Goal: Answer question/provide support: Share knowledge or assist other users

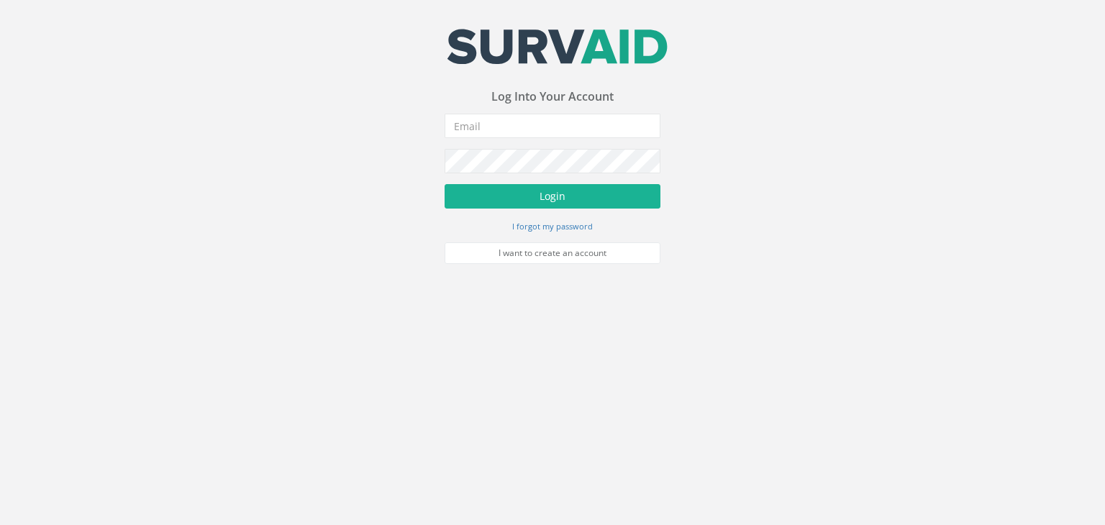
click at [467, 140] on form "Incorrect Username or Password There was an error logging in Please enter a val…" at bounding box center [552, 189] width 216 height 150
drag, startPoint x: 476, startPoint y: 131, endPoint x: 485, endPoint y: 124, distance: 11.4
click at [477, 131] on input "email" at bounding box center [552, 126] width 216 height 24
type input "[PERSON_NAME][EMAIL_ADDRESS][DOMAIN_NAME]"
click at [444, 184] on button "Login" at bounding box center [552, 196] width 216 height 24
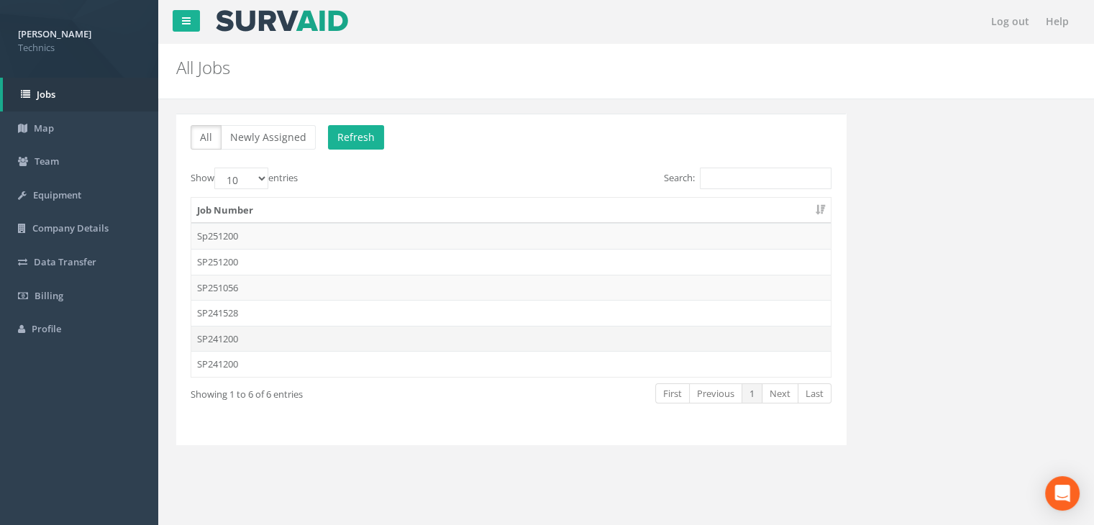
click at [245, 339] on td "SP241200" at bounding box center [510, 339] width 639 height 26
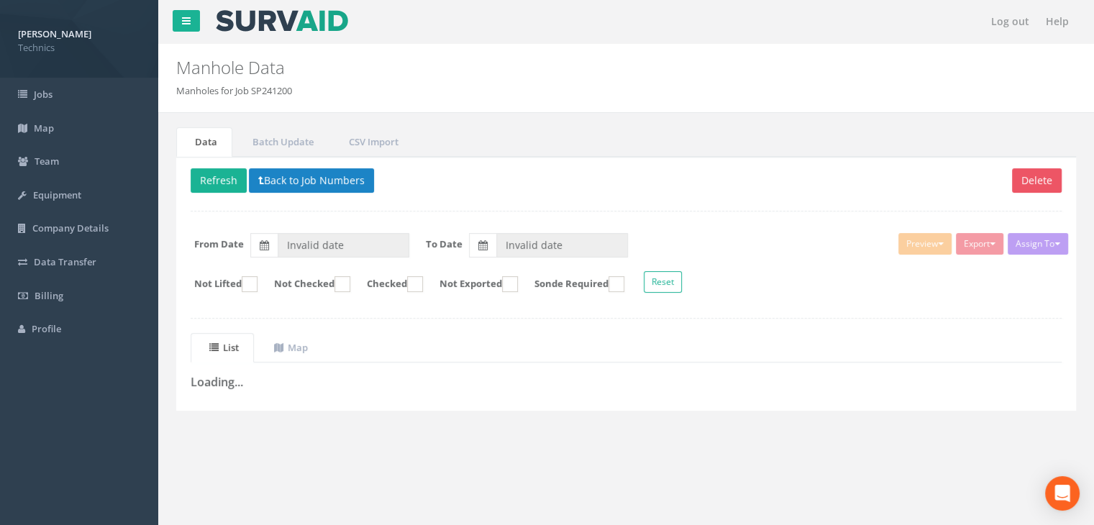
type input "09/06/2025"
type input "07/08/2025"
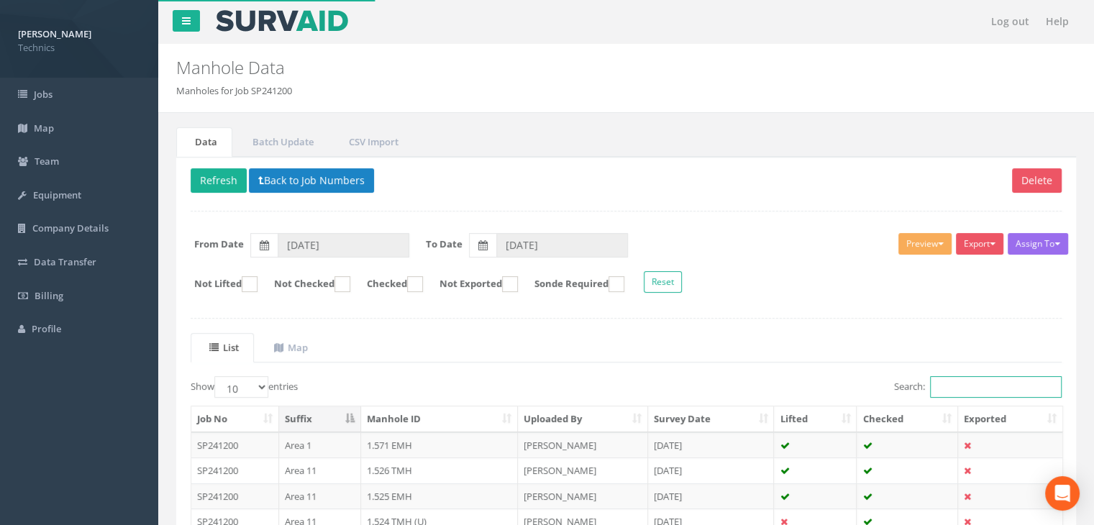
click at [953, 378] on input "Search:" at bounding box center [996, 387] width 132 height 22
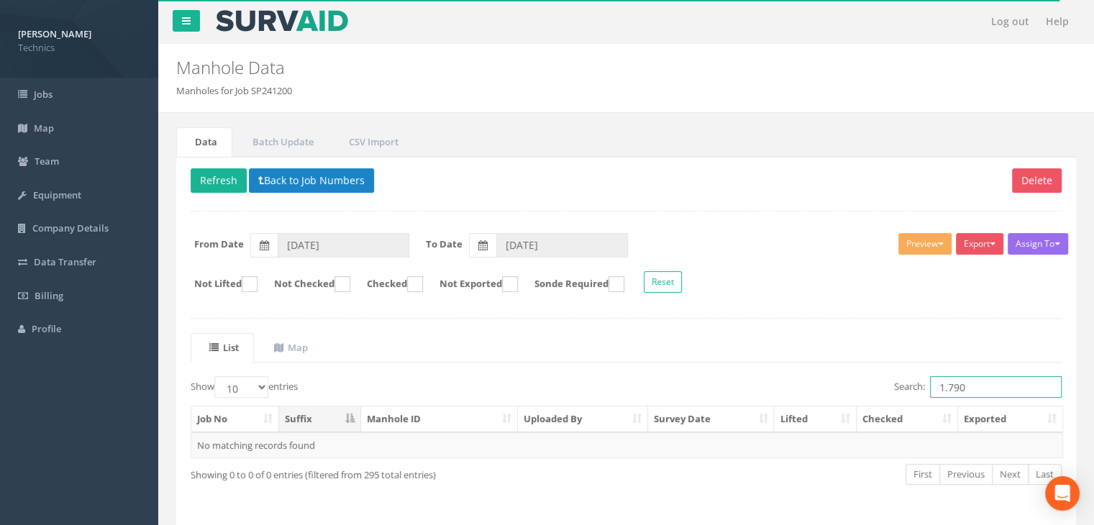
click at [983, 381] on input "1.790" at bounding box center [996, 387] width 132 height 22
type input "1.791"
click at [284, 185] on button "Back to Job Numbers" at bounding box center [311, 180] width 125 height 24
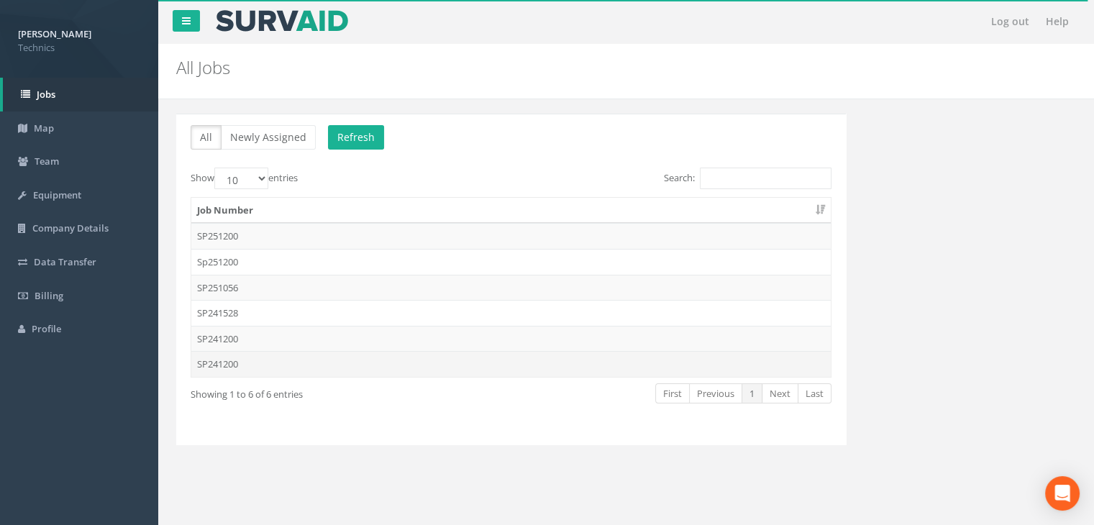
click at [227, 360] on td "SP241200" at bounding box center [510, 364] width 639 height 26
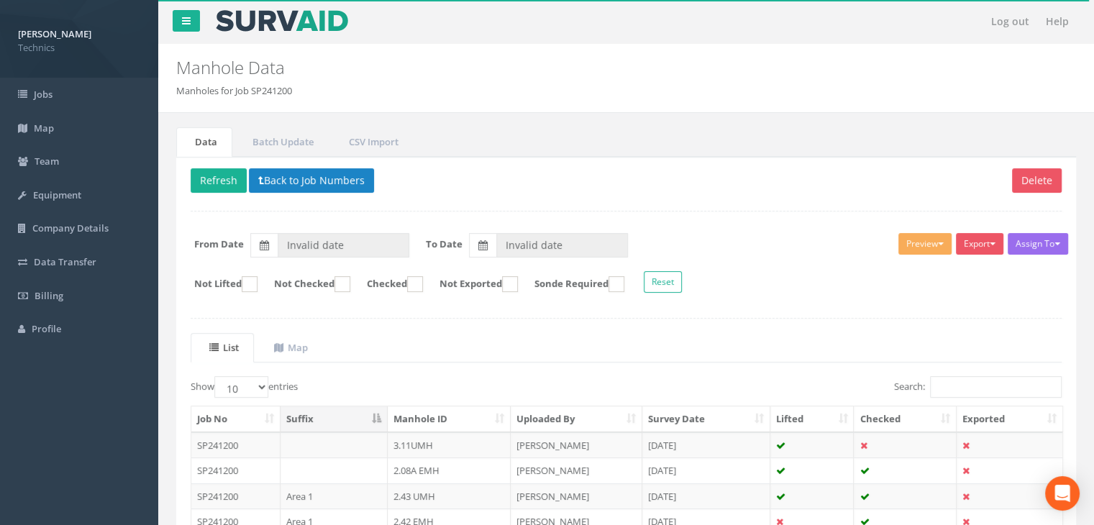
type input "[DATE]"
click at [955, 383] on input "Search:" at bounding box center [996, 387] width 132 height 22
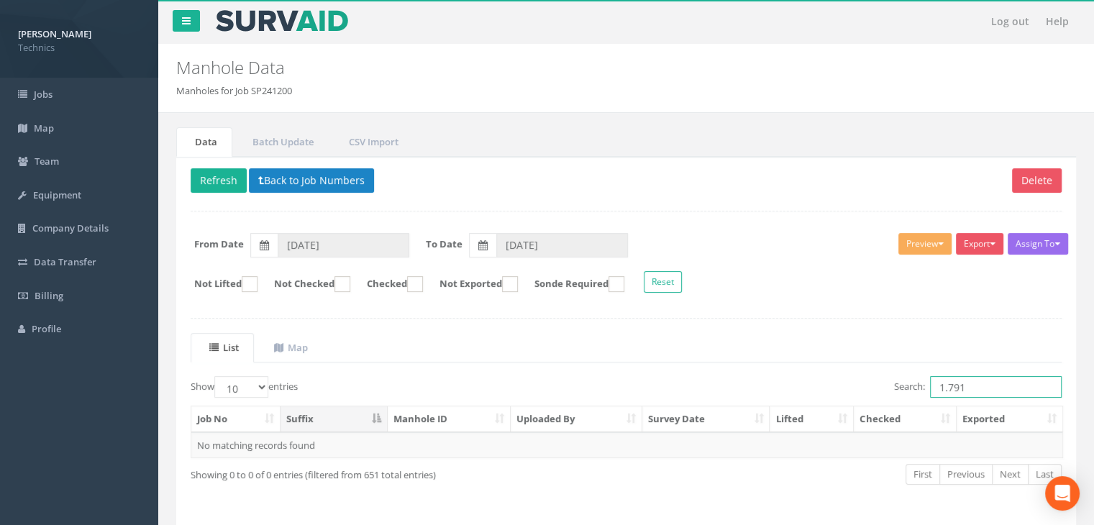
click at [990, 390] on input "1.791" at bounding box center [996, 387] width 132 height 22
click at [971, 372] on div "List Map Show 10 25 50 100 entries Search: 1.791 Job No Suffix Manhole ID Uploa…" at bounding box center [626, 422] width 871 height 178
click at [974, 383] on input "1.791" at bounding box center [996, 387] width 132 height 22
click at [980, 378] on input "1.601" at bounding box center [996, 387] width 132 height 22
type input "1.767"
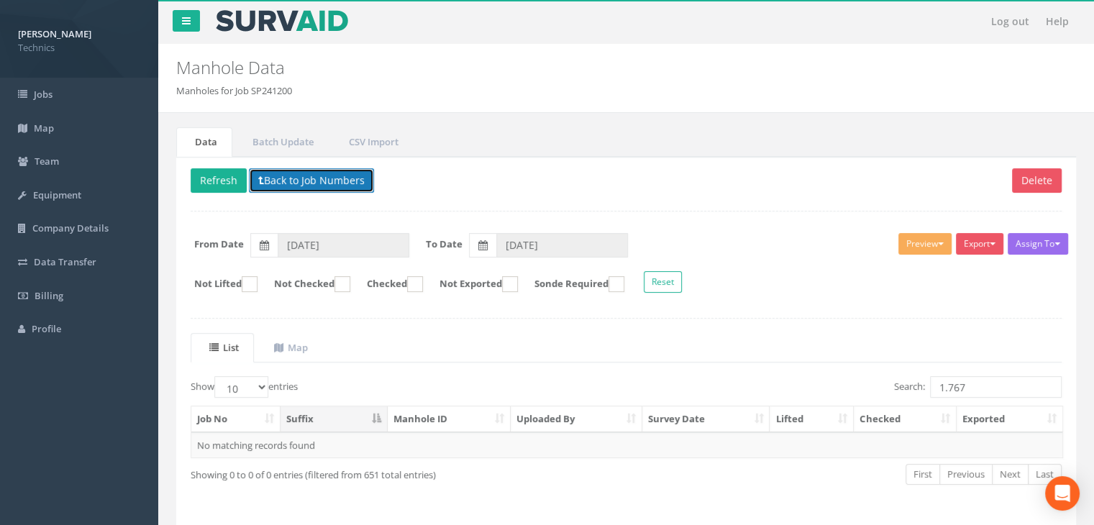
click at [325, 178] on button "Back to Job Numbers" at bounding box center [311, 180] width 125 height 24
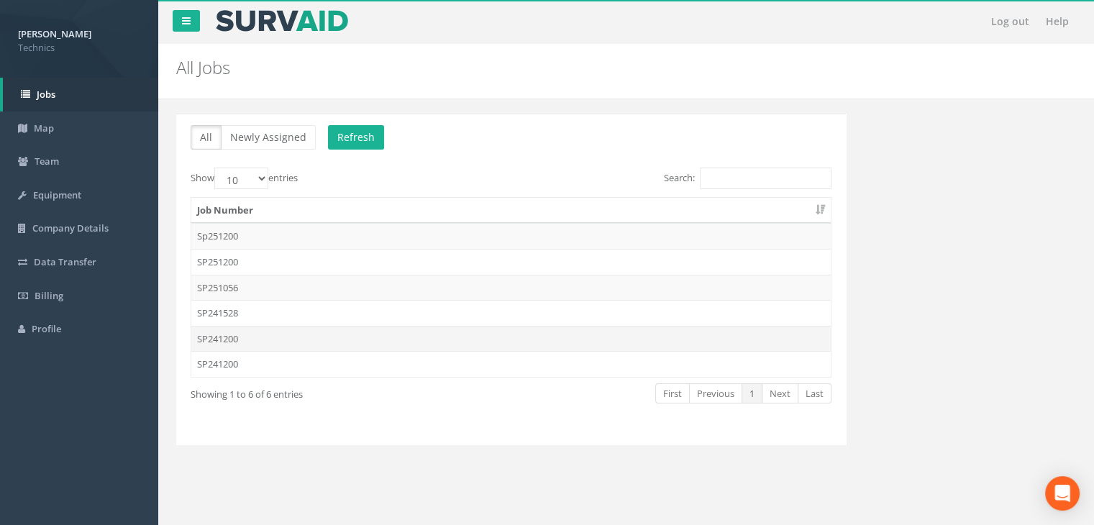
click at [308, 333] on td "SP241200" at bounding box center [510, 339] width 639 height 26
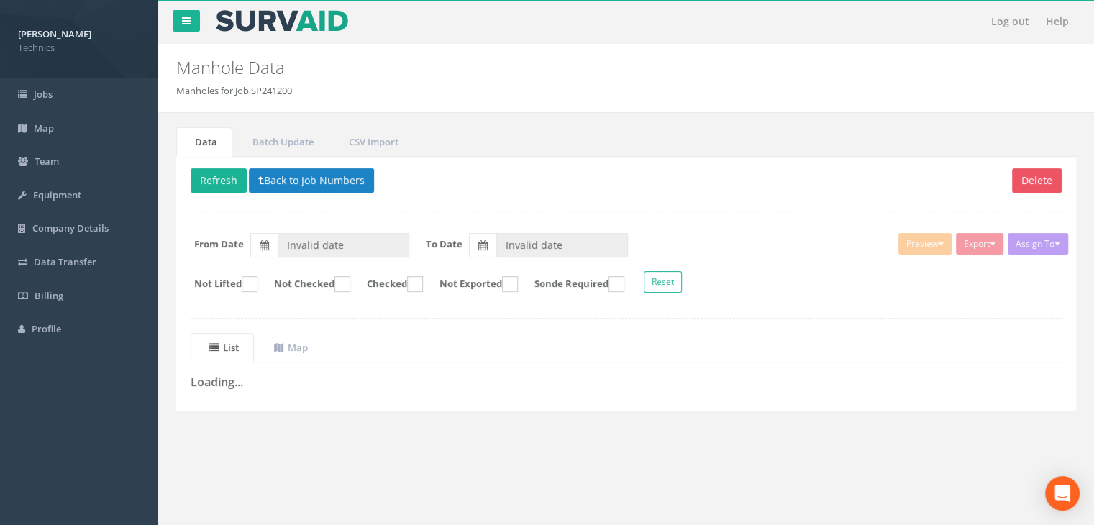
type input "09/06/2025"
type input "07/08/2025"
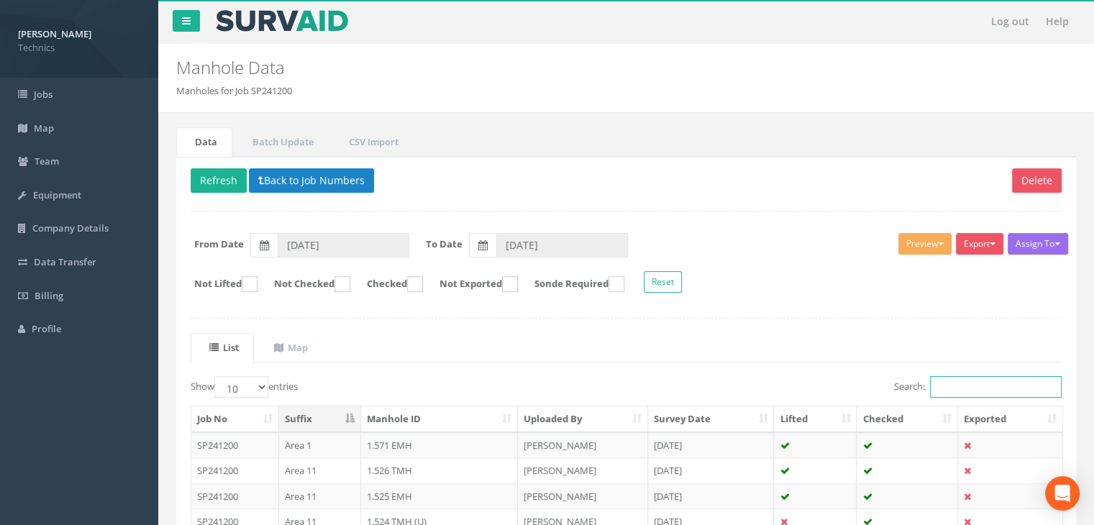
click at [987, 386] on input "Search:" at bounding box center [996, 387] width 132 height 22
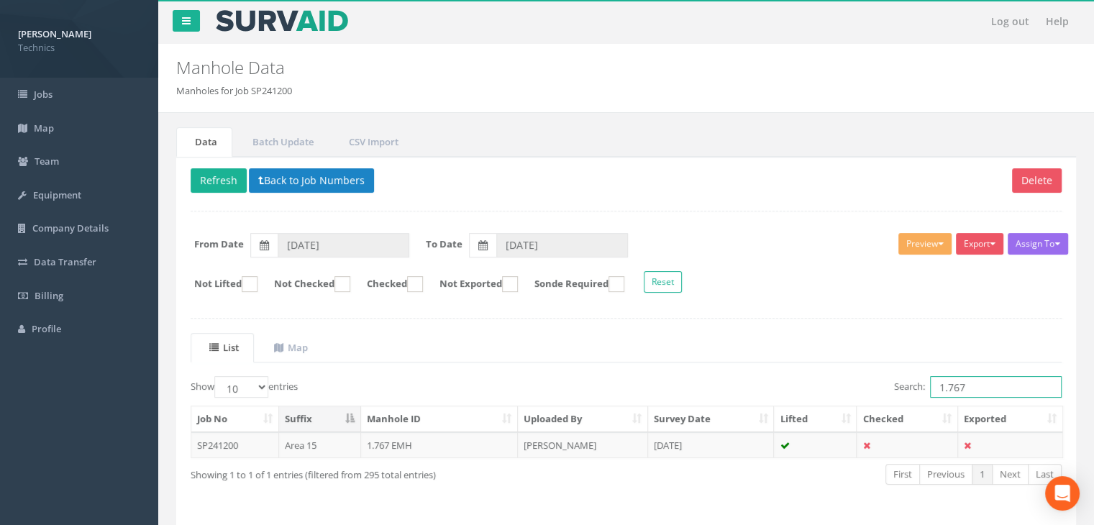
click at [1004, 380] on input "1.767" at bounding box center [996, 387] width 132 height 22
click at [762, 441] on td "25 Jul 2025" at bounding box center [711, 445] width 127 height 26
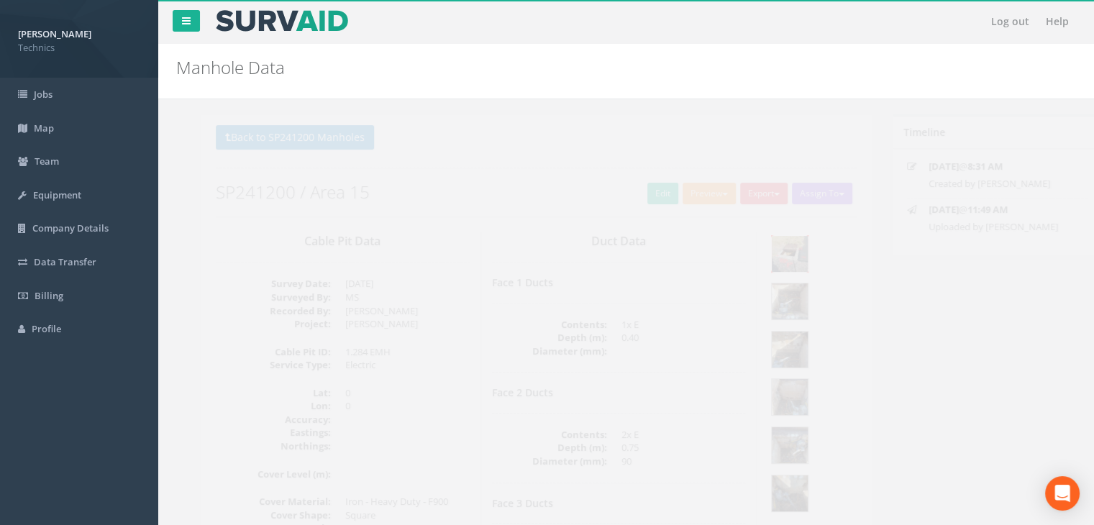
click at [764, 250] on img at bounding box center [764, 254] width 36 height 36
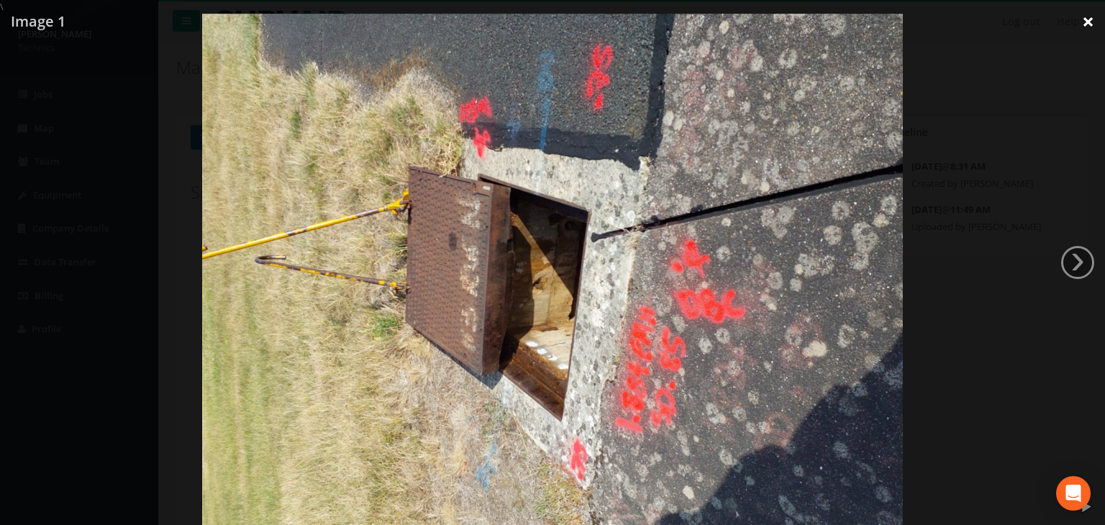
click at [1086, 24] on link "×" at bounding box center [1088, 21] width 34 height 43
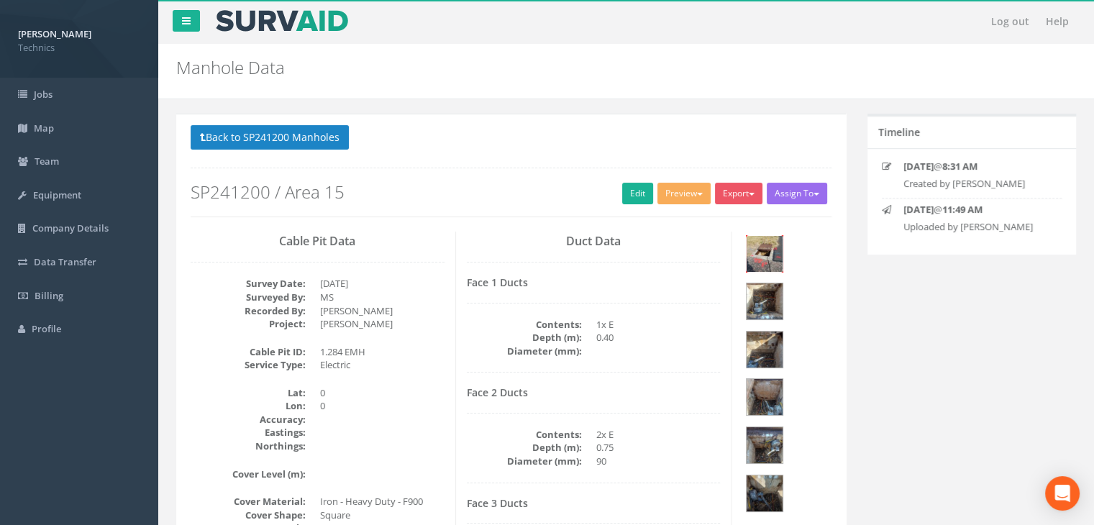
click at [770, 247] on img at bounding box center [764, 254] width 36 height 36
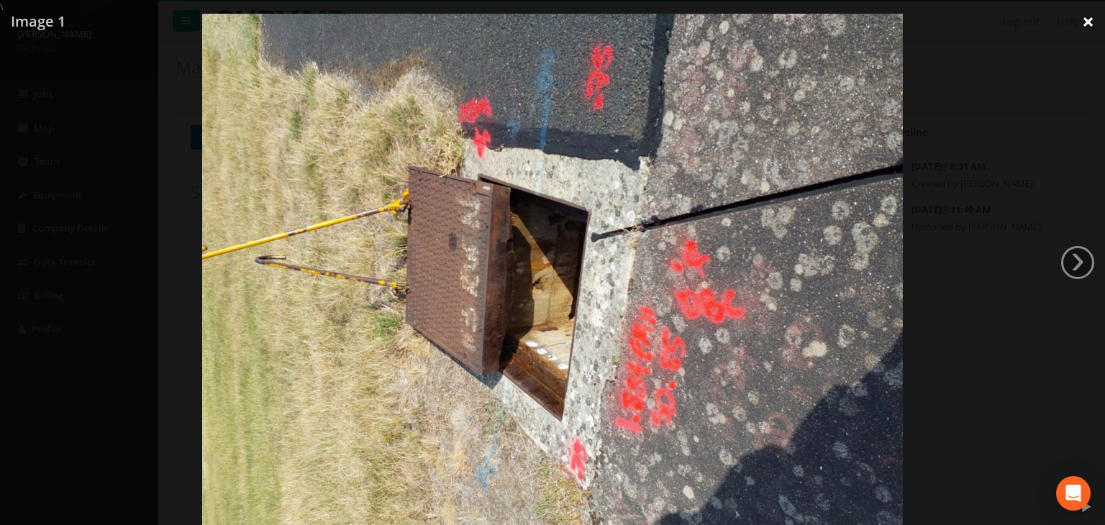
click at [1095, 20] on link "×" at bounding box center [1088, 21] width 34 height 43
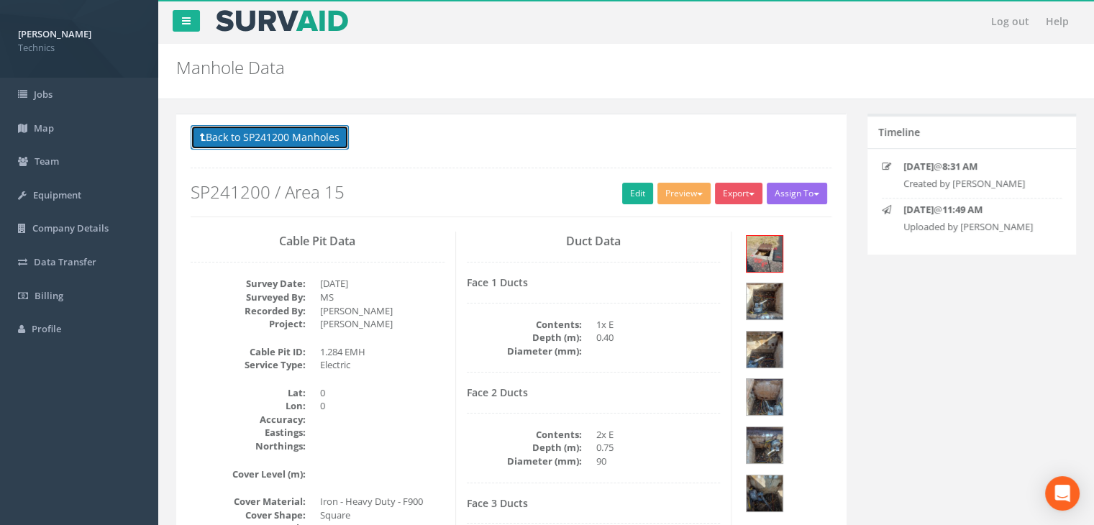
click at [296, 138] on button "Back to SP241200 Manholes" at bounding box center [270, 137] width 158 height 24
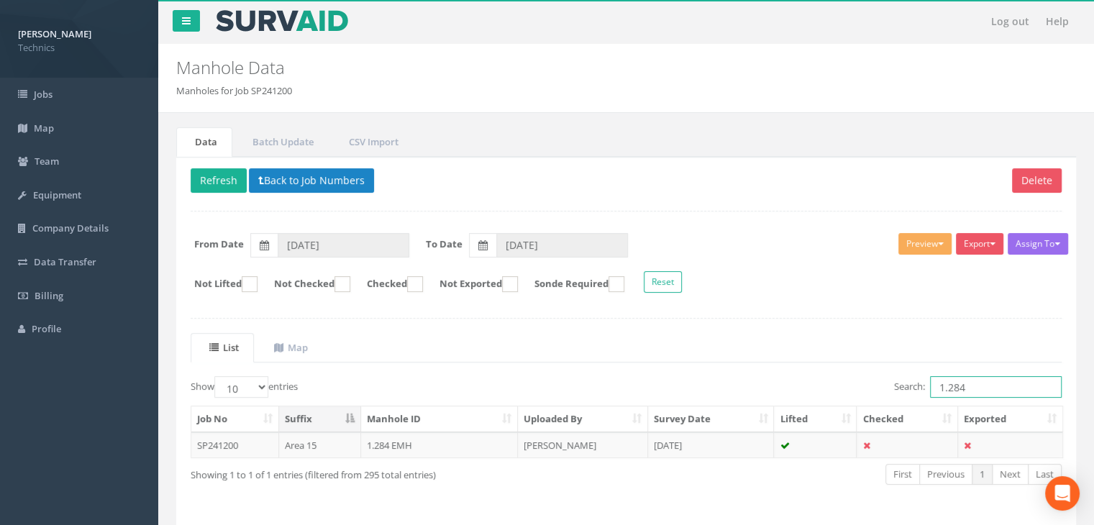
click at [975, 380] on input "1.284" at bounding box center [996, 387] width 132 height 22
type input "1.285"
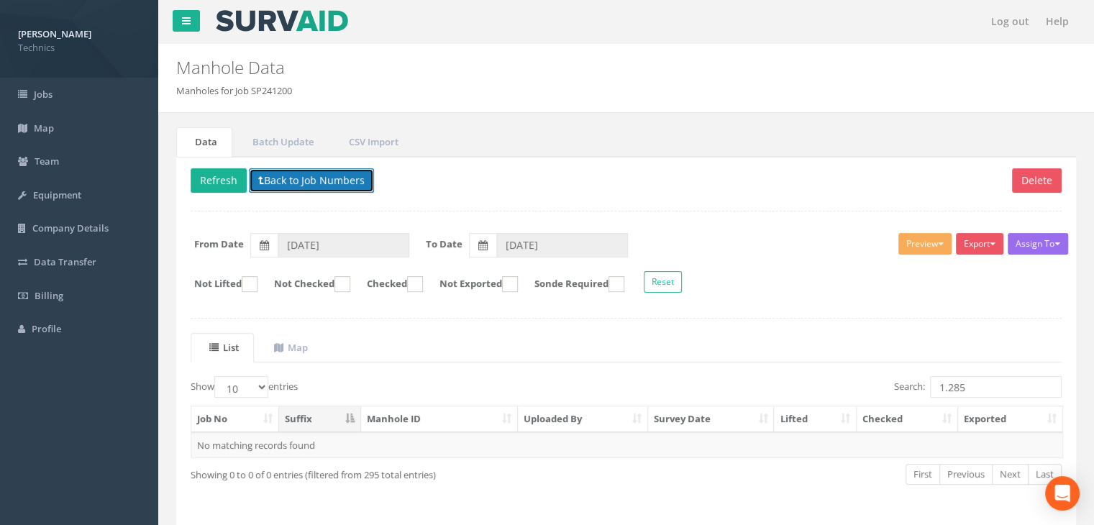
click at [302, 182] on button "Back to Job Numbers" at bounding box center [311, 180] width 125 height 24
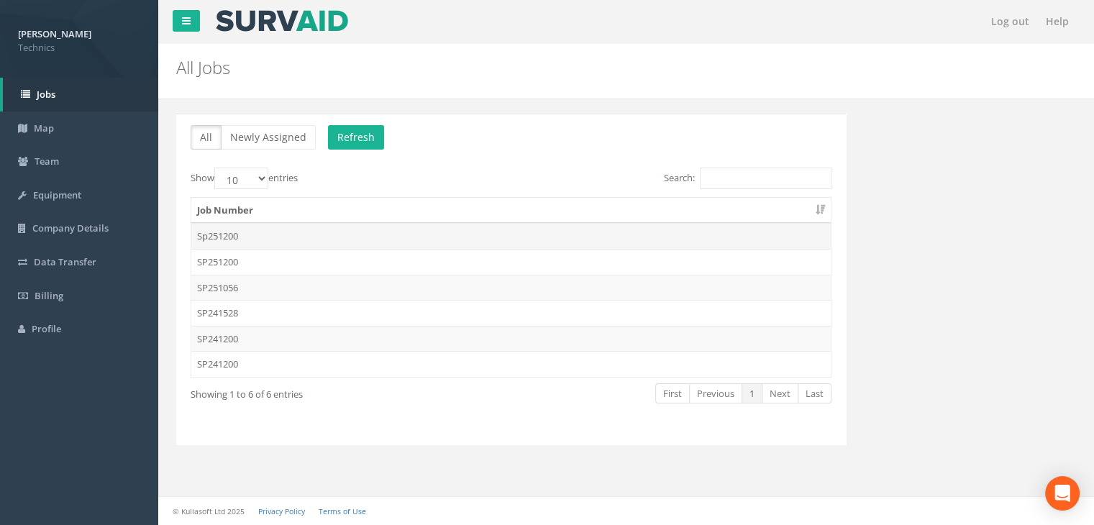
click at [251, 239] on td "Sp251200" at bounding box center [510, 236] width 639 height 26
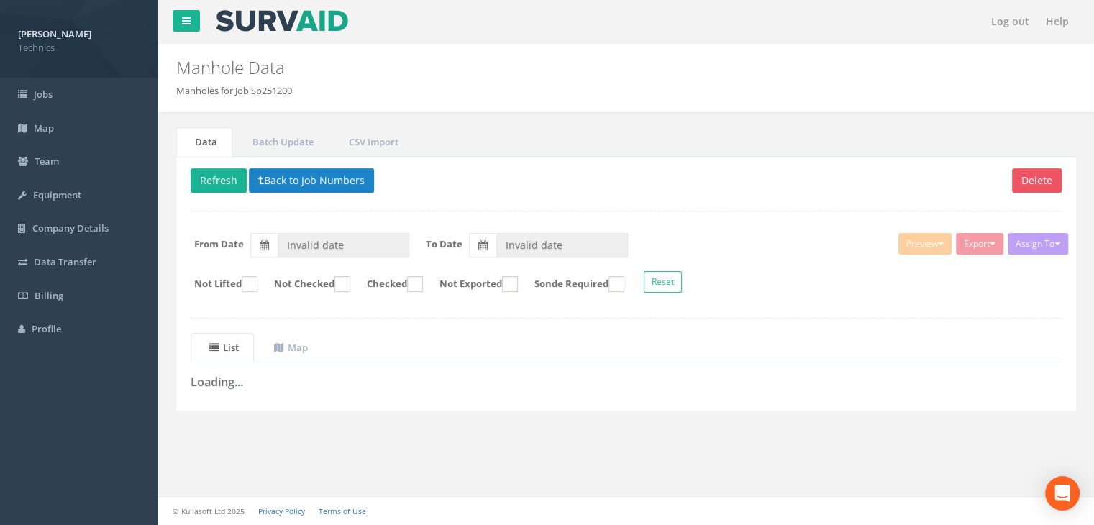
type input "[DATE]"
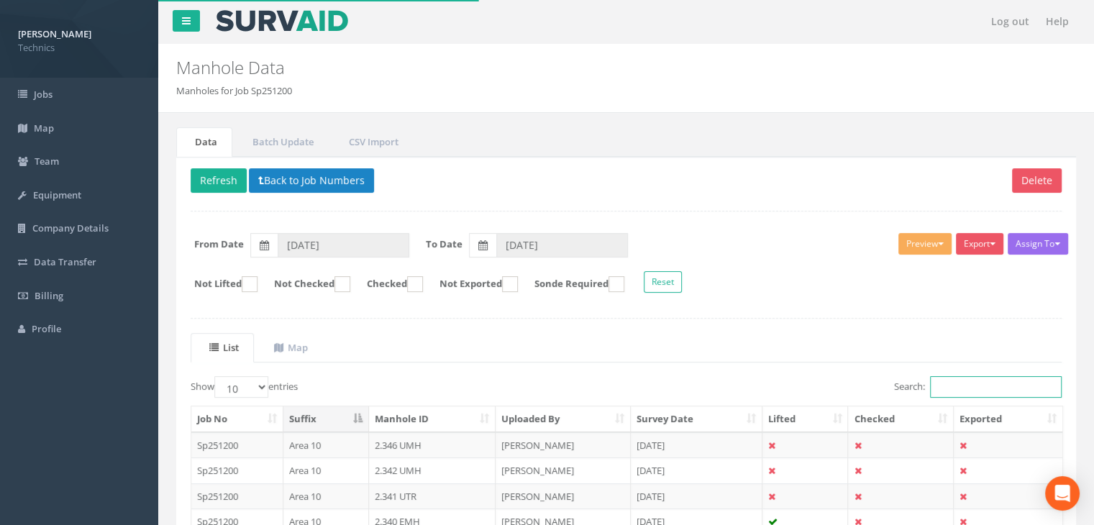
click at [978, 385] on input "Search:" at bounding box center [996, 387] width 132 height 22
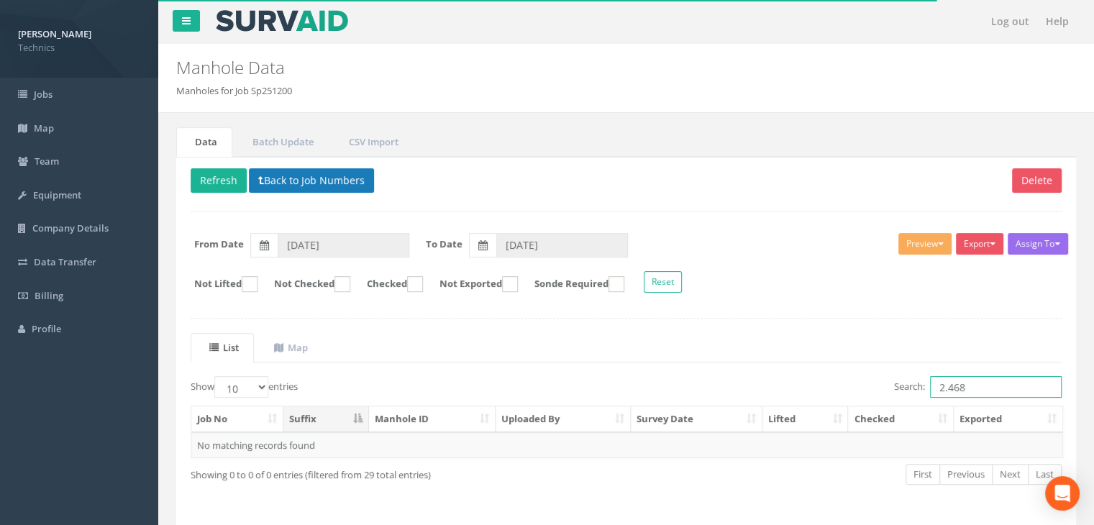
type input "2.468"
click at [296, 180] on button "Back to Job Numbers" at bounding box center [311, 180] width 125 height 24
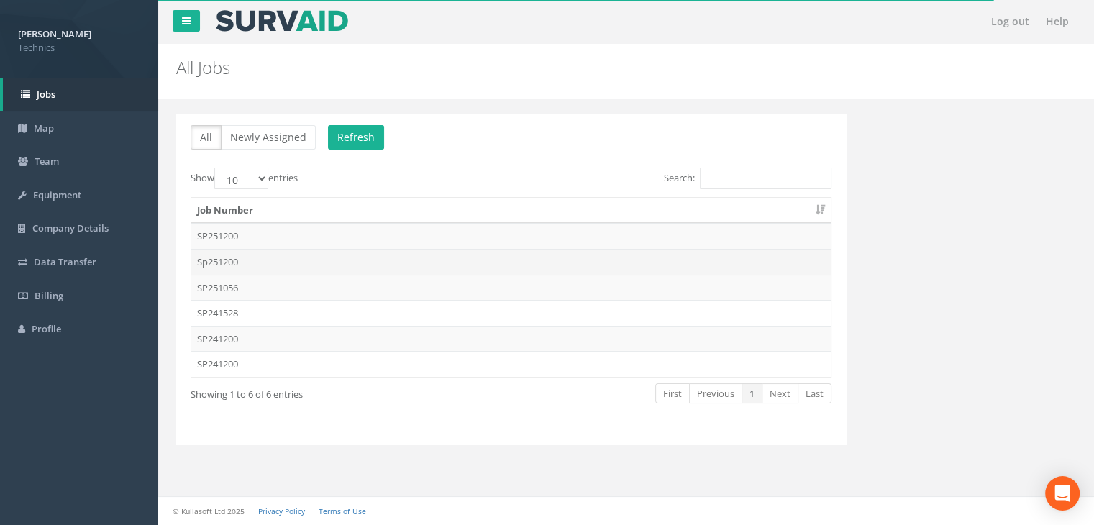
click at [267, 265] on td "Sp251200" at bounding box center [510, 262] width 639 height 26
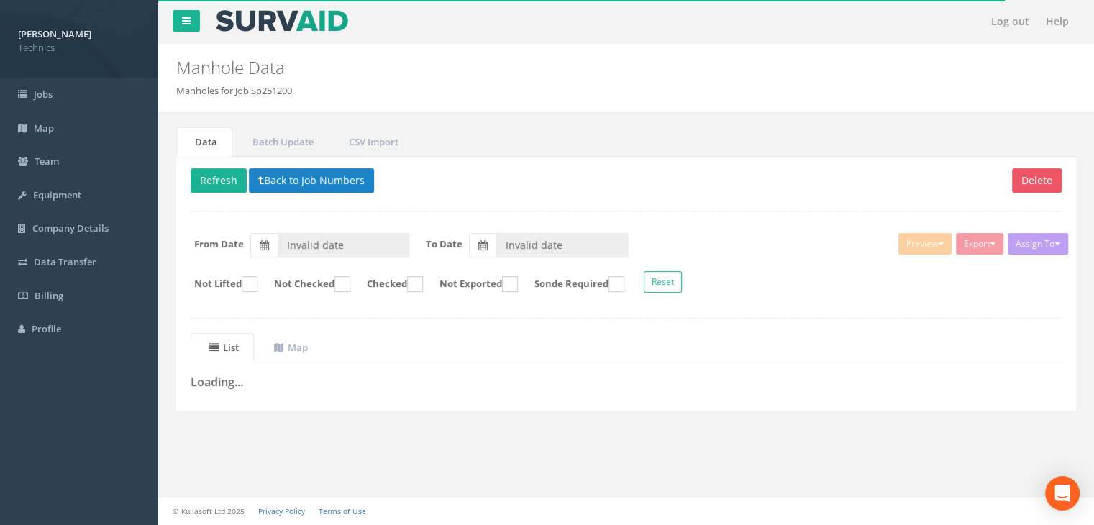
type input "[DATE]"
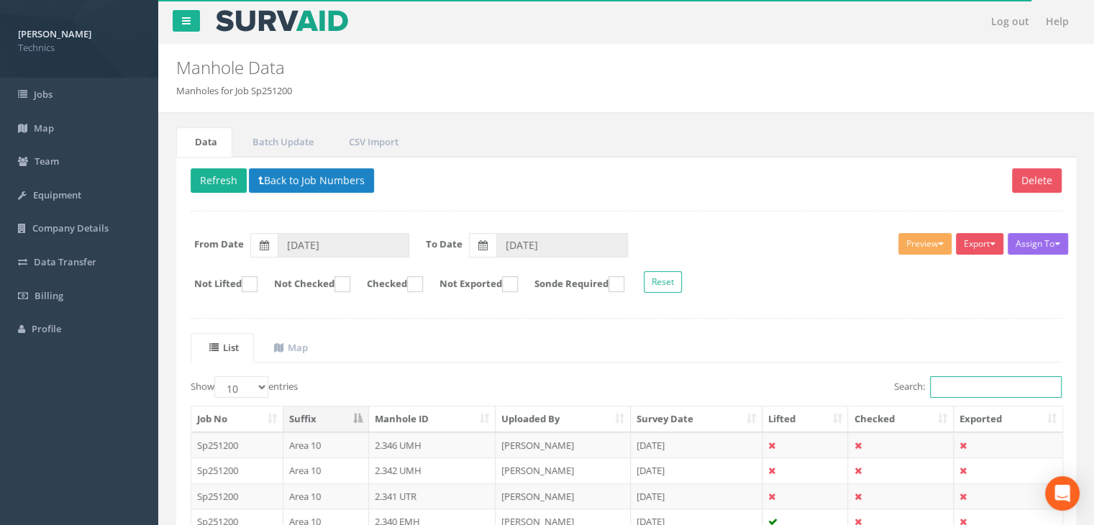
click at [989, 387] on input "Search:" at bounding box center [996, 387] width 132 height 22
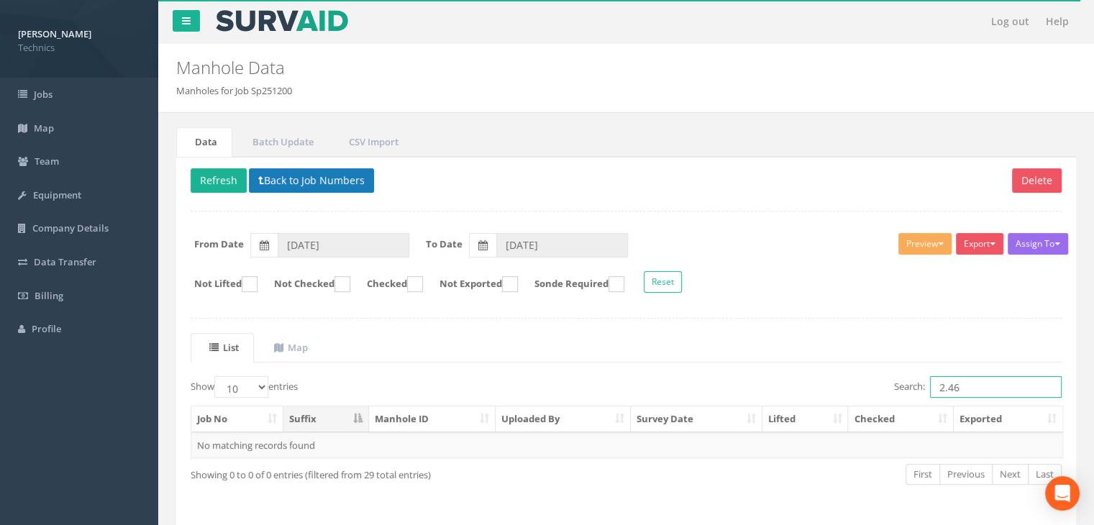
type input "2.46"
click at [306, 173] on button "Back to Job Numbers" at bounding box center [311, 180] width 125 height 24
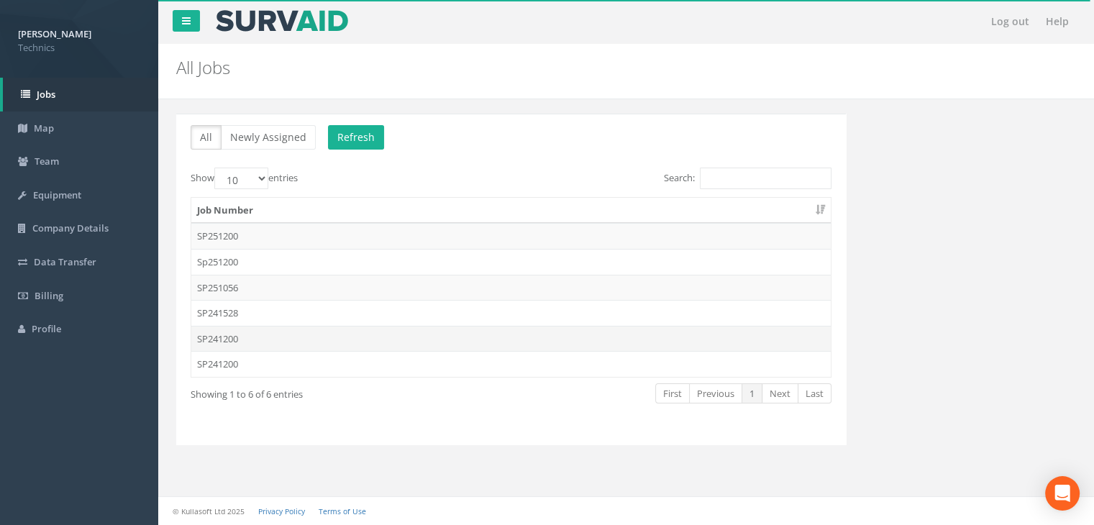
click at [242, 332] on td "SP241200" at bounding box center [510, 339] width 639 height 26
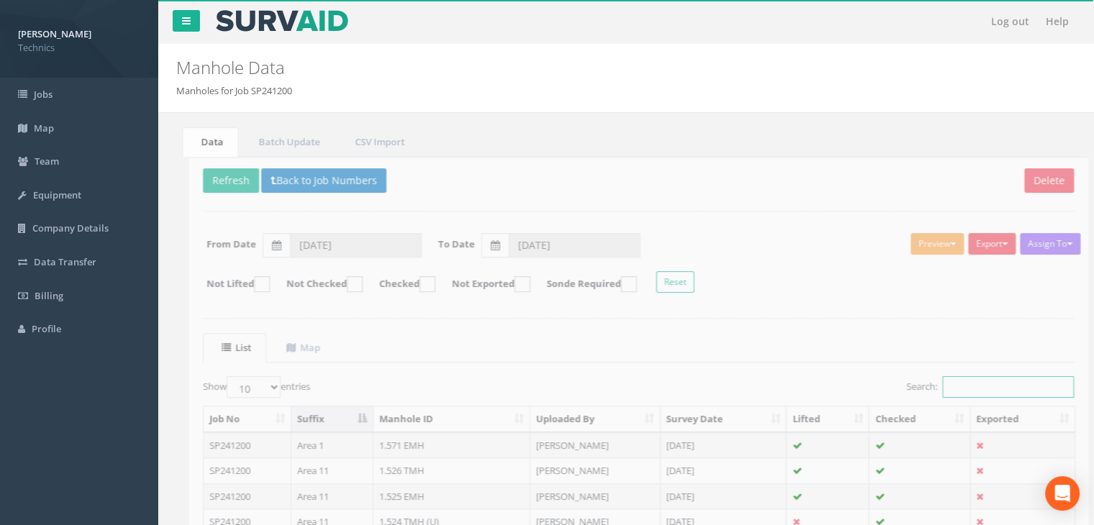
click at [988, 380] on input "Search:" at bounding box center [996, 387] width 132 height 22
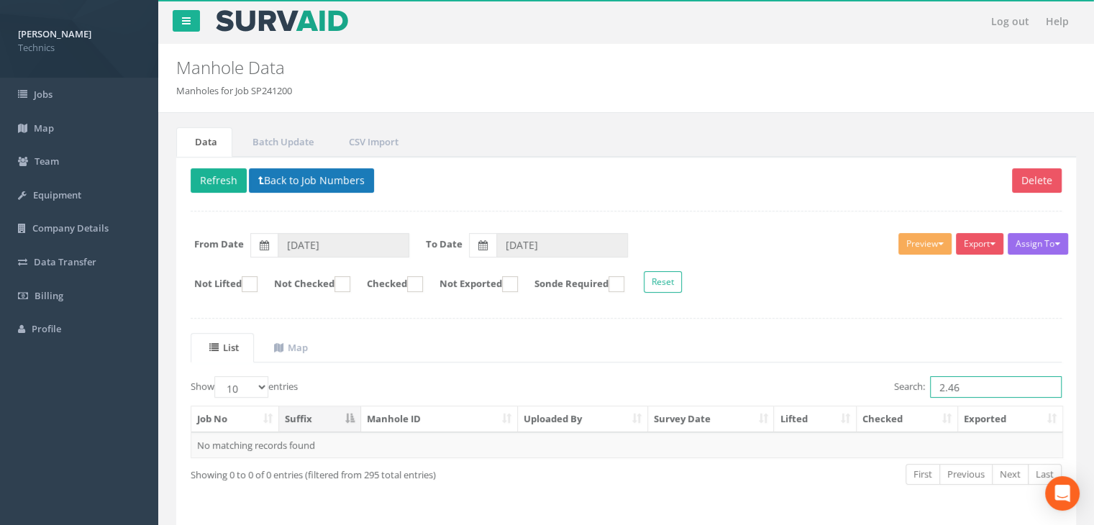
type input "2.46"
click at [305, 168] on button "Back to Job Numbers" at bounding box center [311, 180] width 125 height 24
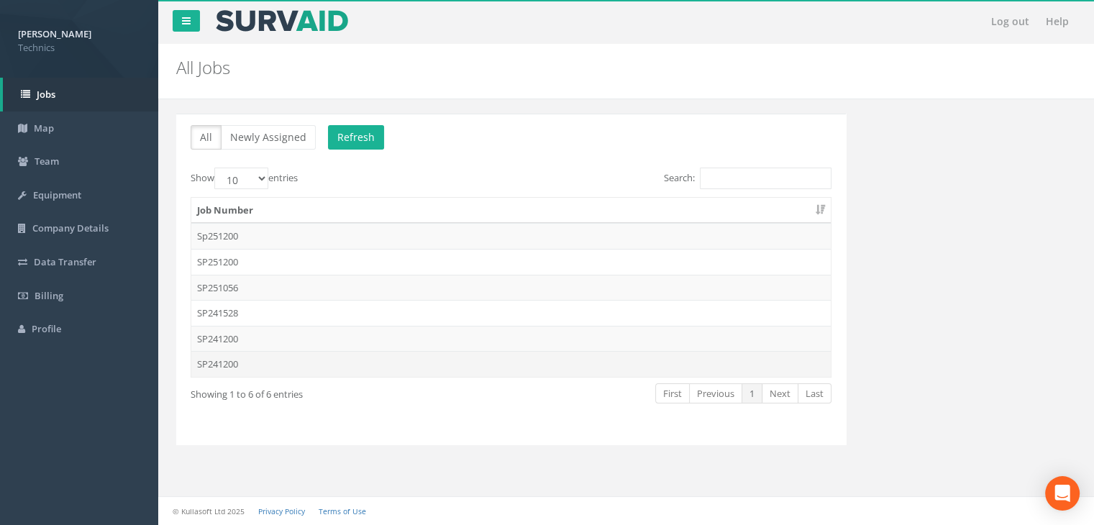
click at [229, 357] on td "SP241200" at bounding box center [510, 364] width 639 height 26
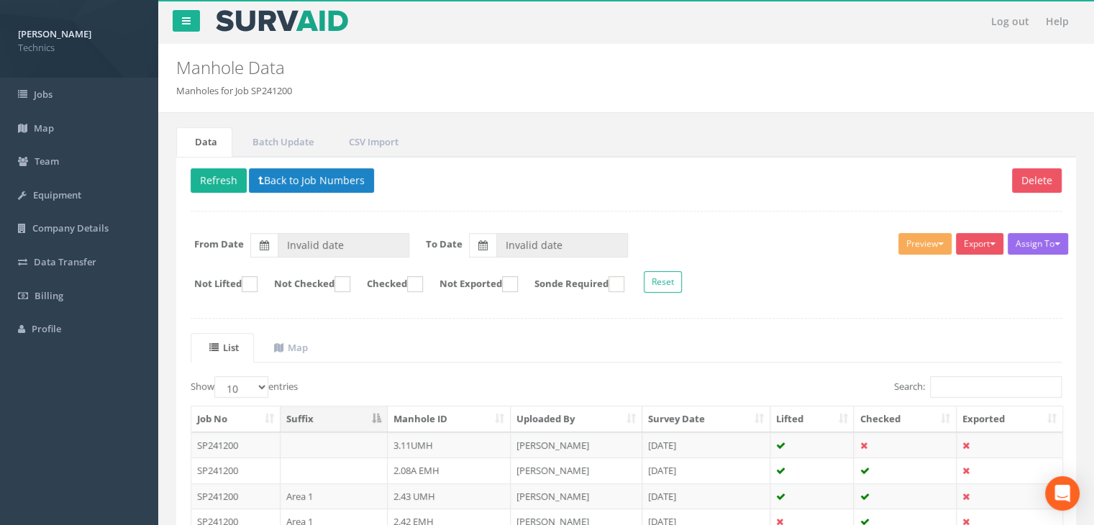
type input "[DATE]"
click at [939, 378] on input "Search:" at bounding box center [996, 387] width 132 height 22
type input "2"
click at [958, 380] on input "Search:" at bounding box center [996, 387] width 132 height 22
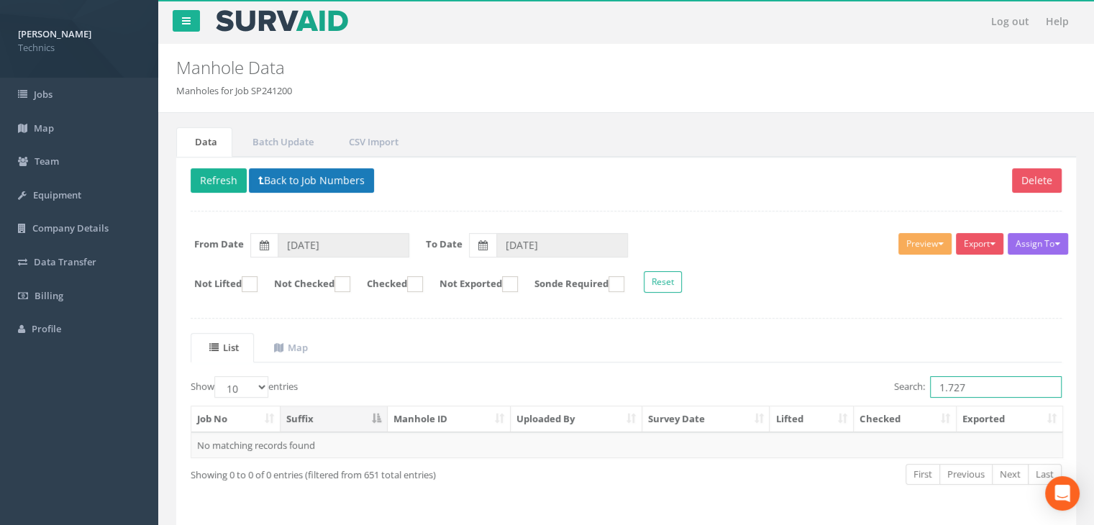
type input "1.727"
click at [308, 185] on button "Back to Job Numbers" at bounding box center [311, 180] width 125 height 24
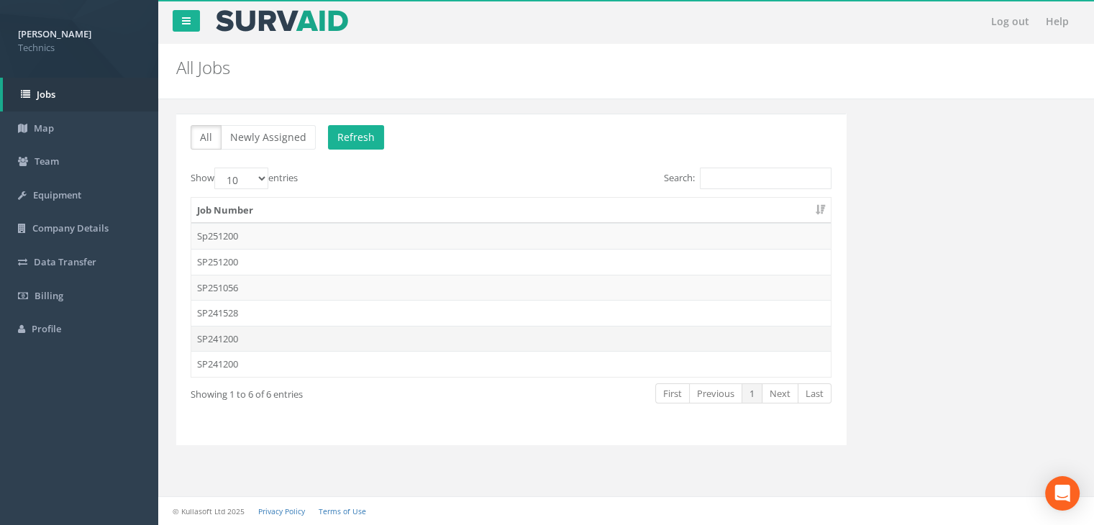
click at [276, 345] on td "SP241200" at bounding box center [510, 339] width 639 height 26
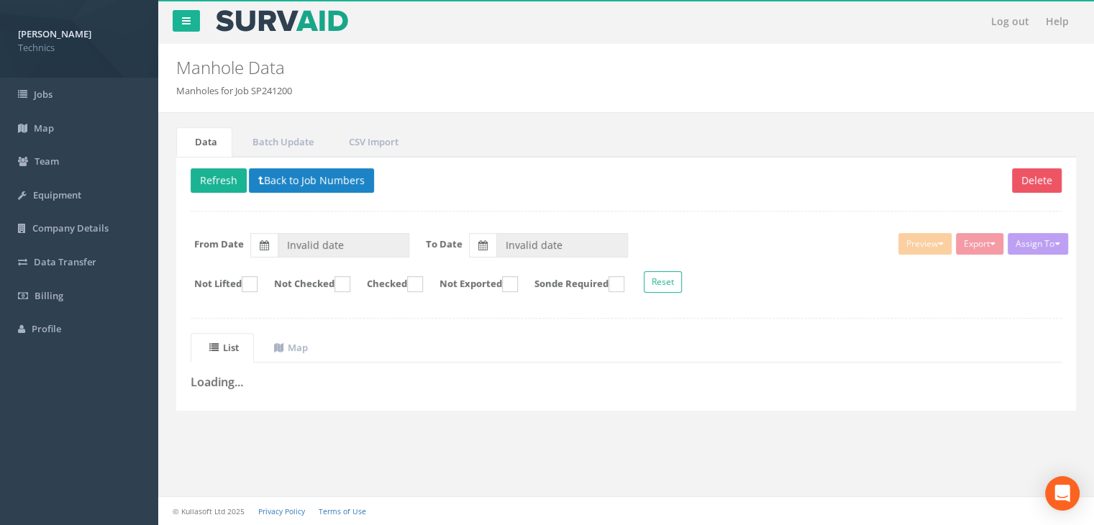
type input "09/06/2025"
type input "07/08/2025"
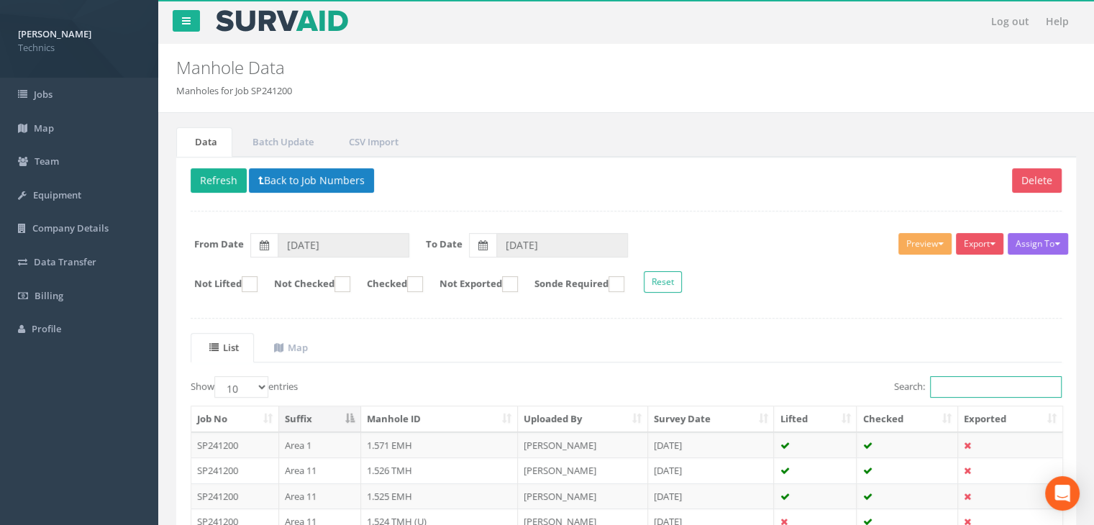
click at [944, 389] on input "Search:" at bounding box center [996, 387] width 132 height 22
type input "1"
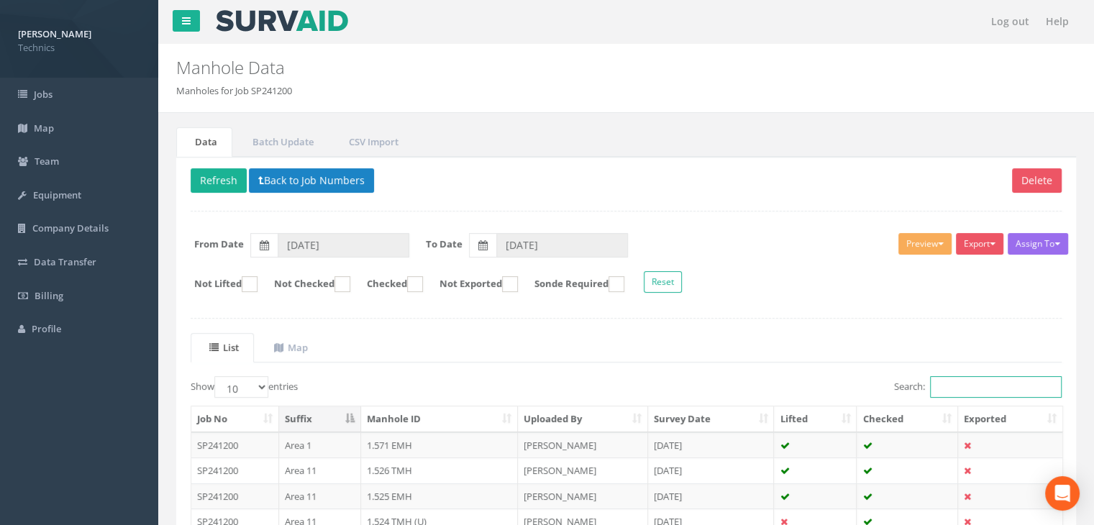
click at [990, 388] on input "Search:" at bounding box center [996, 387] width 132 height 22
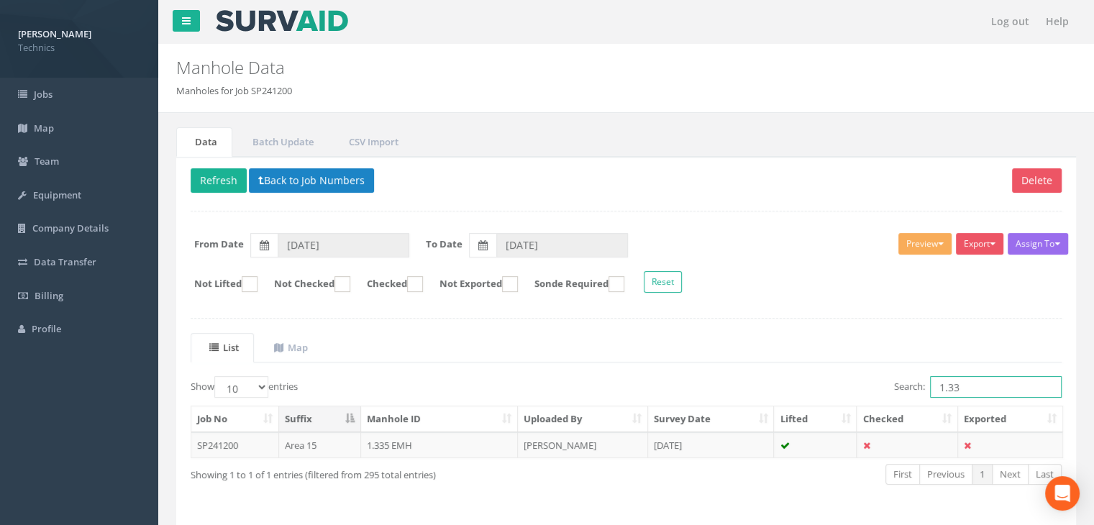
type input "1.335"
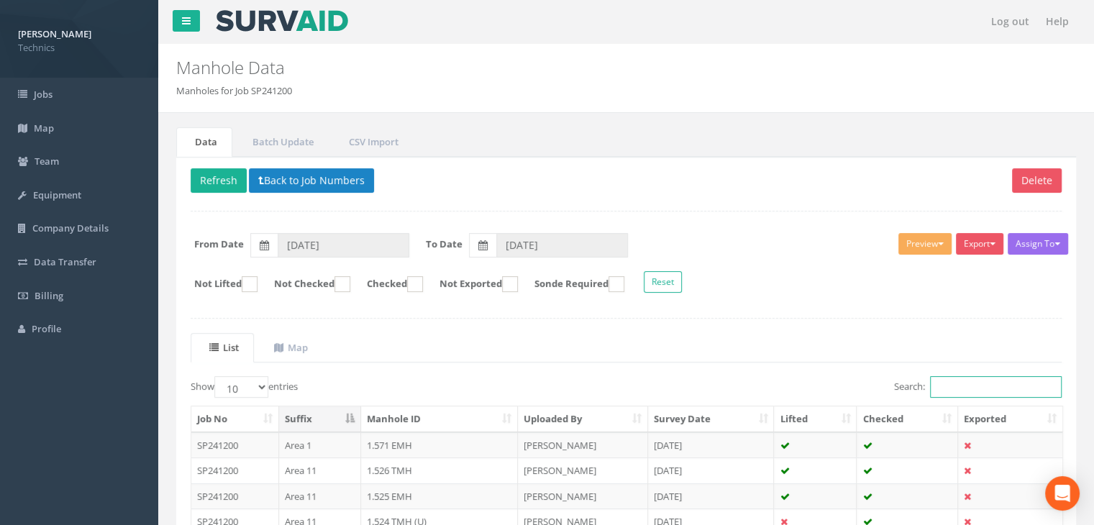
click at [964, 378] on input "Search:" at bounding box center [996, 387] width 132 height 22
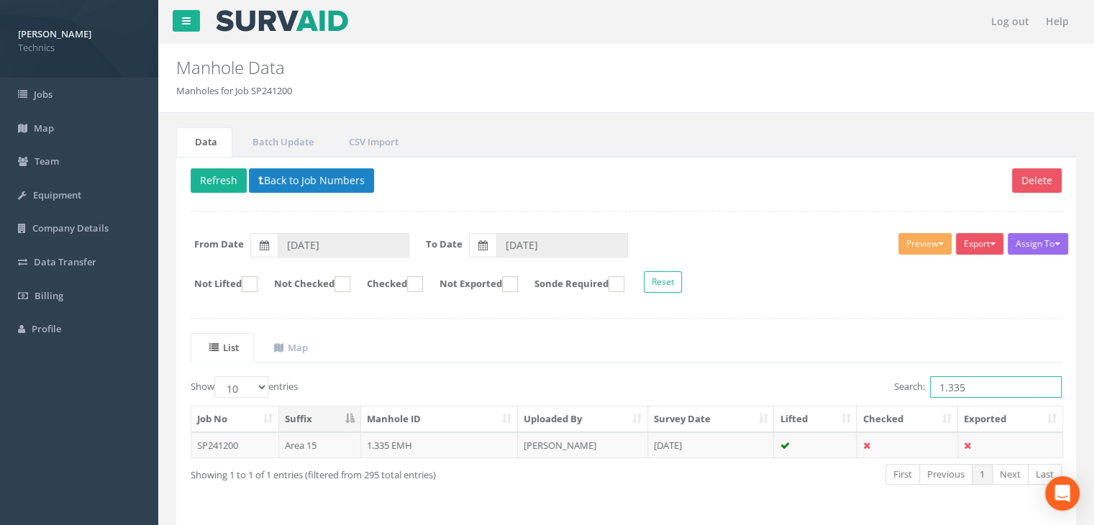
type input "1.335"
click at [543, 429] on th "Uploaded By" at bounding box center [583, 419] width 130 height 26
click at [548, 441] on td "[PERSON_NAME]" at bounding box center [583, 445] width 130 height 26
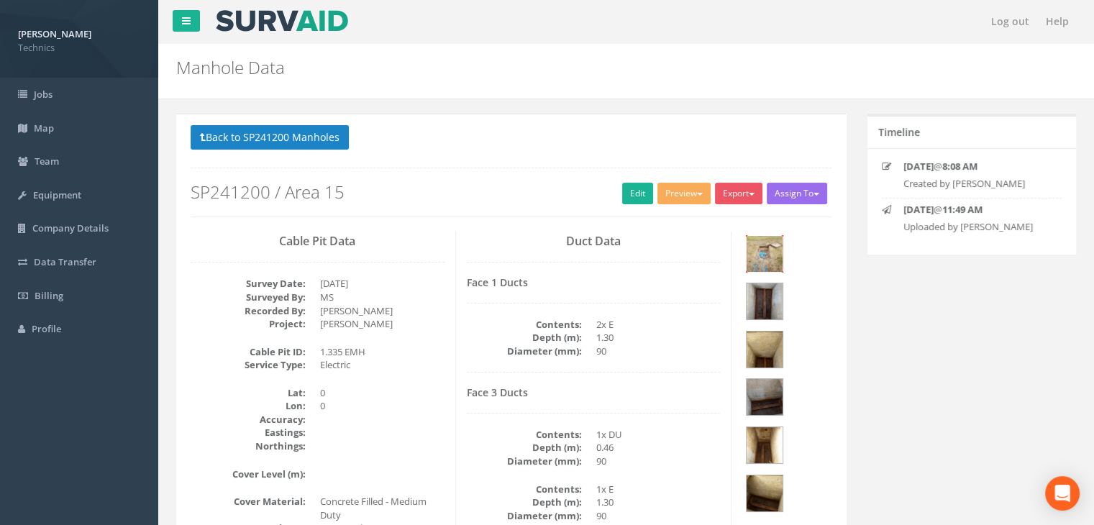
click at [775, 245] on img at bounding box center [764, 254] width 36 height 36
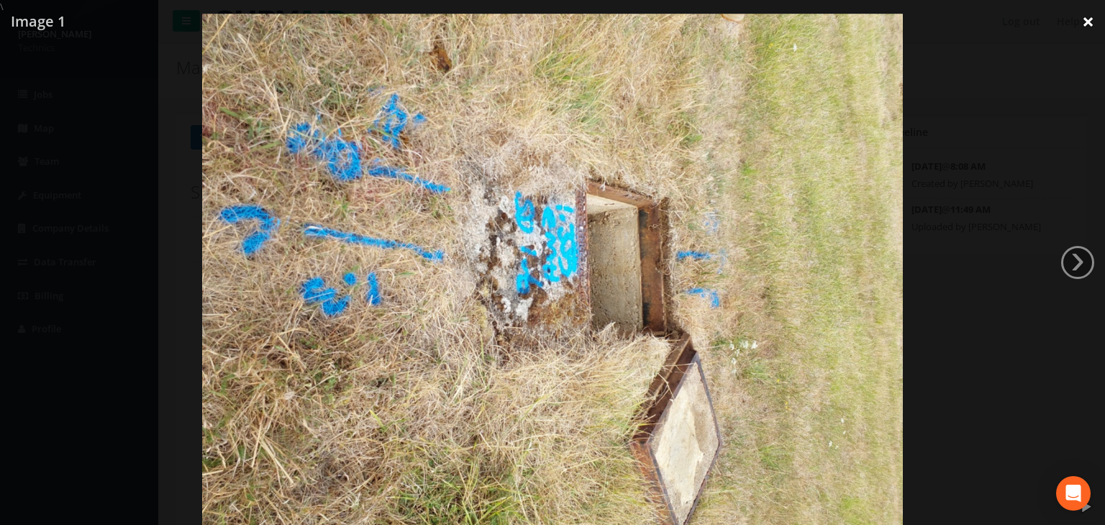
click at [1083, 18] on link "×" at bounding box center [1088, 21] width 34 height 43
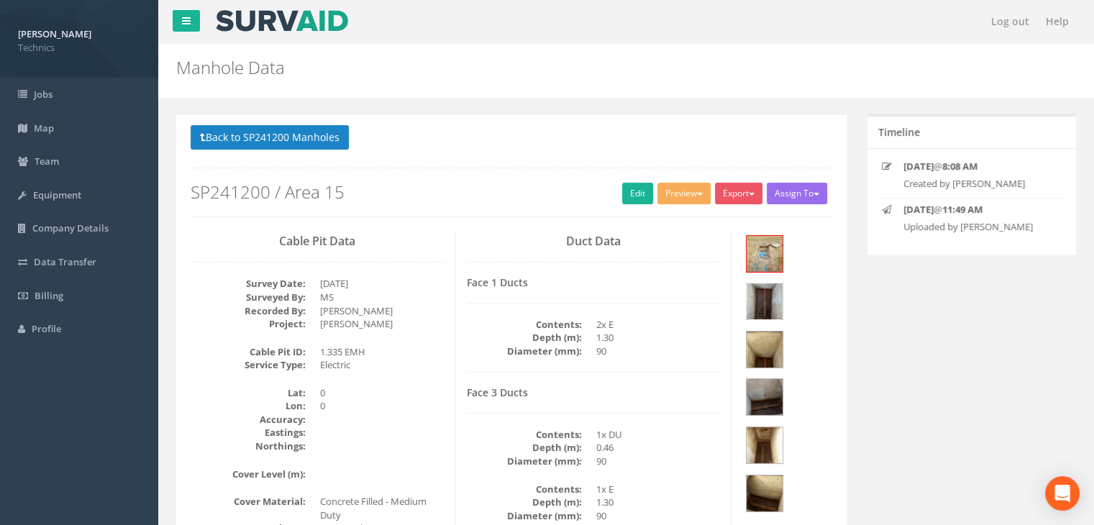
click at [782, 283] on img at bounding box center [764, 301] width 36 height 36
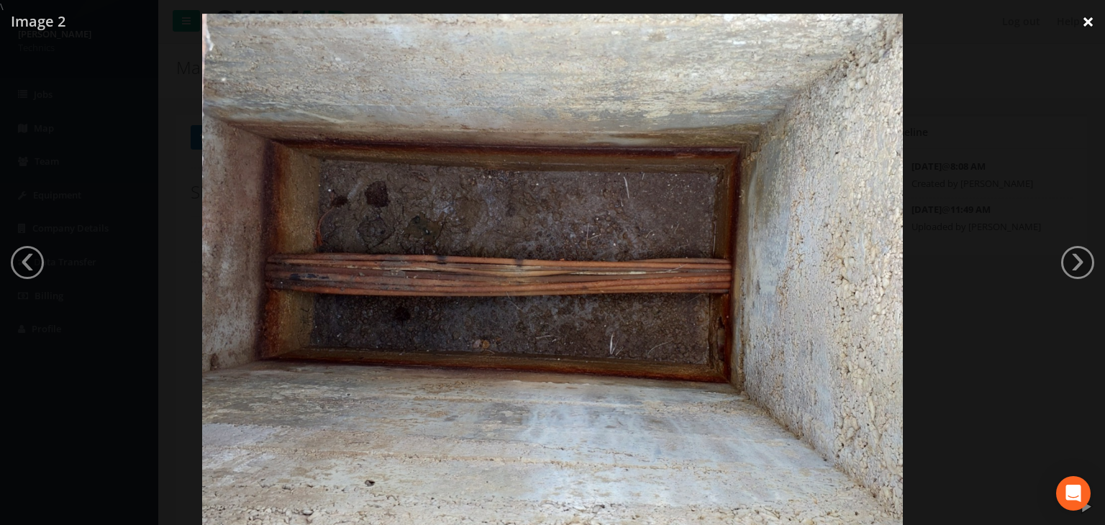
click at [1090, 24] on link "×" at bounding box center [1088, 21] width 34 height 43
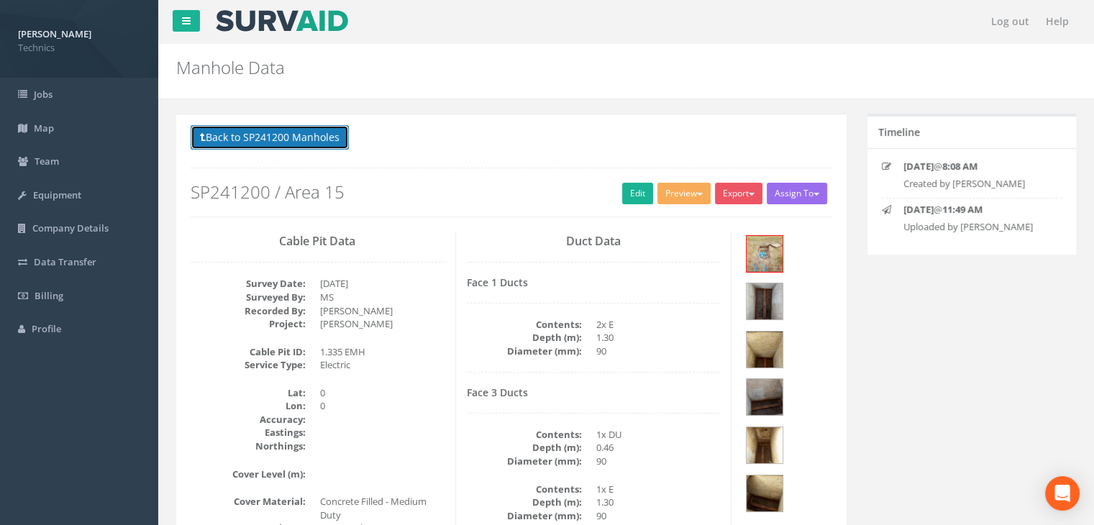
click at [270, 142] on button "Back to SP241200 Manholes" at bounding box center [270, 137] width 158 height 24
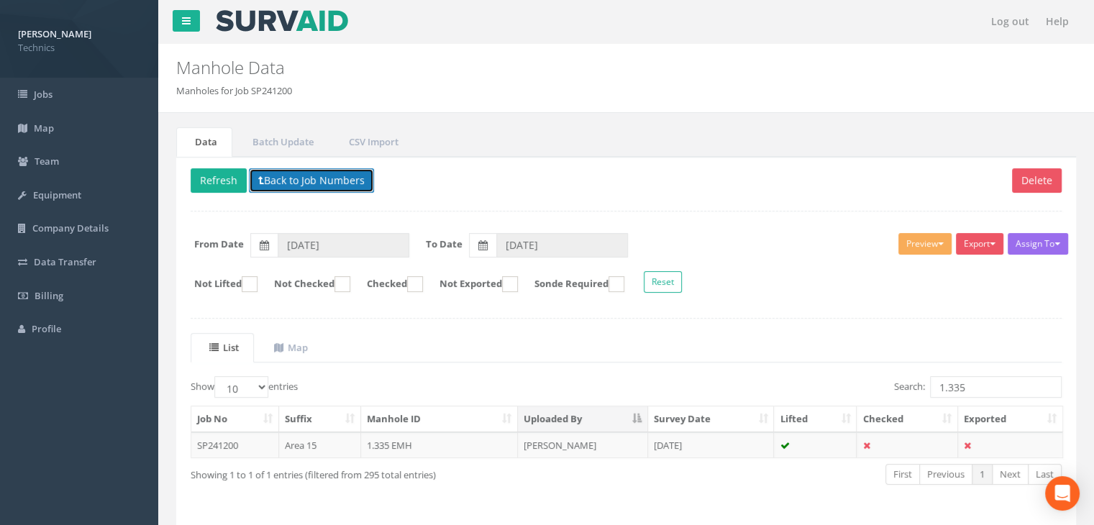
click at [266, 177] on button "Back to Job Numbers" at bounding box center [311, 180] width 125 height 24
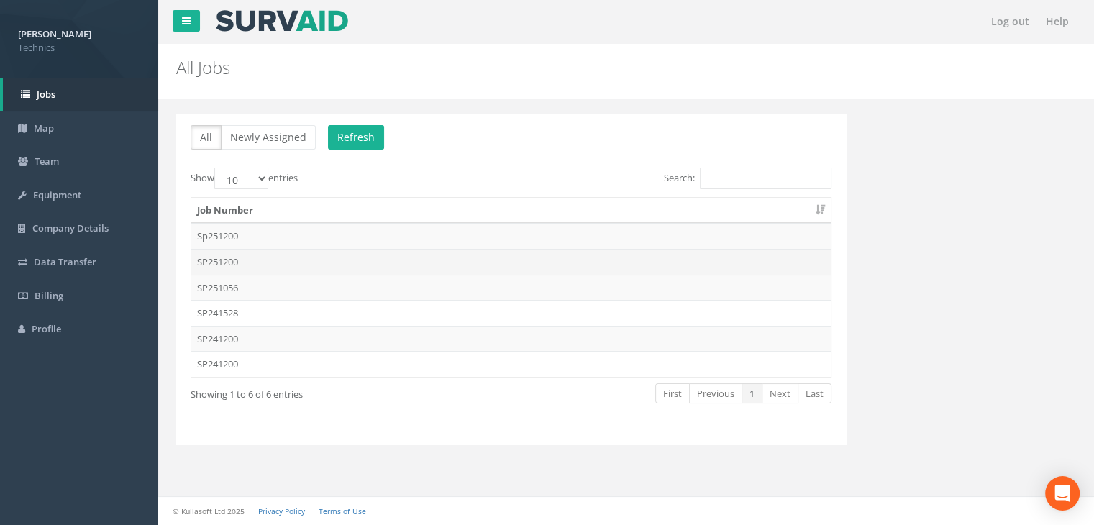
click at [239, 260] on td "SP251200" at bounding box center [510, 262] width 639 height 26
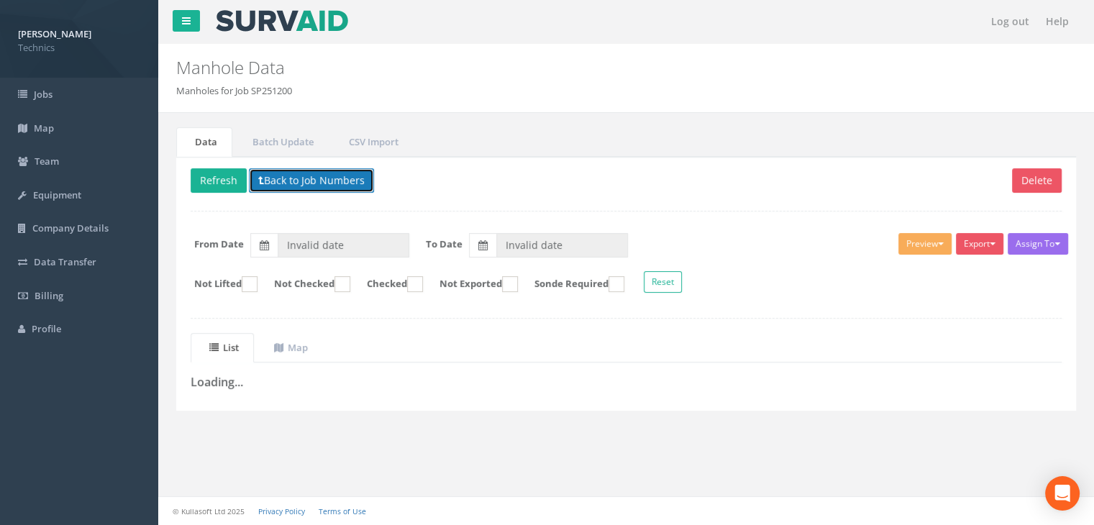
click at [292, 186] on button "Back to Job Numbers" at bounding box center [311, 180] width 125 height 24
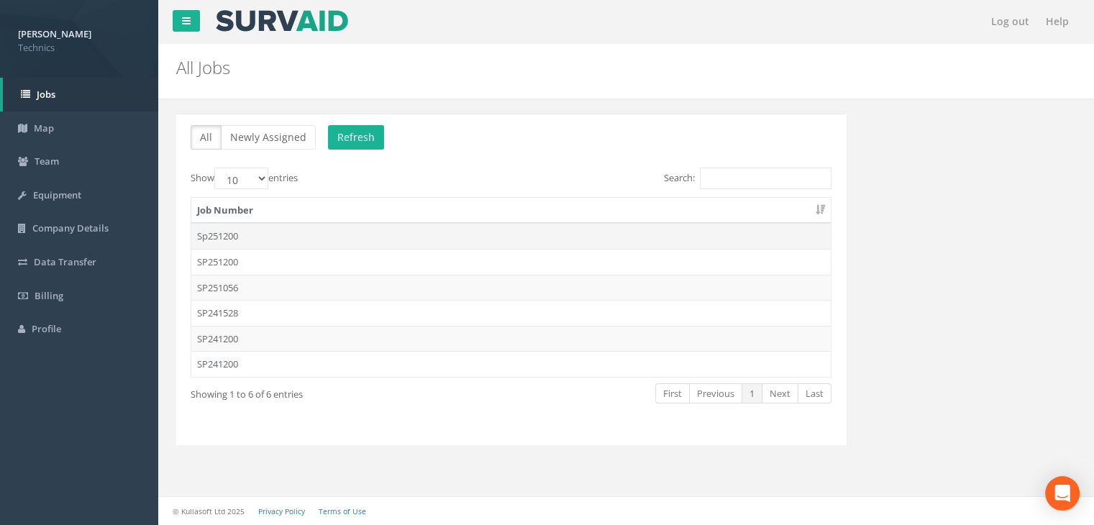
click at [241, 228] on td "Sp251200" at bounding box center [510, 236] width 639 height 26
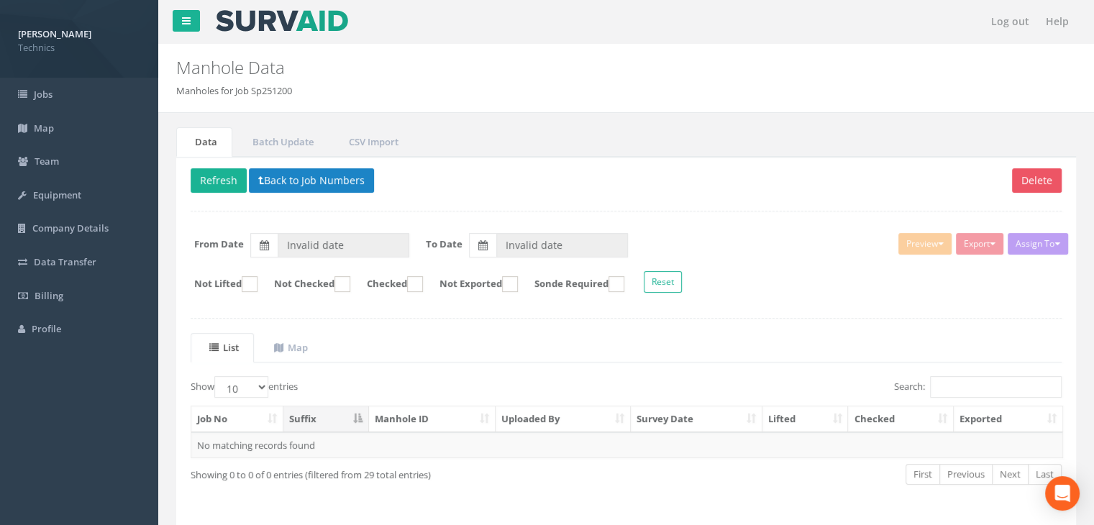
type input "[DATE]"
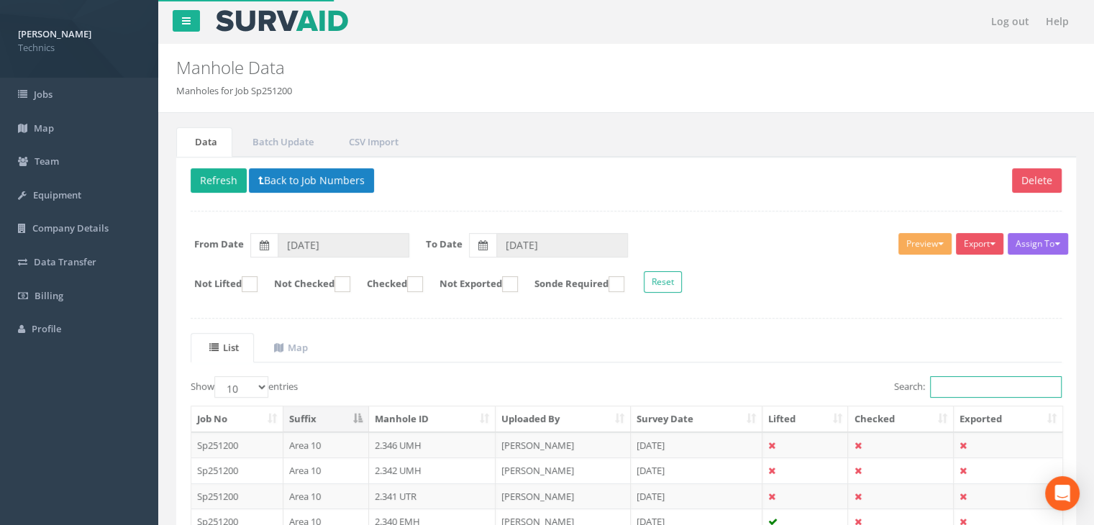
click at [956, 390] on input "Search:" at bounding box center [996, 387] width 132 height 22
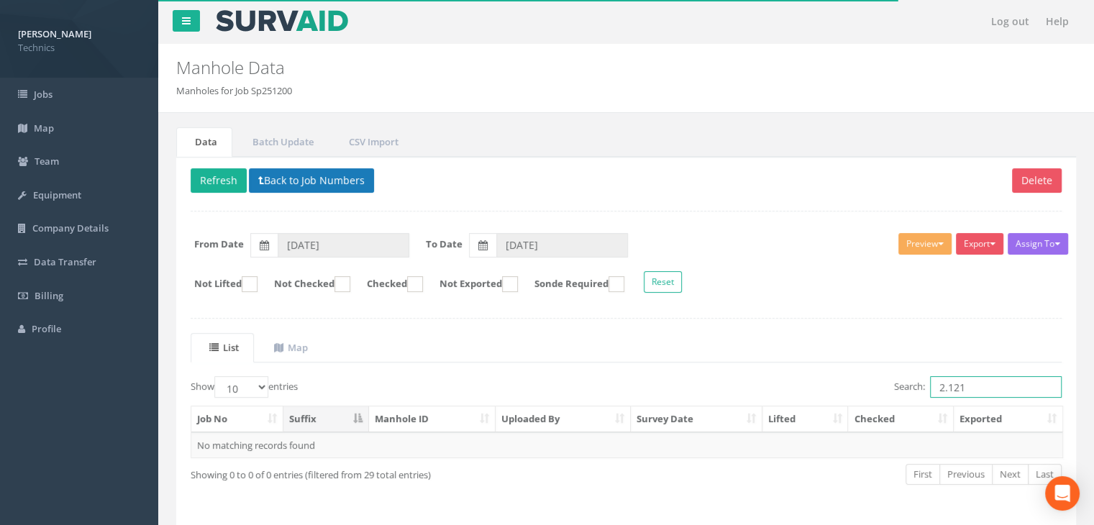
type input "2.121"
click at [262, 168] on button "Back to Job Numbers" at bounding box center [311, 180] width 125 height 24
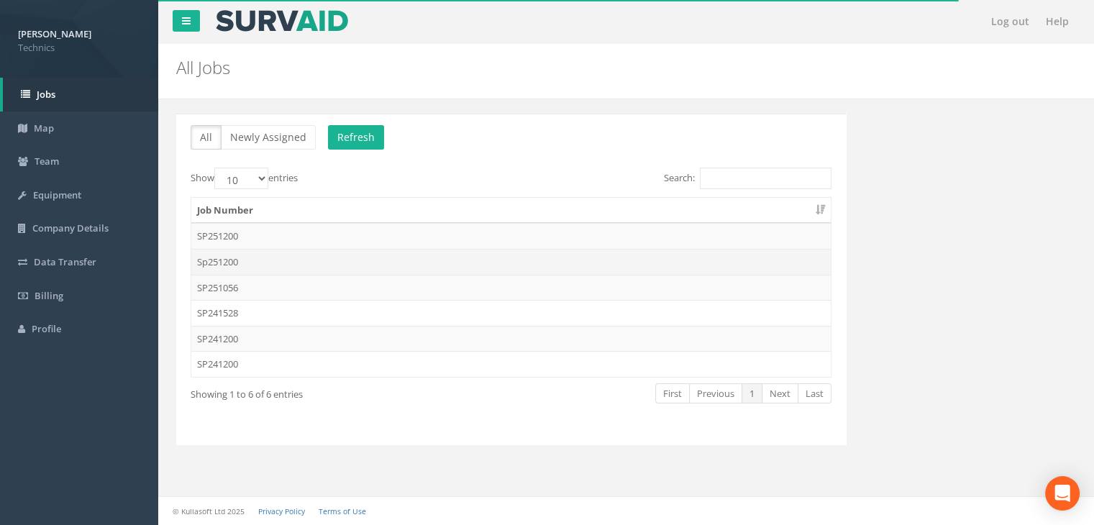
click at [248, 257] on td "Sp251200" at bounding box center [510, 262] width 639 height 26
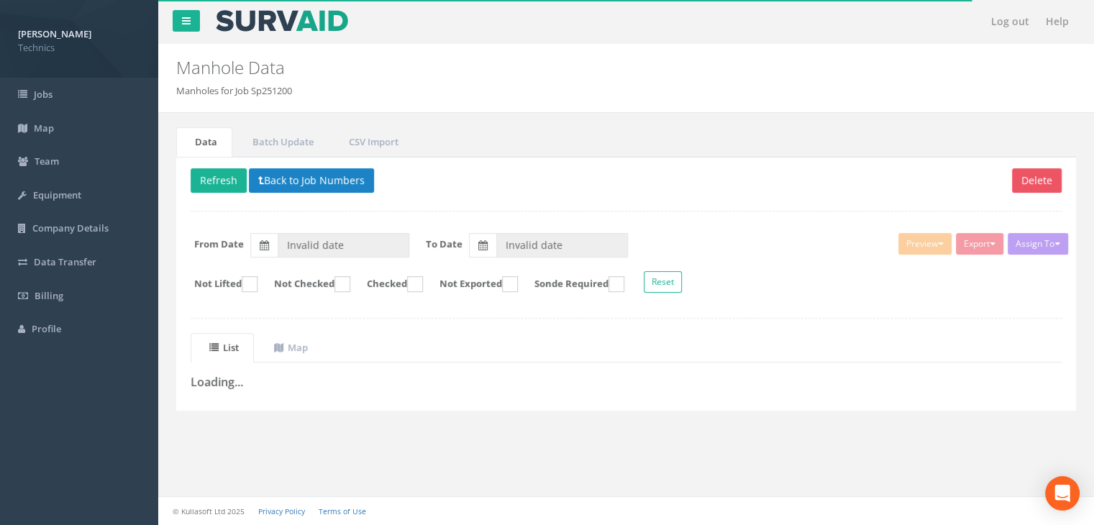
type input "[DATE]"
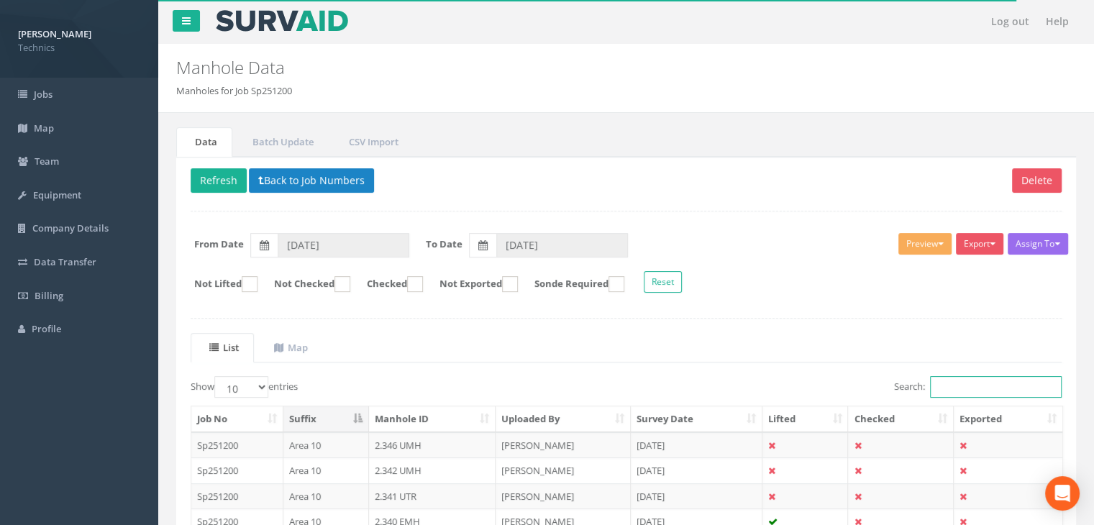
click at [930, 382] on input "Search:" at bounding box center [996, 387] width 132 height 22
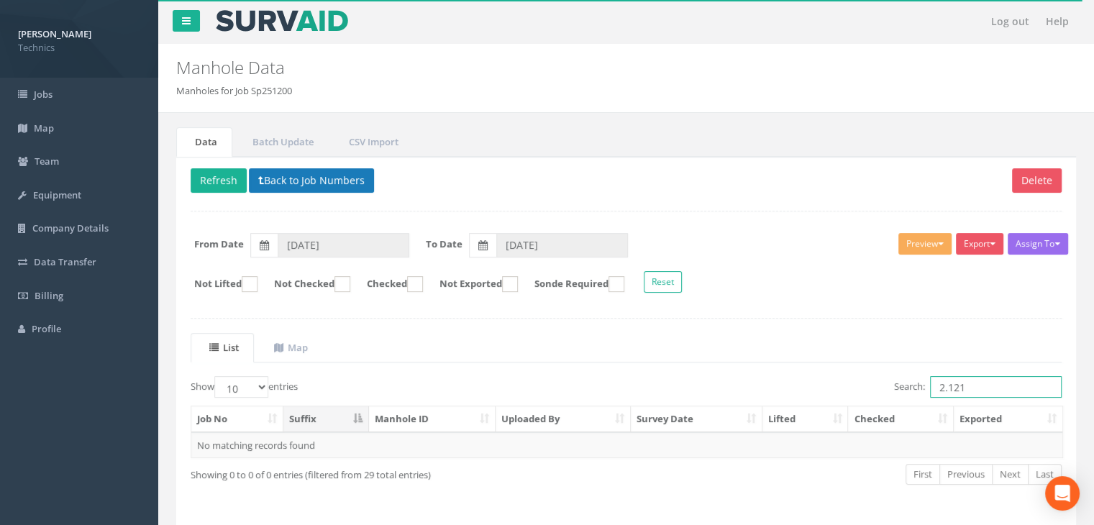
type input "2.121"
click at [329, 181] on button "Back to Job Numbers" at bounding box center [311, 180] width 125 height 24
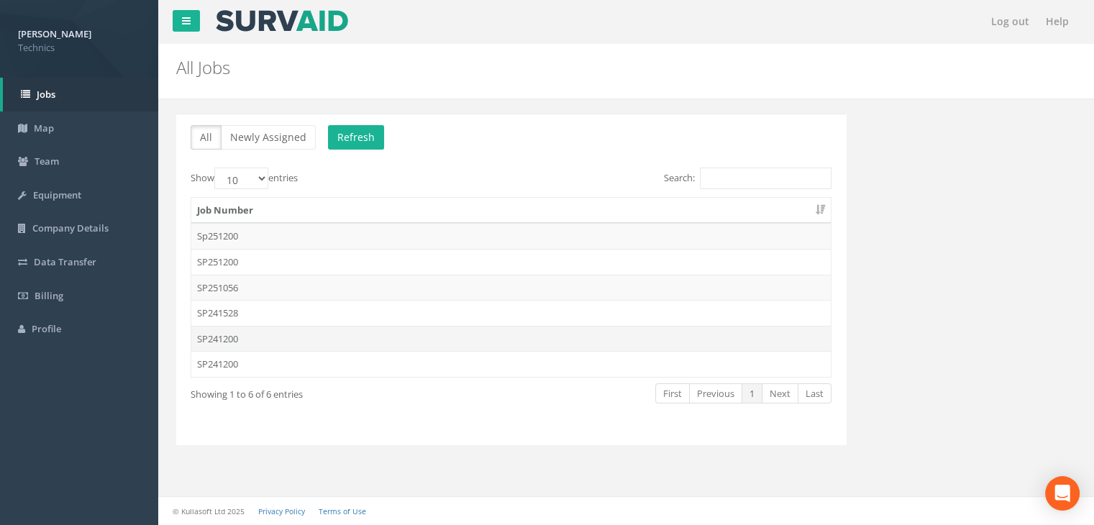
click at [242, 332] on td "SP241200" at bounding box center [510, 339] width 639 height 26
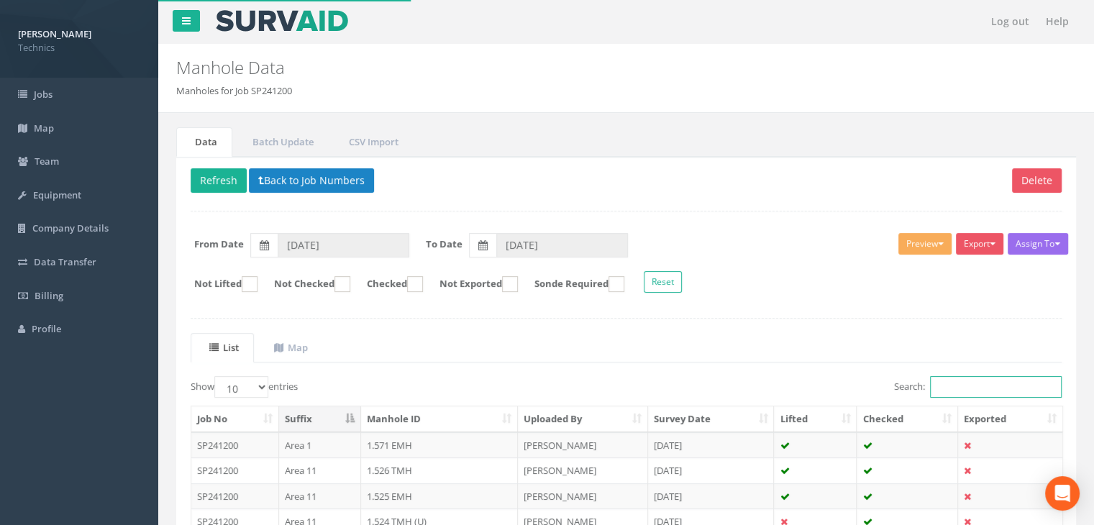
click at [969, 380] on input "Search:" at bounding box center [996, 387] width 132 height 22
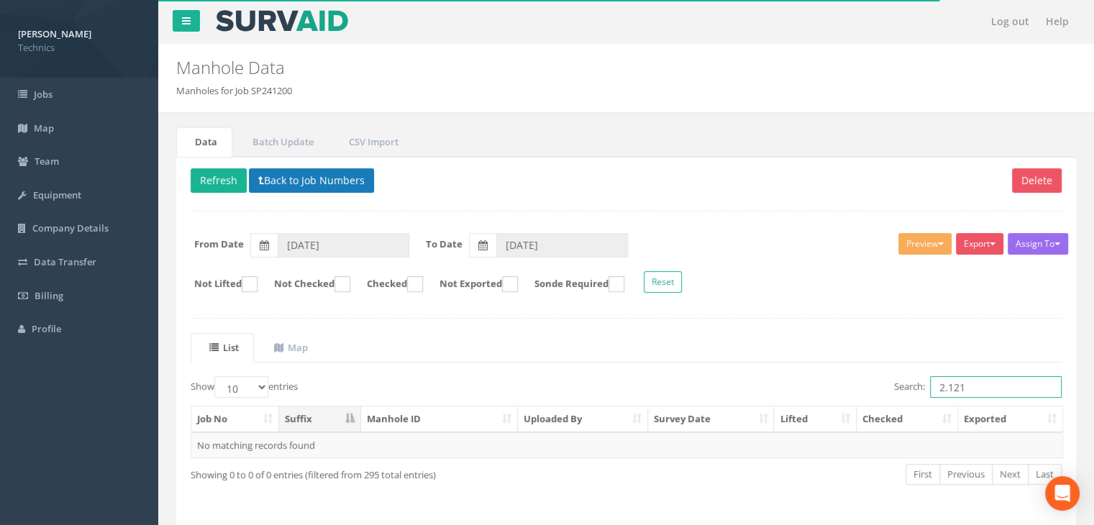
type input "2.121"
click at [299, 178] on button "Back to Job Numbers" at bounding box center [311, 180] width 125 height 24
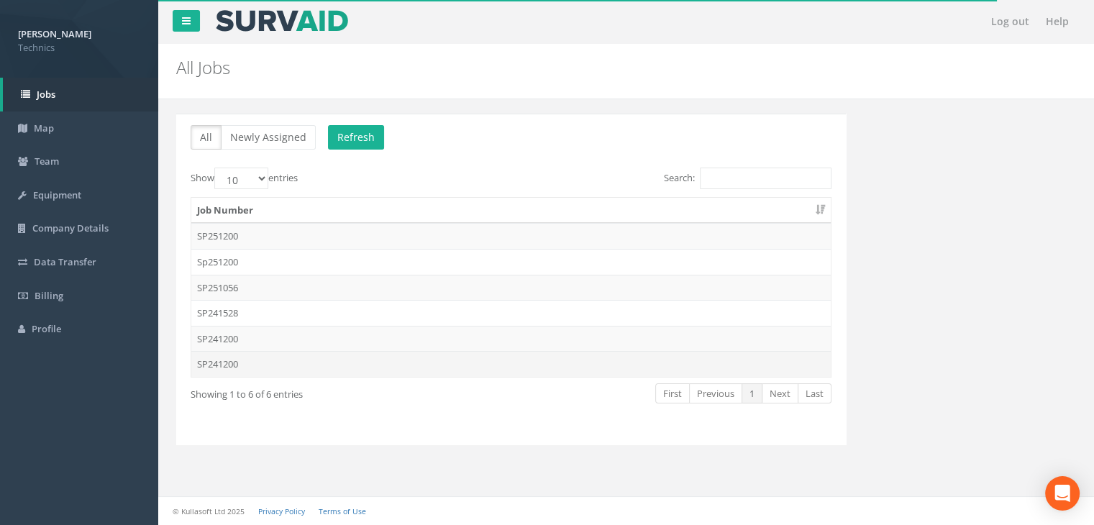
click at [257, 360] on td "SP241200" at bounding box center [510, 364] width 639 height 26
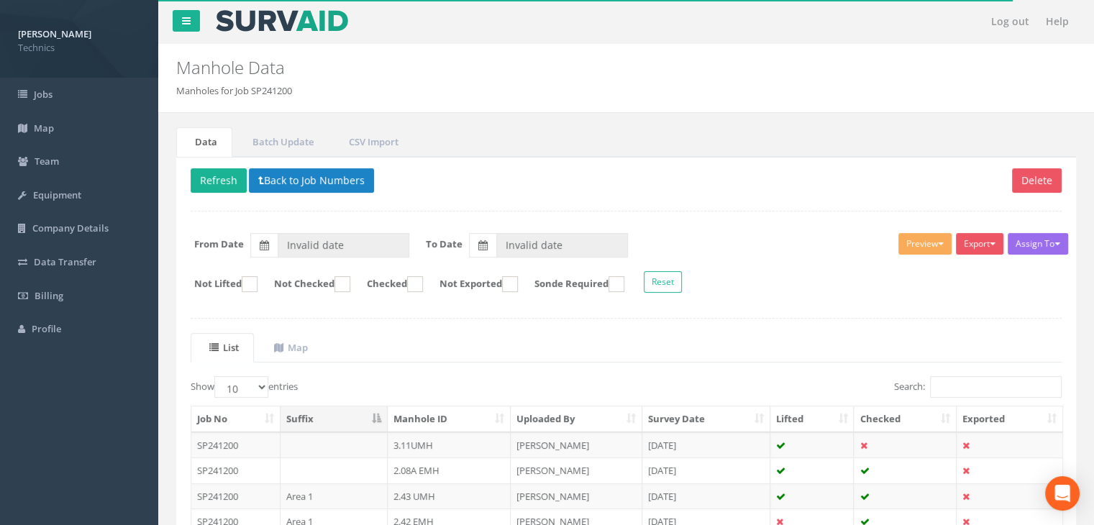
type input "[DATE]"
click at [959, 380] on input "Search:" at bounding box center [996, 387] width 132 height 22
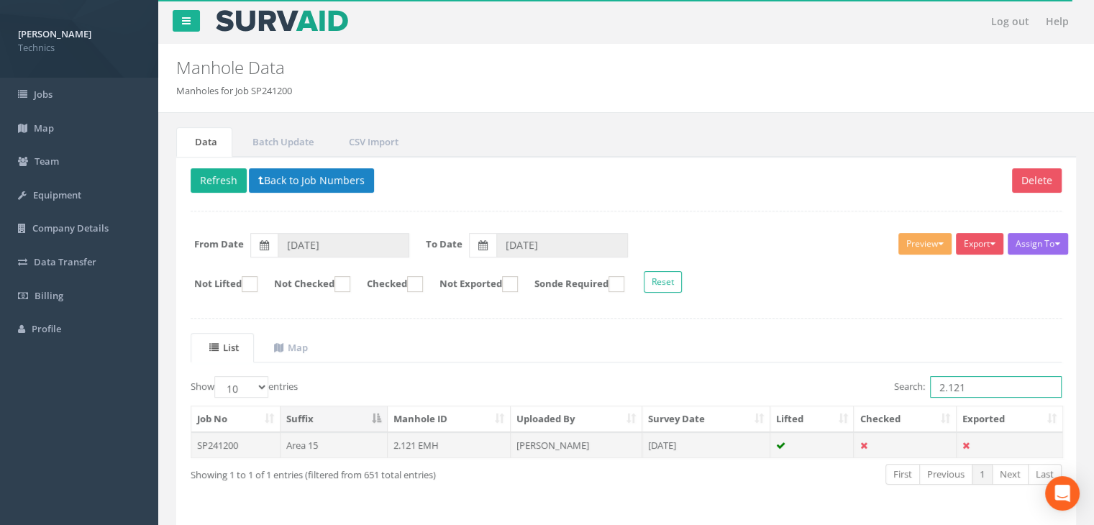
type input "2.121"
click at [442, 433] on td "2.121 EMH" at bounding box center [450, 445] width 124 height 26
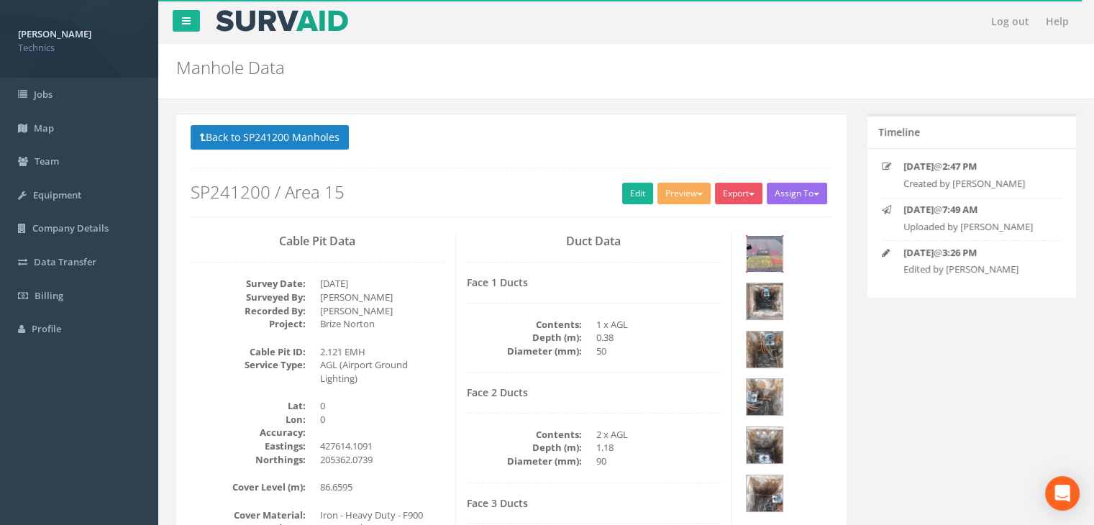
click at [769, 256] on img at bounding box center [764, 254] width 36 height 36
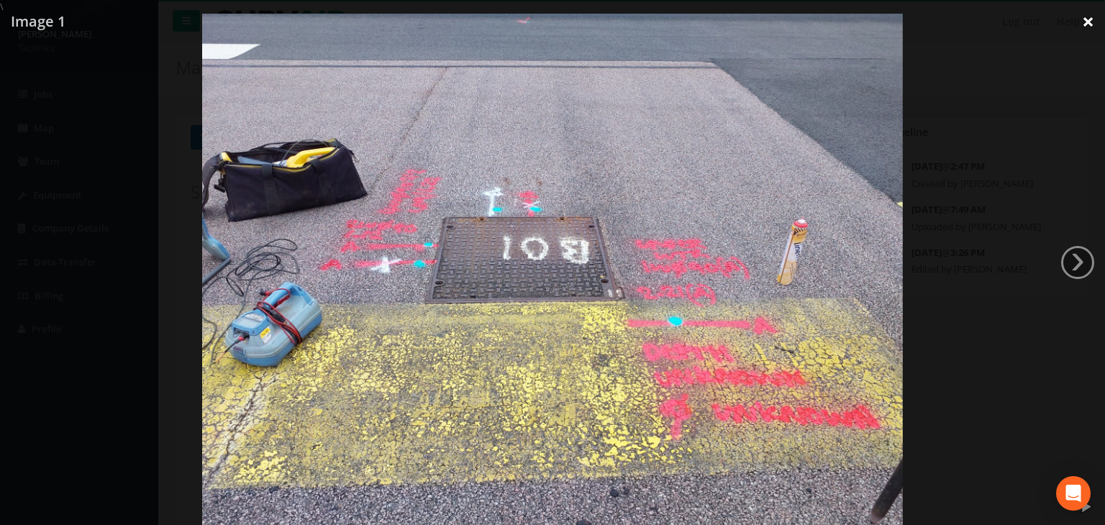
click at [1091, 24] on link "×" at bounding box center [1088, 21] width 34 height 43
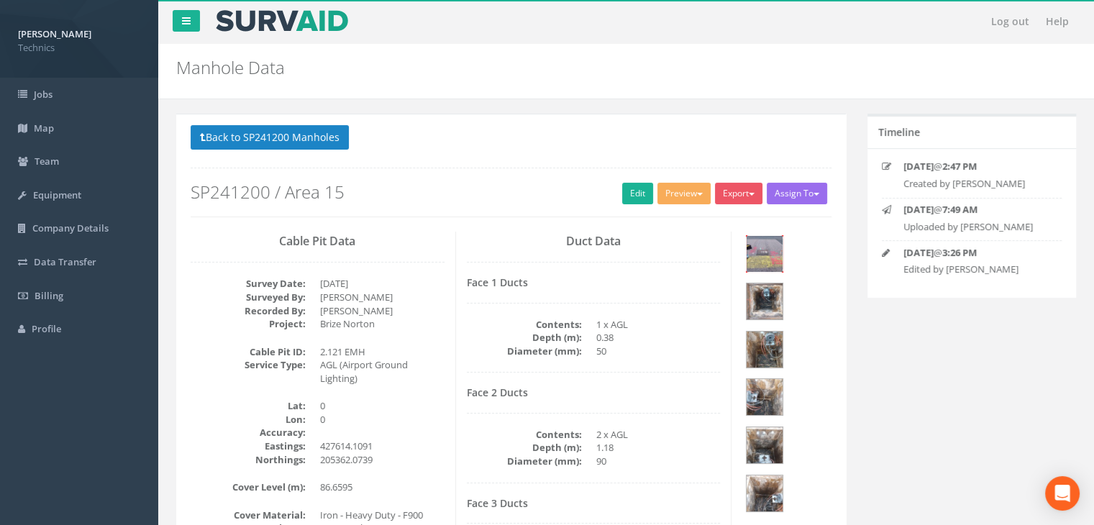
click at [757, 250] on img at bounding box center [764, 254] width 36 height 36
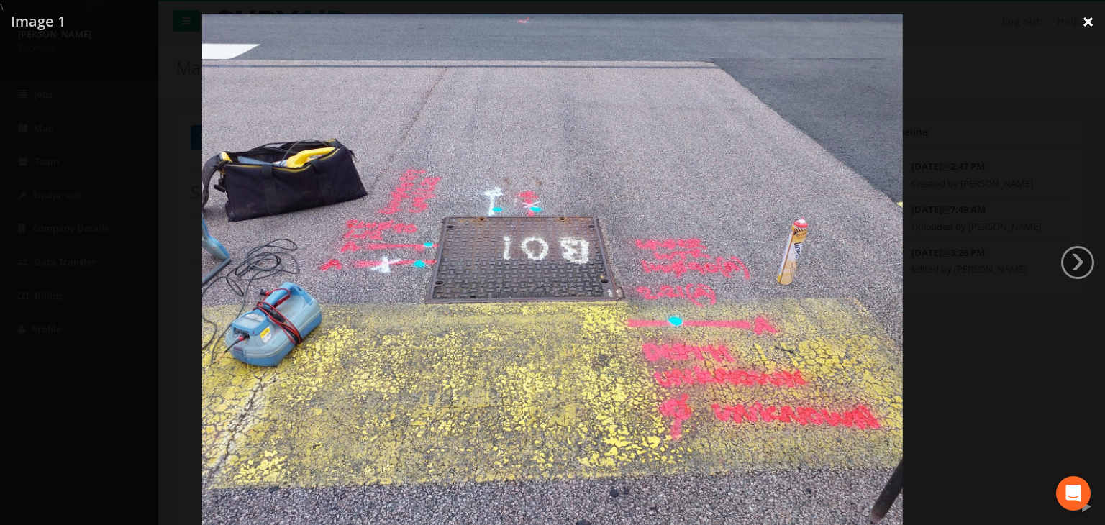
click at [1082, 24] on link "×" at bounding box center [1088, 21] width 34 height 43
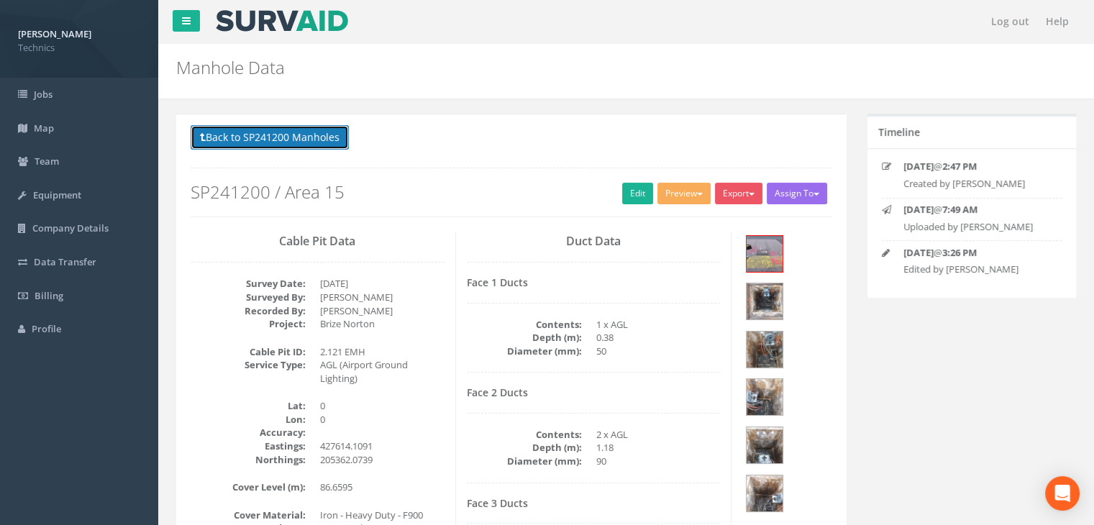
click at [276, 131] on button "Back to SP241200 Manholes" at bounding box center [270, 137] width 158 height 24
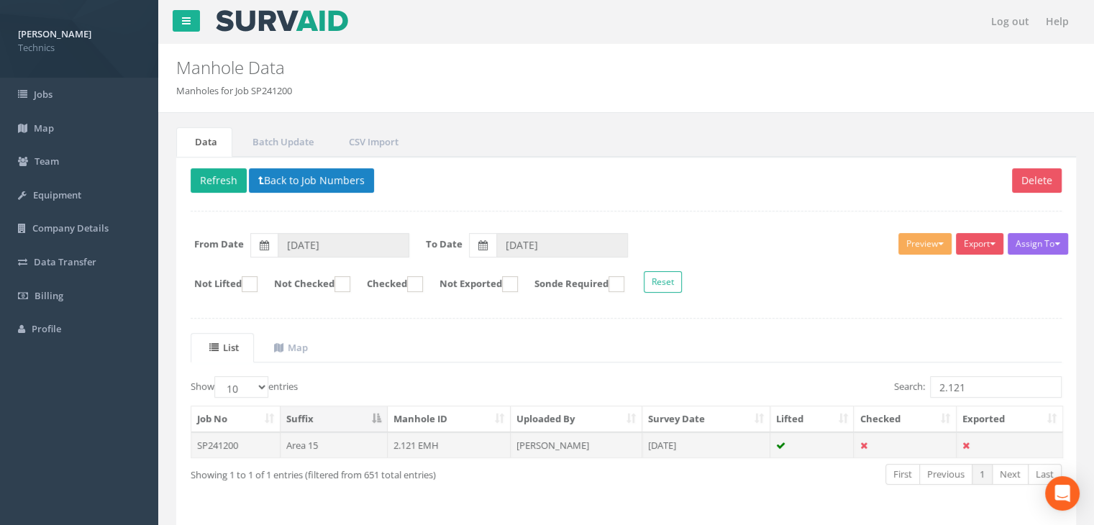
click at [722, 443] on td "[DATE]" at bounding box center [706, 445] width 128 height 26
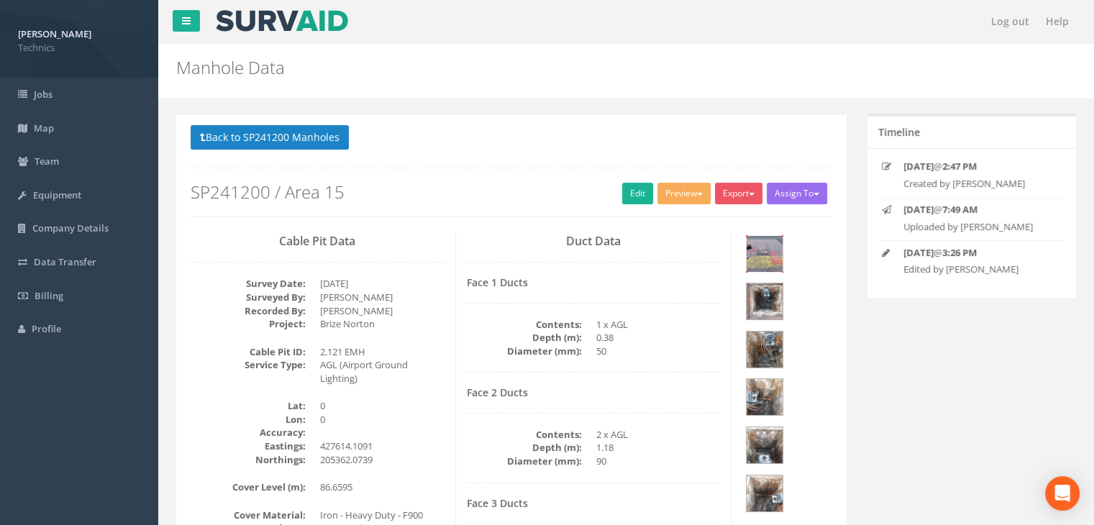
click at [765, 250] on img at bounding box center [764, 254] width 36 height 36
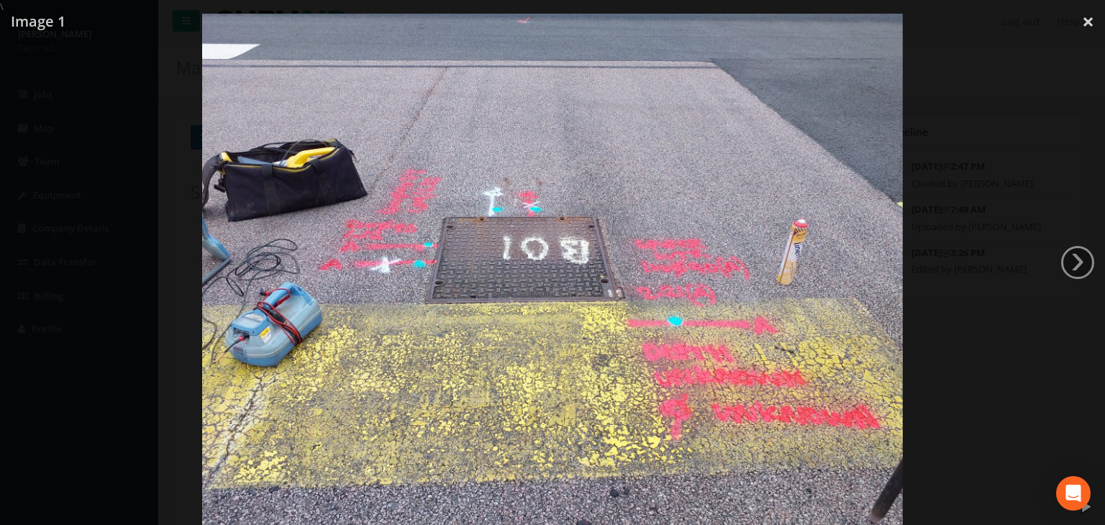
click at [676, 259] on img at bounding box center [552, 276] width 700 height 525
click at [1085, 25] on div at bounding box center [552, 276] width 1105 height 525
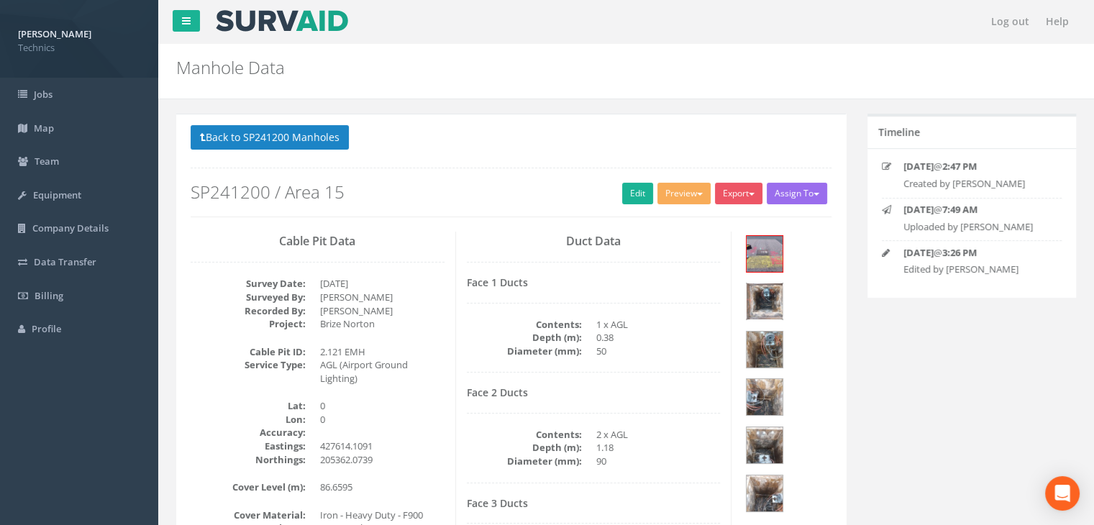
click at [782, 283] on img at bounding box center [764, 301] width 36 height 36
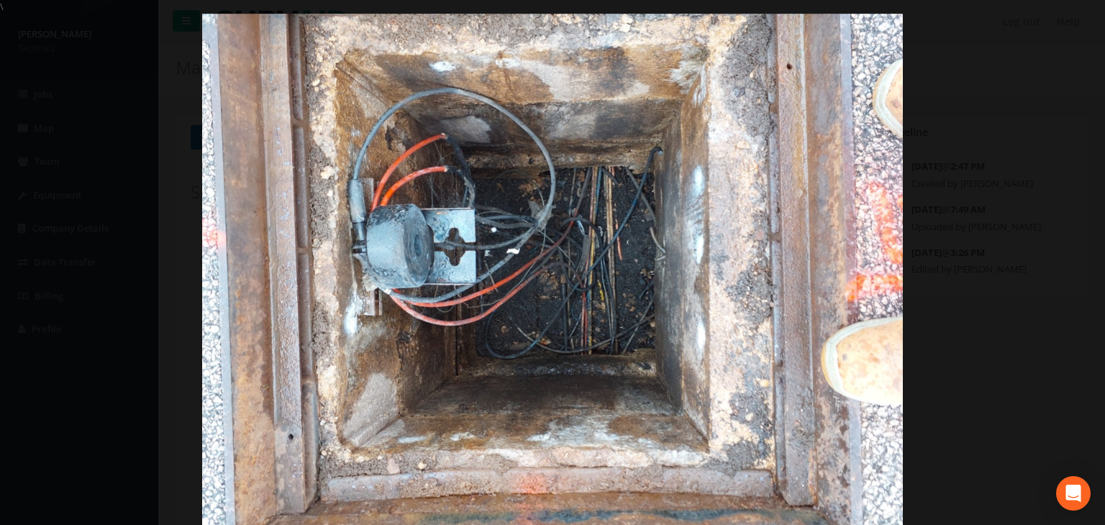
click at [1072, 21] on div at bounding box center [552, 276] width 1105 height 525
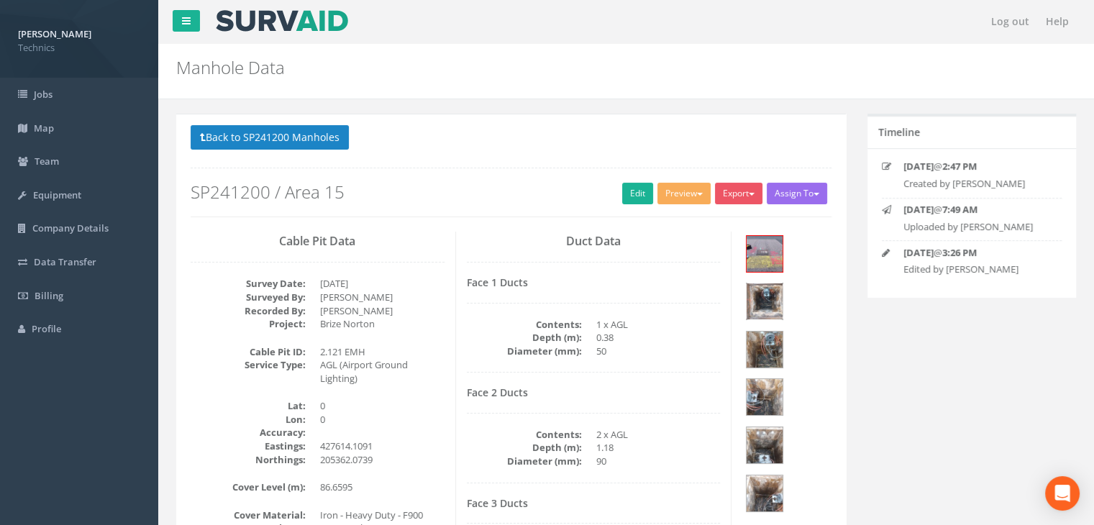
click at [782, 283] on img at bounding box center [764, 301] width 36 height 36
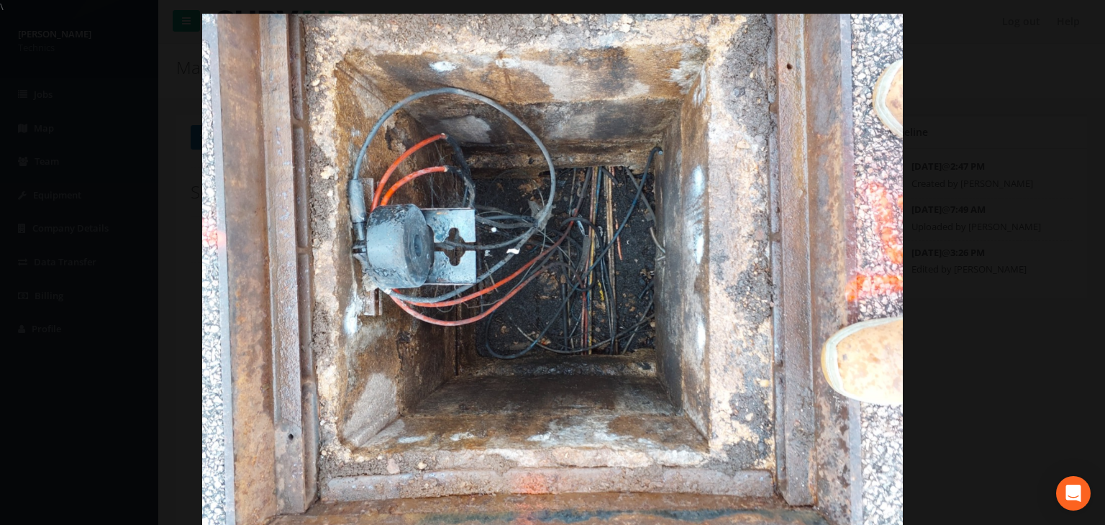
click at [1073, 18] on div at bounding box center [552, 276] width 1105 height 525
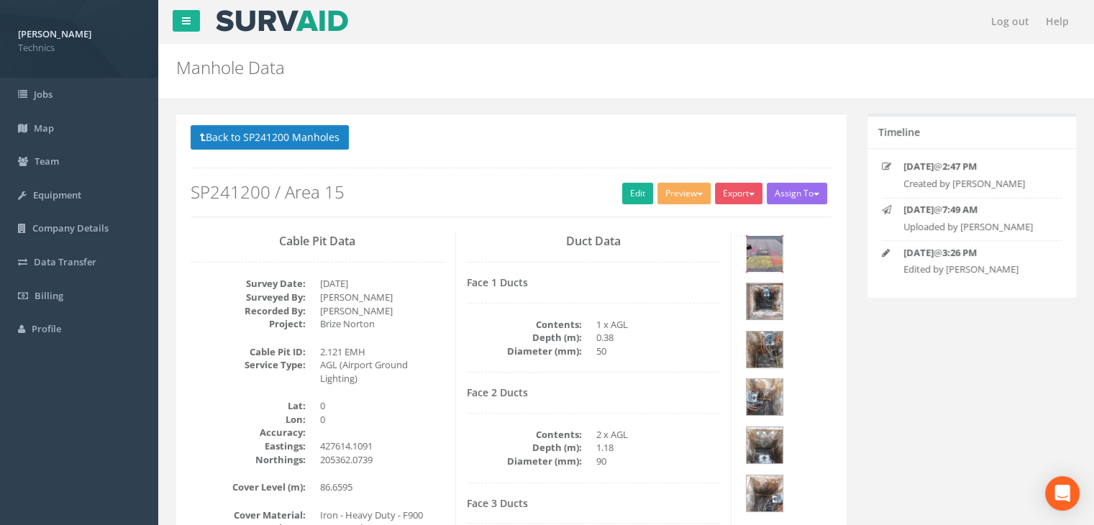
click at [754, 247] on img at bounding box center [764, 254] width 36 height 36
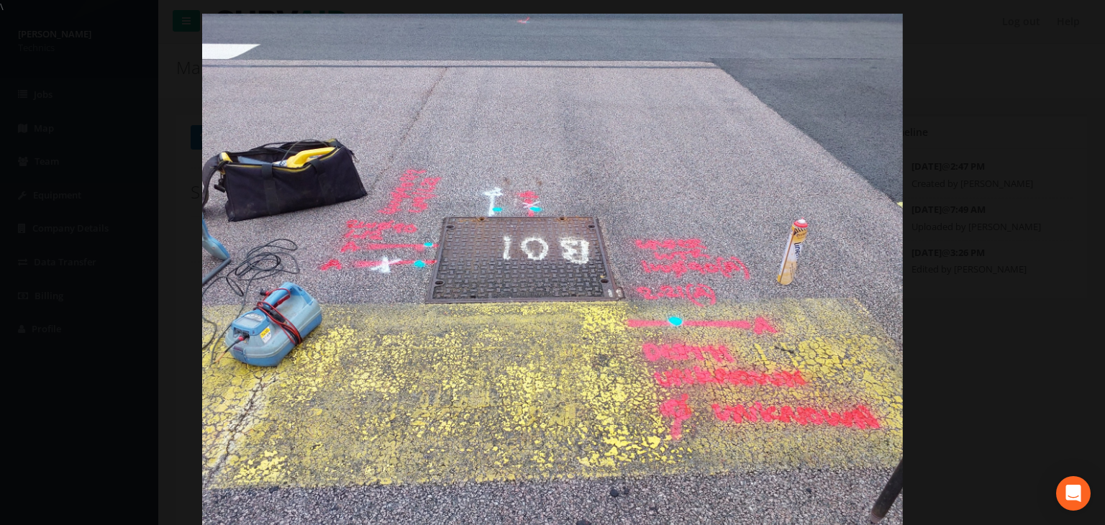
click at [1085, 23] on div at bounding box center [552, 276] width 1105 height 525
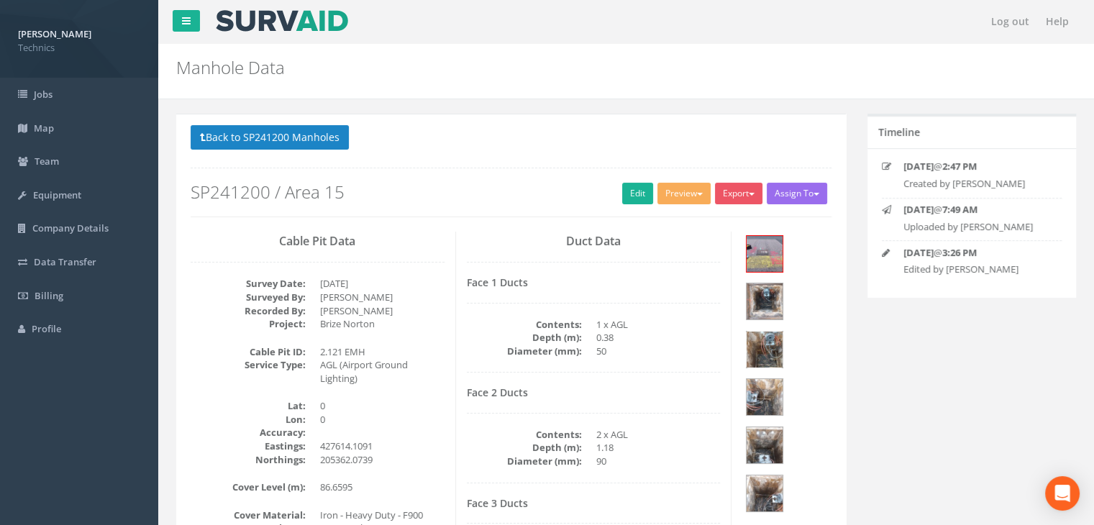
click at [773, 332] on img at bounding box center [764, 350] width 36 height 36
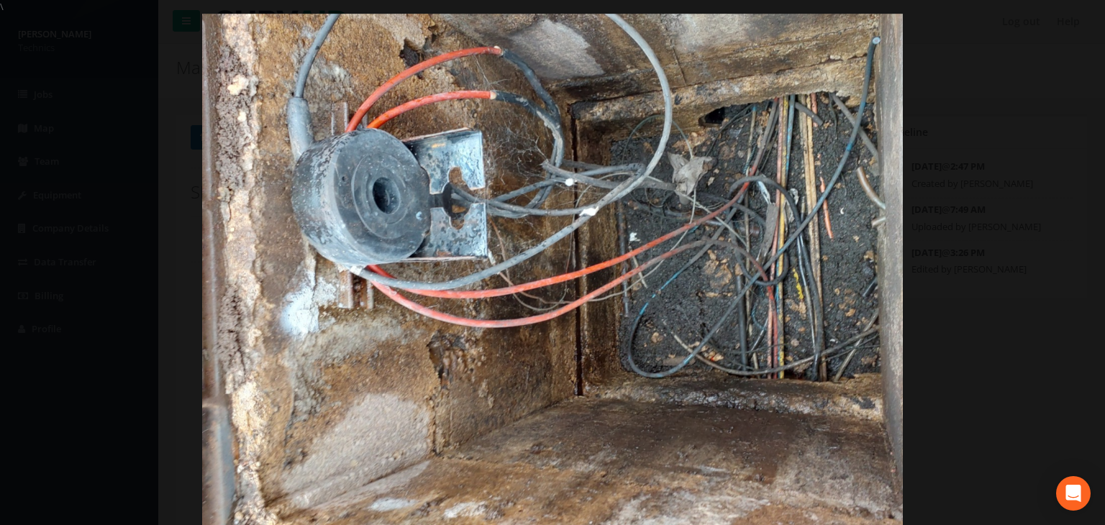
click at [980, 120] on div at bounding box center [552, 276] width 1105 height 525
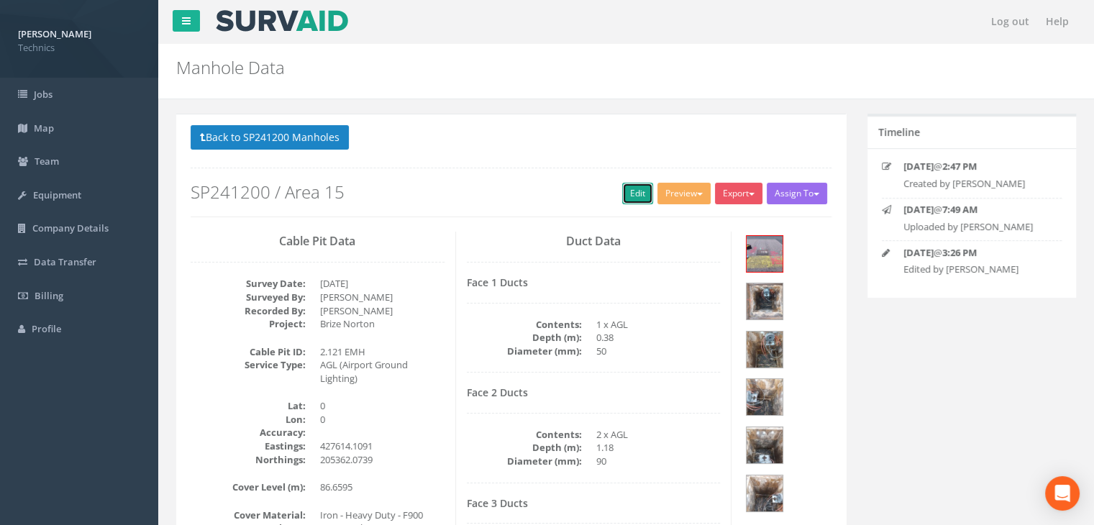
click at [635, 191] on link "Edit" at bounding box center [637, 194] width 31 height 22
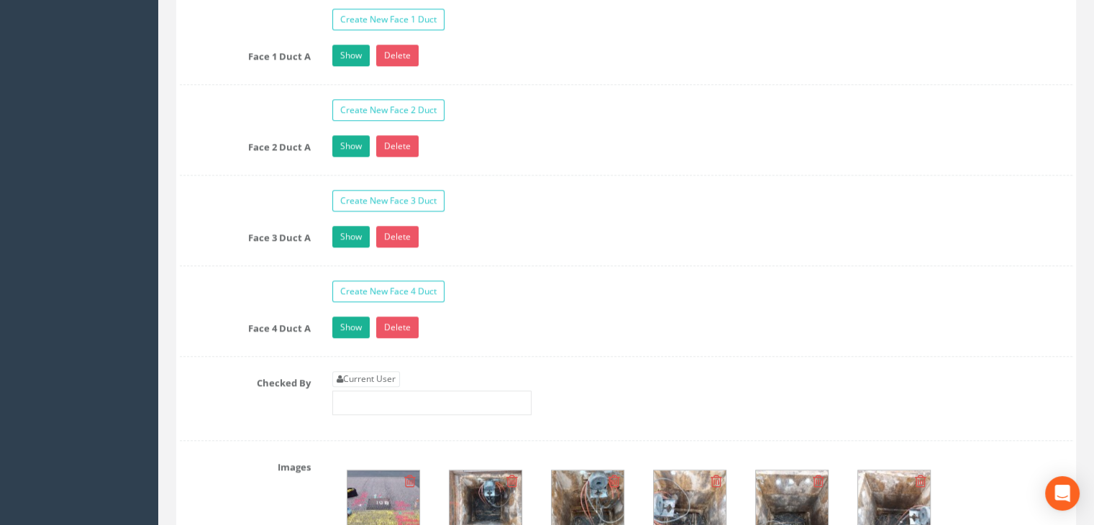
scroll to position [1510, 0]
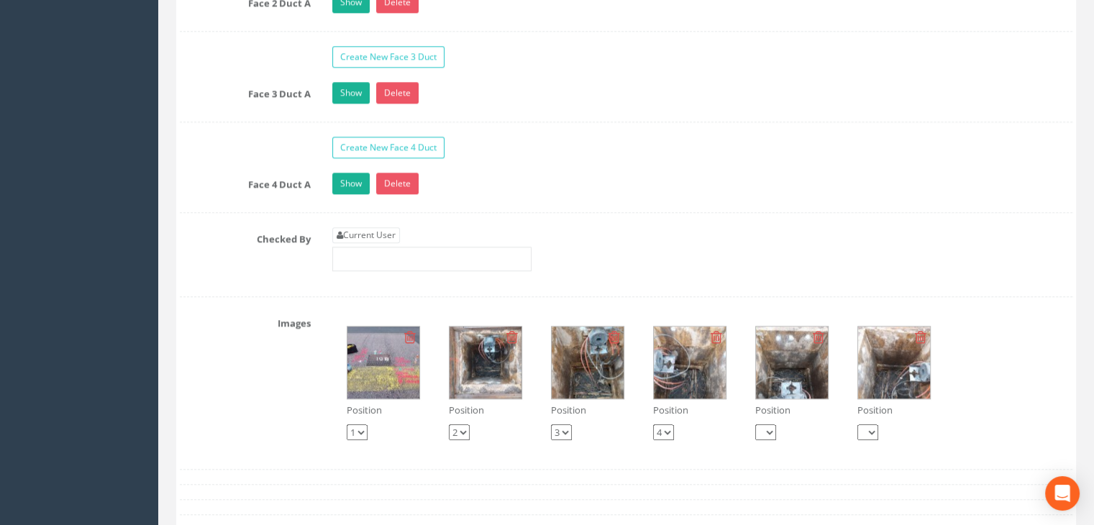
click at [396, 361] on img at bounding box center [383, 363] width 72 height 72
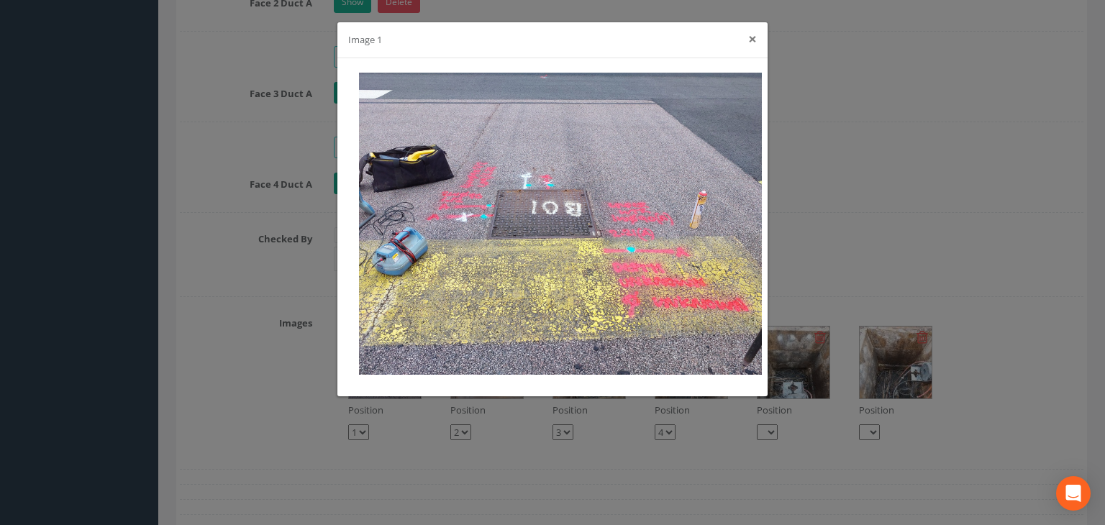
click at [755, 36] on button "×" at bounding box center [752, 39] width 9 height 15
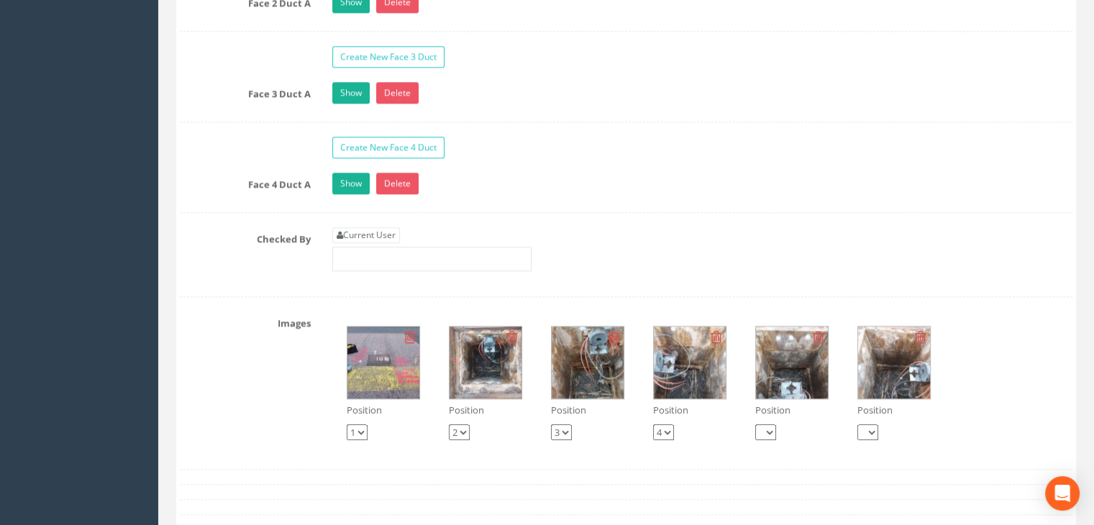
click at [411, 330] on icon at bounding box center [410, 337] width 12 height 14
select select "string:1"
select select "string:2"
select select "string:3"
select select "string:4"
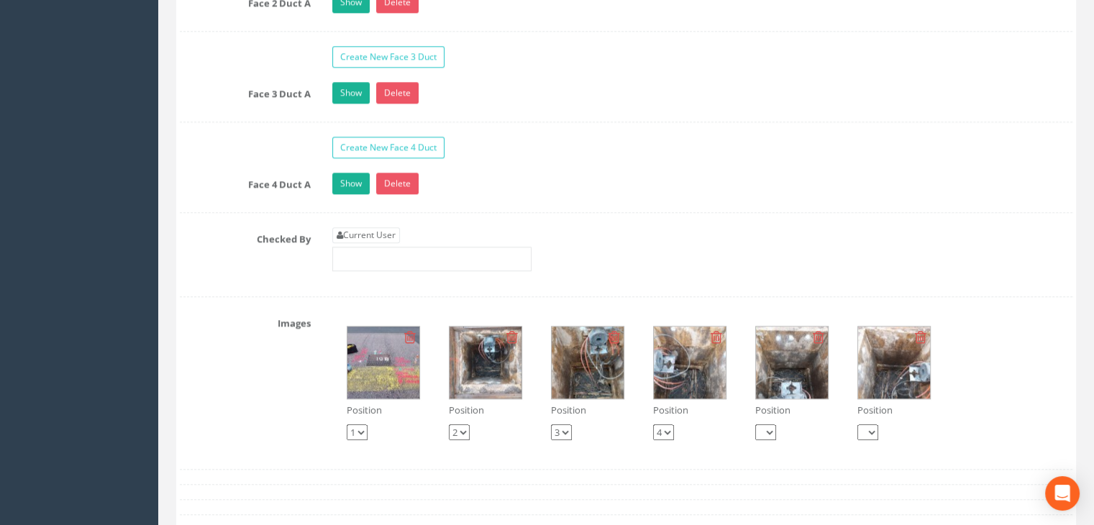
select select "string:5"
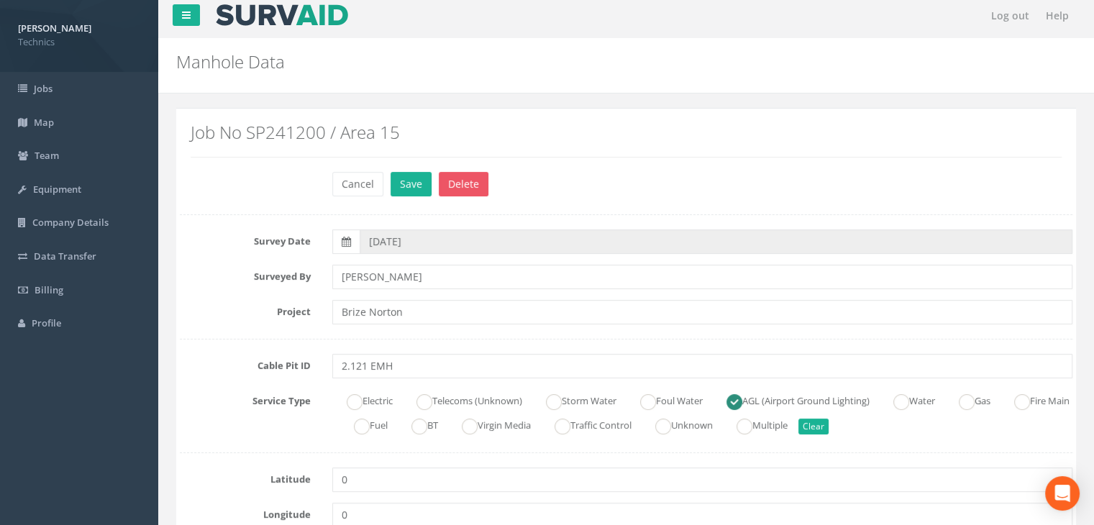
scroll to position [0, 0]
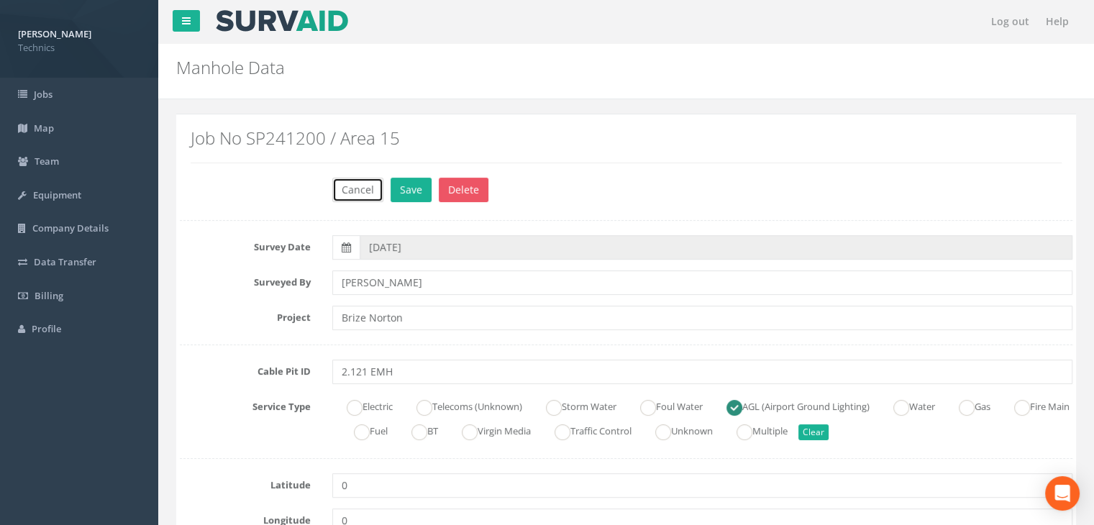
click at [370, 188] on button "Cancel" at bounding box center [357, 190] width 51 height 24
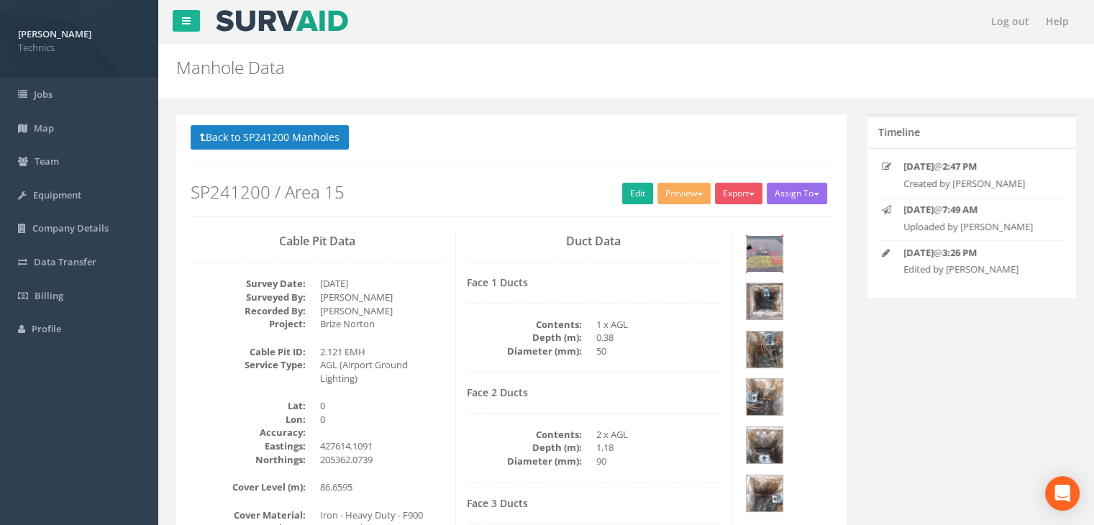
click at [768, 248] on img at bounding box center [764, 254] width 36 height 36
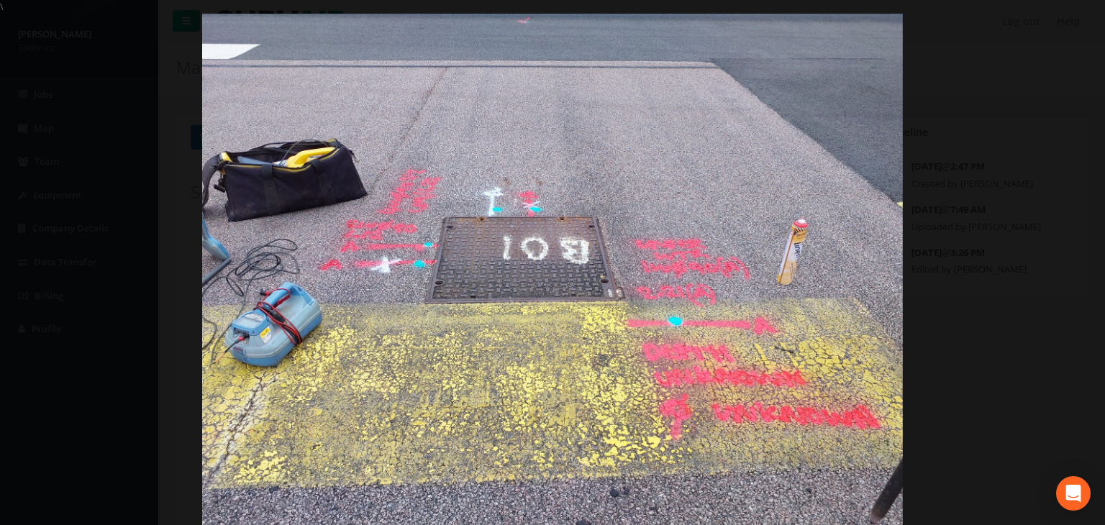
click at [656, 323] on img at bounding box center [552, 276] width 700 height 525
drag, startPoint x: 561, startPoint y: 255, endPoint x: 545, endPoint y: 174, distance: 82.8
click at [545, 174] on img at bounding box center [552, 276] width 700 height 525
click at [1098, 16] on div at bounding box center [552, 276] width 1105 height 525
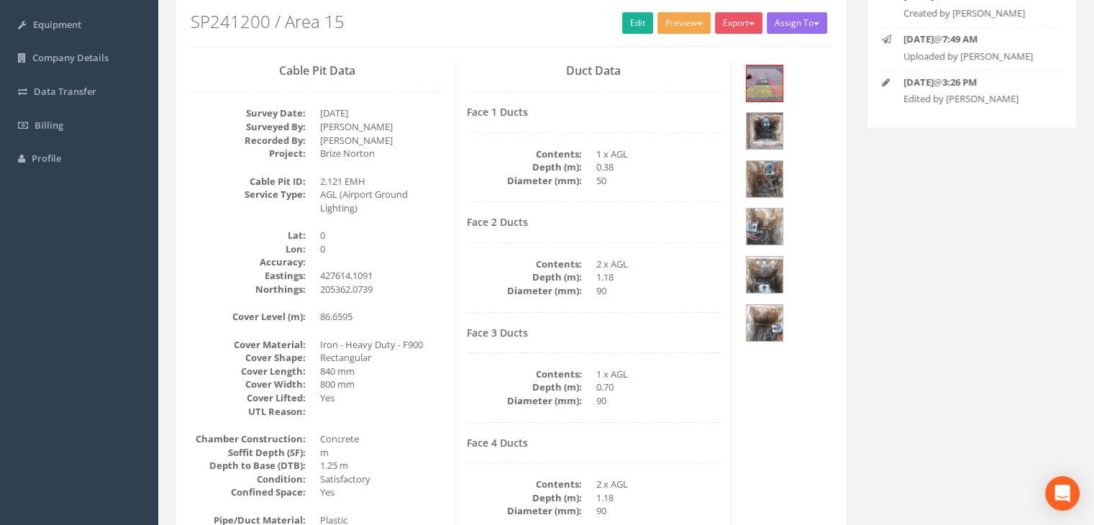
scroll to position [109, 0]
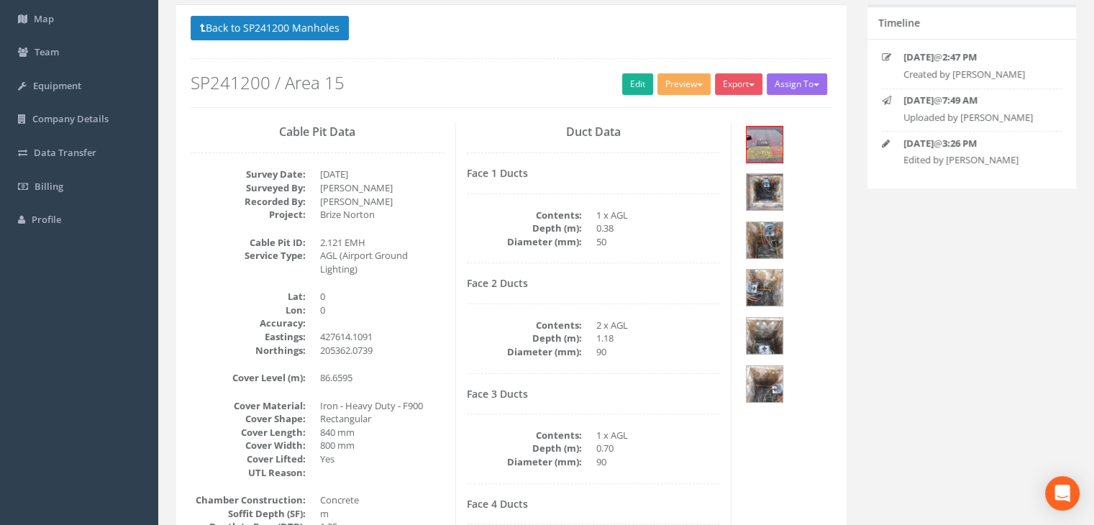
click at [647, 83] on h2 "SP241200 / Area 15" at bounding box center [511, 82] width 641 height 19
click at [639, 83] on link "Edit" at bounding box center [637, 84] width 31 height 22
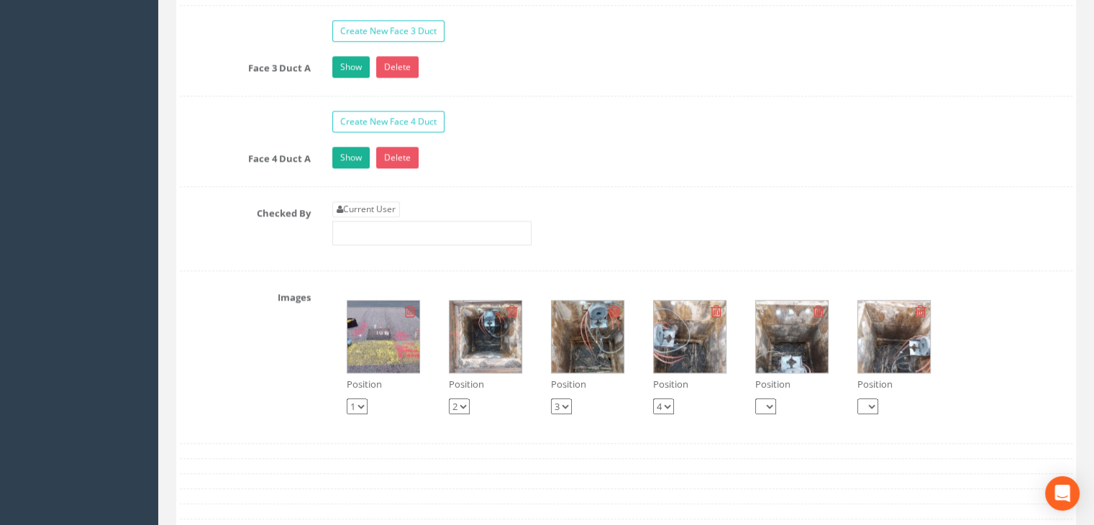
scroll to position [1620, 0]
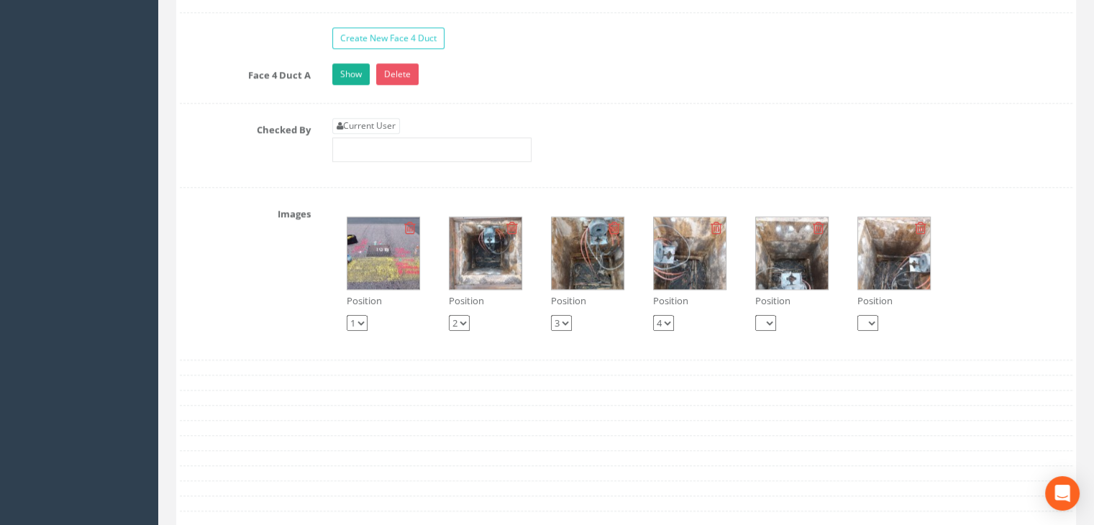
click at [997, 264] on div "Position 1 2 3 4 Position 1 2 3 4 Position 1 2 3 4 Position 1 2 3 4 Position 1 …" at bounding box center [702, 273] width 762 height 143
click at [978, 243] on div "Position 1 2 3 4 Position 1 2 3 4 Position 1 2 3 4 Position 1 2 3 4 Position 1 …" at bounding box center [702, 273] width 762 height 143
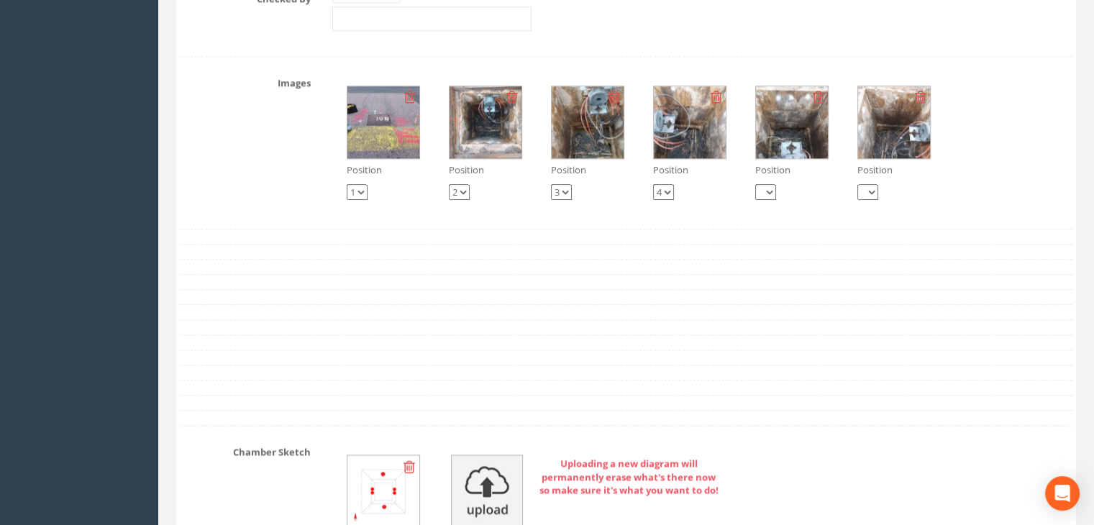
scroll to position [1547, 0]
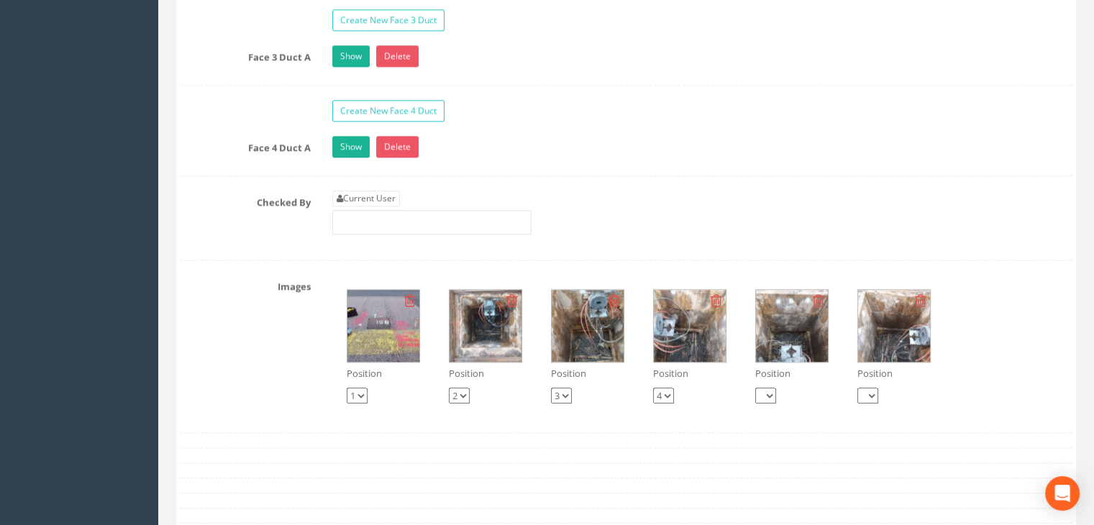
click at [375, 350] on img at bounding box center [383, 326] width 72 height 72
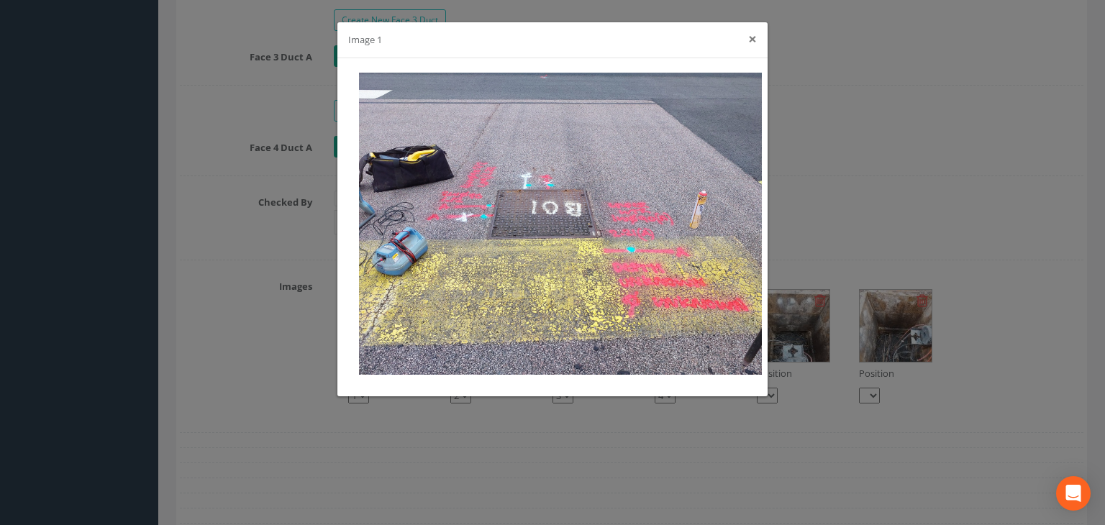
drag, startPoint x: 499, startPoint y: 268, endPoint x: 754, endPoint y: 41, distance: 340.8
click at [754, 41] on button "×" at bounding box center [752, 39] width 9 height 15
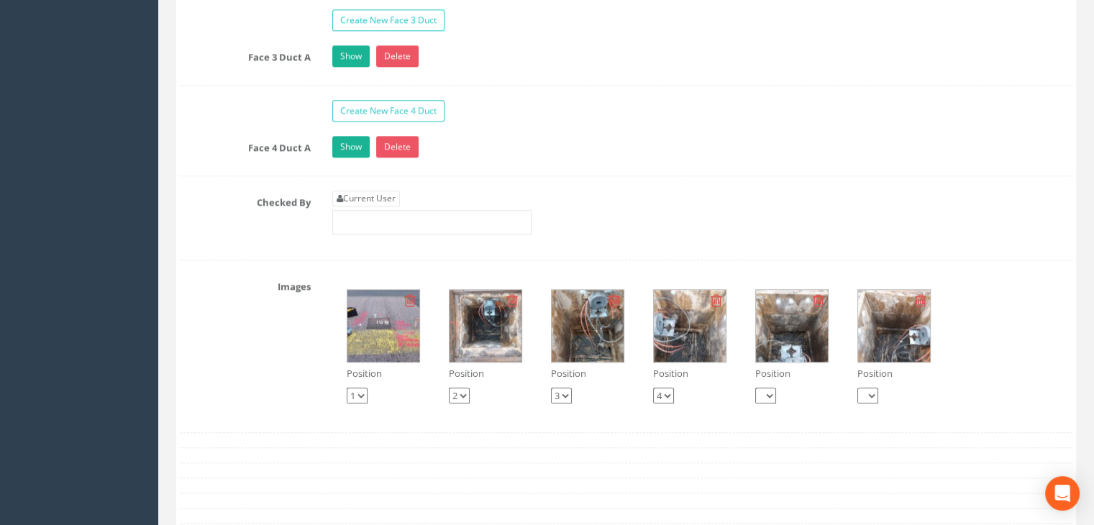
click at [997, 329] on div "Position 1 2 3 4 Position 1 2 3 4 Position 1 2 3 4 Position 1 2 3 4 Position 1 …" at bounding box center [702, 346] width 762 height 143
drag, startPoint x: 985, startPoint y: 323, endPoint x: 986, endPoint y: 347, distance: 23.8
click at [986, 347] on div "Position 1 2 3 4 Position 1 2 3 4 Position 1 2 3 4 Position 1 2 3 4 Position 1 …" at bounding box center [702, 346] width 762 height 143
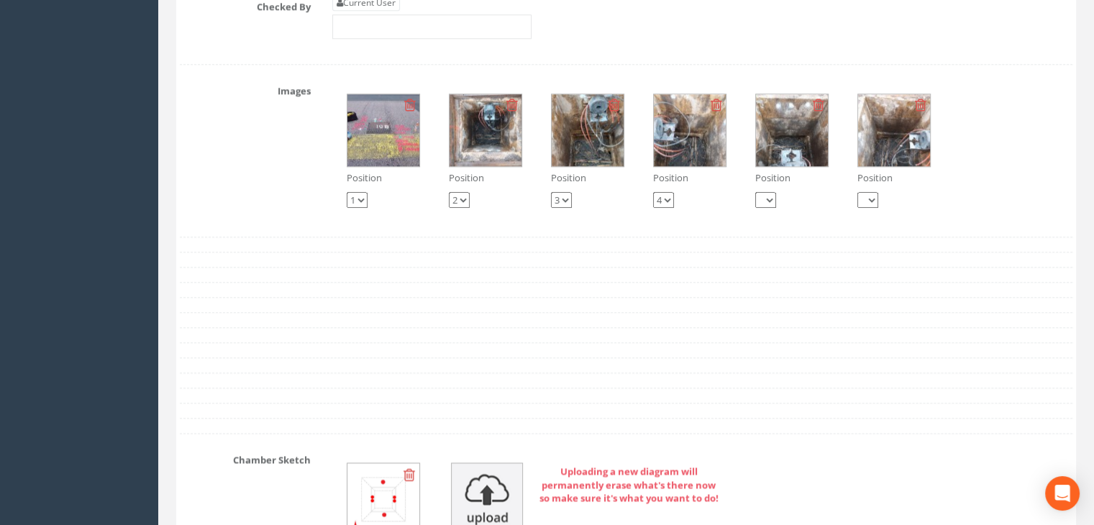
scroll to position [1763, 0]
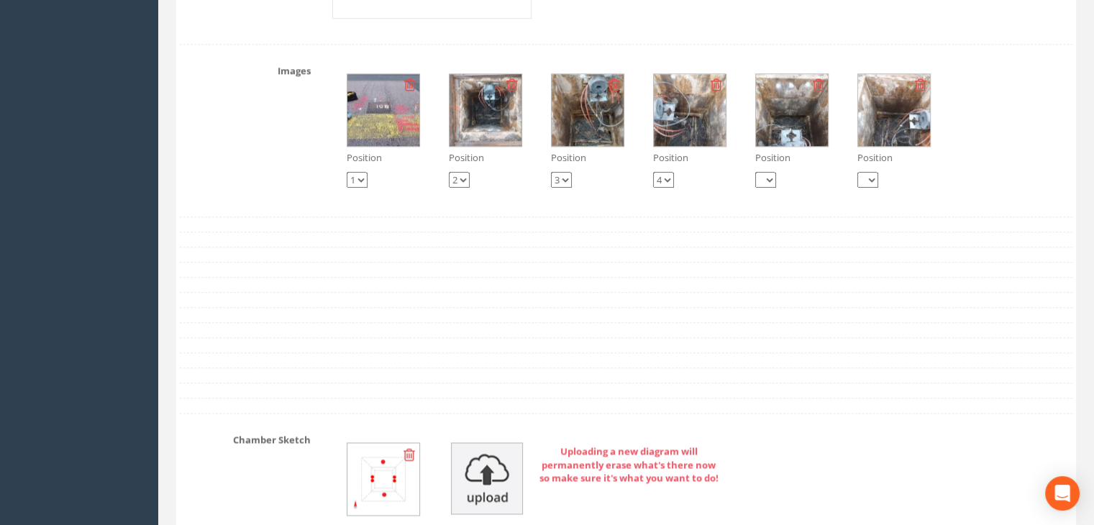
click at [762, 172] on select "1 2 3 4" at bounding box center [765, 180] width 21 height 16
click at [967, 111] on div "Position 1 2 3 4 Position 1 2 3 4 Position 1 2 3 4 Position 1 2 3 4 Position 1 …" at bounding box center [702, 130] width 762 height 143
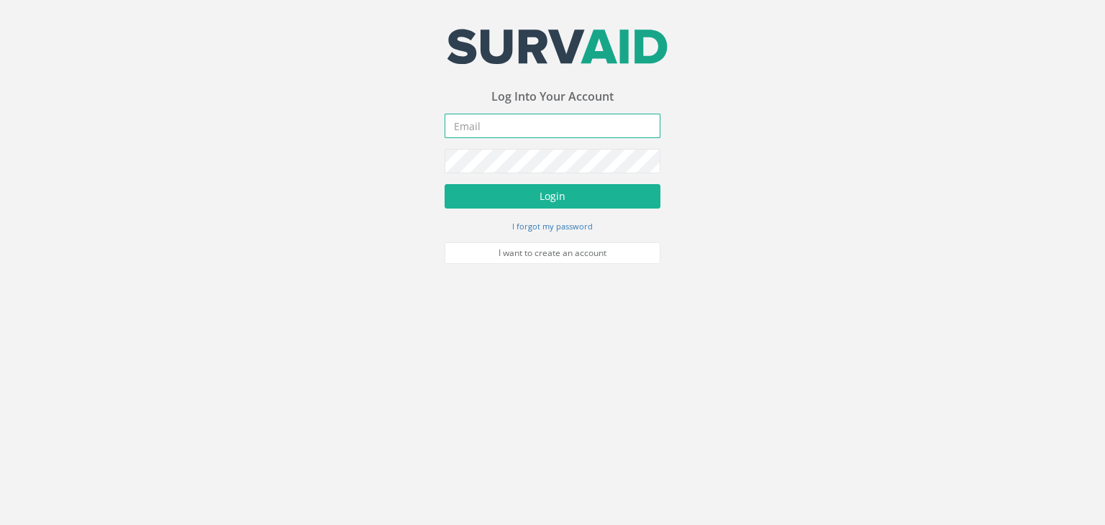
click at [539, 124] on input "email" at bounding box center [552, 126] width 216 height 24
type input "[PERSON_NAME][EMAIL_ADDRESS][DOMAIN_NAME]"
click at [444, 184] on button "Login" at bounding box center [552, 196] width 216 height 24
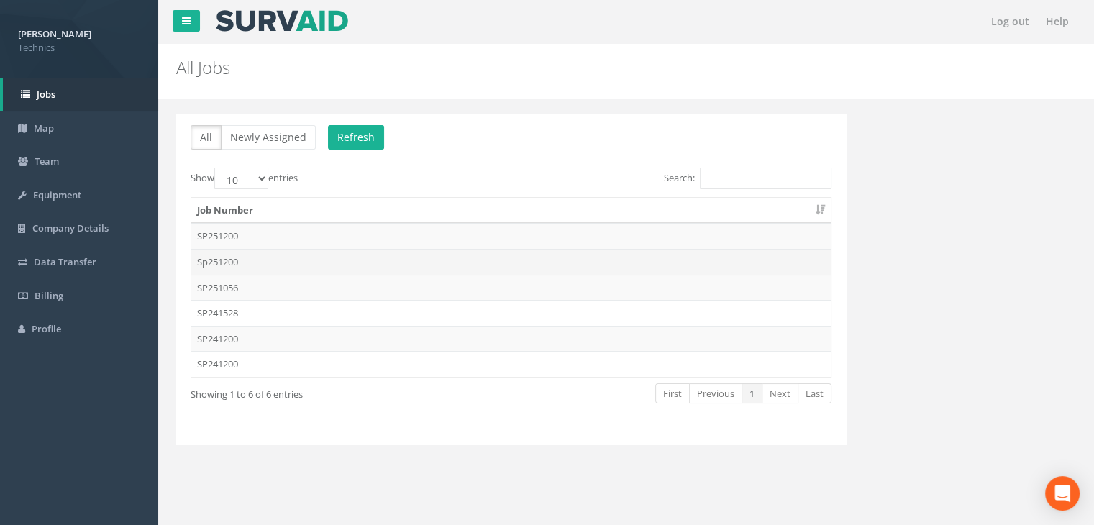
click at [252, 268] on td "Sp251200" at bounding box center [510, 262] width 639 height 26
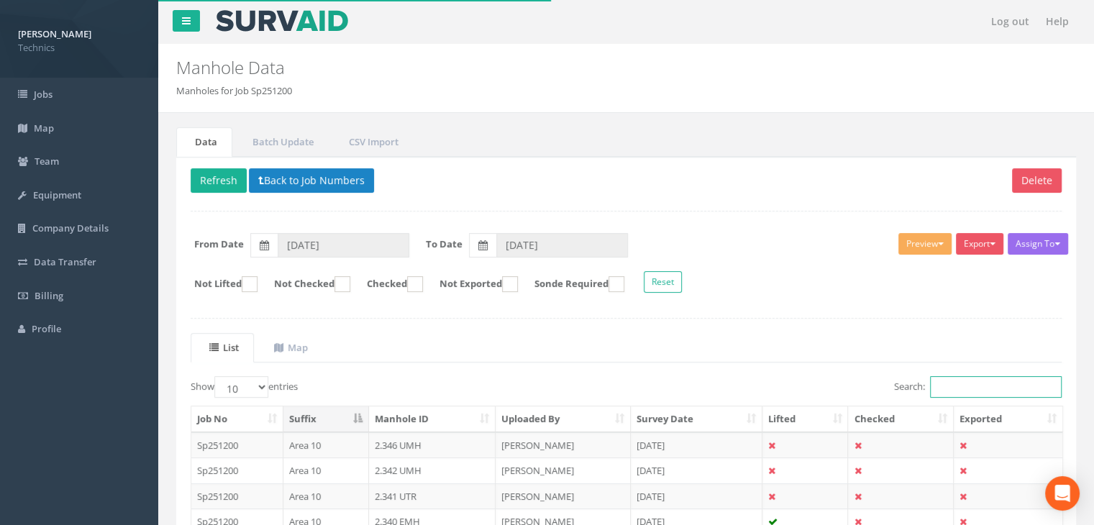
click at [946, 383] on input "Search:" at bounding box center [996, 387] width 132 height 22
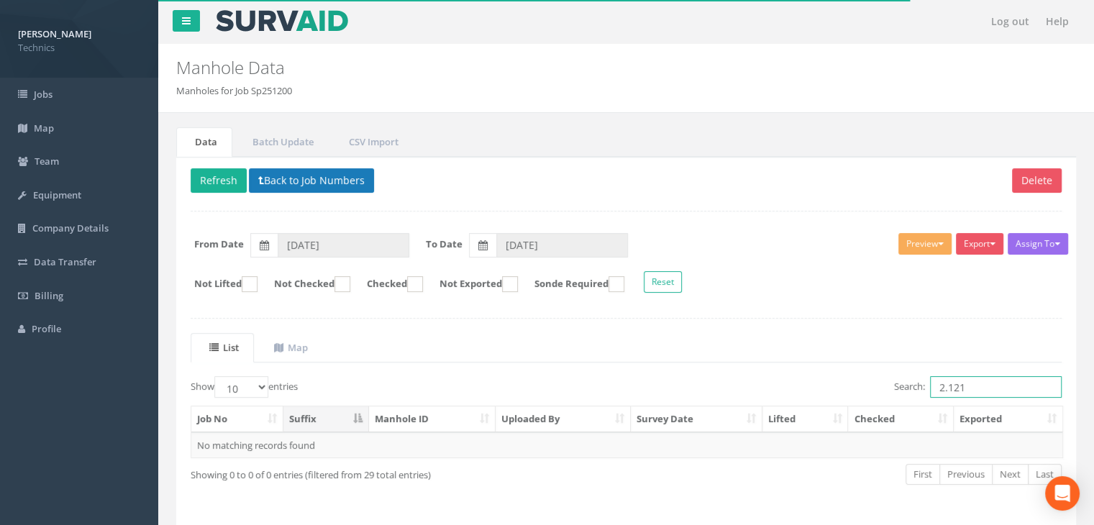
type input "2.121"
click at [322, 173] on button "Back to Job Numbers" at bounding box center [311, 180] width 125 height 24
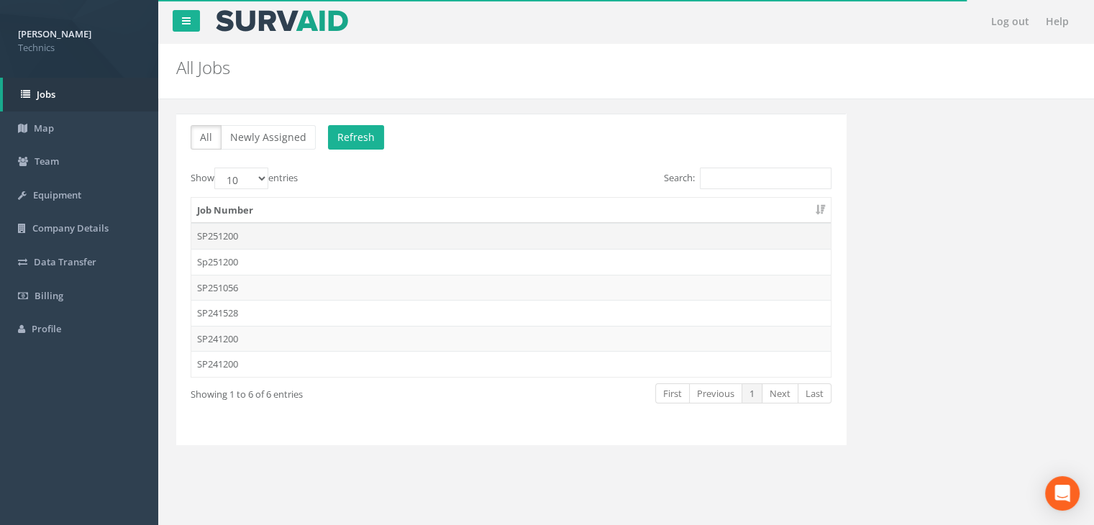
click at [286, 239] on td "SP251200" at bounding box center [510, 236] width 639 height 26
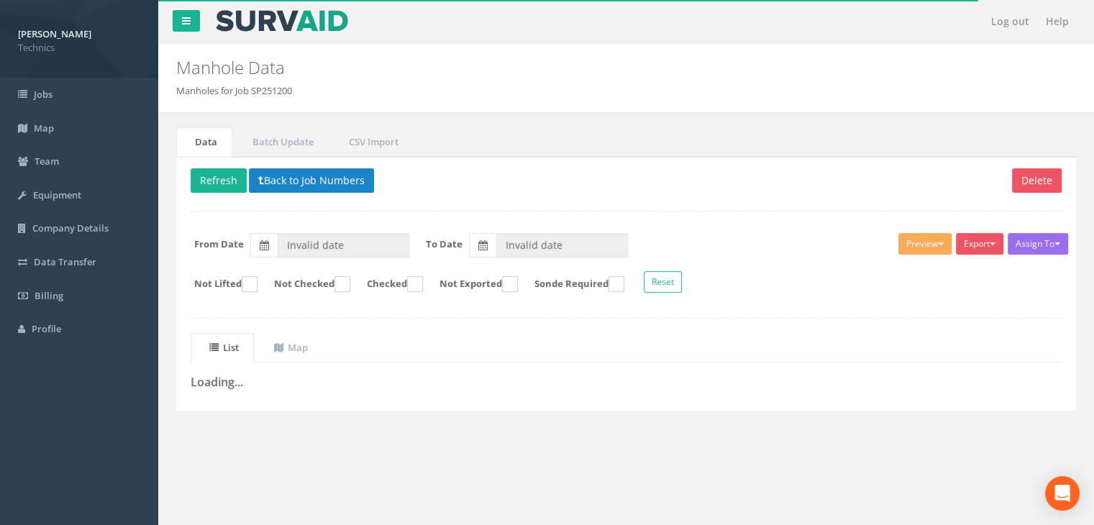
type input "[DATE]"
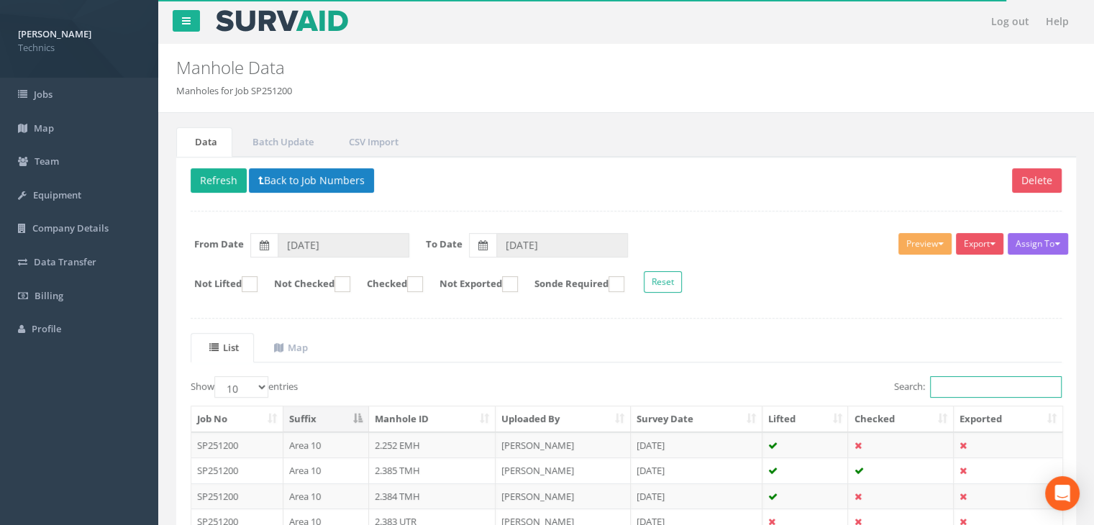
click at [972, 378] on input "Search:" at bounding box center [996, 387] width 132 height 22
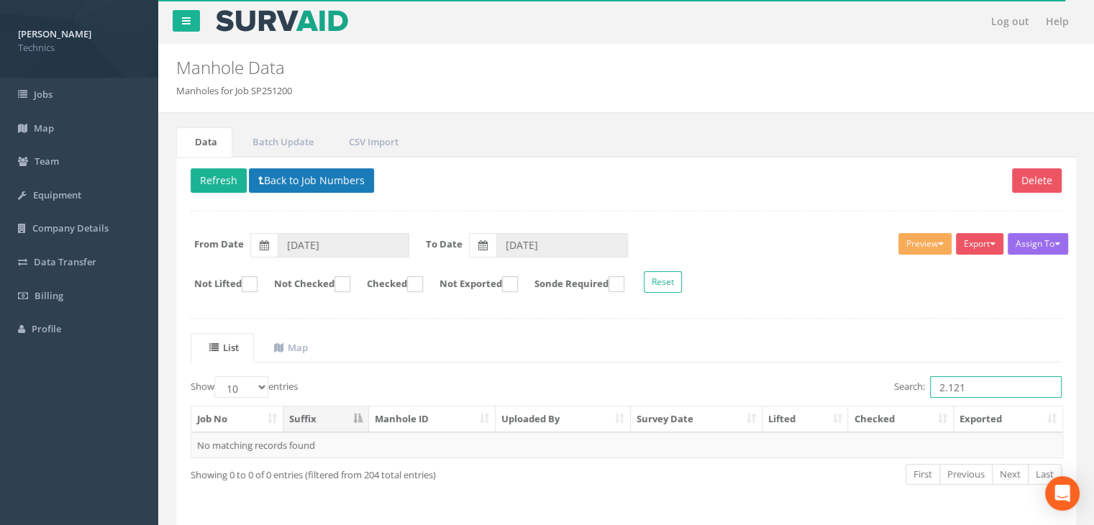
type input "2.121"
click at [303, 179] on button "Back to Job Numbers" at bounding box center [311, 180] width 125 height 24
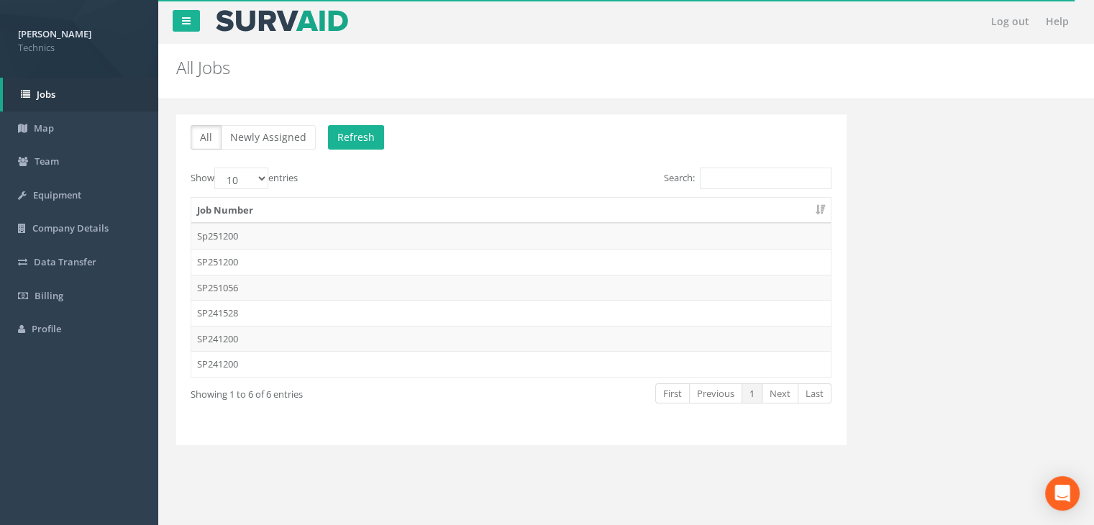
click at [213, 333] on td "SP241200" at bounding box center [510, 339] width 639 height 26
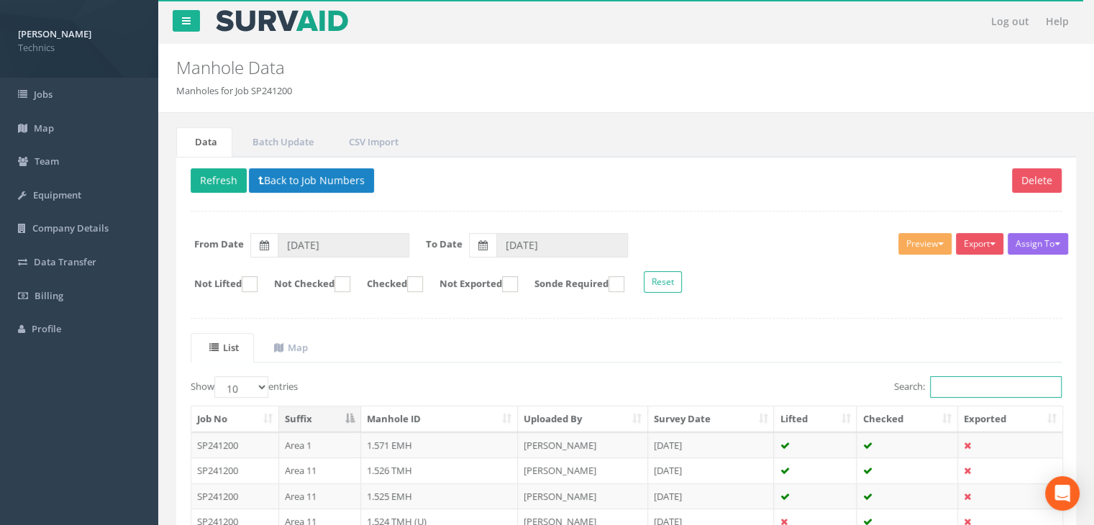
click at [957, 390] on input "Search:" at bounding box center [996, 387] width 132 height 22
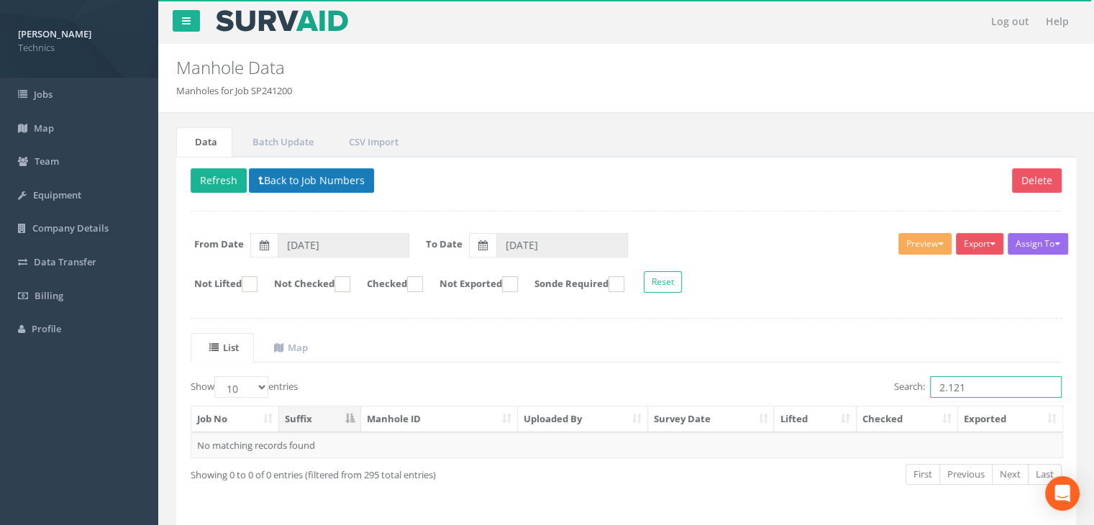
type input "2.121"
click at [350, 181] on button "Back to Job Numbers" at bounding box center [311, 180] width 125 height 24
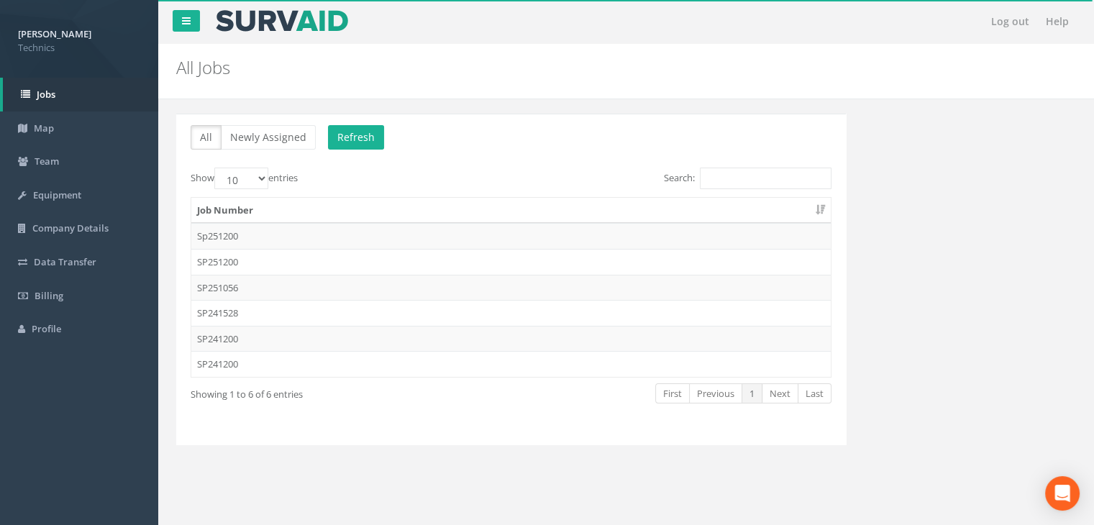
drag, startPoint x: 254, startPoint y: 365, endPoint x: 706, endPoint y: 455, distance: 461.2
click at [255, 365] on td "SP241200" at bounding box center [510, 364] width 639 height 26
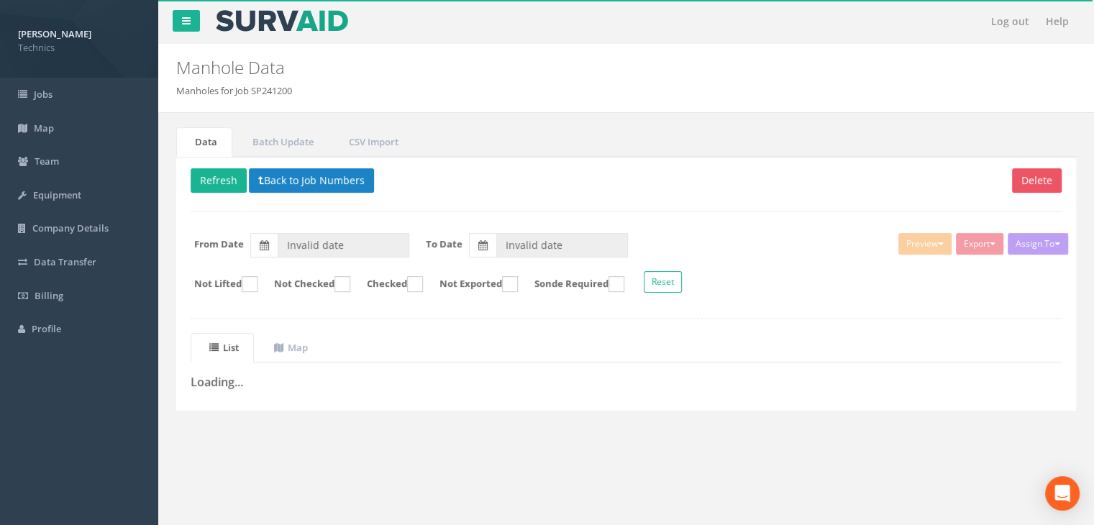
type input "[DATE]"
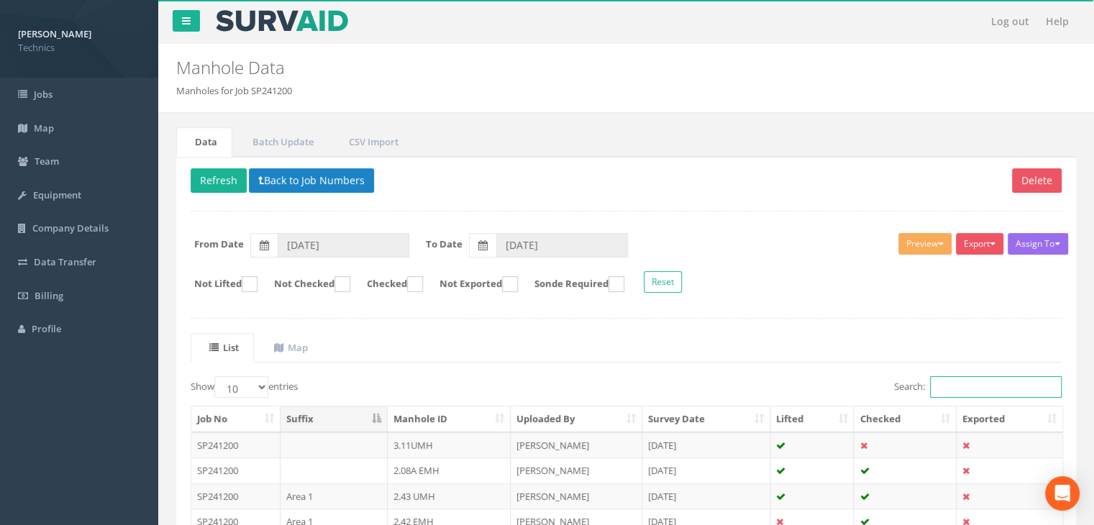
drag, startPoint x: 961, startPoint y: 388, endPoint x: 980, endPoint y: 362, distance: 31.9
click at [964, 386] on input "Search:" at bounding box center [996, 387] width 132 height 22
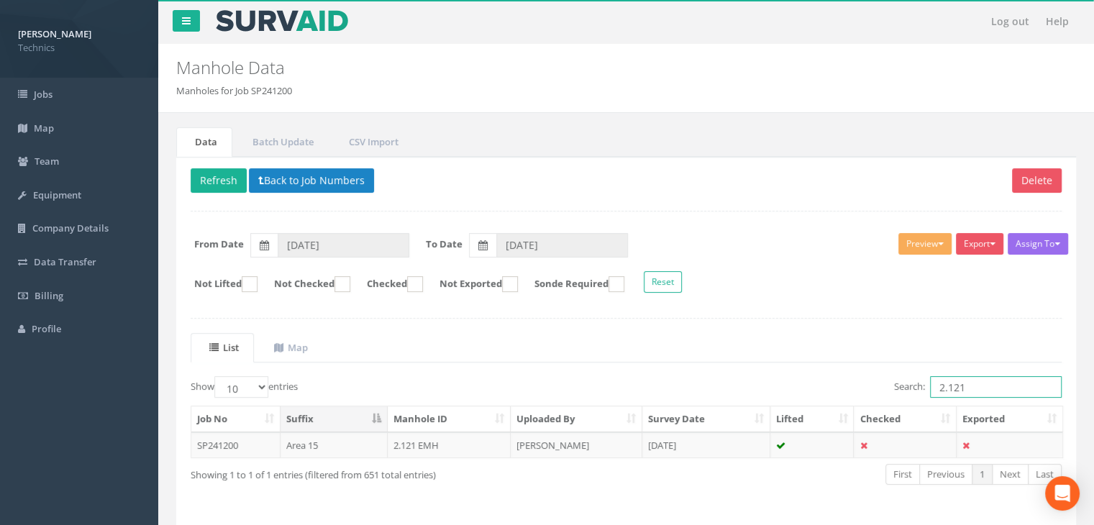
type input "2.121"
click at [698, 451] on td "[DATE]" at bounding box center [706, 445] width 128 height 26
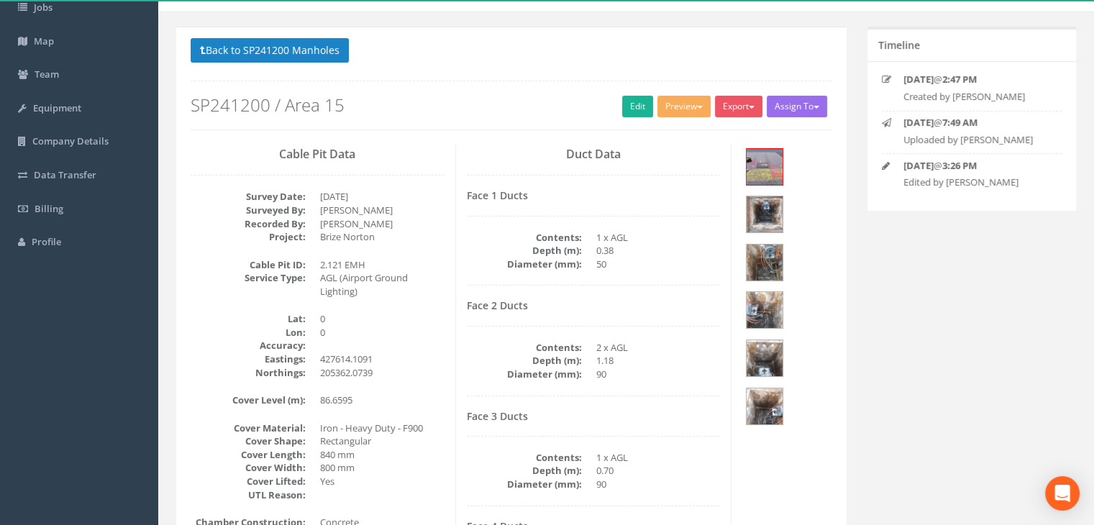
scroll to position [37, 0]
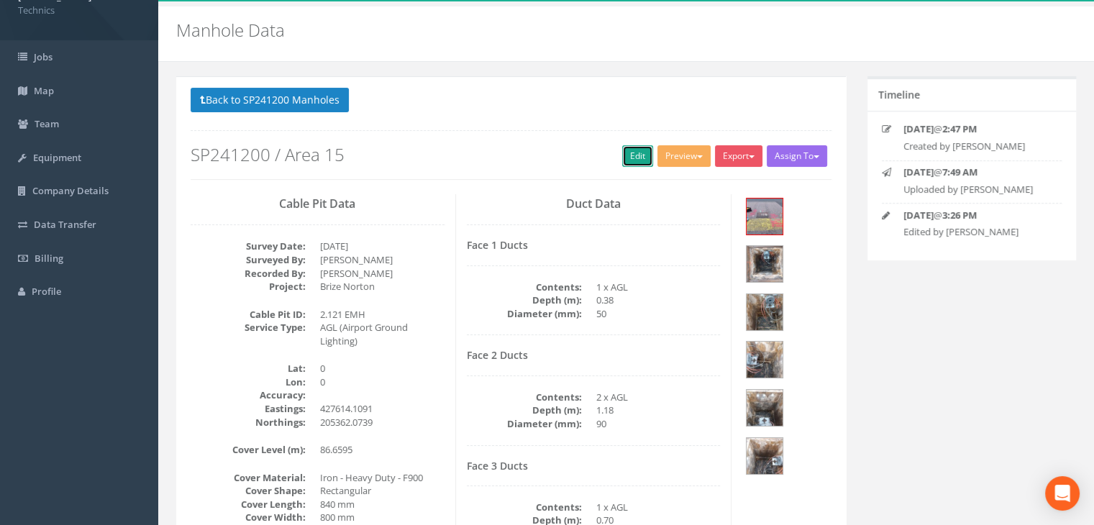
click at [636, 150] on link "Edit" at bounding box center [637, 156] width 31 height 22
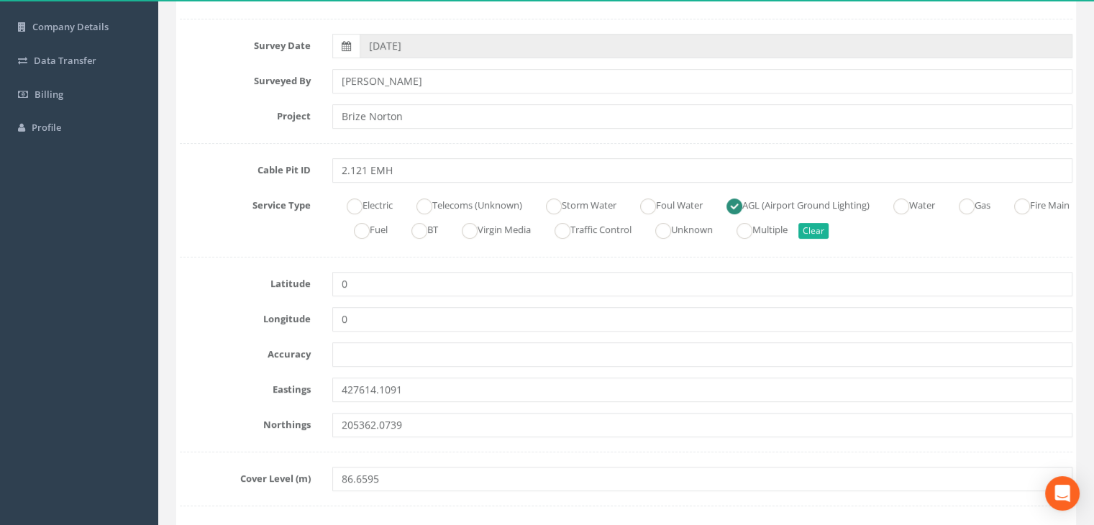
scroll to position [201, 0]
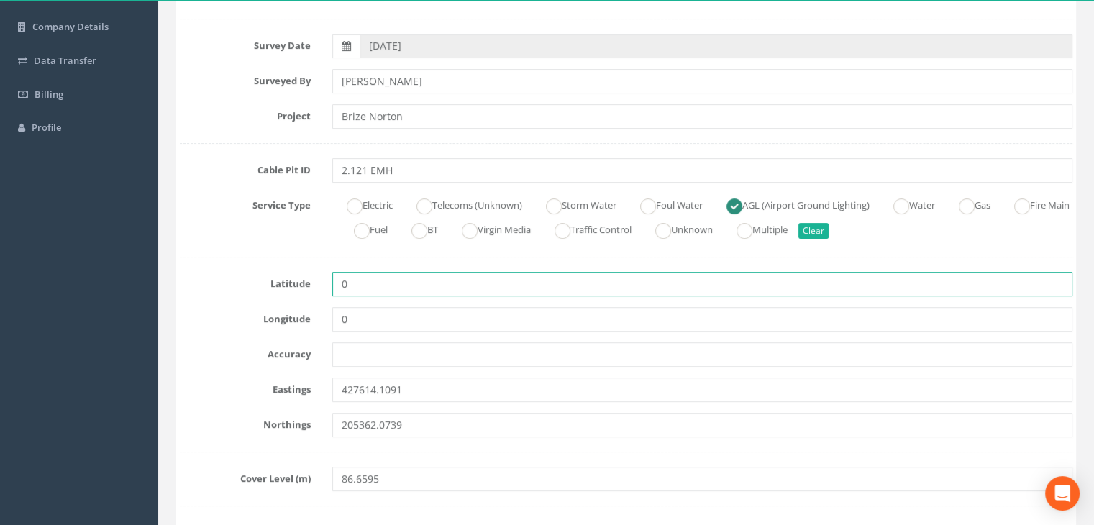
click at [622, 294] on input "0" at bounding box center [702, 284] width 740 height 24
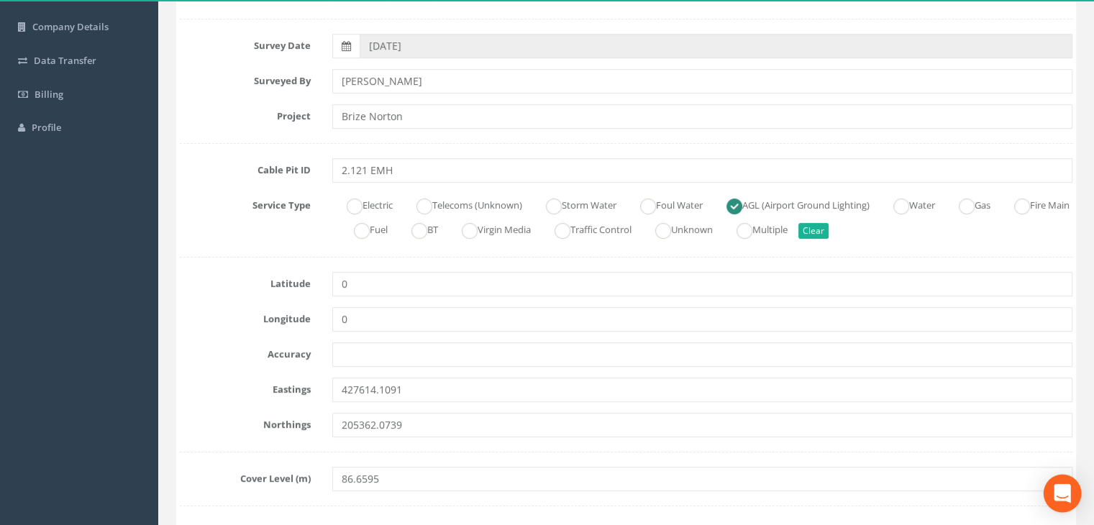
click at [1067, 499] on icon "Open Intercom Messenger" at bounding box center [1062, 493] width 17 height 19
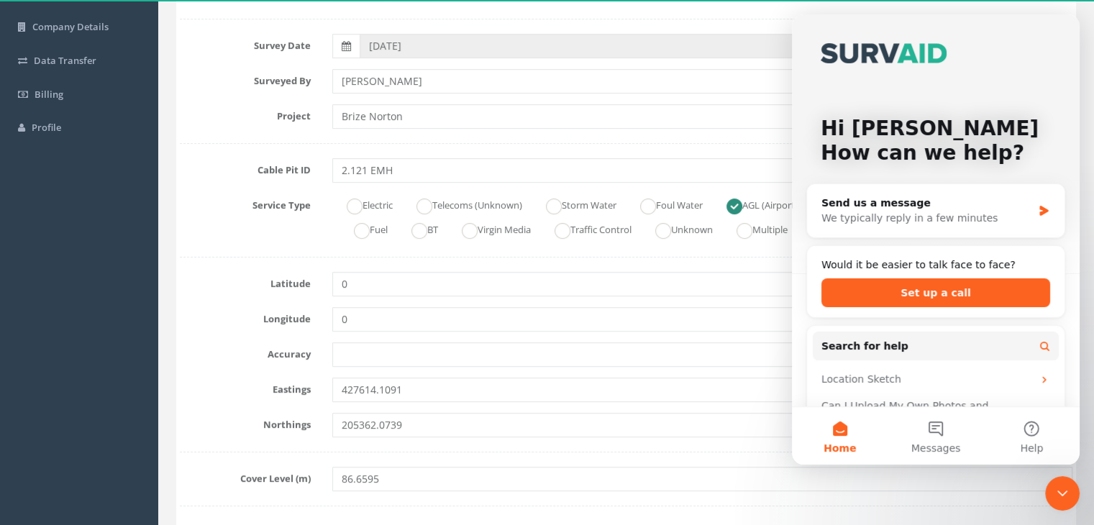
scroll to position [0, 0]
click at [1002, 215] on div "We typically reply in a few minutes" at bounding box center [926, 218] width 211 height 15
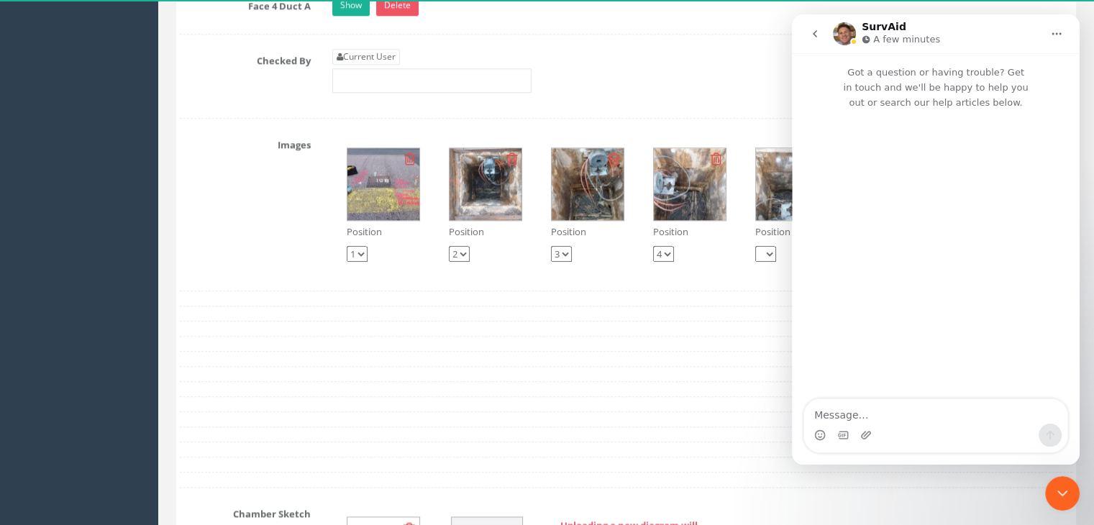
scroll to position [1712, 0]
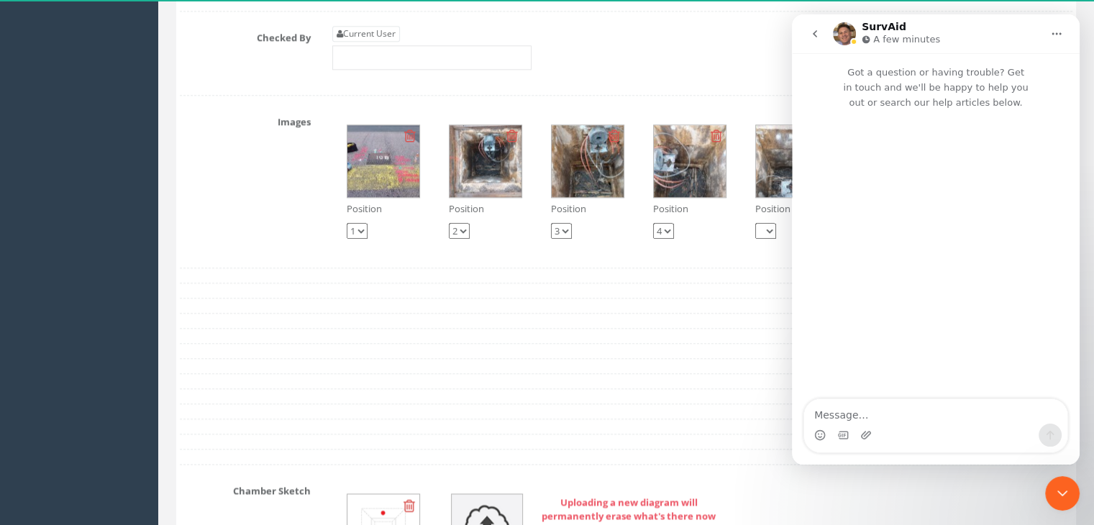
click at [835, 414] on textarea "Message…" at bounding box center [935, 411] width 263 height 24
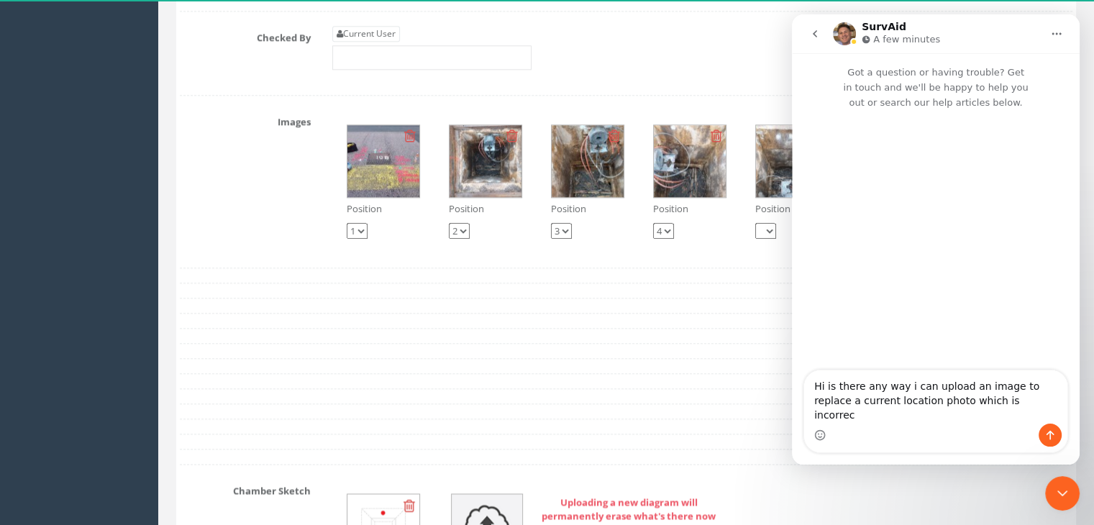
type textarea "Hi is there any way i can upload an image to replace a current location photo w…"
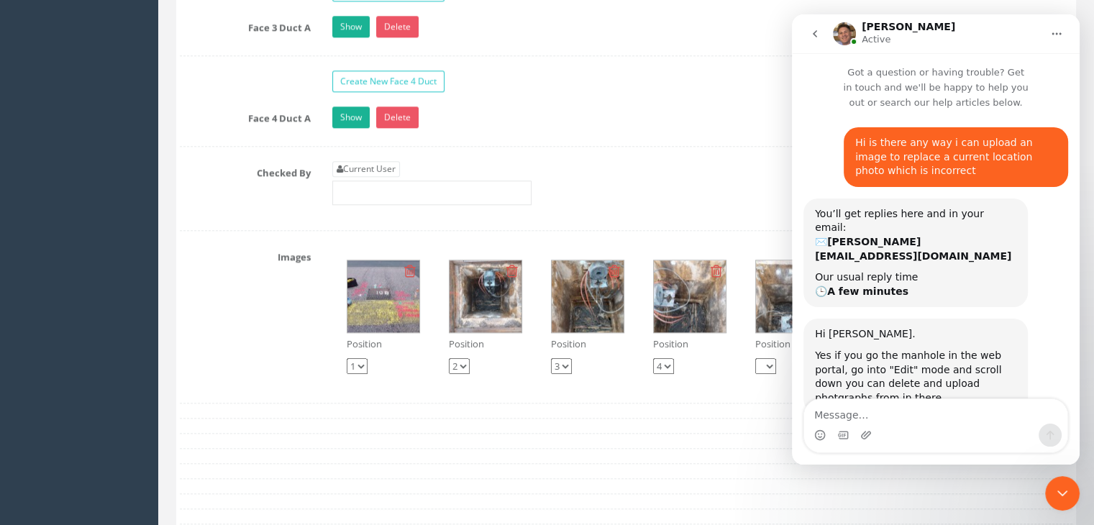
scroll to position [1568, 0]
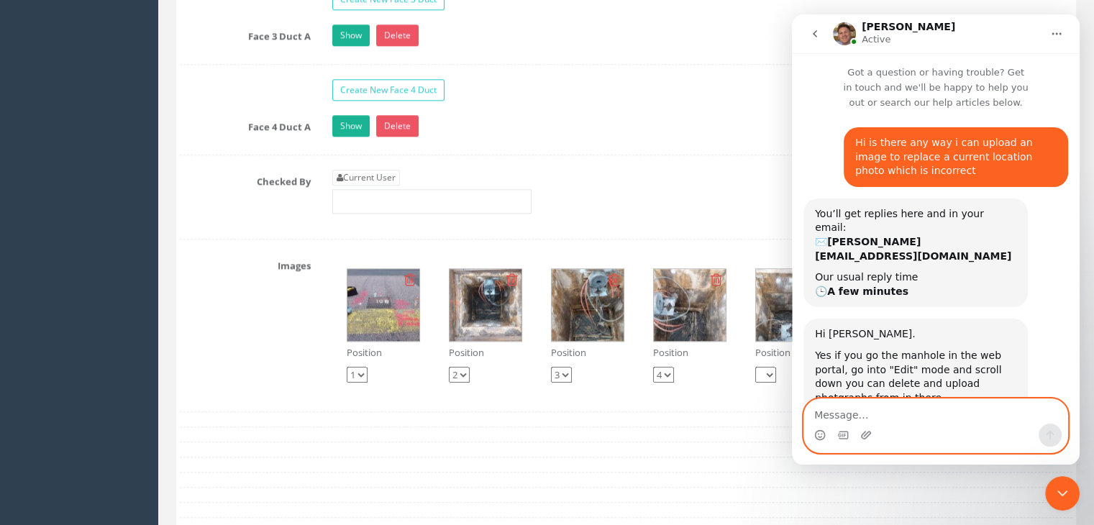
click at [867, 411] on textarea "Message…" at bounding box center [935, 411] width 263 height 24
type textarea "h"
type textarea "could you explain how i upload the images"
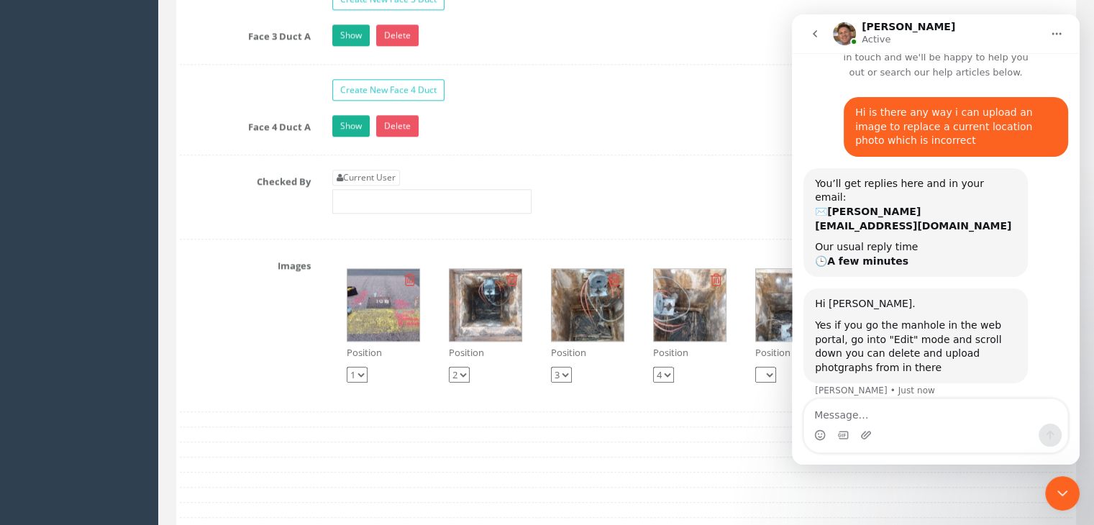
click at [731, 239] on div at bounding box center [626, 239] width 892 height 1
click at [815, 39] on icon "go back" at bounding box center [815, 34] width 12 height 12
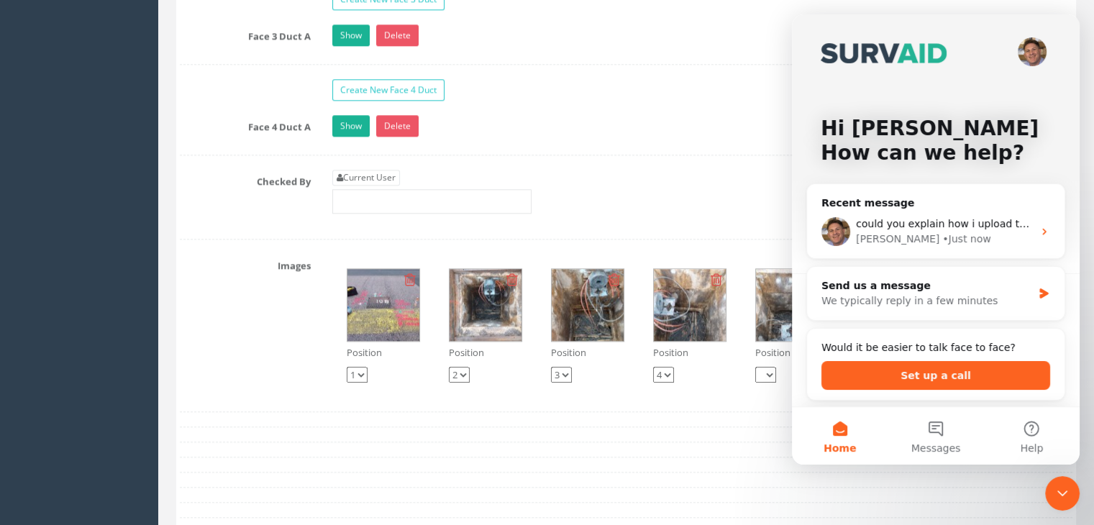
click at [767, 150] on div "Create New Face 1 Duct Face 1 Duct A Show Delete Contents 1 x AGL Depth (m) 0.3…" at bounding box center [626, 23] width 892 height 432
click at [962, 231] on div "could you explain how i upload the images" at bounding box center [944, 223] width 177 height 15
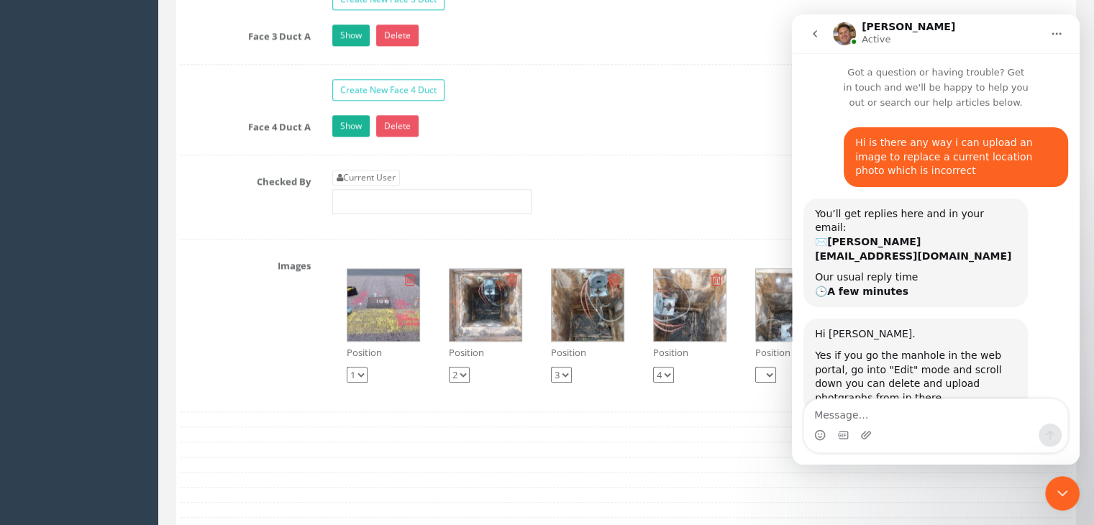
scroll to position [30, 0]
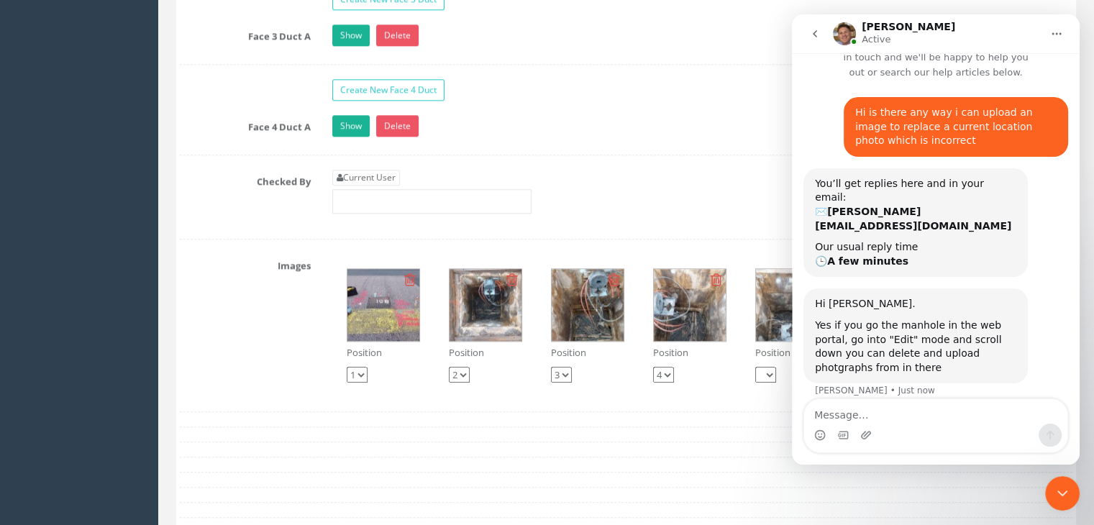
click at [724, 99] on div "Create New Face 1 Duct Face 1 Duct A Show Delete Contents 1 x AGL Depth (m) 0.3…" at bounding box center [626, 23] width 892 height 432
click at [1065, 490] on icon "Close Intercom Messenger" at bounding box center [1062, 493] width 17 height 17
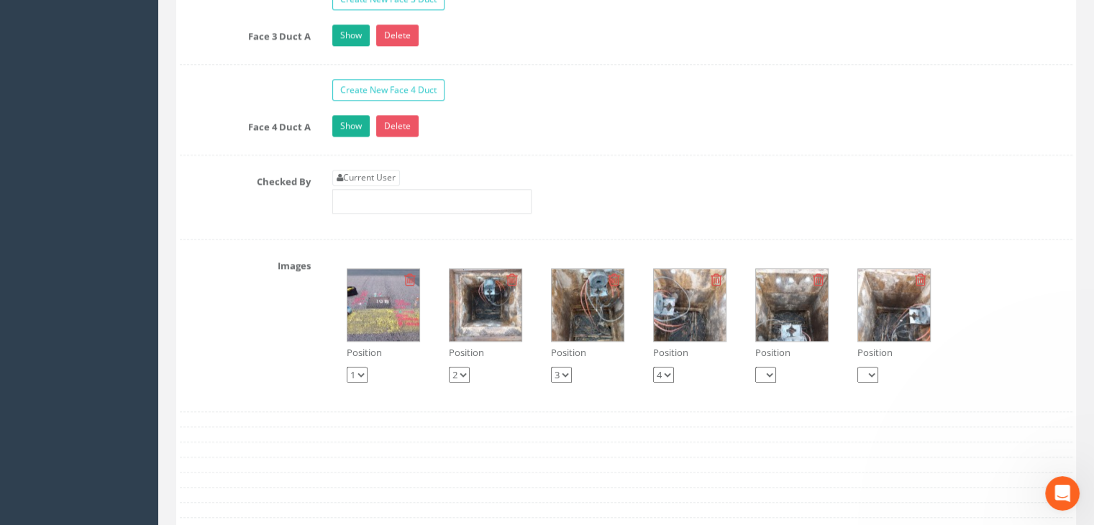
scroll to position [29, 0]
drag, startPoint x: 944, startPoint y: 286, endPoint x: 963, endPoint y: 285, distance: 18.7
click at [963, 285] on div "Position 1 2 3 4 Position 1 2 3 4 Position 1 2 3 4 Position 1 2 3 4 Position 1 …" at bounding box center [702, 325] width 762 height 143
click at [1060, 485] on icon "Open Intercom Messenger" at bounding box center [1063, 494] width 24 height 24
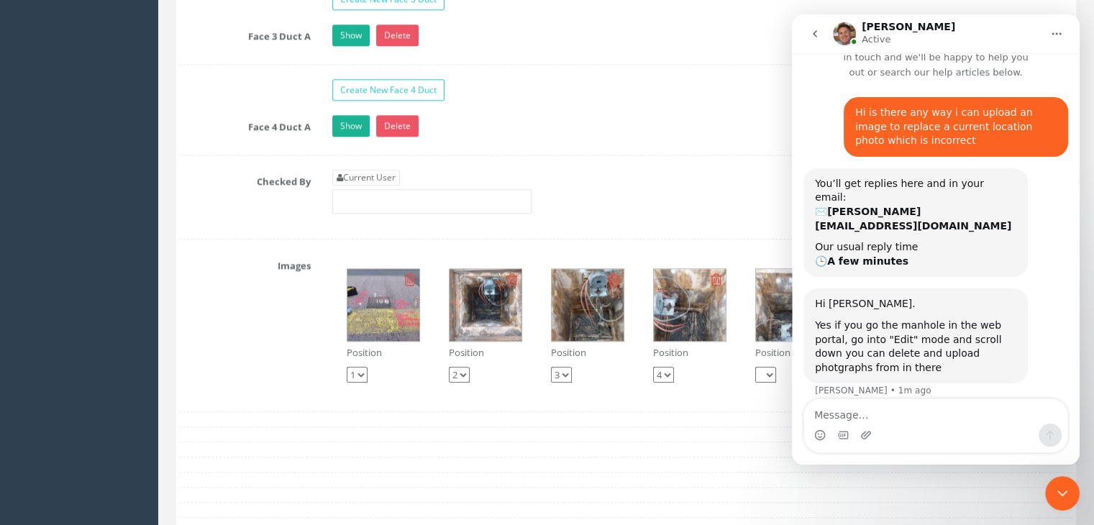
scroll to position [86, 0]
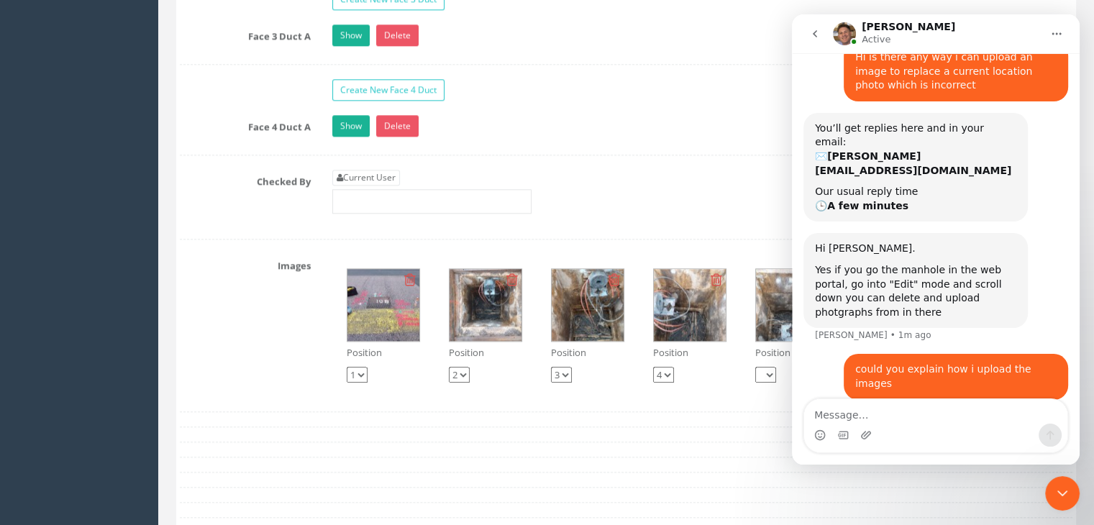
click at [890, 416] on textarea "Message…" at bounding box center [935, 411] width 263 height 24
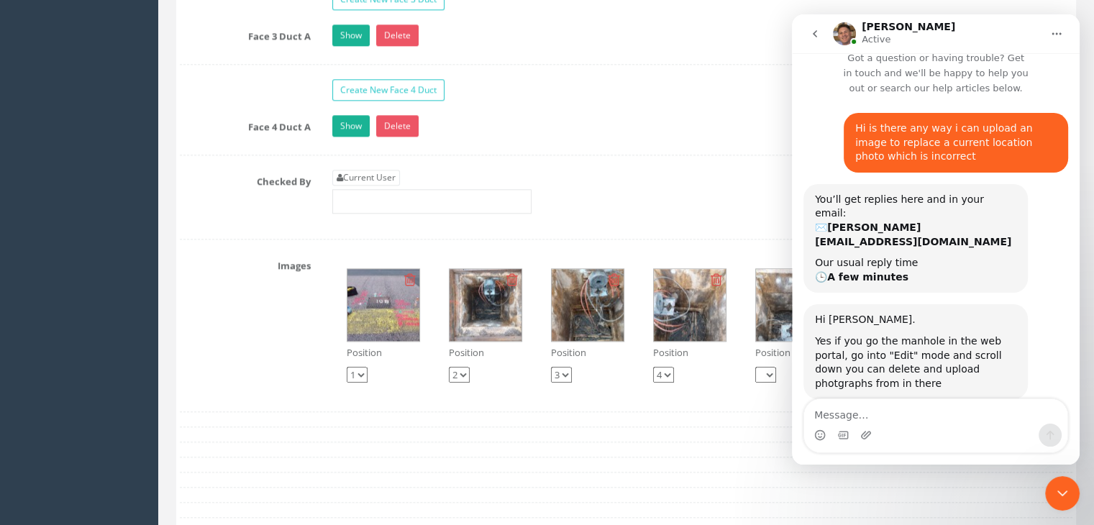
scroll to position [29, 0]
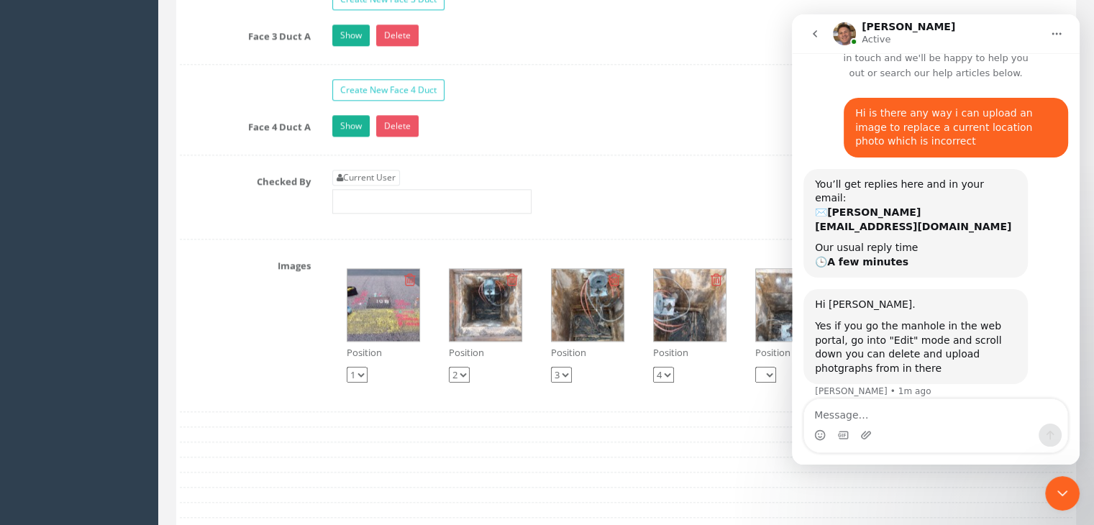
click at [848, 419] on textarea "Message…" at bounding box center [935, 411] width 263 height 24
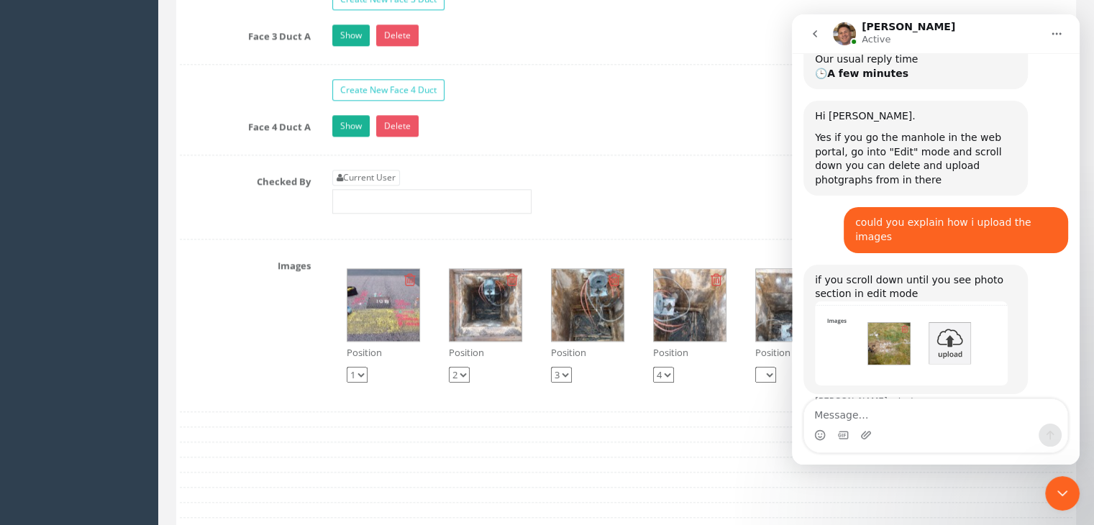
scroll to position [227, 0]
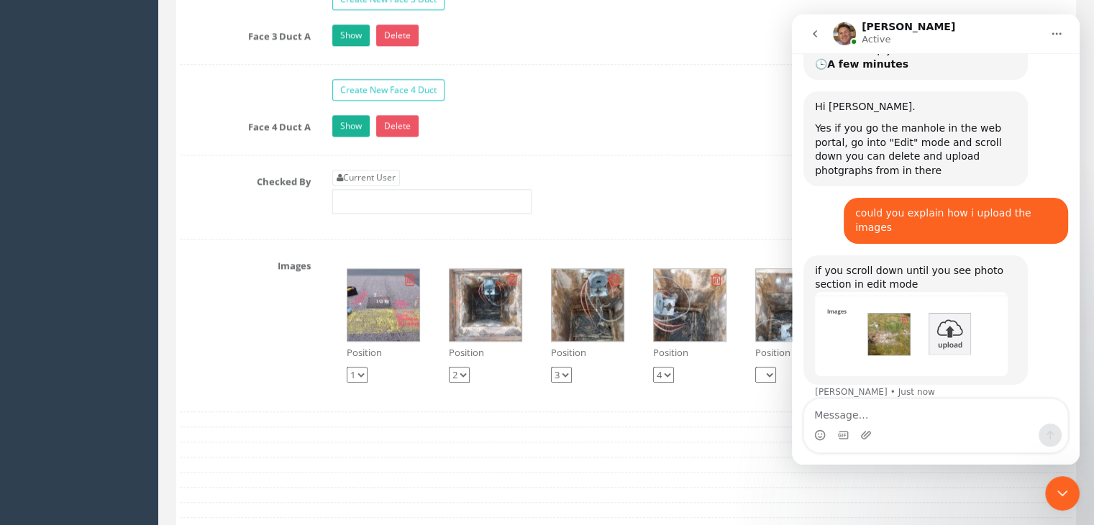
click at [679, 220] on div "Create New Face 1 Duct Face 1 Duct A Show Delete Contents 1 x AGL Depth (m) 0.3…" at bounding box center [626, 23] width 892 height 432
click at [1065, 494] on icon "Close Intercom Messenger" at bounding box center [1062, 493] width 17 height 17
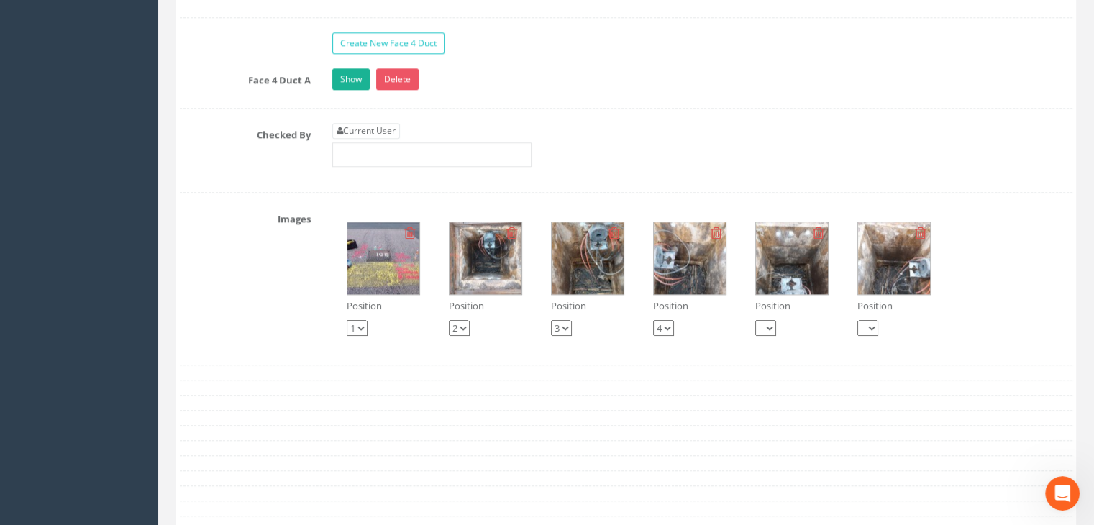
scroll to position [1640, 0]
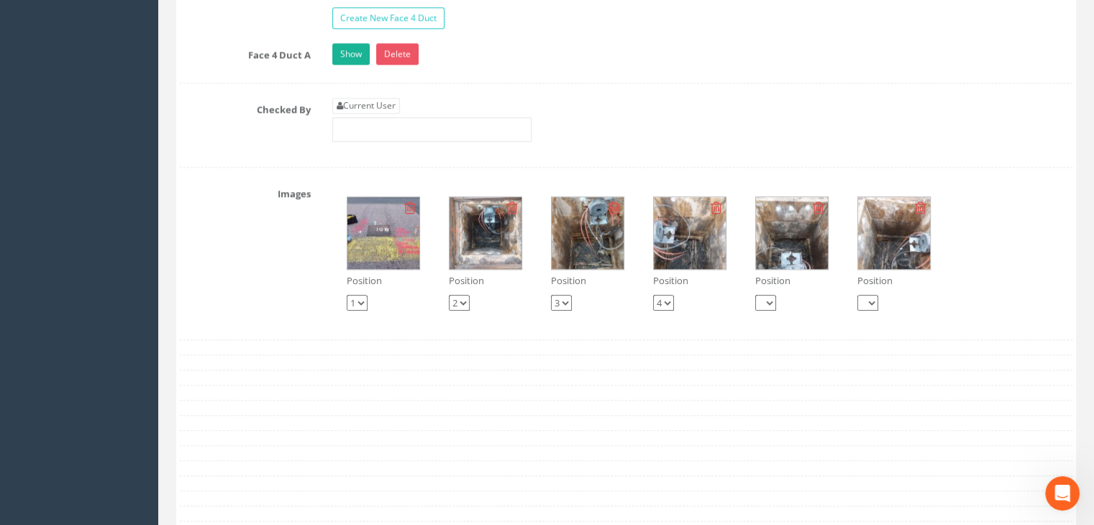
click at [1068, 492] on icon "Open Intercom Messenger" at bounding box center [1063, 494] width 24 height 24
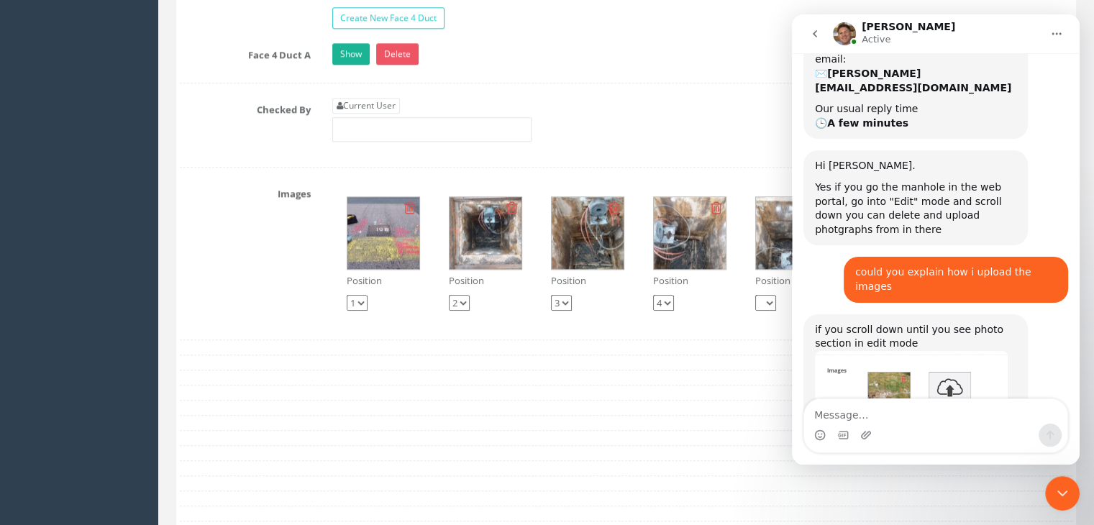
scroll to position [227, 0]
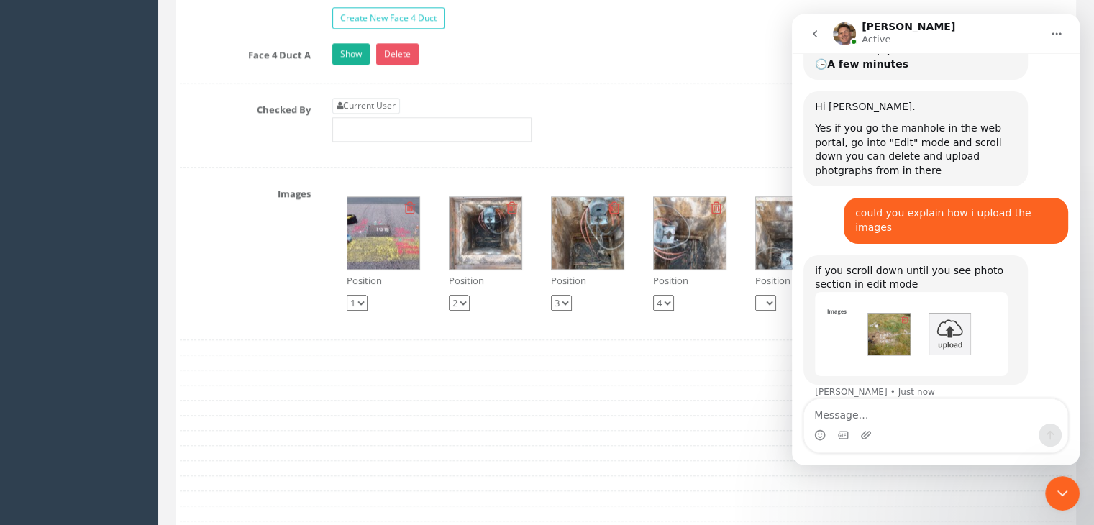
click at [881, 424] on div "Intercom messenger" at bounding box center [935, 435] width 263 height 23
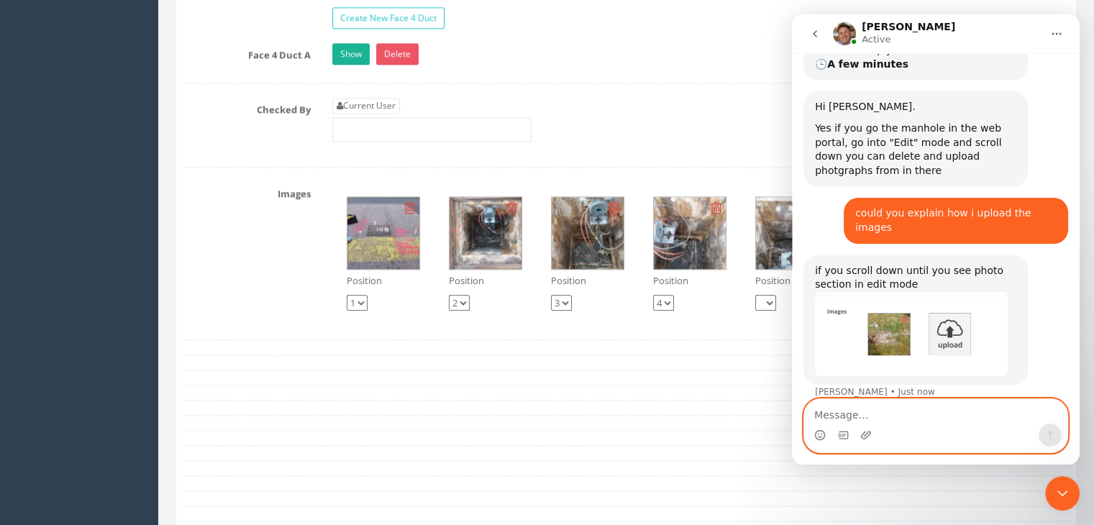
click at [869, 414] on textarea "Message…" at bounding box center [935, 411] width 263 height 24
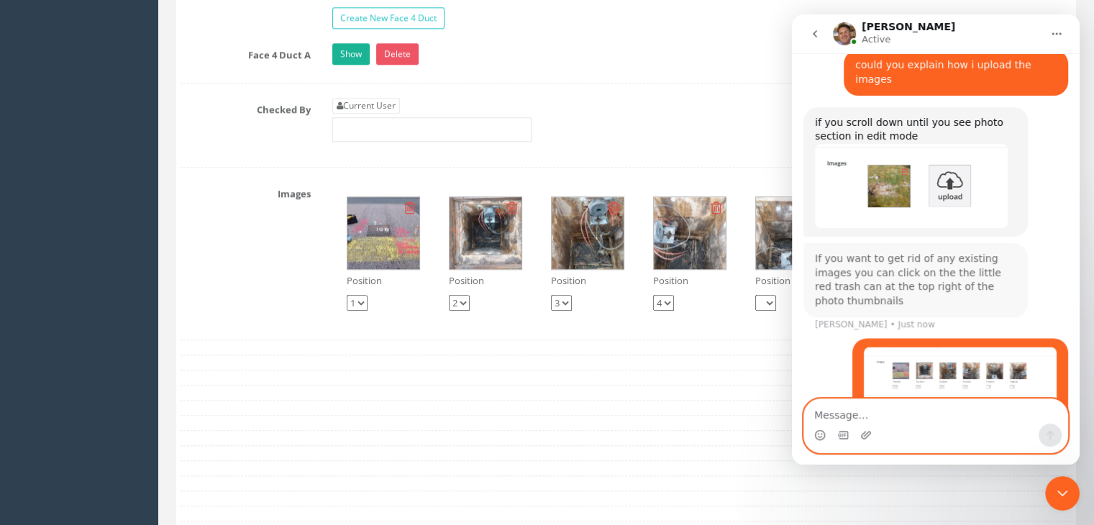
scroll to position [407, 0]
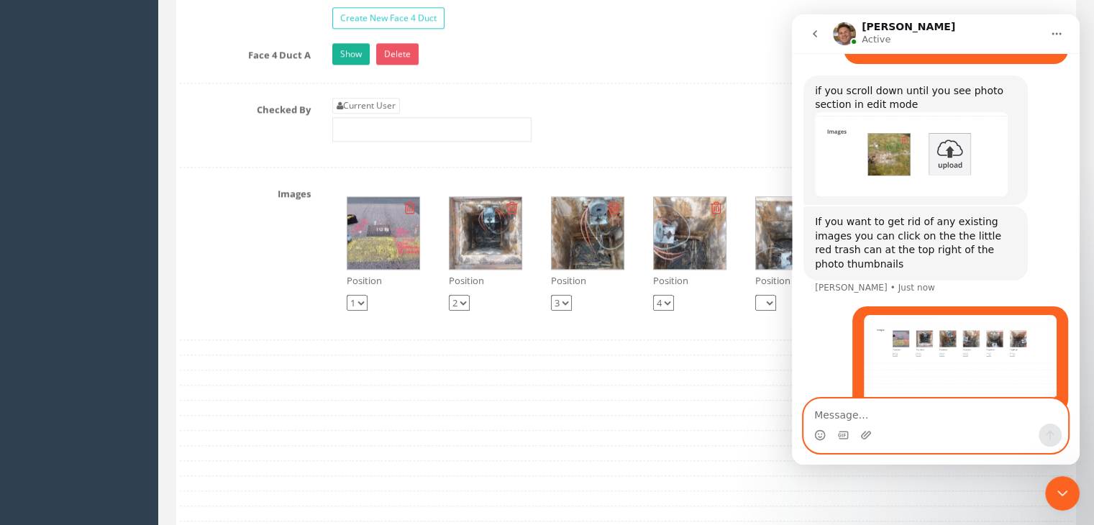
click at [923, 413] on textarea "Message…" at bounding box center [935, 411] width 263 height 24
type textarea "i dont have the upload poption"
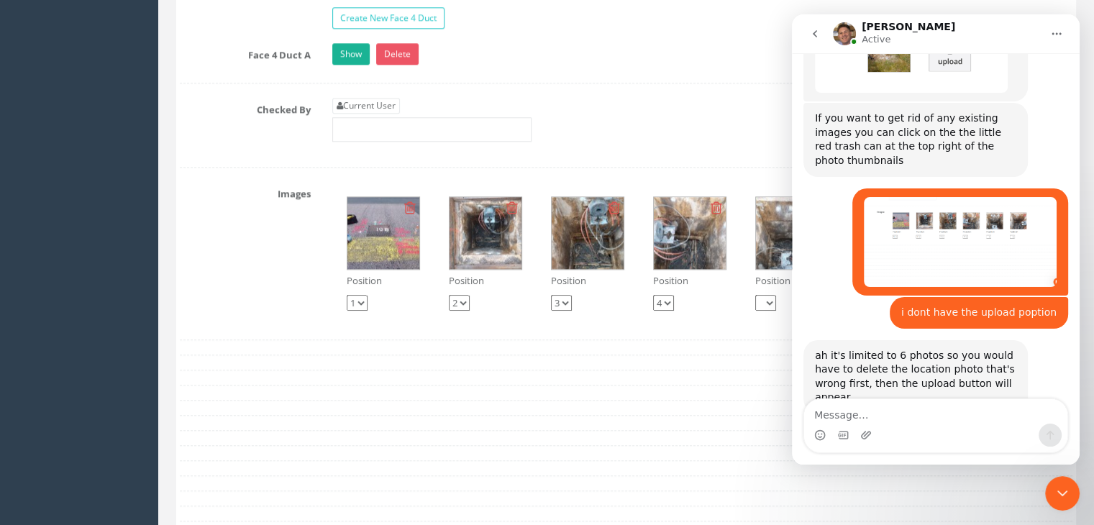
scroll to position [455, 0]
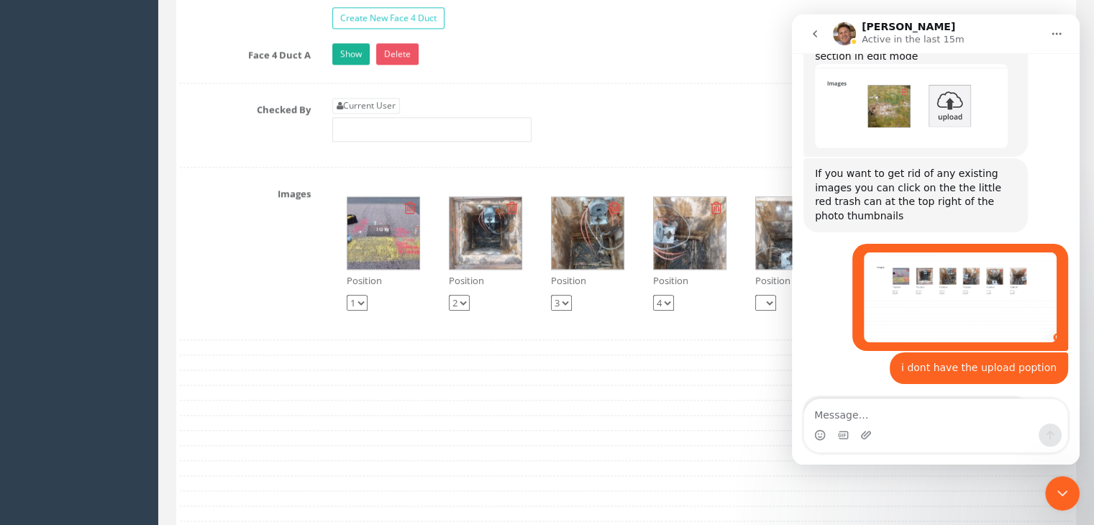
click at [1057, 490] on icon "Close Intercom Messenger" at bounding box center [1062, 493] width 17 height 17
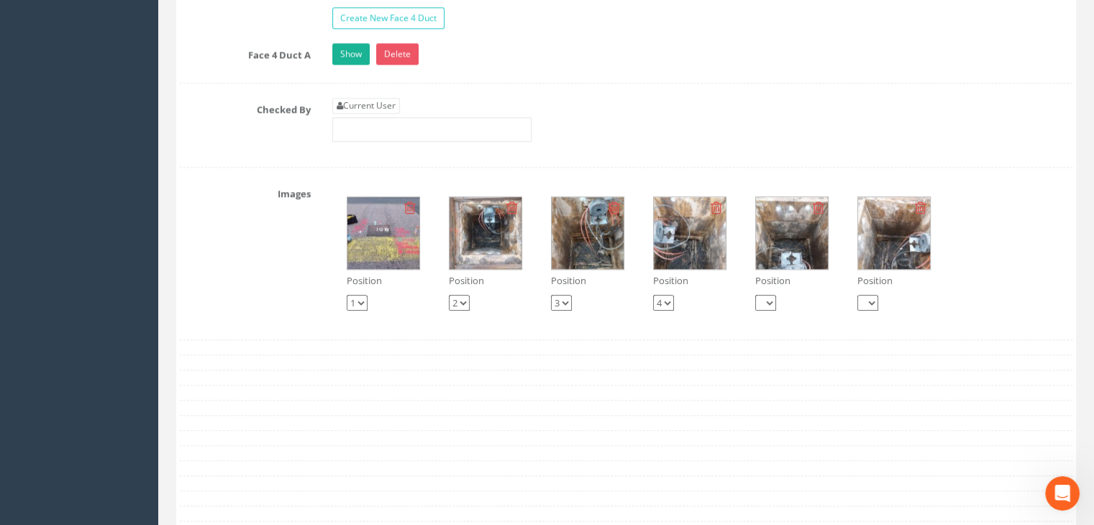
click at [408, 201] on icon at bounding box center [410, 208] width 12 height 14
select select "string:1"
select select "string:2"
select select "string:3"
select select "string:4"
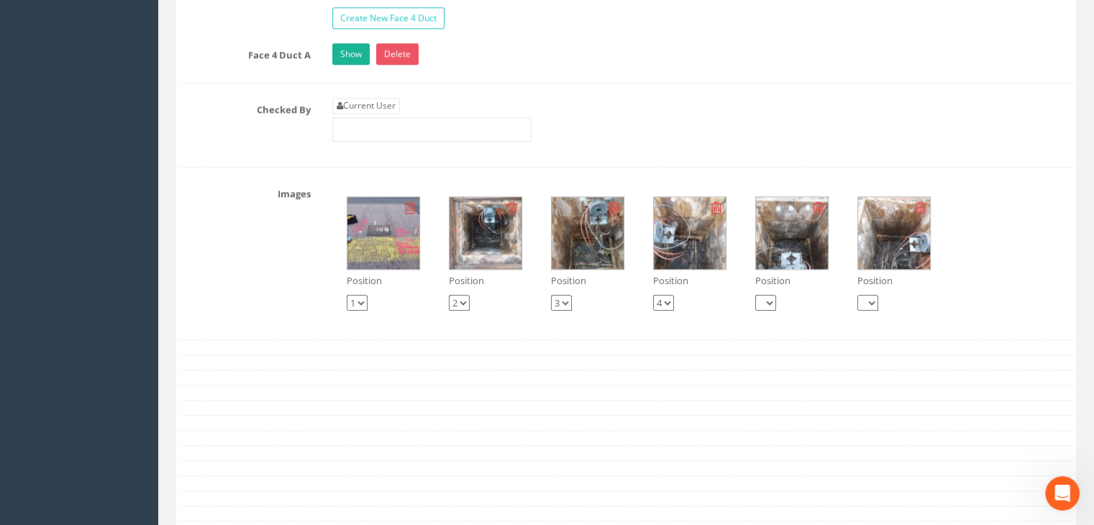
select select "string:5"
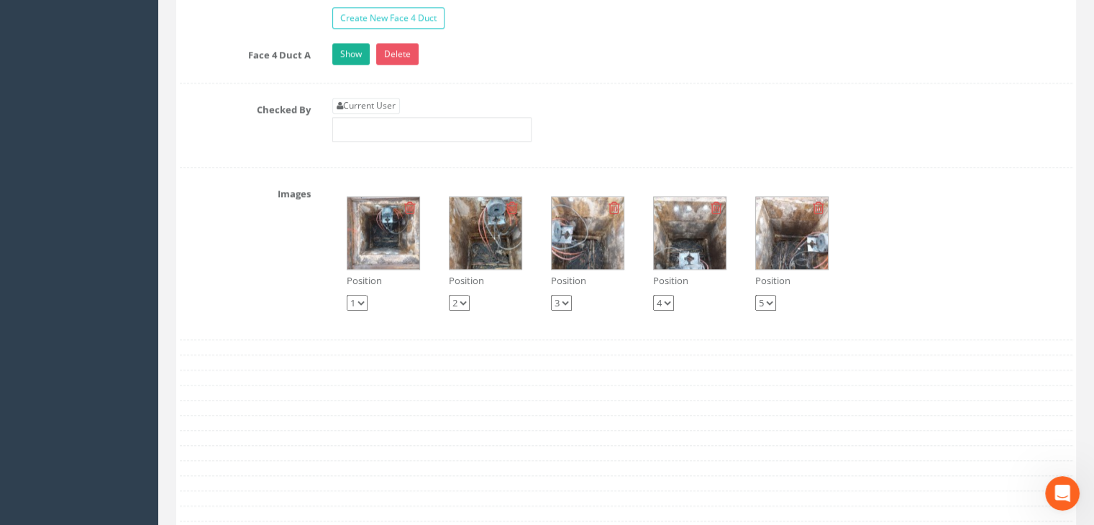
click at [894, 239] on div "Position 1 2 3 4 5 Position 1 2 3 4 5 Position 1 2 3 4 5 Position 1 2 3 4 5 Pos…" at bounding box center [702, 253] width 762 height 143
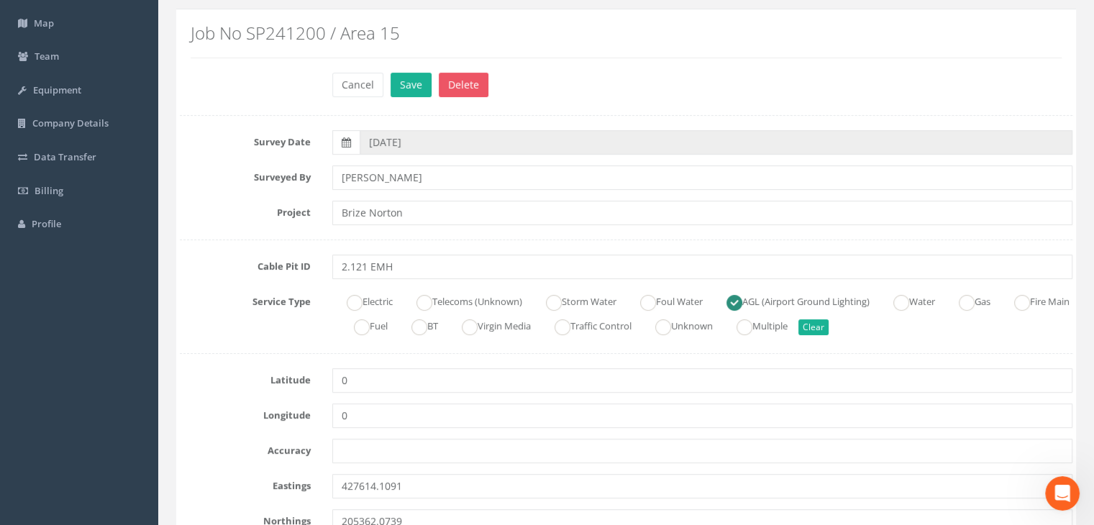
scroll to position [0, 0]
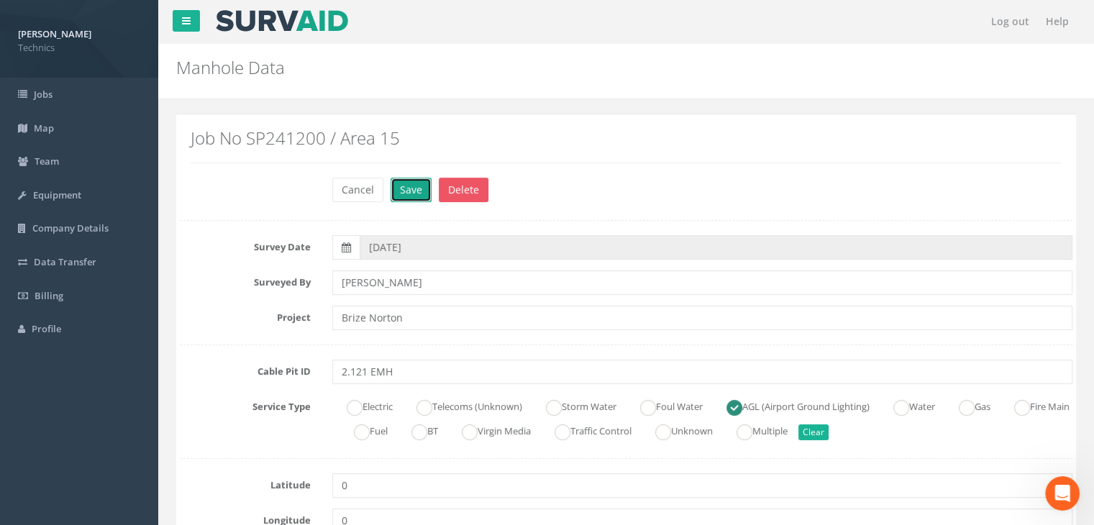
click at [420, 194] on button "Save" at bounding box center [411, 190] width 41 height 24
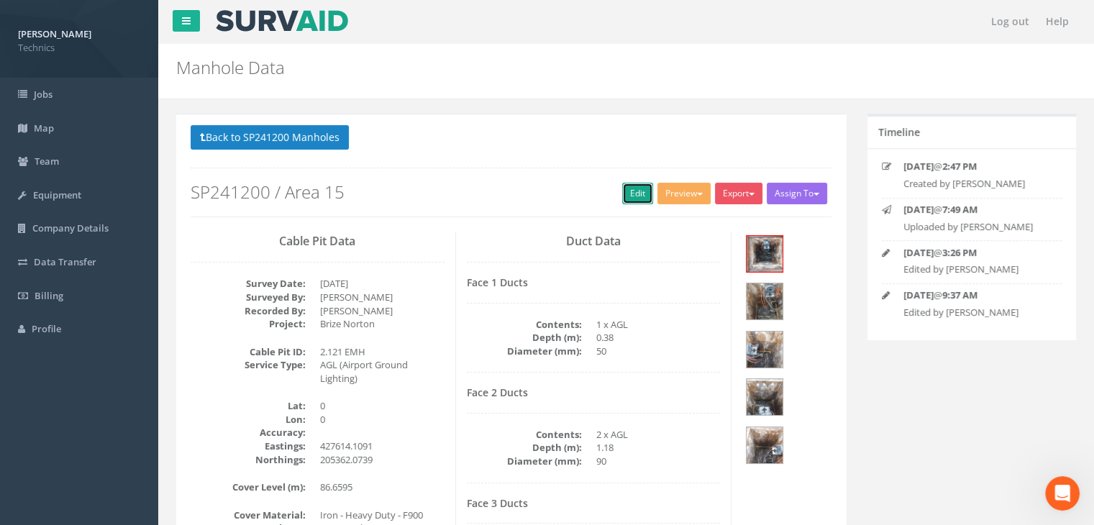
click at [622, 194] on link "Edit" at bounding box center [637, 194] width 31 height 22
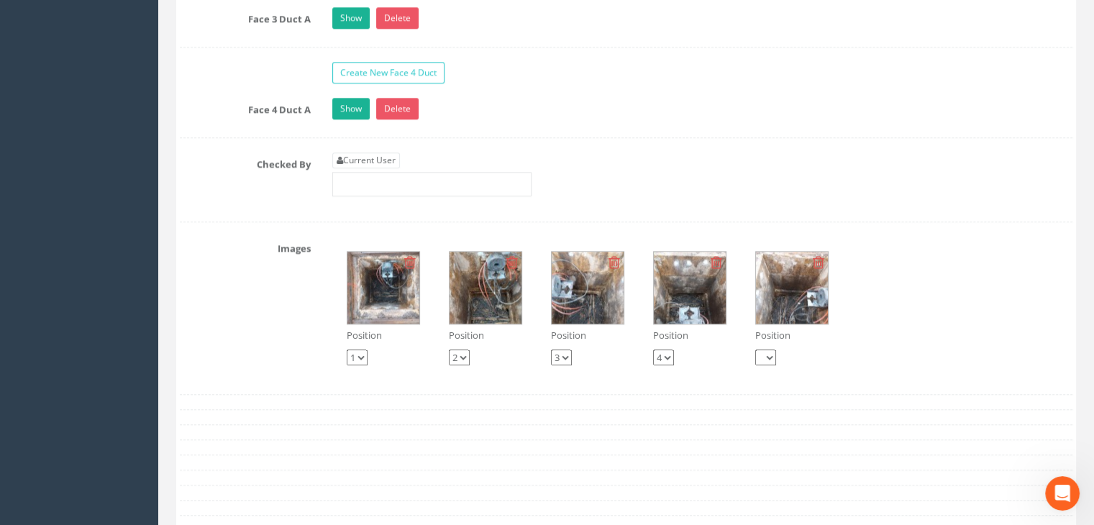
scroll to position [1582, 0]
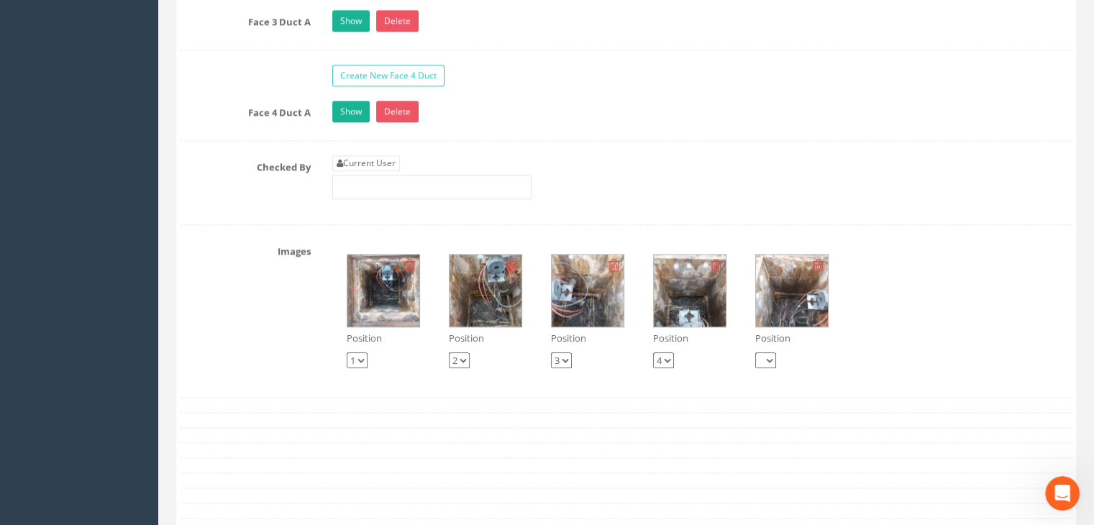
click at [1078, 491] on div "Open Intercom Messenger" at bounding box center [1061, 493] width 47 height 47
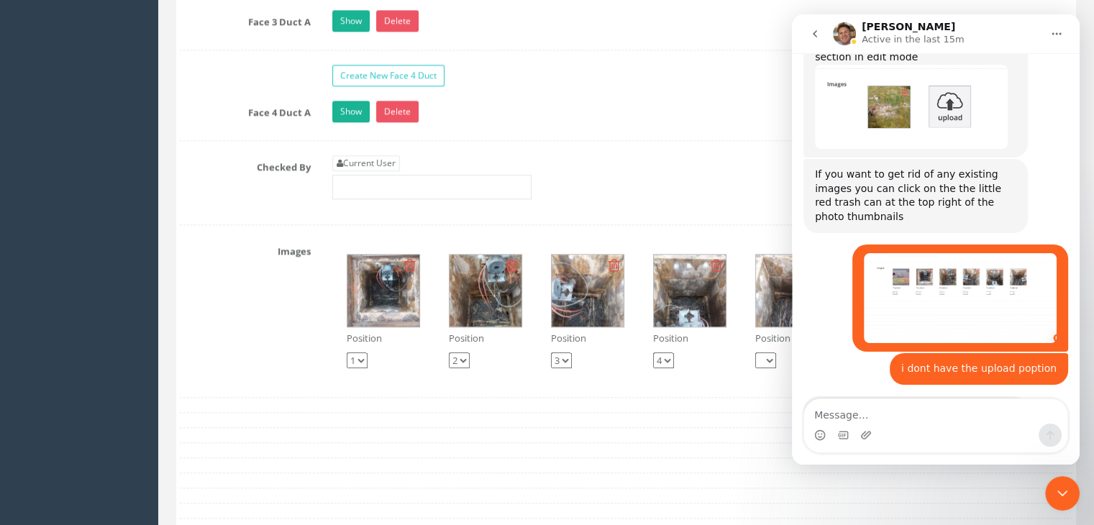
scroll to position [455, 0]
click at [910, 416] on textarea "Message…" at bounding box center [935, 411] width 263 height 24
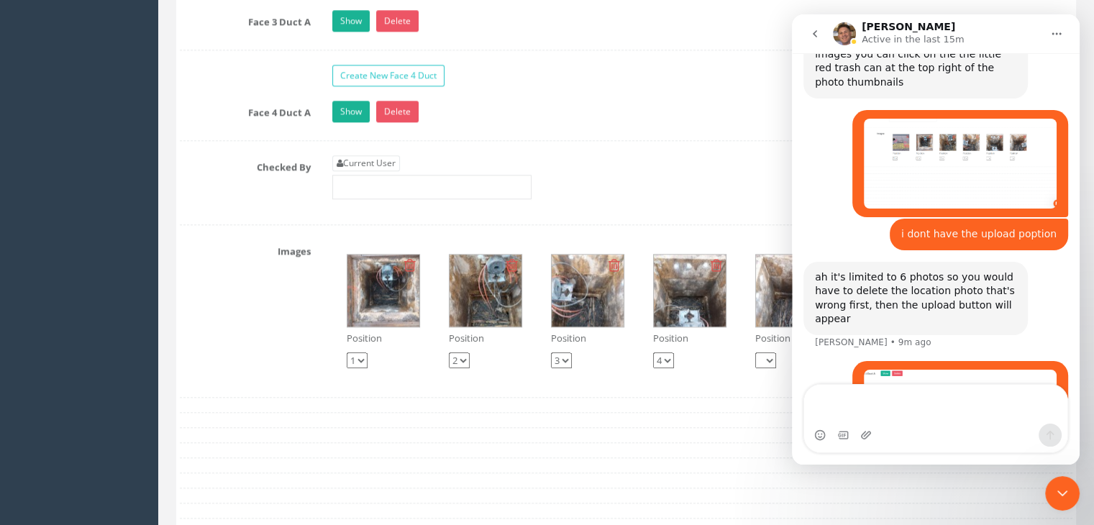
scroll to position [603, 0]
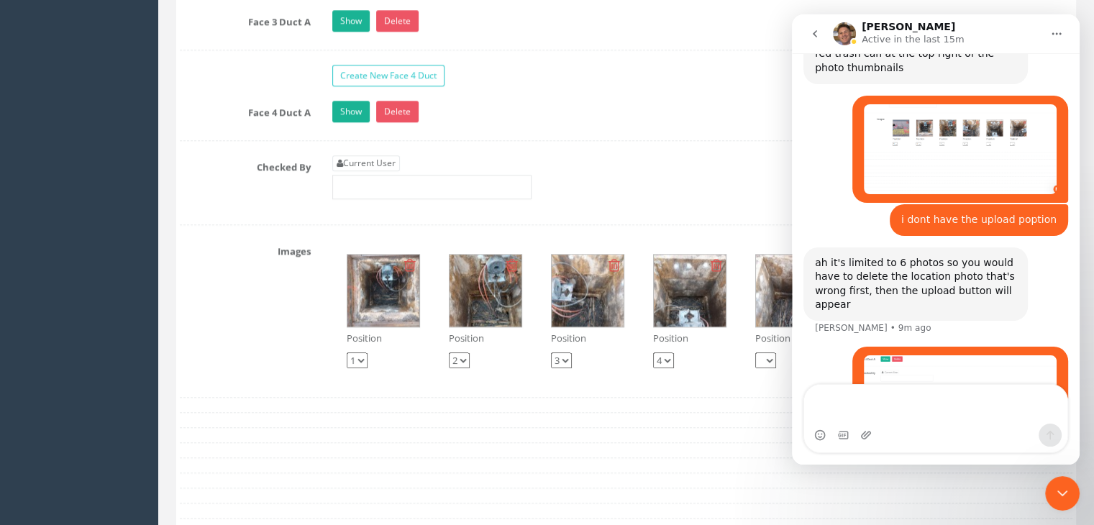
click at [882, 404] on textarea "Message…" at bounding box center [935, 404] width 263 height 39
type textarea "i still dont have the option"
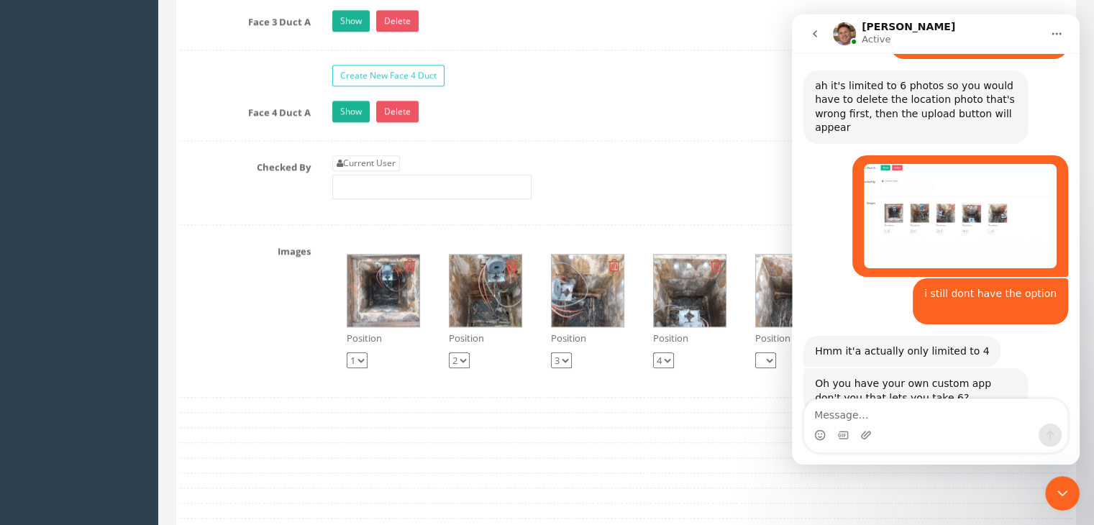
scroll to position [725, 0]
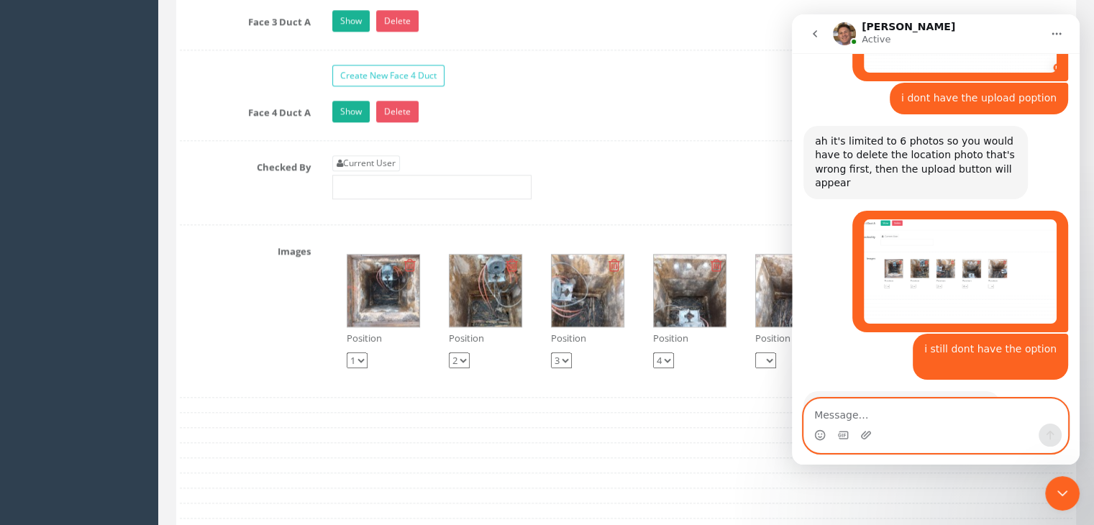
click at [878, 414] on textarea "Message…" at bounding box center [935, 411] width 263 height 24
type textarea "yes"
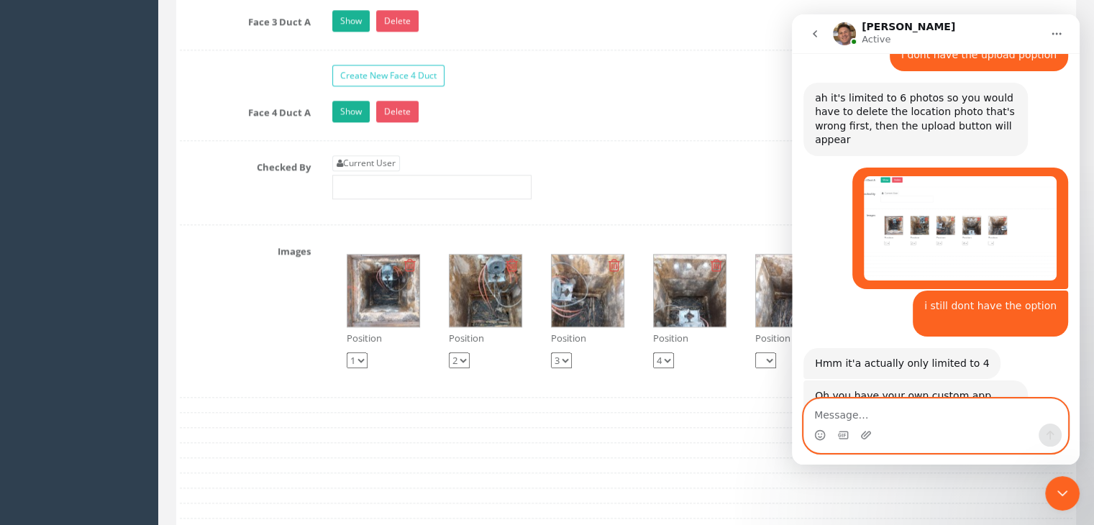
type textarea "n"
type textarea "but cant upload any now"
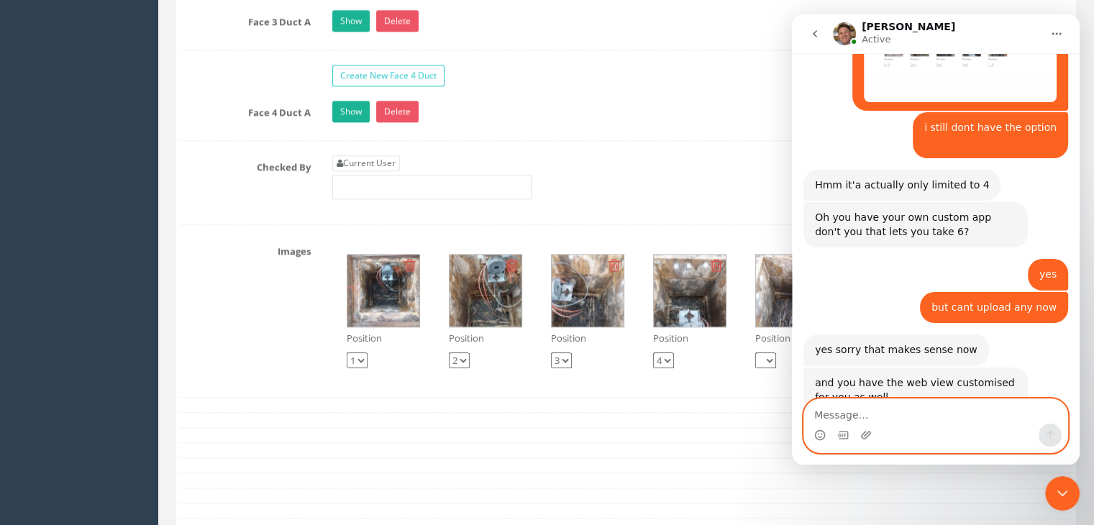
scroll to position [891, 0]
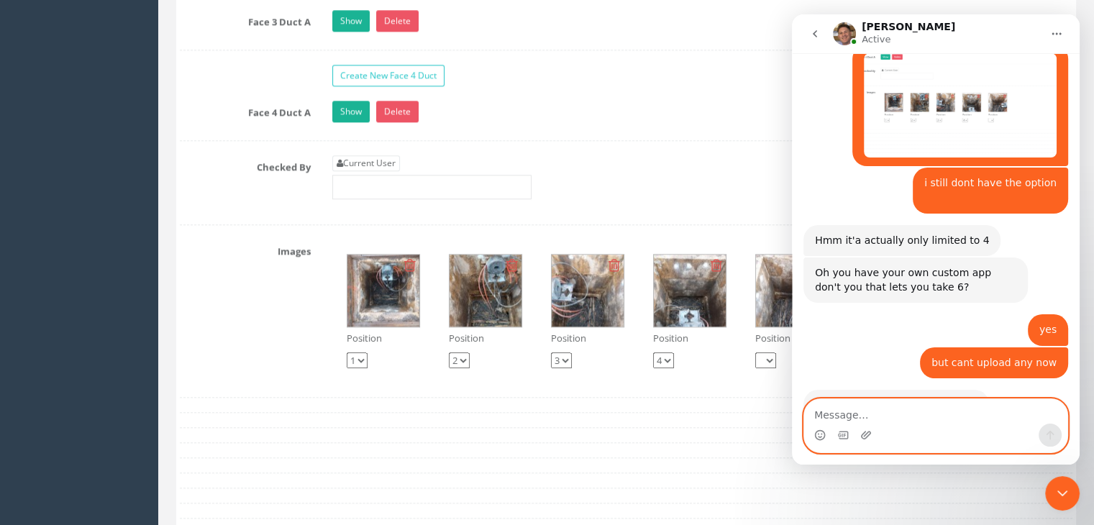
click at [869, 418] on textarea "Message…" at bounding box center [935, 411] width 263 height 24
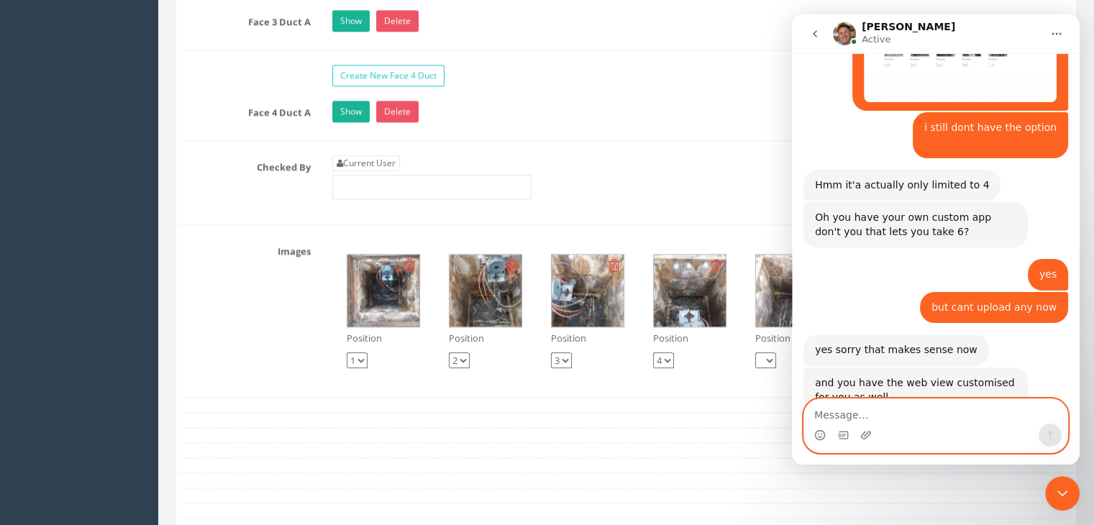
click at [858, 411] on textarea "Message…" at bounding box center [935, 411] width 263 height 24
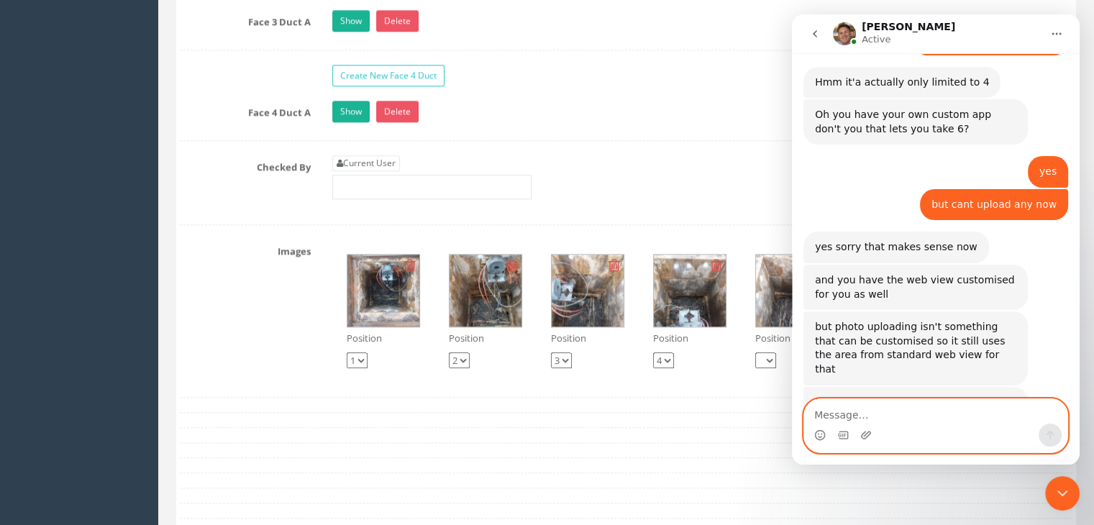
scroll to position [1054, 0]
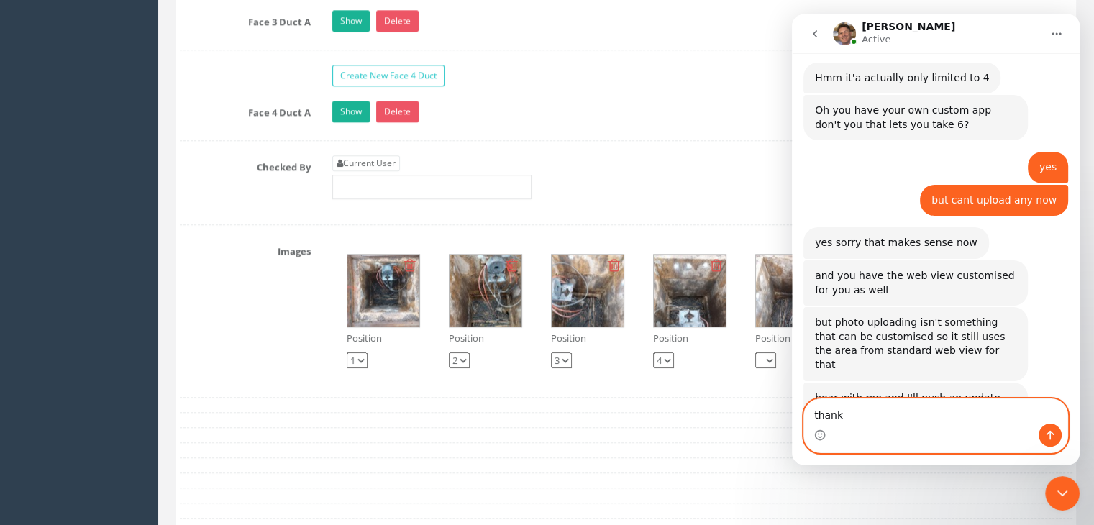
type textarea "thanks"
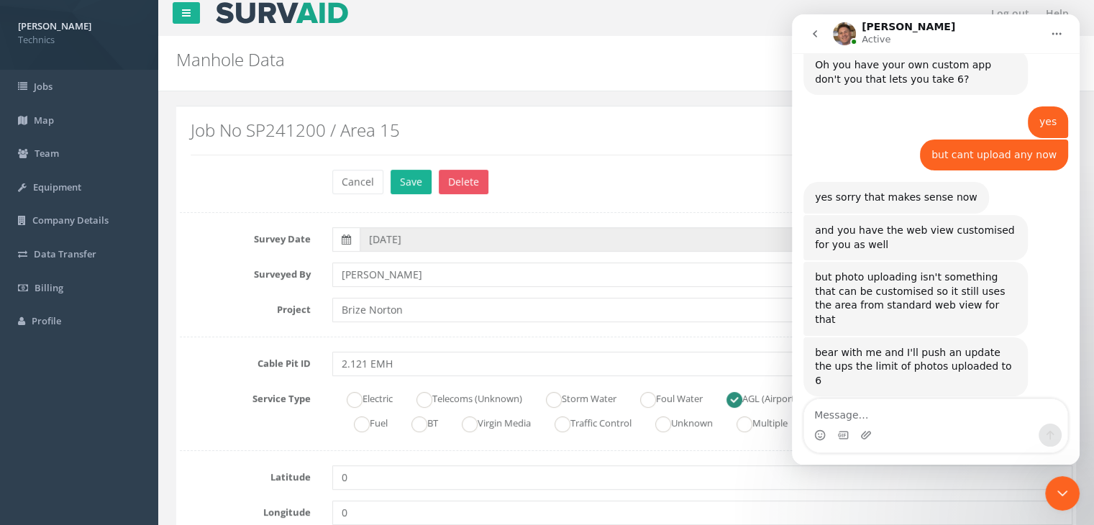
scroll to position [23, 0]
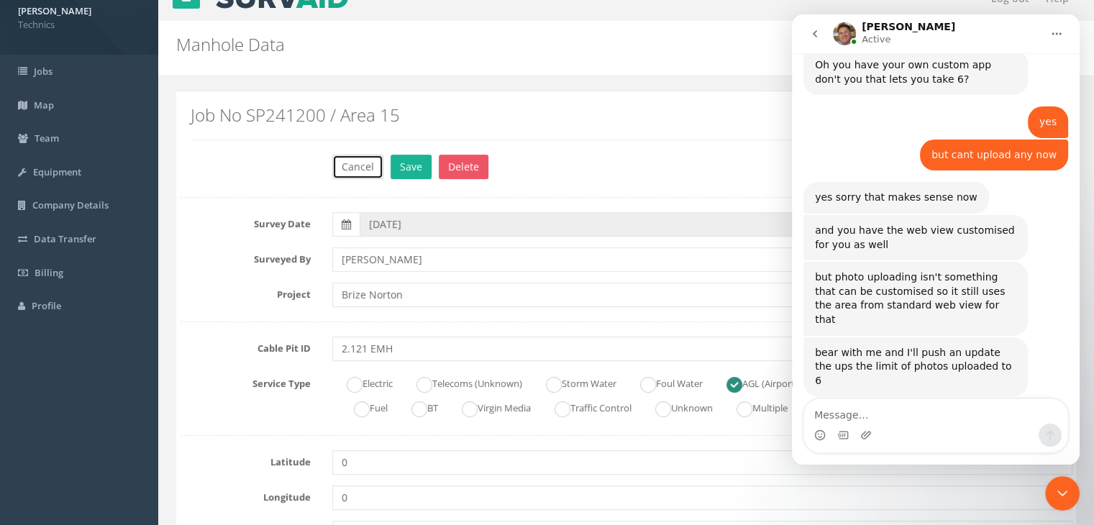
click at [365, 165] on button "Cancel" at bounding box center [357, 167] width 51 height 24
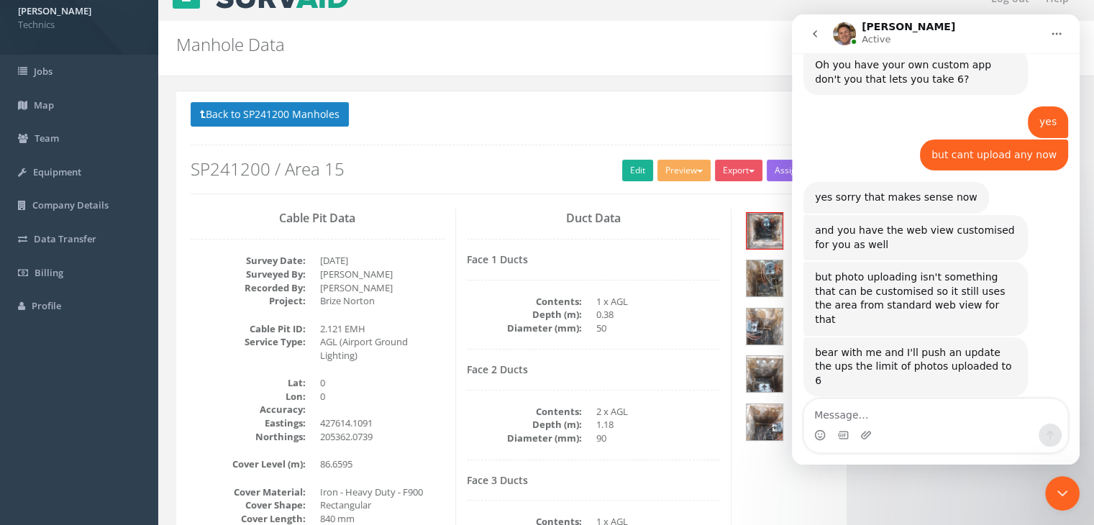
drag, startPoint x: 1063, startPoint y: 501, endPoint x: 2115, endPoint y: 923, distance: 1133.9
click at [1063, 501] on icon "Close Intercom Messenger" at bounding box center [1062, 493] width 17 height 17
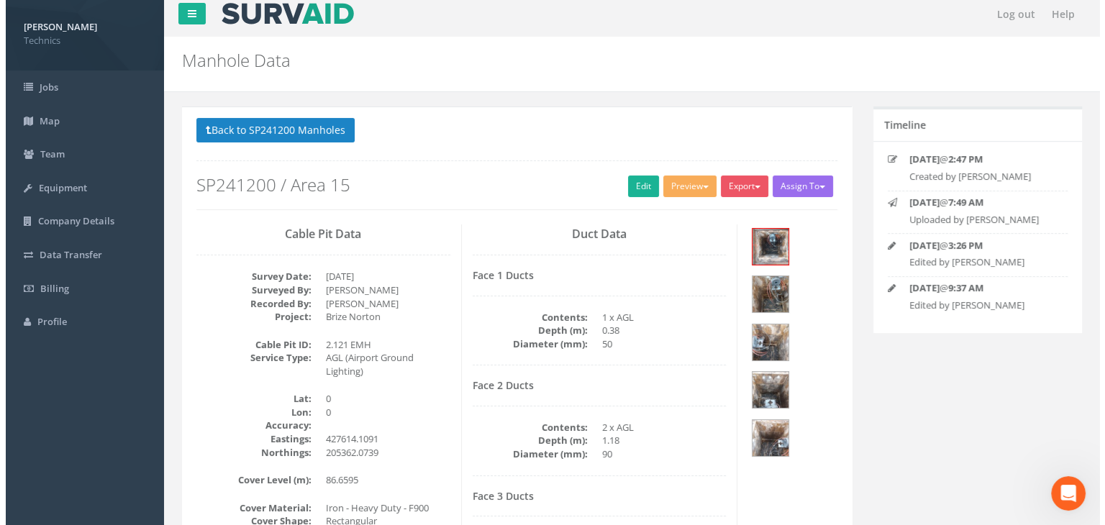
scroll to position [0, 0]
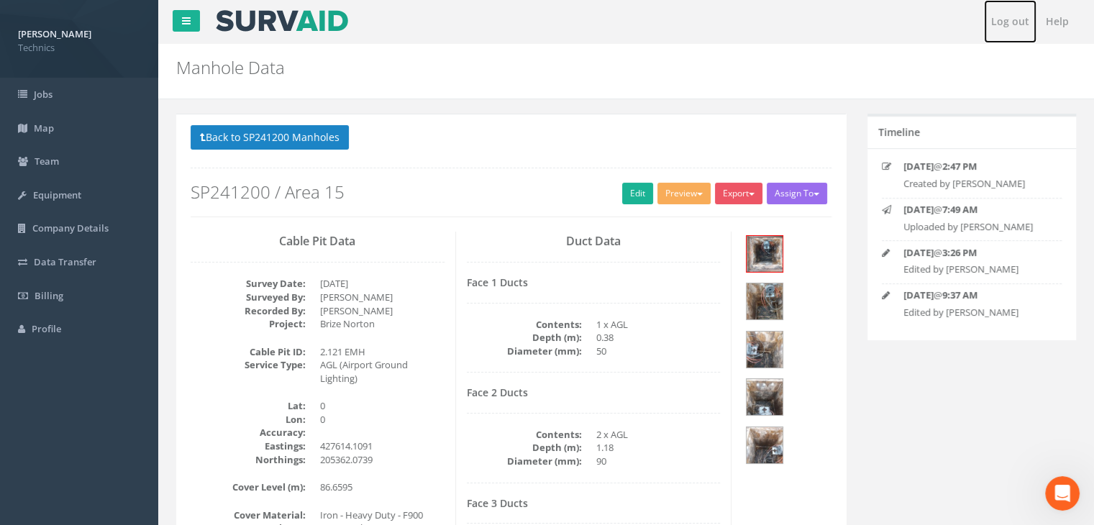
click at [1012, 24] on link "Log out" at bounding box center [1010, 21] width 52 height 43
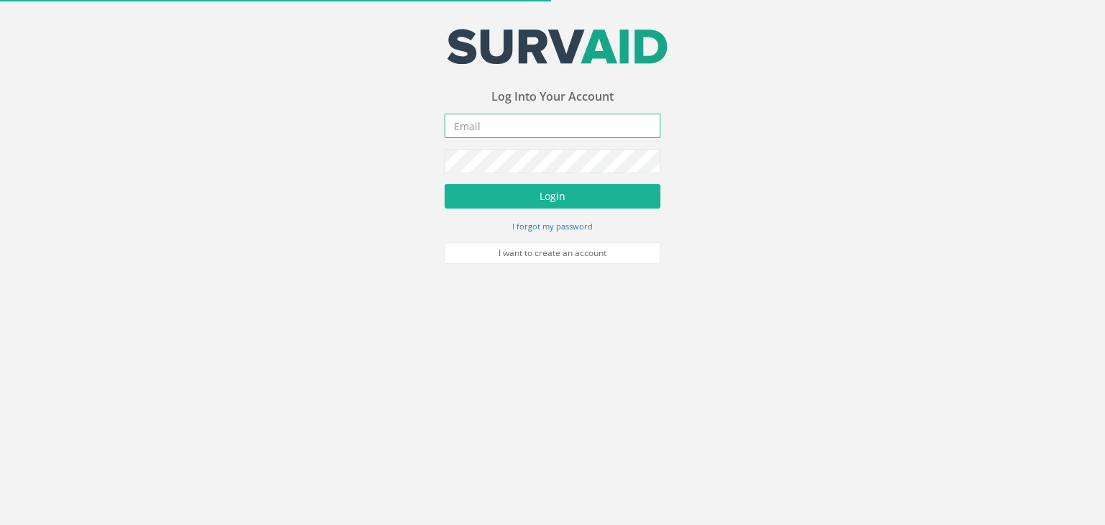
click at [519, 122] on input "email" at bounding box center [552, 126] width 216 height 24
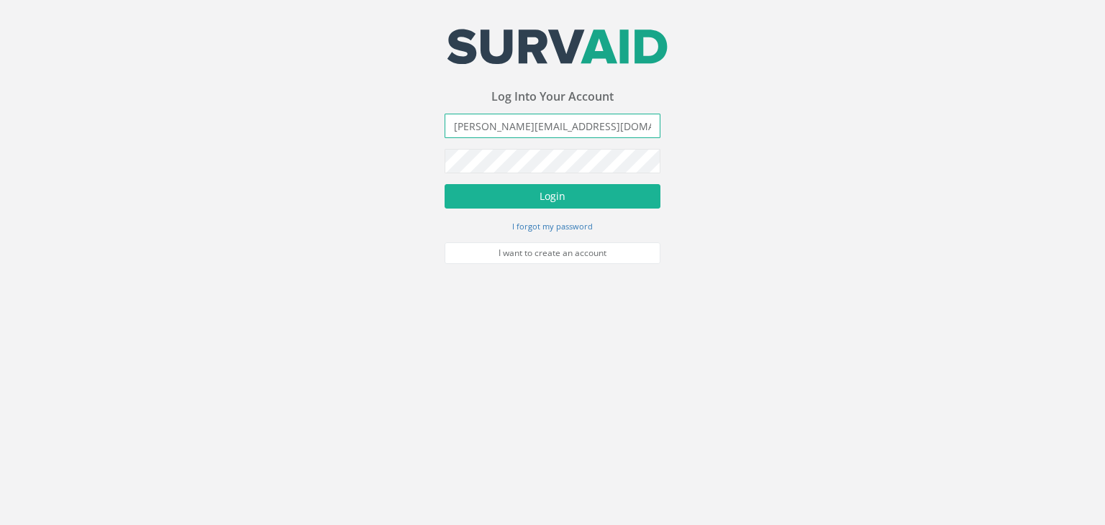
type input "[PERSON_NAME][EMAIL_ADDRESS][DOMAIN_NAME]"
click at [444, 184] on button "Login" at bounding box center [552, 196] width 216 height 24
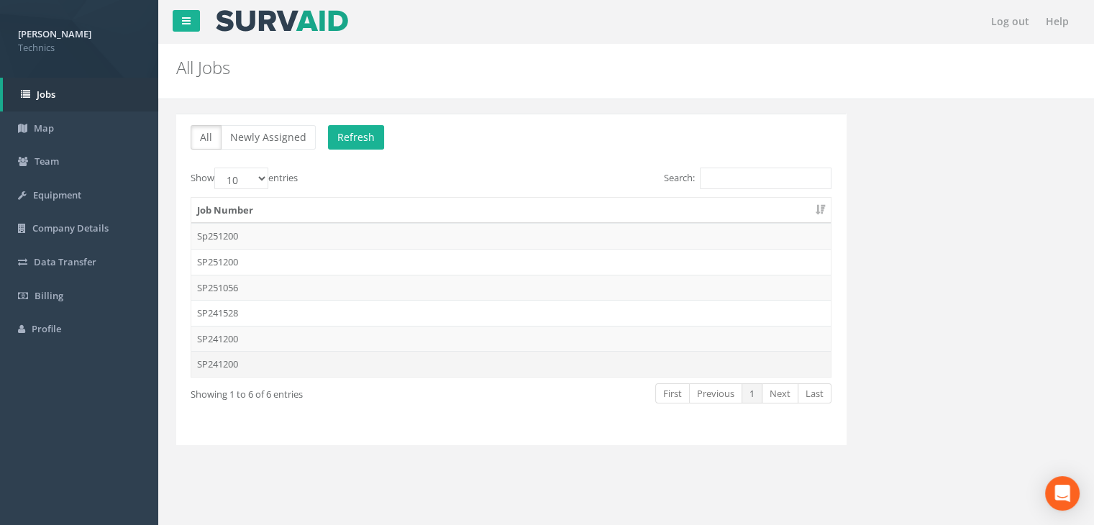
click at [365, 355] on td "SP241200" at bounding box center [510, 364] width 639 height 26
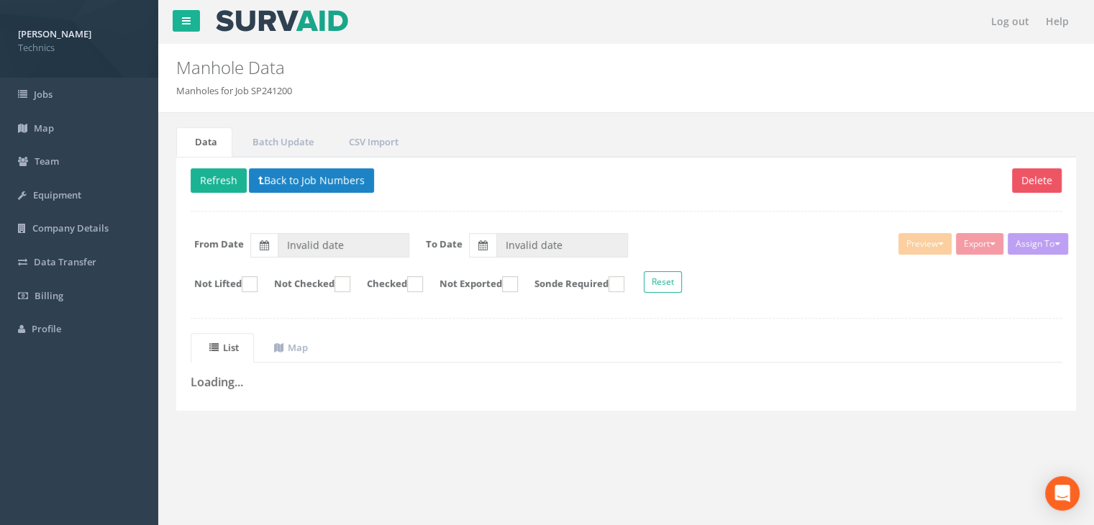
type input "[DATE]"
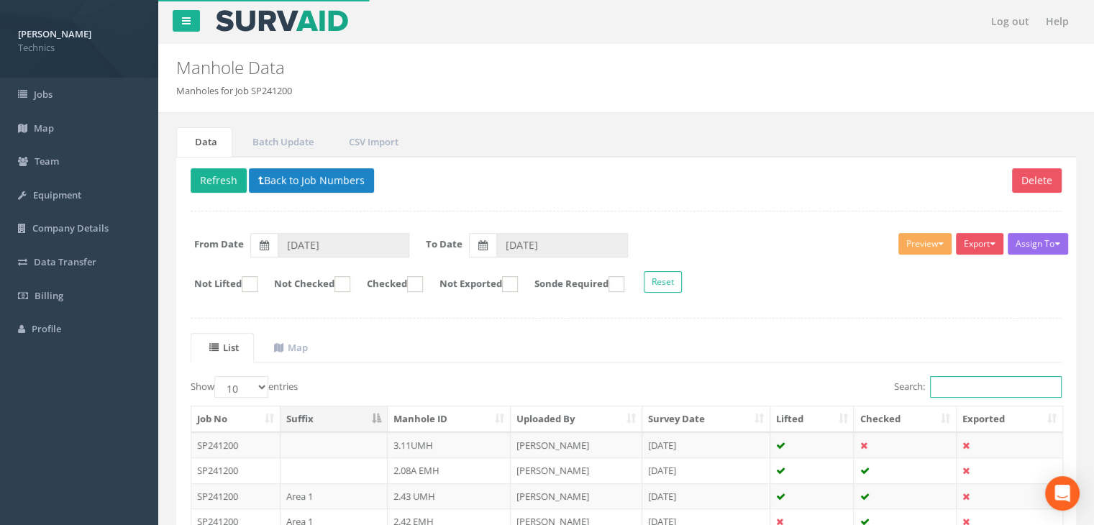
click at [958, 381] on input "Search:" at bounding box center [996, 387] width 132 height 22
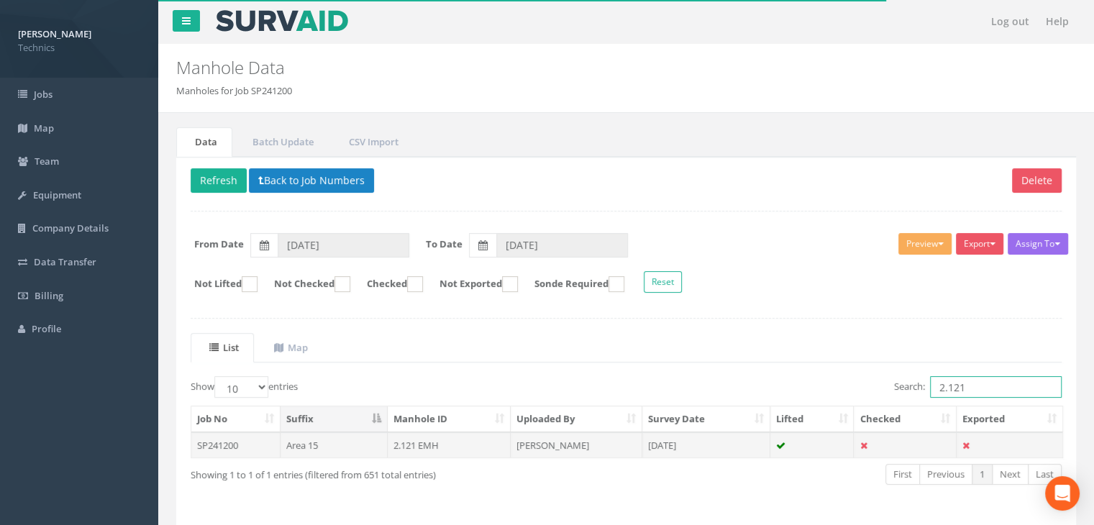
type input "2.121"
click at [621, 441] on td "[PERSON_NAME]" at bounding box center [577, 445] width 132 height 26
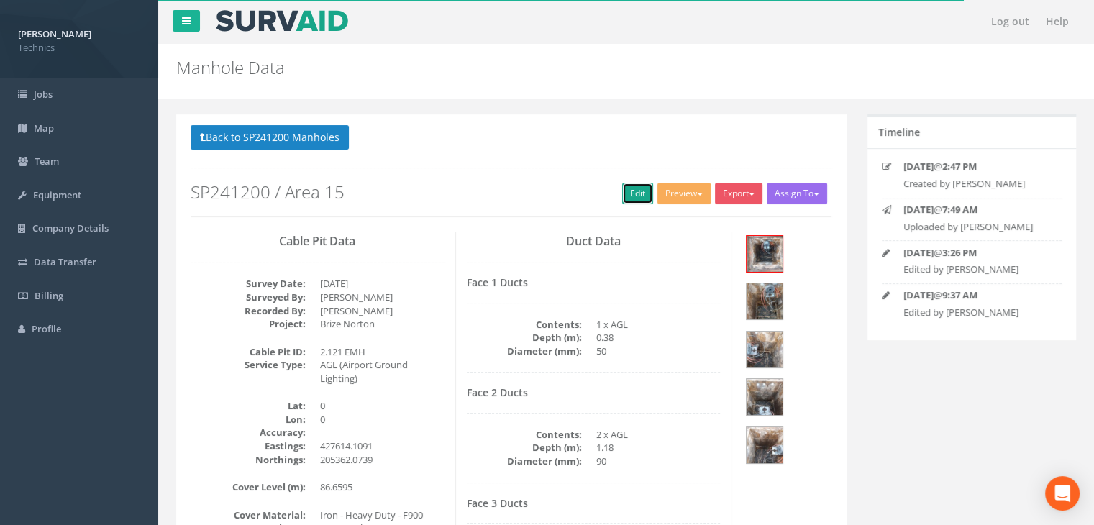
click at [641, 191] on link "Edit" at bounding box center [637, 194] width 31 height 22
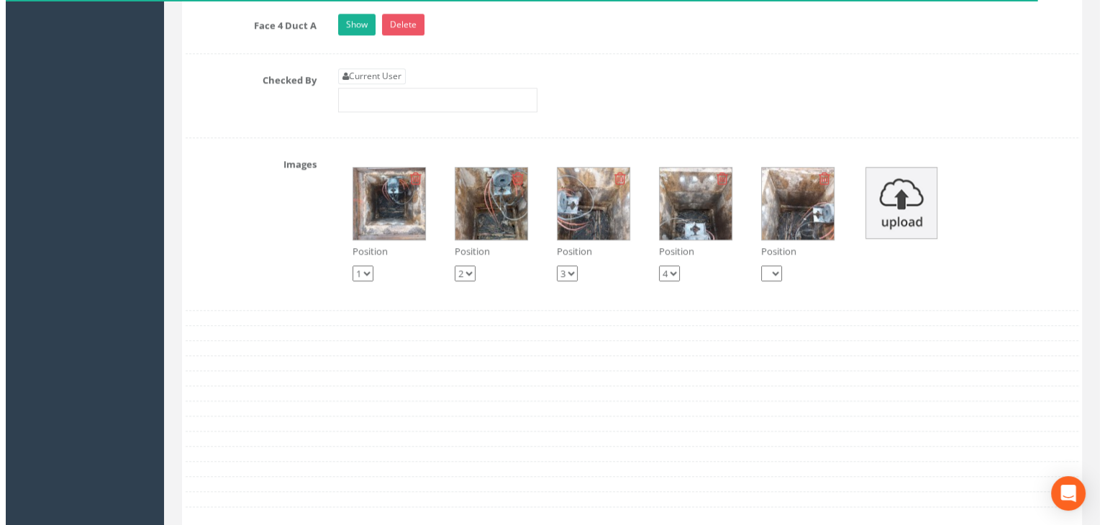
scroll to position [1582, 0]
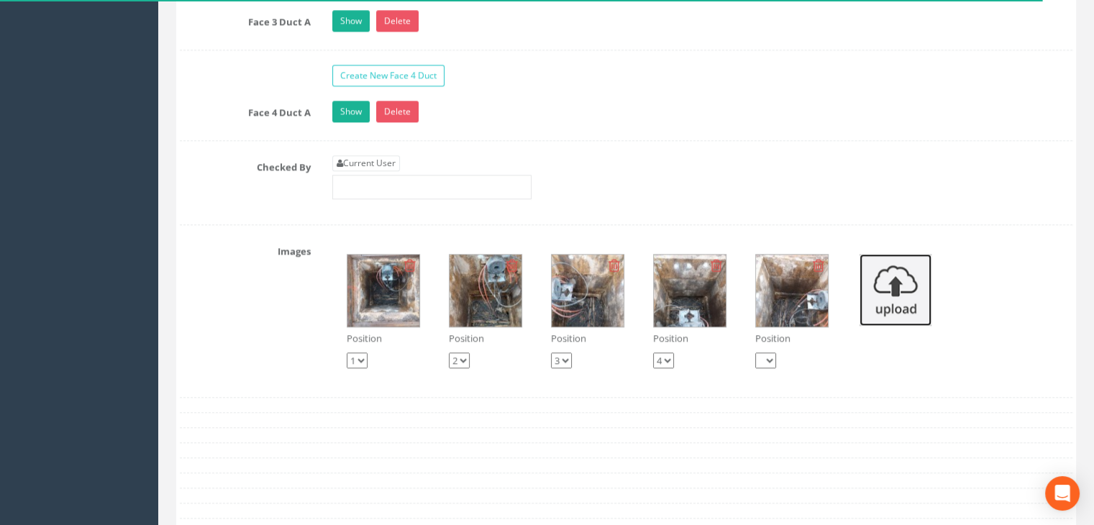
click at [897, 277] on img at bounding box center [895, 290] width 72 height 72
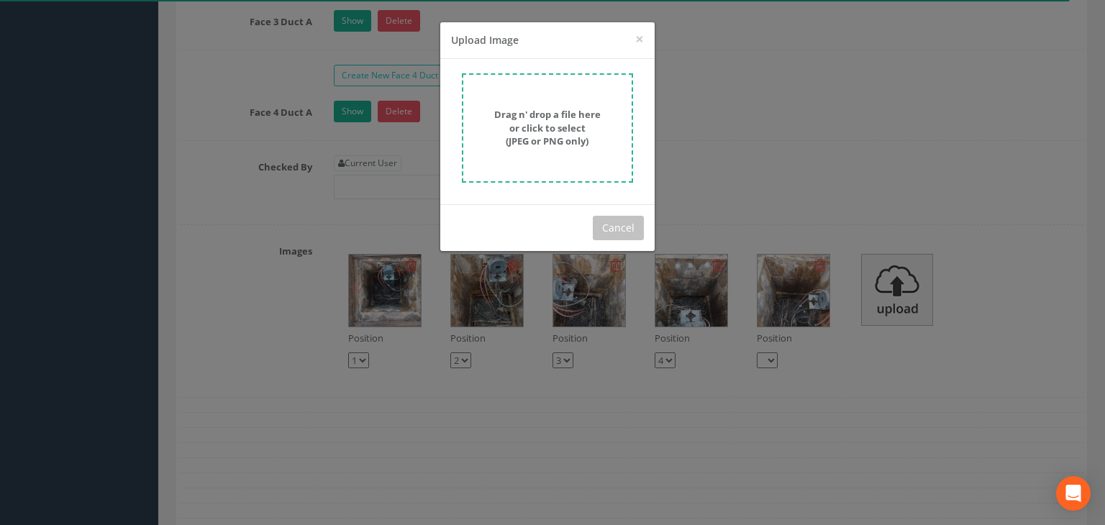
click at [552, 147] on form "Drag n' drop a file here or click to select (JPEG or PNG only)" at bounding box center [547, 127] width 171 height 109
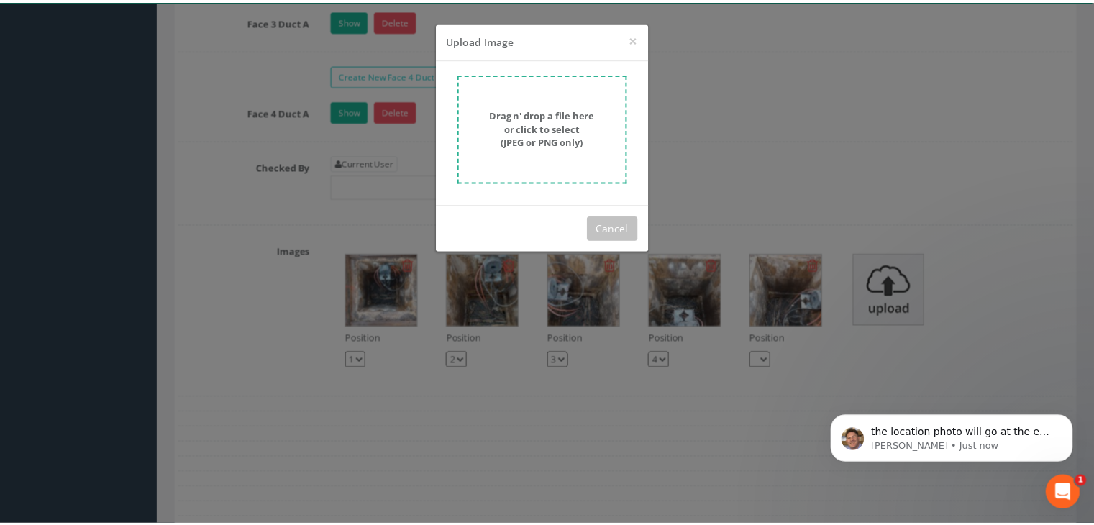
scroll to position [0, 0]
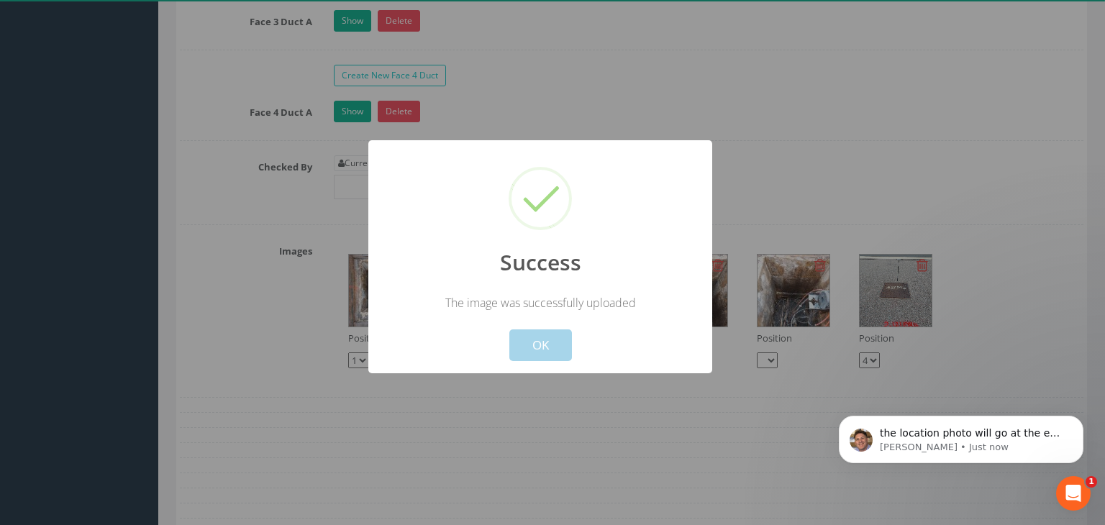
click at [547, 334] on button "OK" at bounding box center [540, 345] width 63 height 32
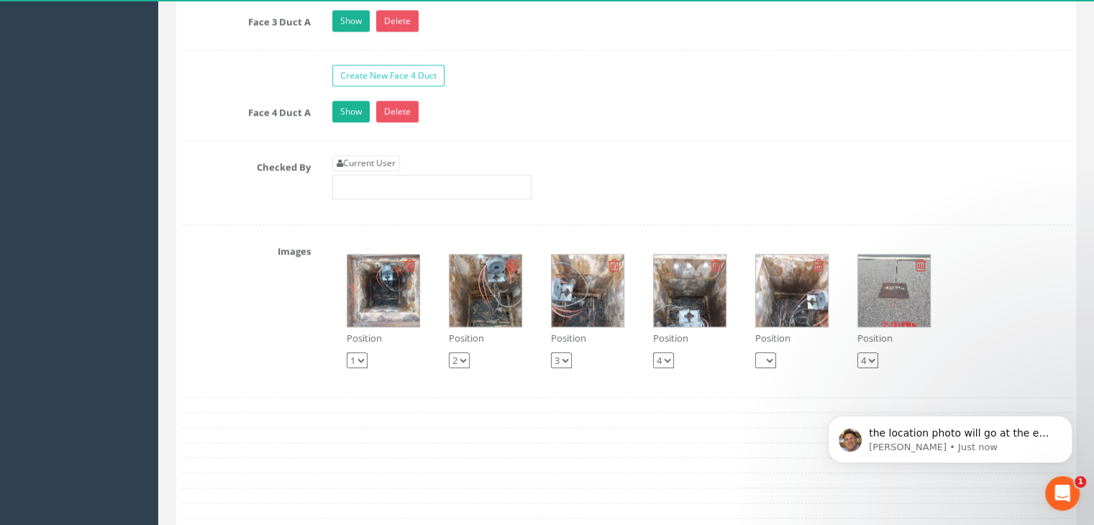
click at [865, 352] on select "1 2 3 4" at bounding box center [867, 360] width 21 height 16
select select "string:1"
click at [857, 352] on select "1 2 3 4" at bounding box center [867, 360] width 21 height 16
select select "string:4"
click at [983, 438] on p "the location photo will go at the end so you would have to change the ordering …" at bounding box center [962, 433] width 186 height 14
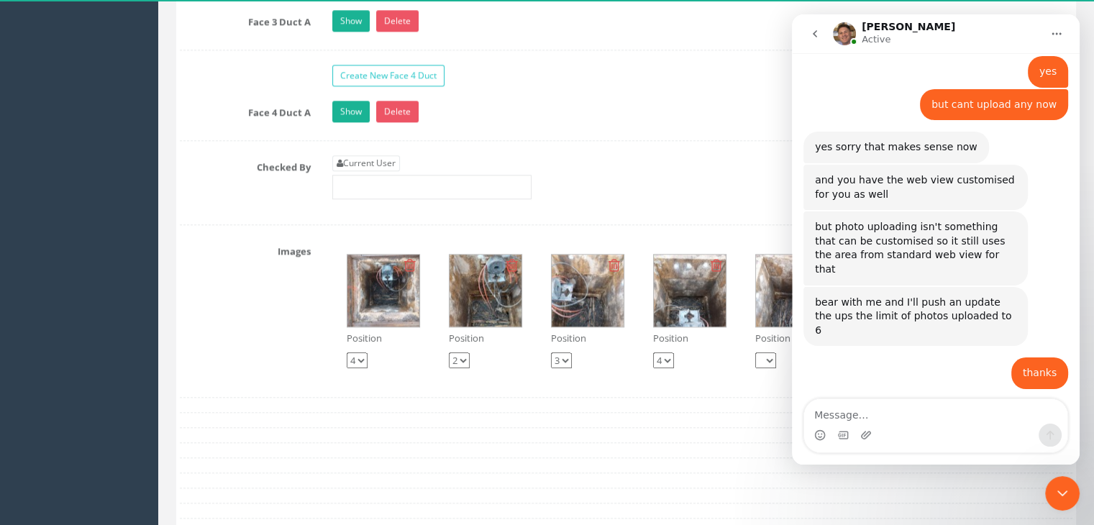
scroll to position [1211, 0]
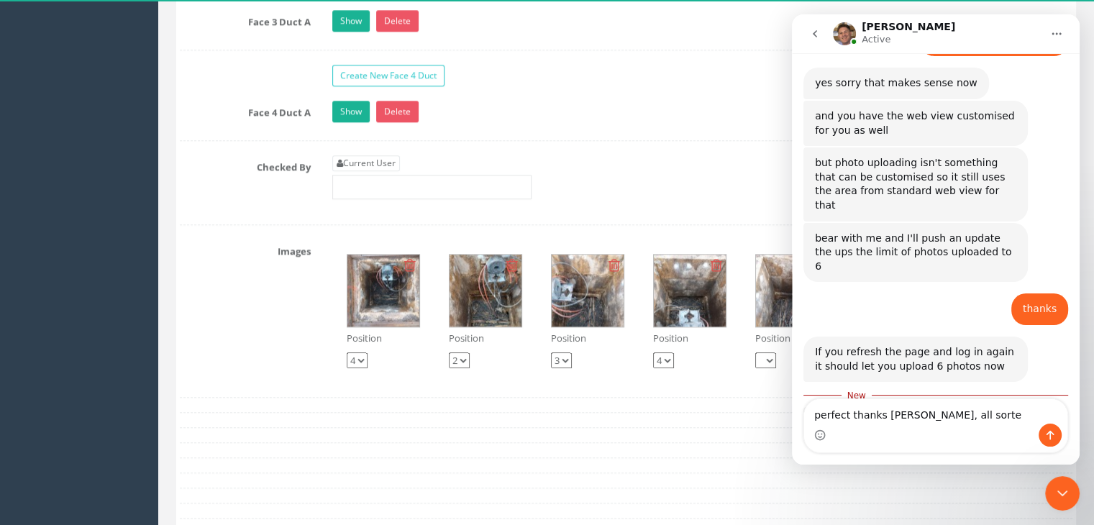
type textarea "perfect thanks [PERSON_NAME], all sorted"
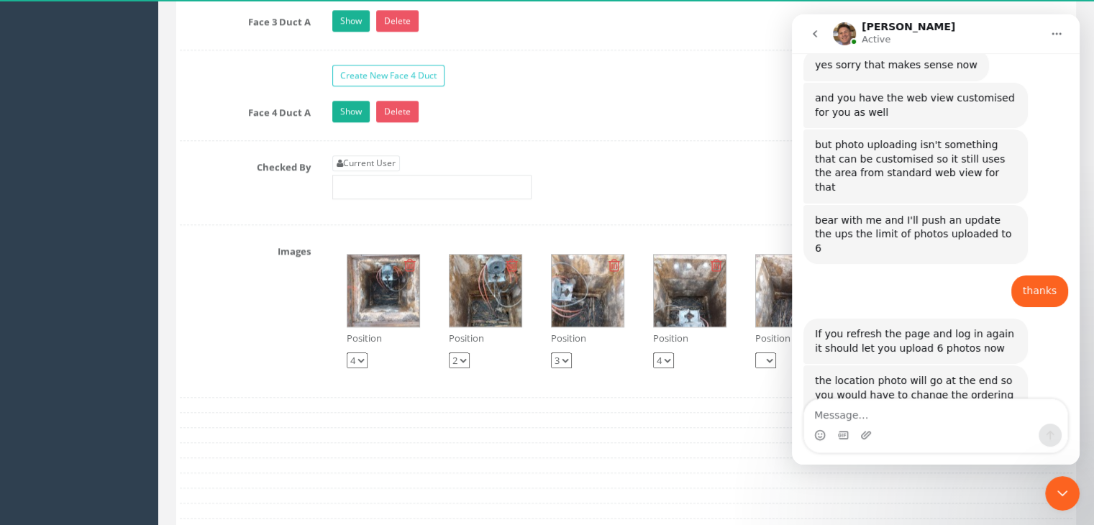
scroll to position [1230, 0]
click at [1060, 488] on icon "Close Intercom Messenger" at bounding box center [1062, 493] width 17 height 17
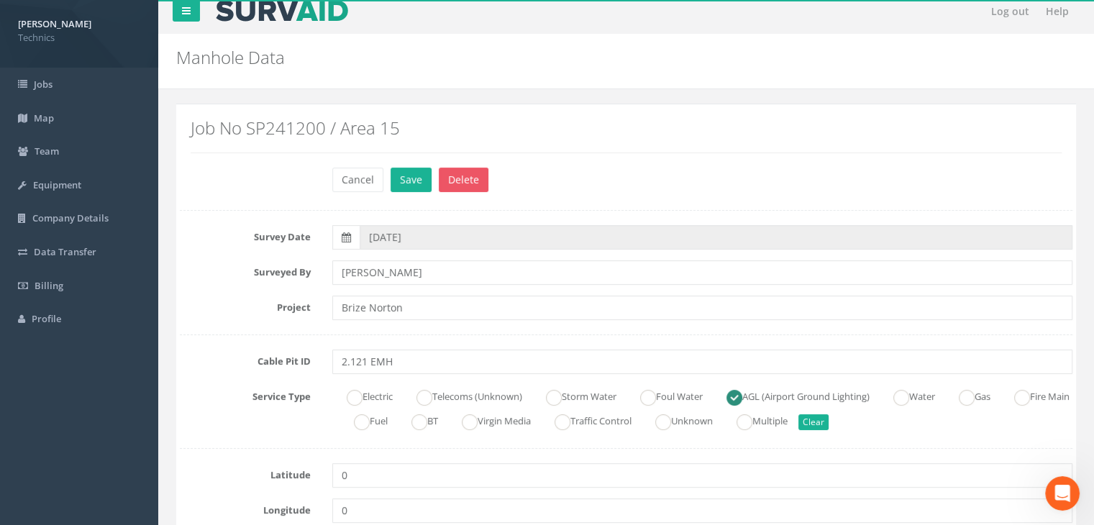
scroll to position [0, 0]
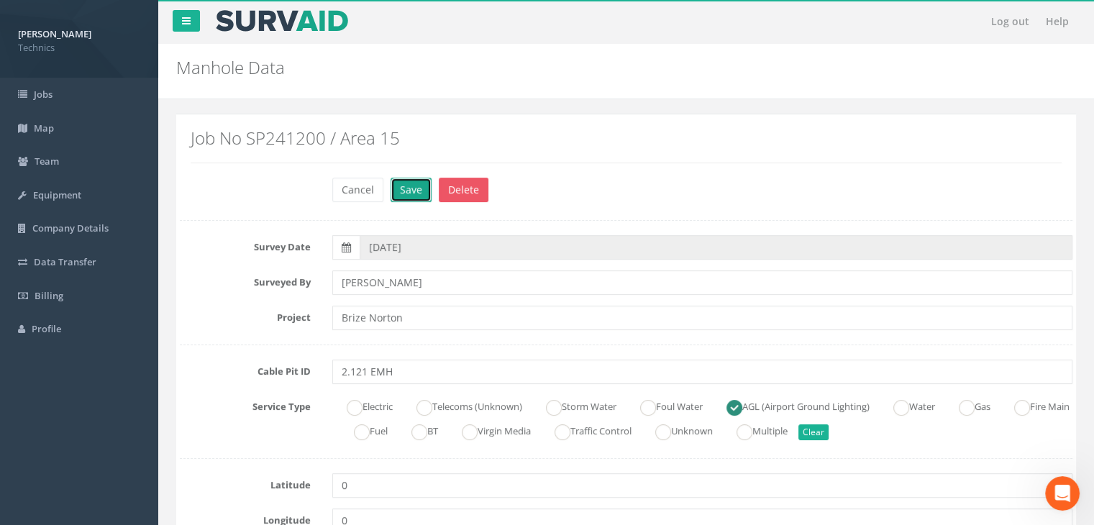
click at [402, 190] on button "Save" at bounding box center [411, 190] width 41 height 24
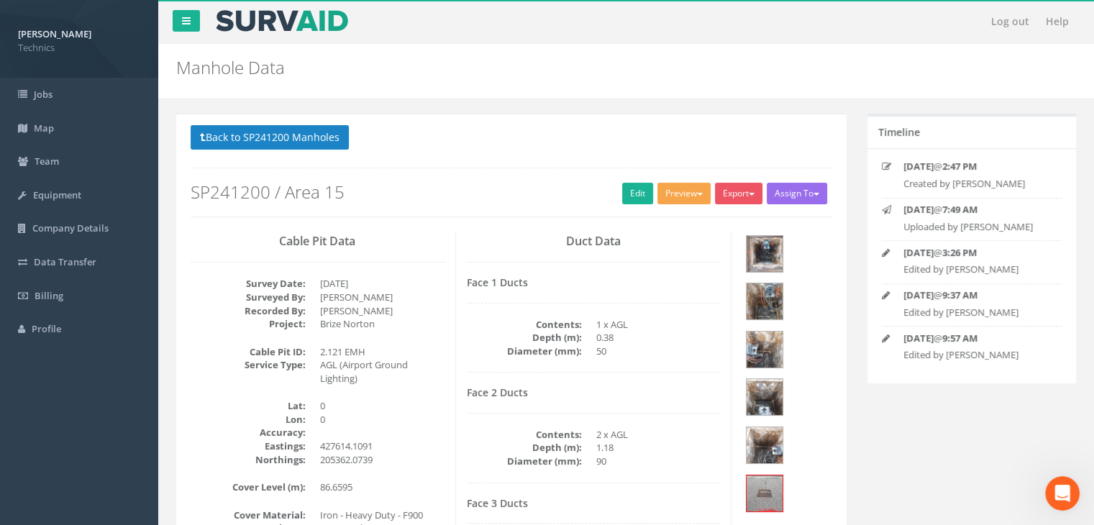
click at [695, 191] on button "Preview" at bounding box center [683, 194] width 53 height 22
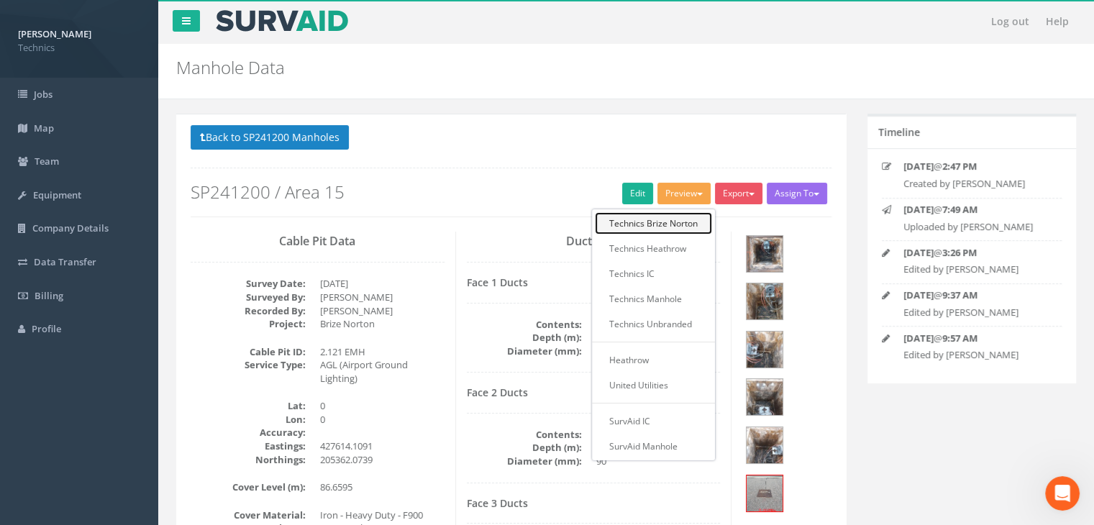
click at [665, 222] on link "Technics Brize Norton" at bounding box center [653, 223] width 117 height 22
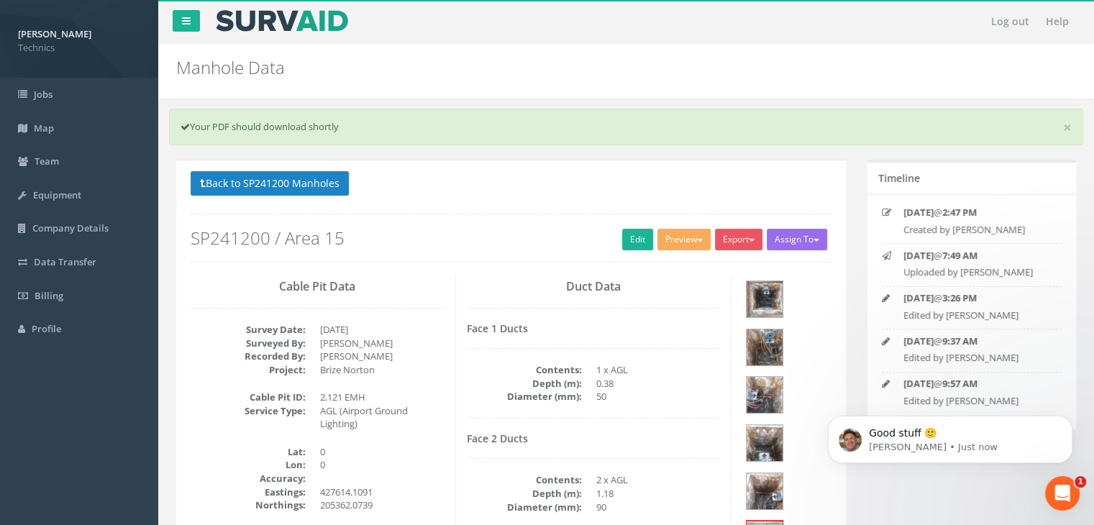
scroll to position [1274, 0]
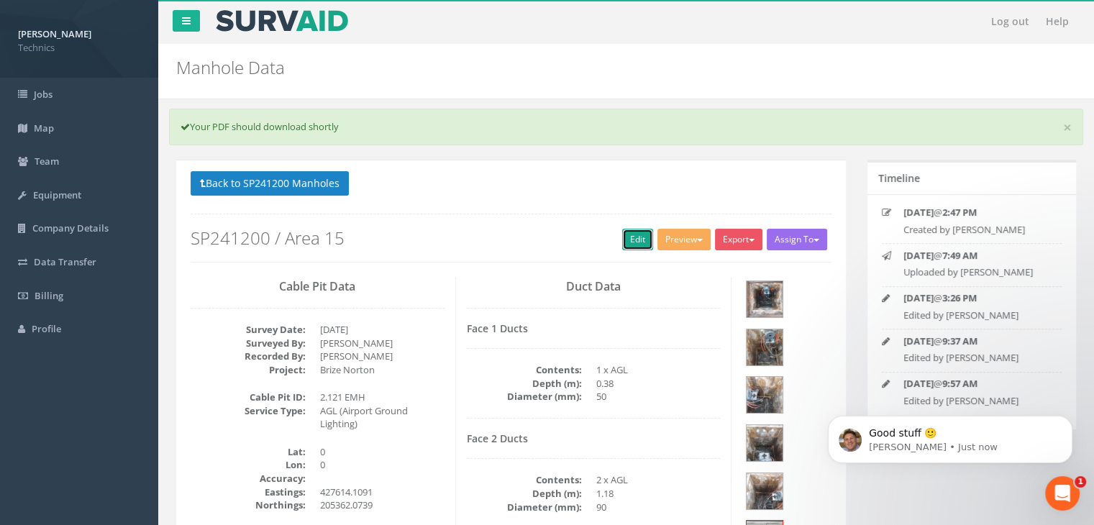
click at [632, 240] on link "Edit" at bounding box center [637, 240] width 31 height 22
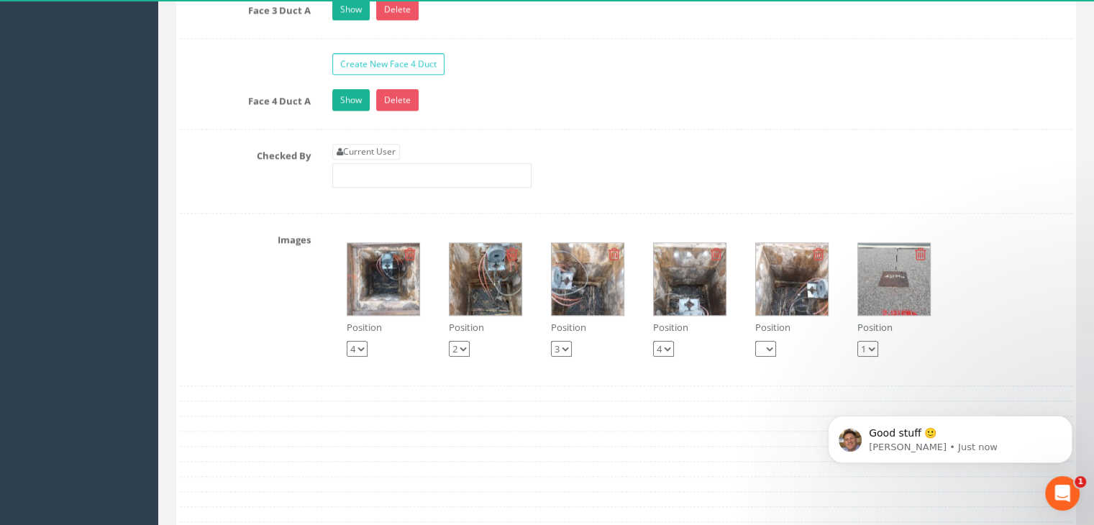
scroll to position [1726, 0]
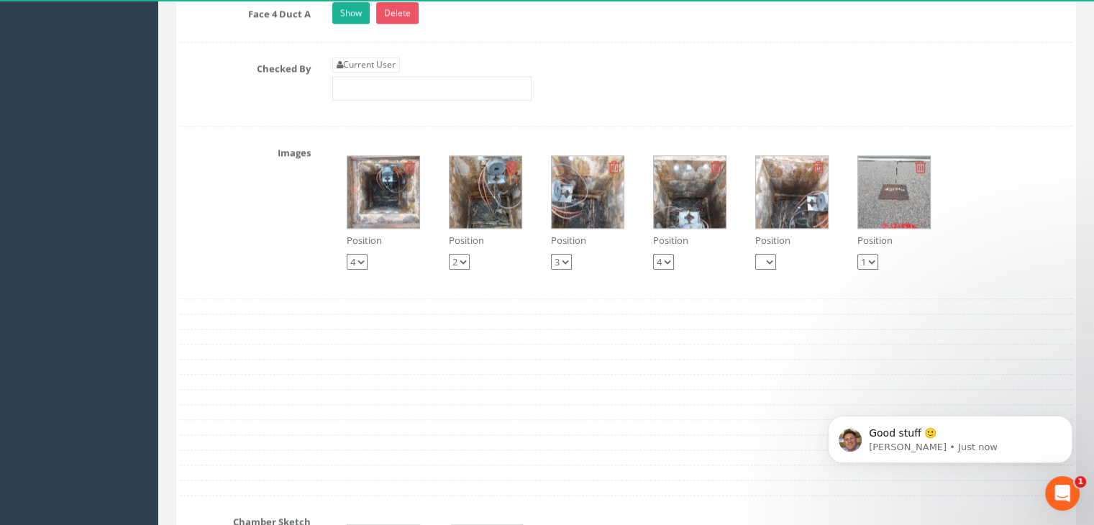
click at [360, 254] on select "1 2 3 4" at bounding box center [357, 262] width 21 height 16
select select "string:2"
click at [347, 254] on select "1 2 3 4" at bounding box center [357, 262] width 21 height 16
click at [464, 257] on select "1 2 3 4" at bounding box center [459, 262] width 21 height 16
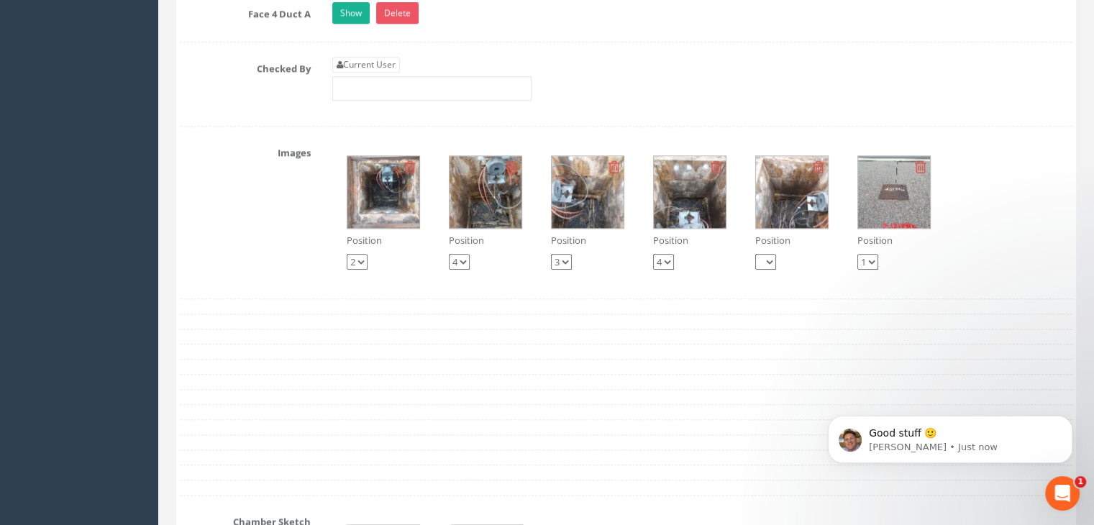
select select "string:3"
click at [449, 254] on select "1 2 3 4" at bounding box center [459, 262] width 21 height 16
select select "string:4"
click at [563, 256] on select "1 2 3 4" at bounding box center [561, 262] width 21 height 16
click at [664, 254] on select "1 2 3 4" at bounding box center [663, 262] width 21 height 16
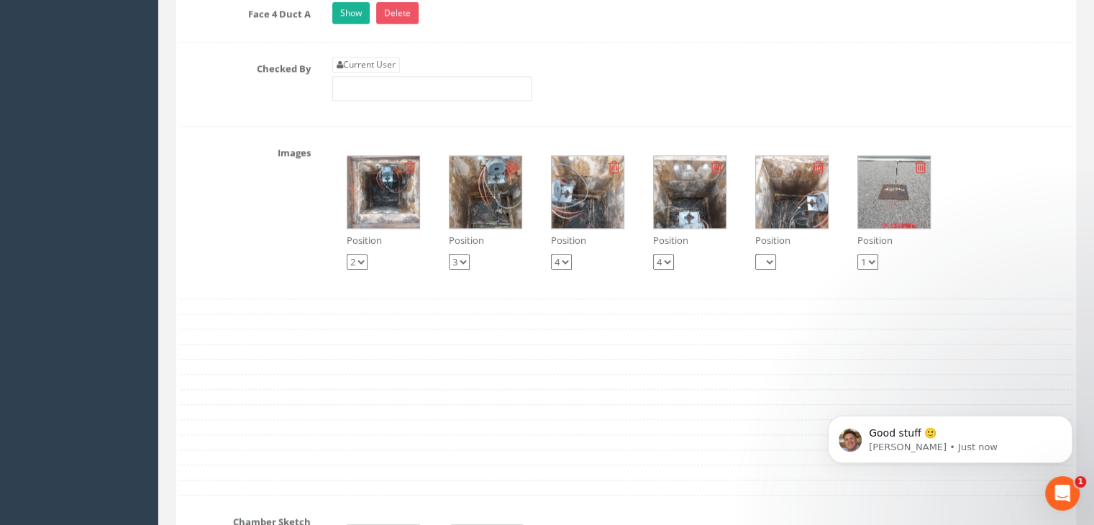
click at [663, 254] on select "1 2 3 4" at bounding box center [663, 262] width 21 height 16
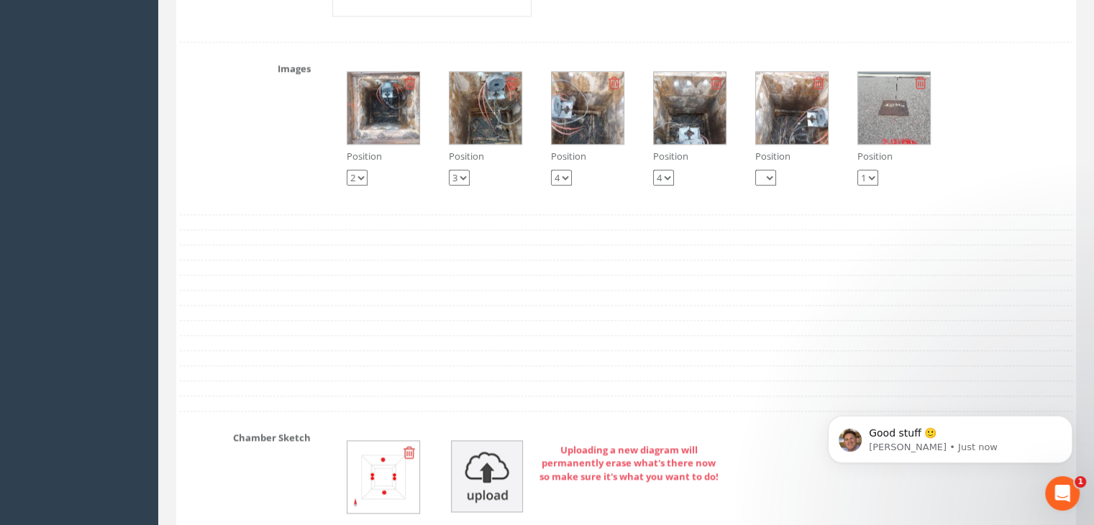
scroll to position [1798, 0]
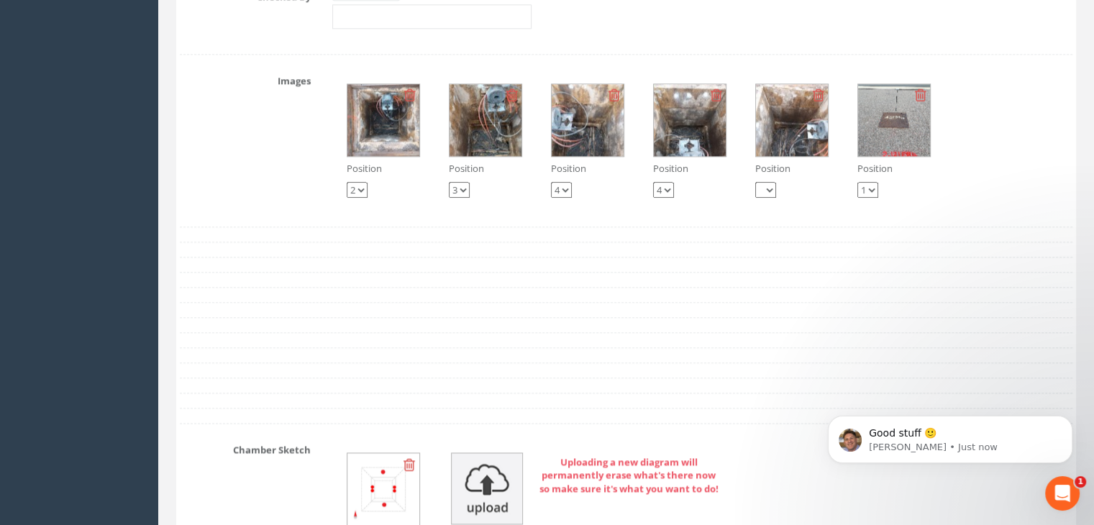
click at [764, 182] on select "1 2 3 4" at bounding box center [765, 190] width 21 height 16
click at [755, 182] on select "1 2 3 4" at bounding box center [765, 190] width 21 height 16
click at [665, 183] on select "1 2 3 4" at bounding box center [663, 190] width 21 height 16
click at [704, 173] on div "Position 1 2 3 4" at bounding box center [689, 180] width 73 height 37
click at [665, 182] on select "1 2 3 4" at bounding box center [663, 190] width 21 height 16
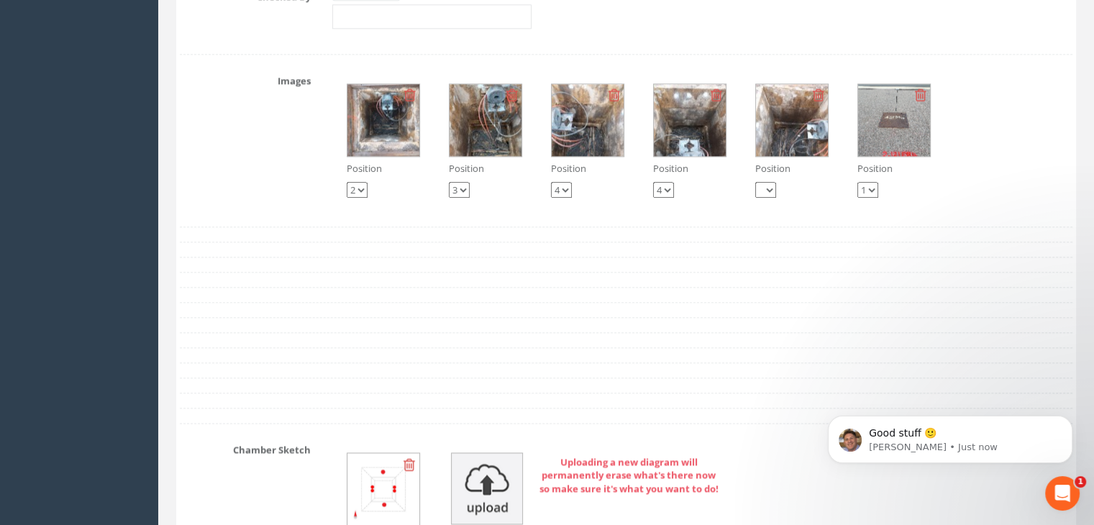
click at [875, 185] on select "1 2 3 4" at bounding box center [867, 190] width 21 height 16
click at [940, 182] on div "Position 1 2 3 4 Position 1 2 3 4 Position 1 2 3 4 Position 1 2 3 4 Position 1 …" at bounding box center [702, 140] width 762 height 143
click at [668, 188] on select "1 2 3 4" at bounding box center [663, 190] width 21 height 16
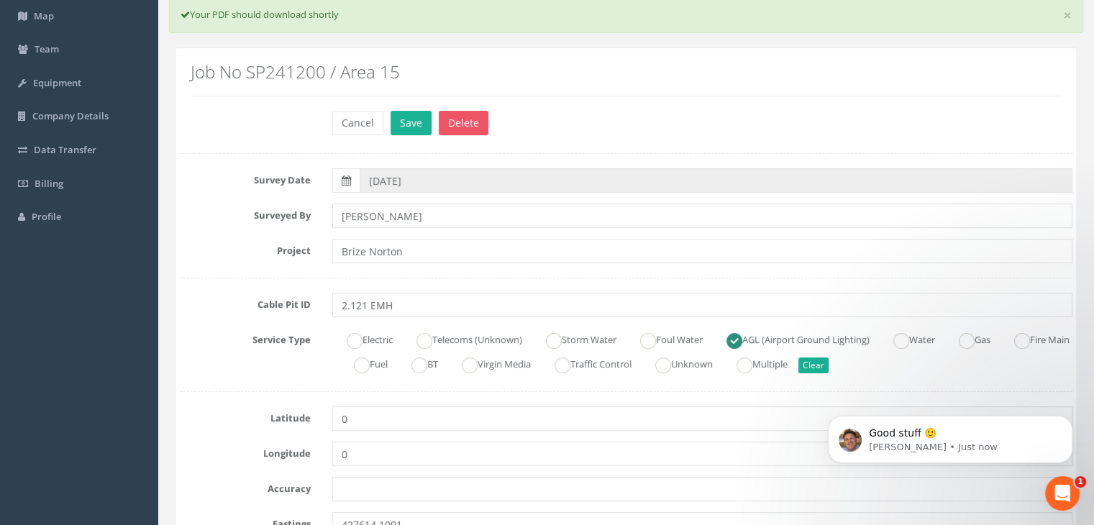
scroll to position [0, 0]
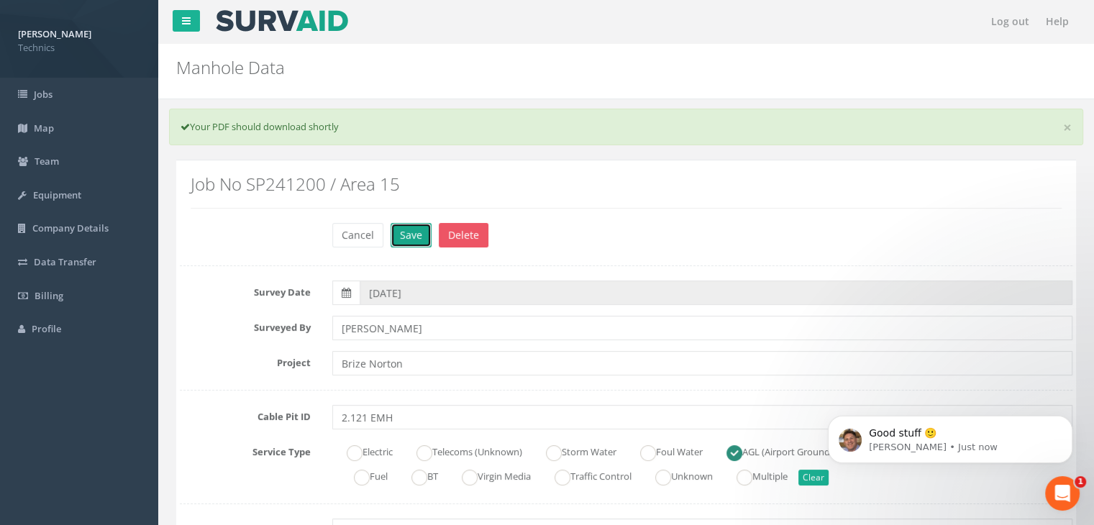
click at [418, 232] on button "Save" at bounding box center [411, 235] width 41 height 24
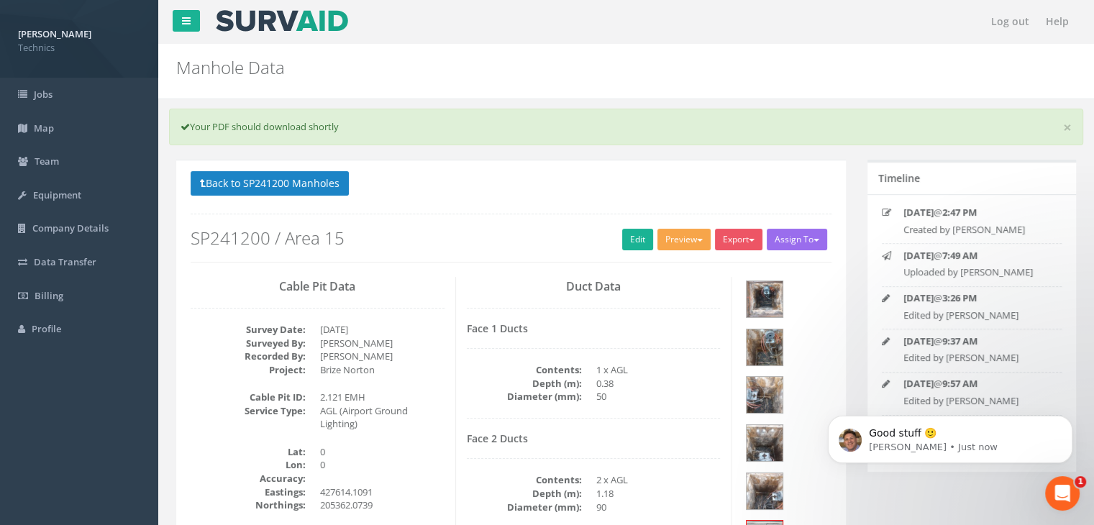
click at [690, 241] on button "Preview" at bounding box center [683, 240] width 53 height 22
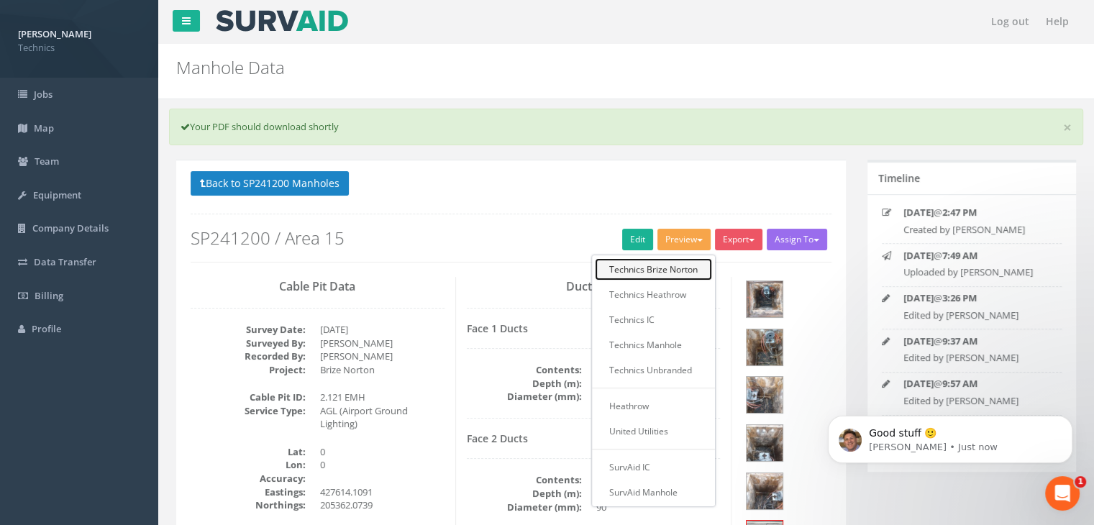
click at [658, 271] on link "Technics Brize Norton" at bounding box center [653, 269] width 117 height 22
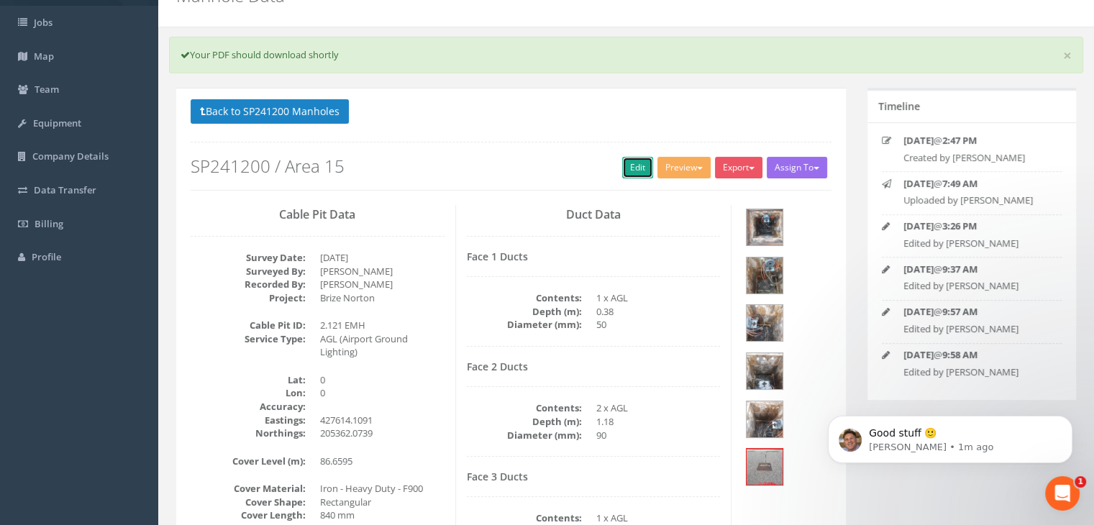
click at [624, 170] on link "Edit" at bounding box center [637, 168] width 31 height 22
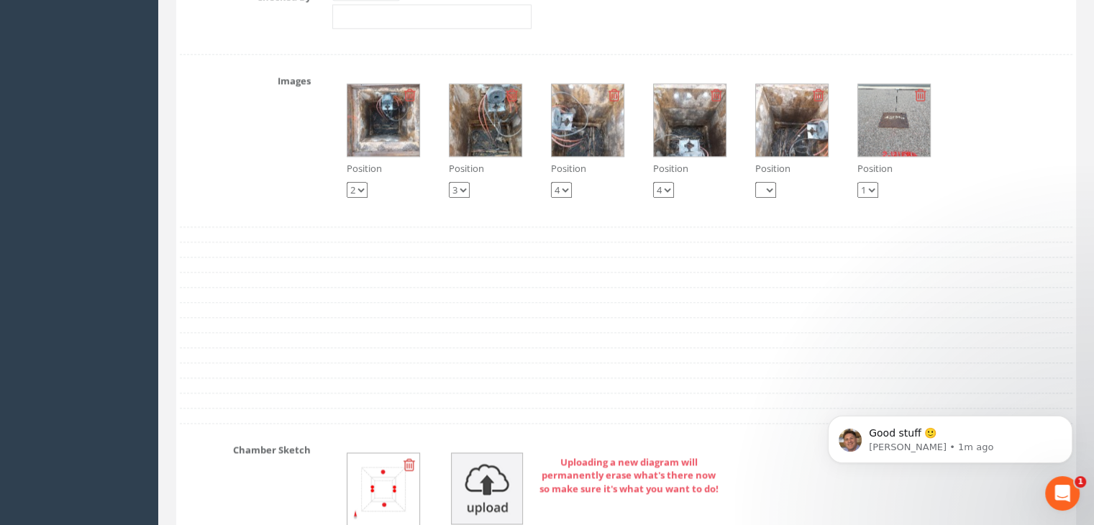
scroll to position [1798, 0]
click at [980, 445] on p "[PERSON_NAME] • 1m ago" at bounding box center [962, 447] width 186 height 13
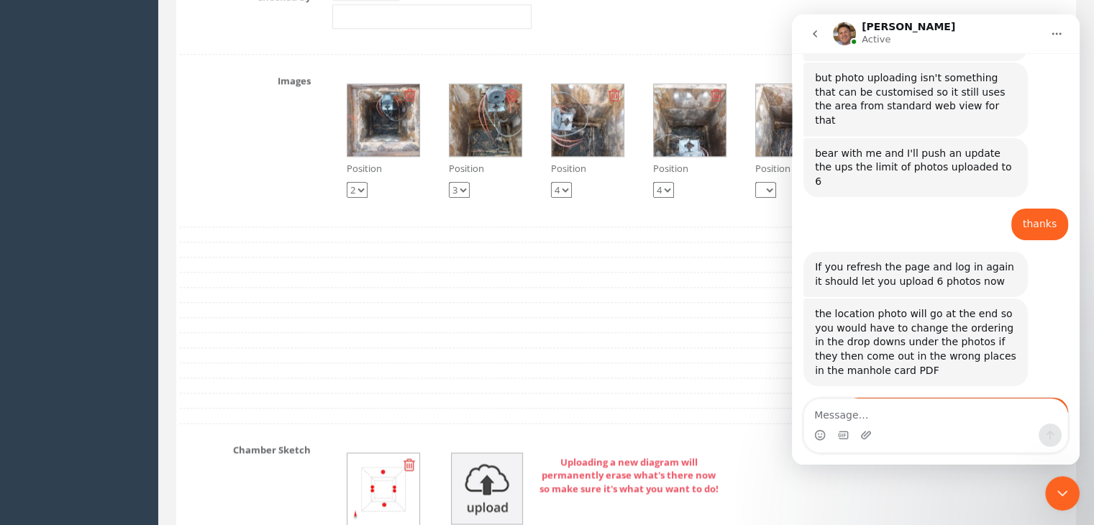
scroll to position [1297, 0]
click at [861, 411] on textarea "Message…" at bounding box center [935, 411] width 263 height 24
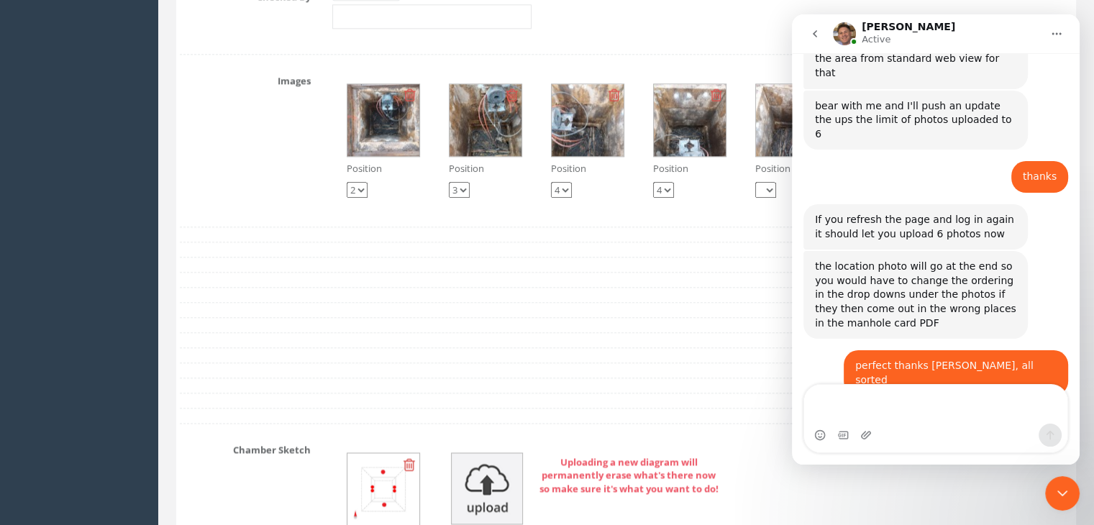
scroll to position [1358, 0]
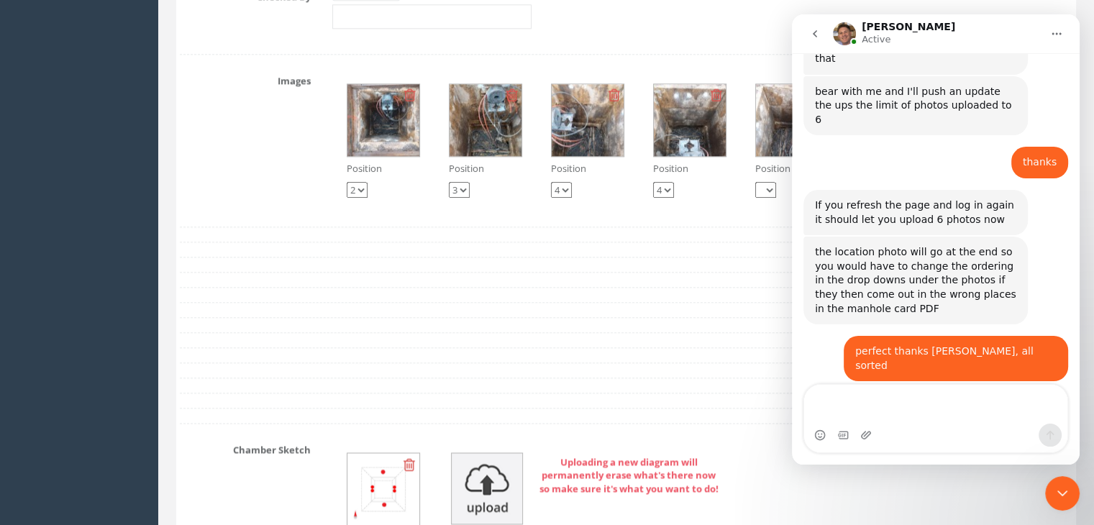
click at [925, 403] on textarea "Message…" at bounding box center [935, 404] width 263 height 39
type textarea "sorry [PERSON_NAME] could you please give me 6 position options"
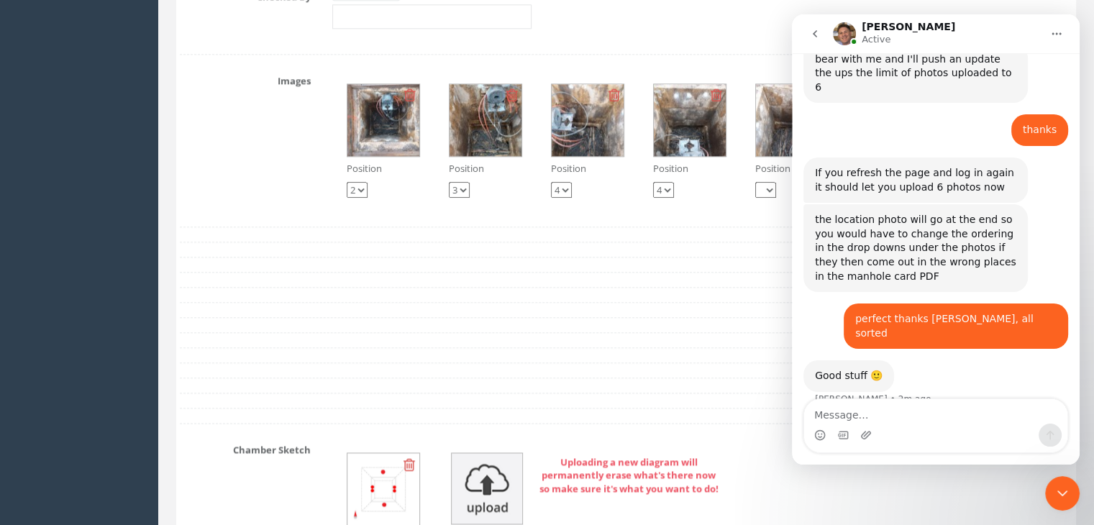
scroll to position [1404, 0]
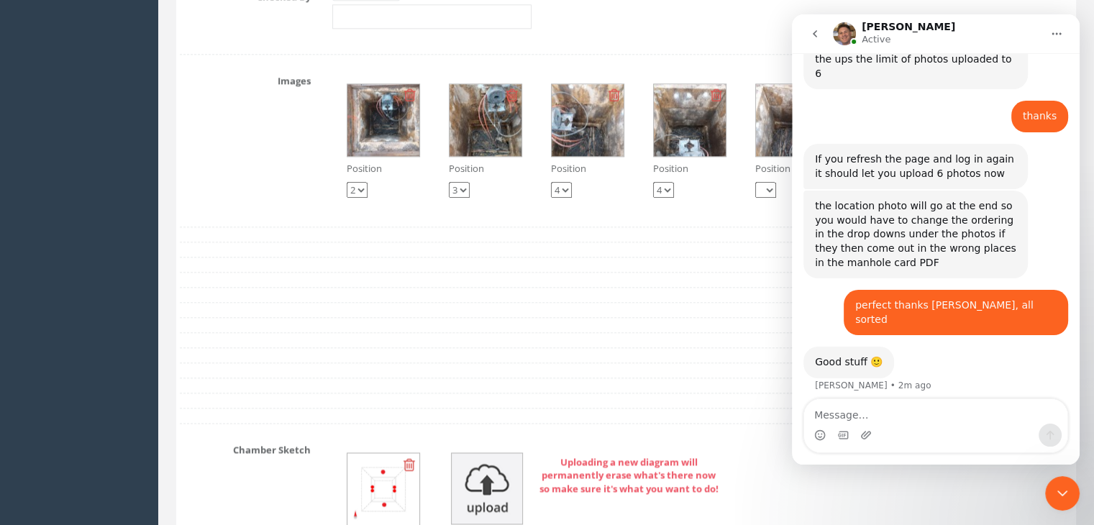
click at [1059, 488] on icon "Close Intercom Messenger" at bounding box center [1062, 493] width 17 height 17
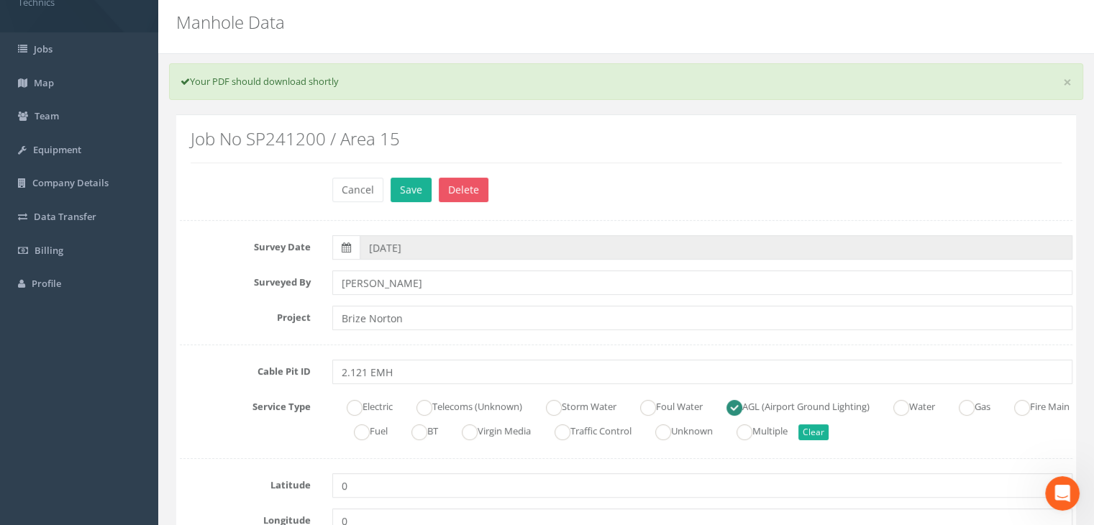
scroll to position [0, 0]
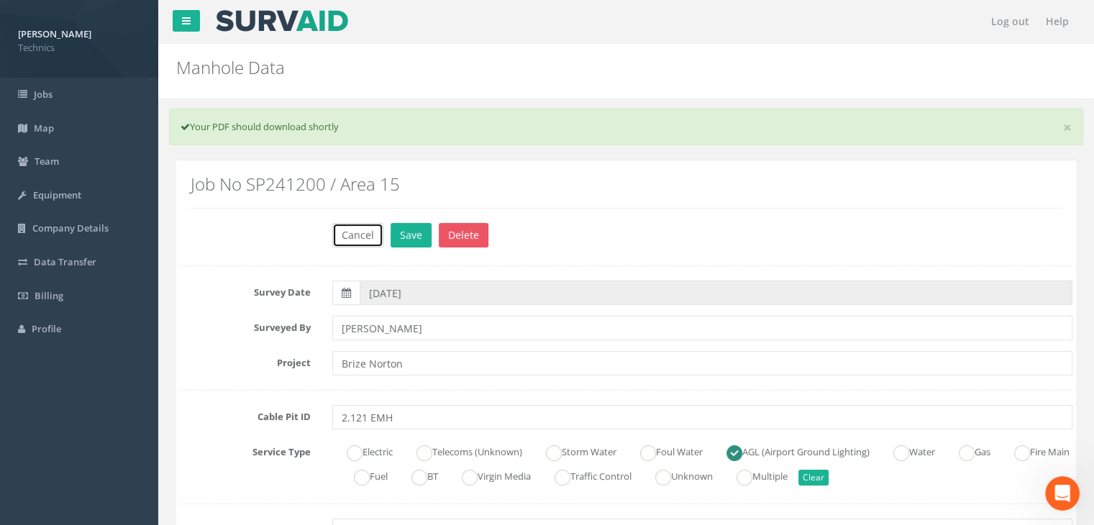
click at [370, 229] on button "Cancel" at bounding box center [357, 235] width 51 height 24
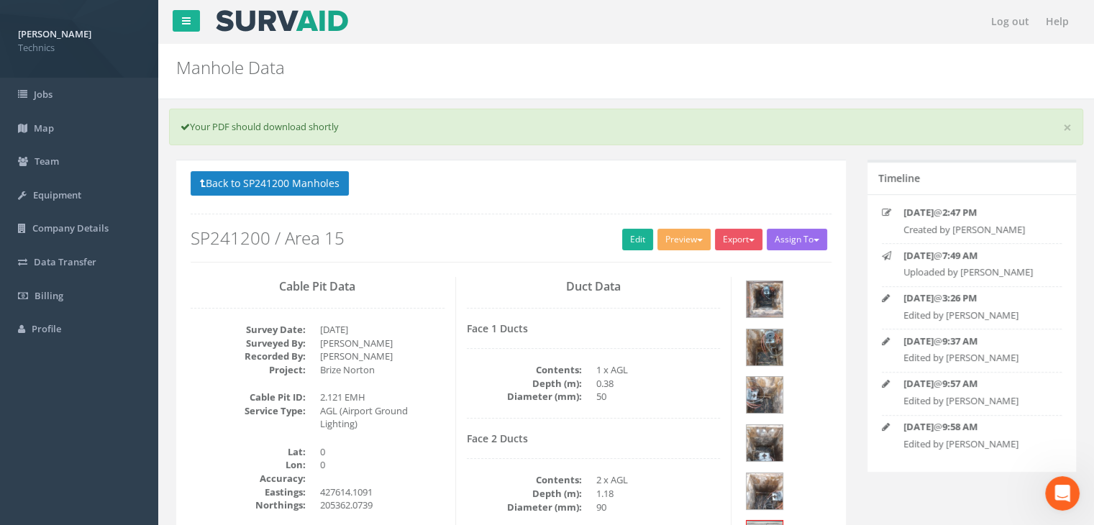
click at [1064, 498] on icon "Open Intercom Messenger" at bounding box center [1063, 494] width 24 height 24
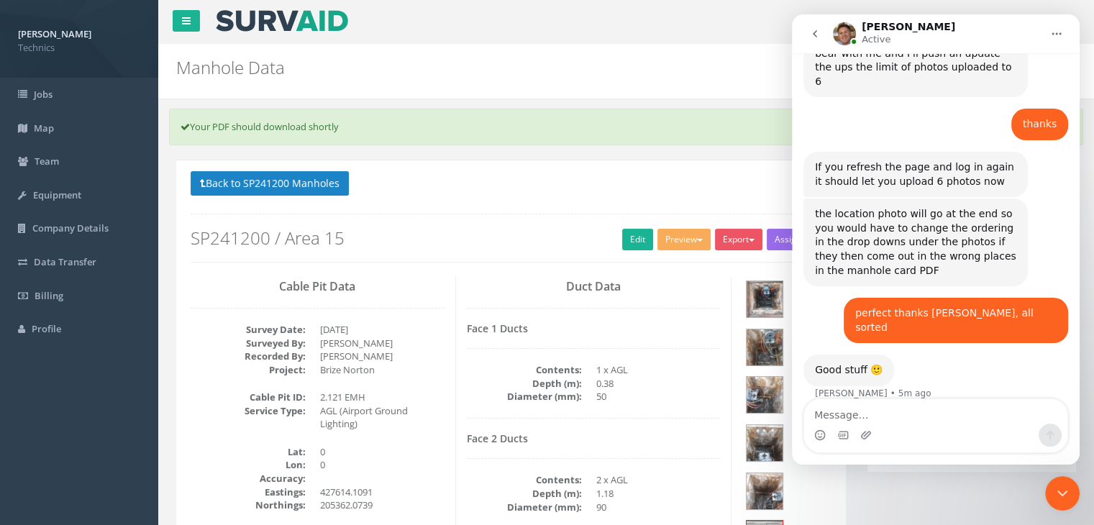
scroll to position [1404, 0]
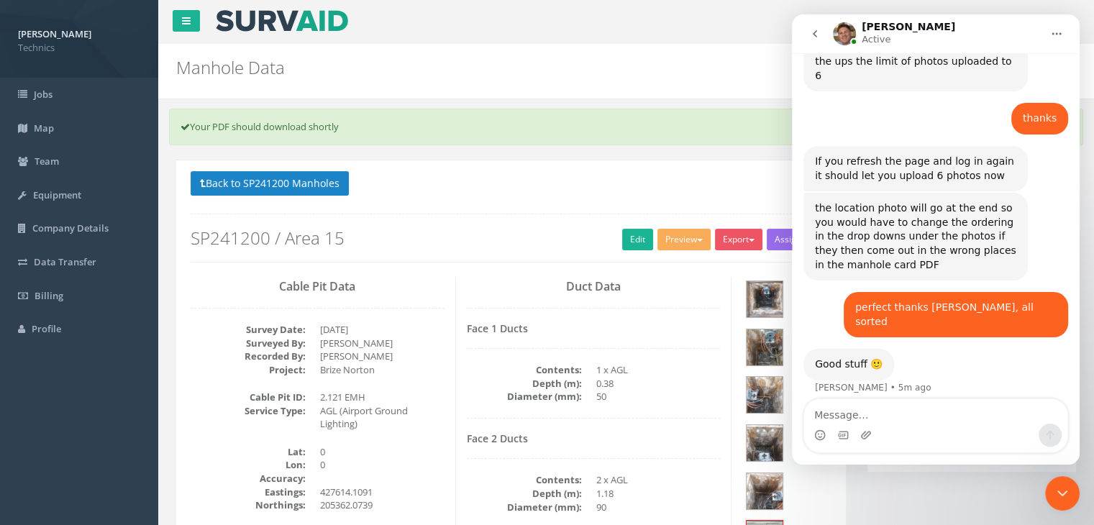
click at [1056, 488] on icon "Close Intercom Messenger" at bounding box center [1062, 493] width 17 height 17
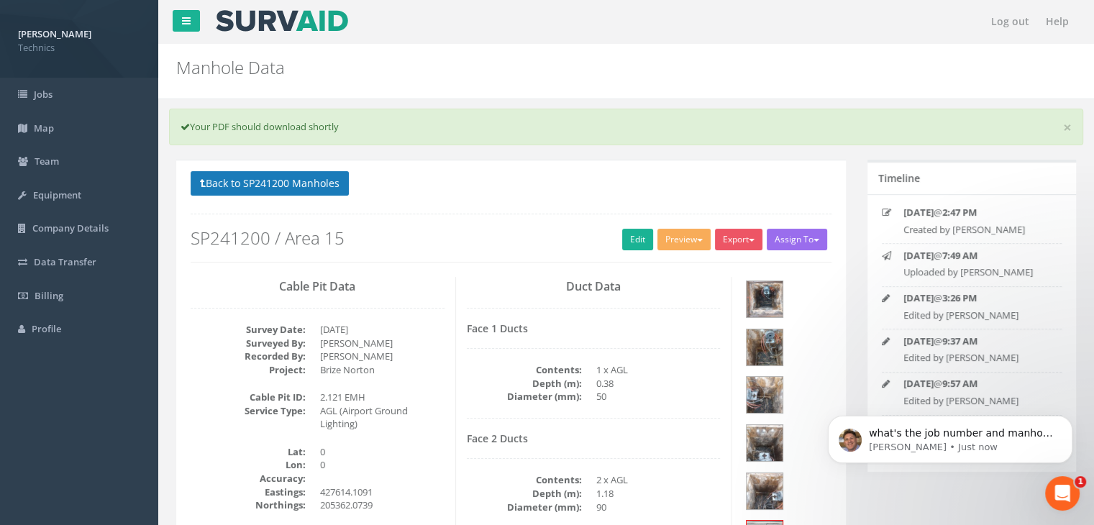
scroll to position [1535, 0]
click at [1067, 488] on icon "Open Intercom Messenger" at bounding box center [1063, 494] width 24 height 24
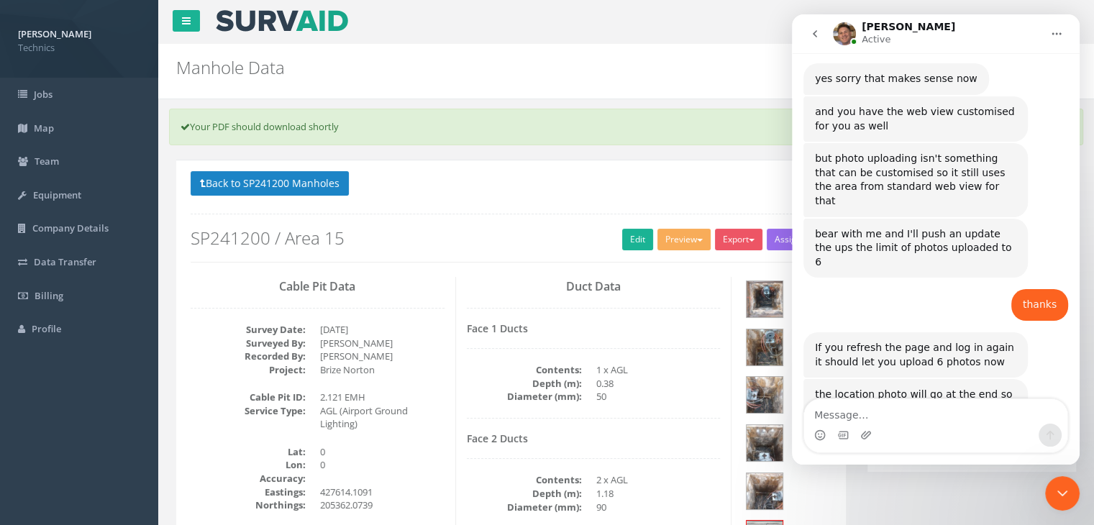
scroll to position [1559, 0]
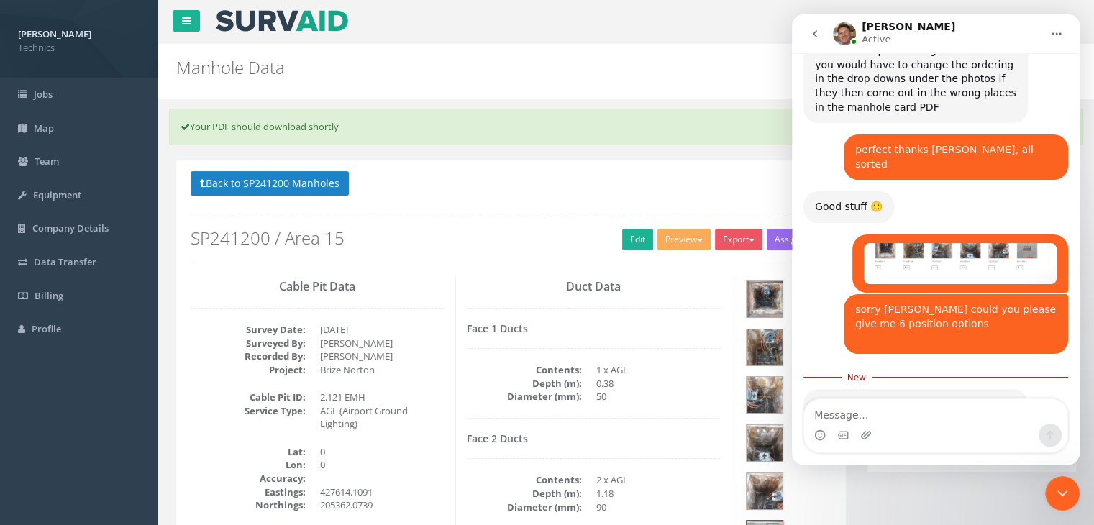
click at [856, 418] on textarea "Message…" at bounding box center [935, 411] width 263 height 24
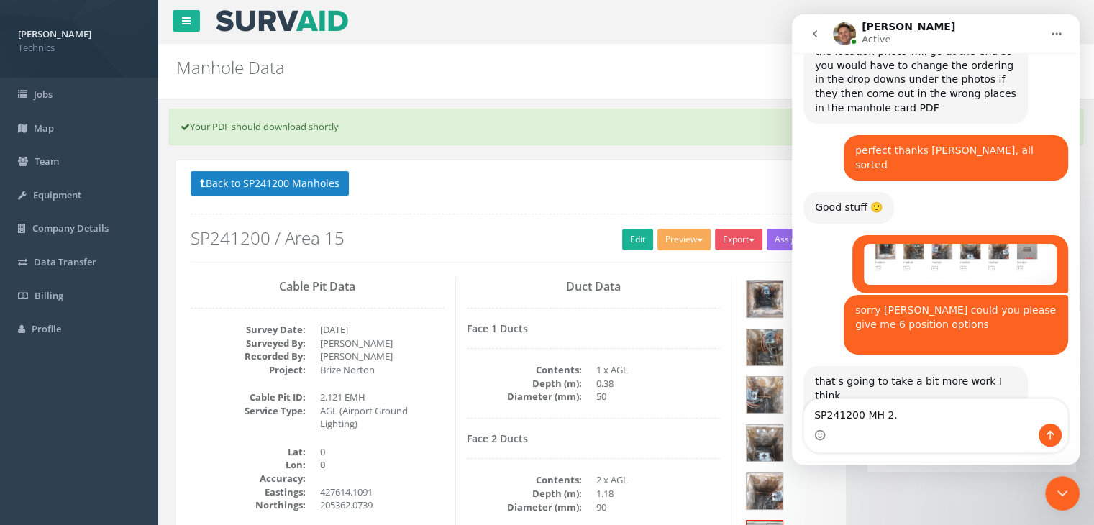
scroll to position [1527, 0]
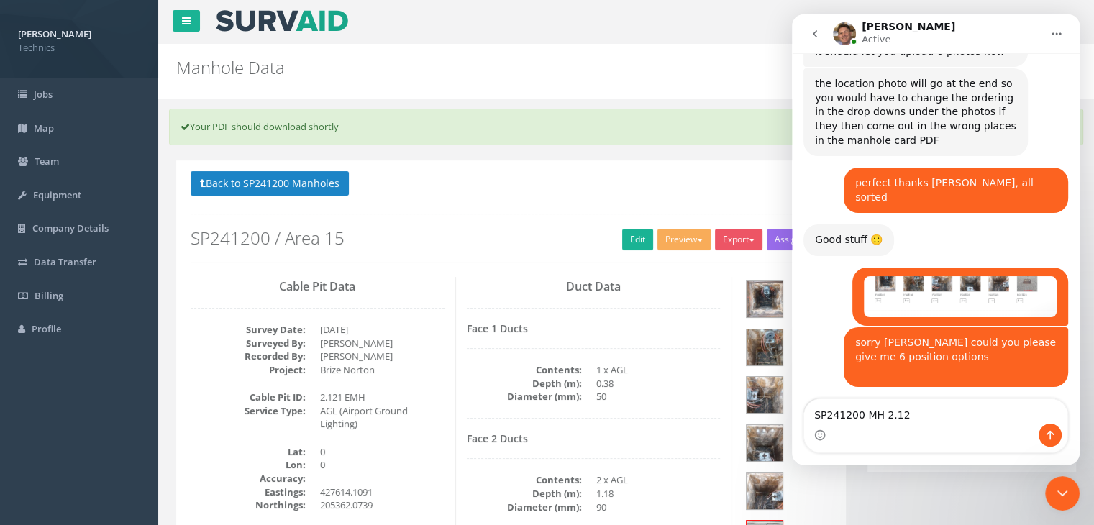
type textarea "SP241200 MH 2.121"
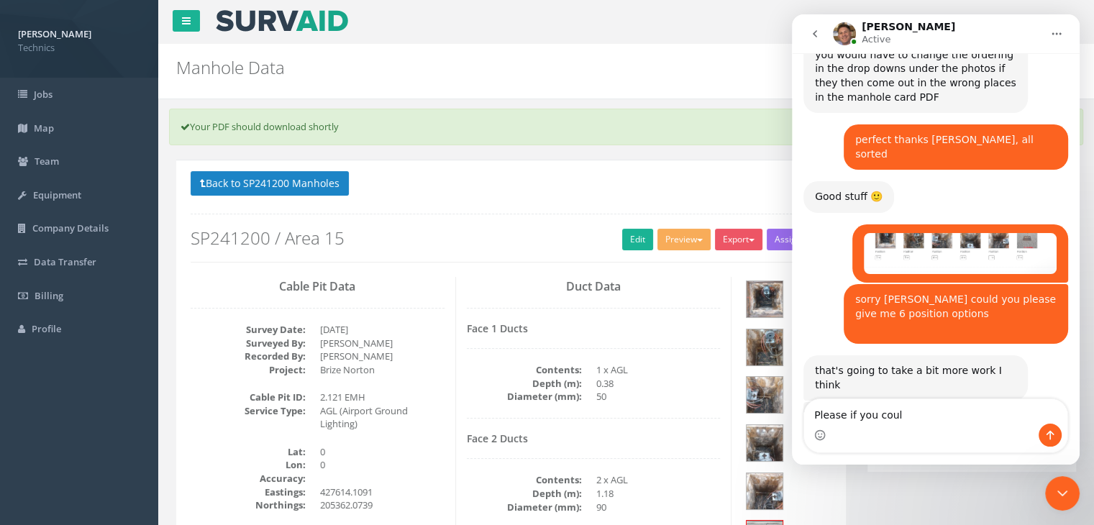
type textarea "Please if you could"
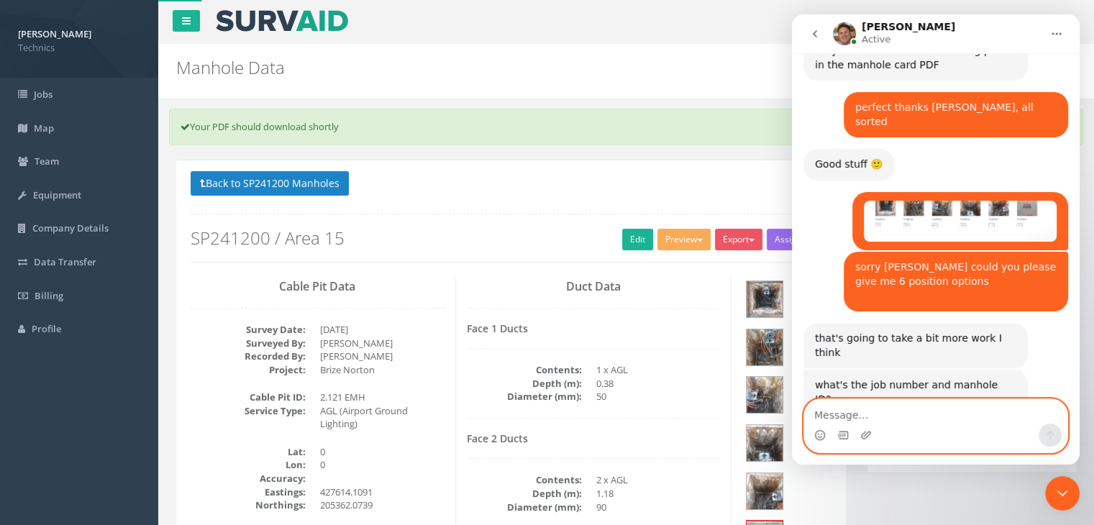
scroll to position [1660, 0]
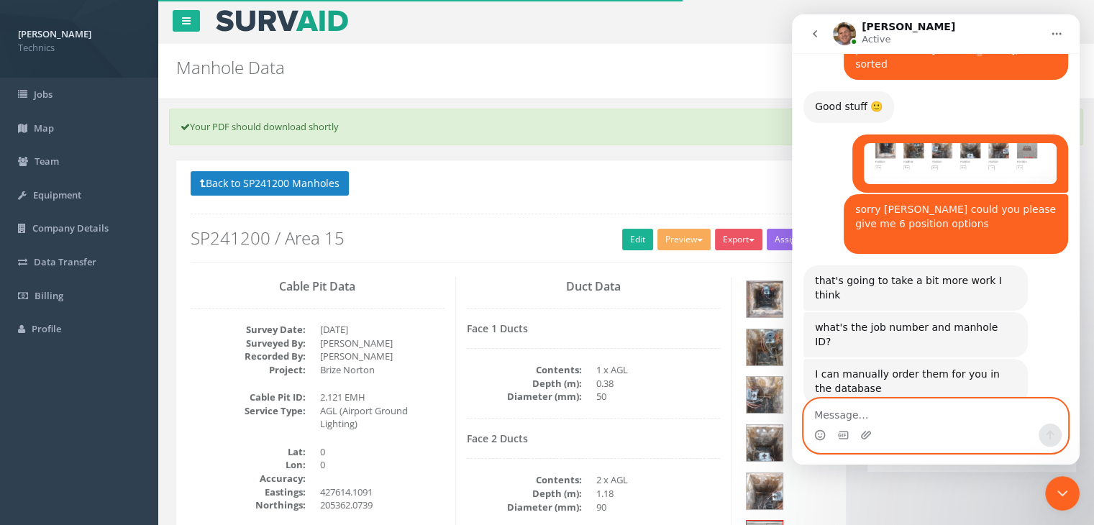
click at [891, 418] on textarea "Message…" at bounding box center [935, 411] width 263 height 24
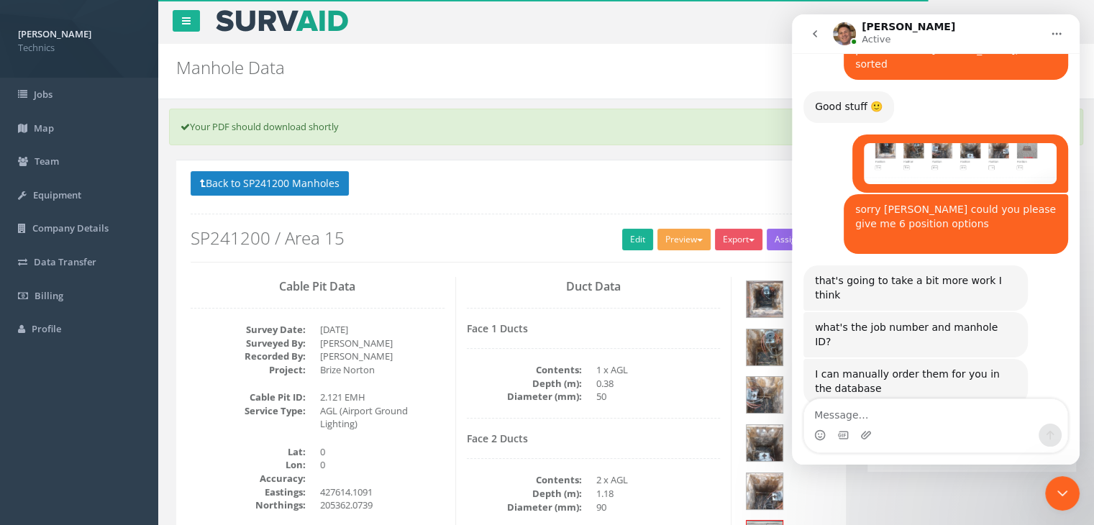
click at [685, 242] on button "Preview" at bounding box center [683, 240] width 53 height 22
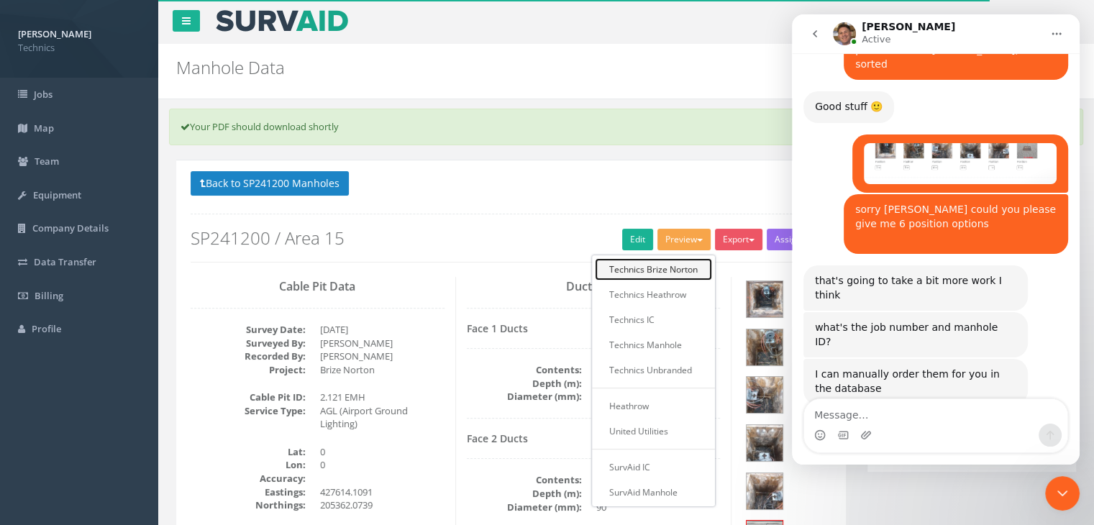
click at [661, 267] on link "Technics Brize Norton" at bounding box center [653, 269] width 117 height 22
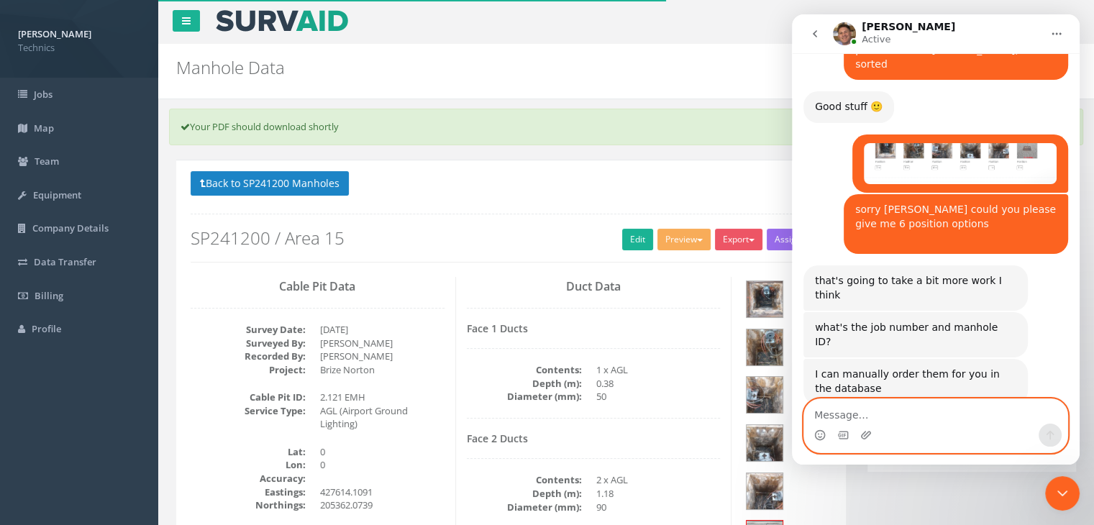
click at [862, 411] on textarea "Message…" at bounding box center [935, 411] width 263 height 24
type textarea "yes perfect thanks"
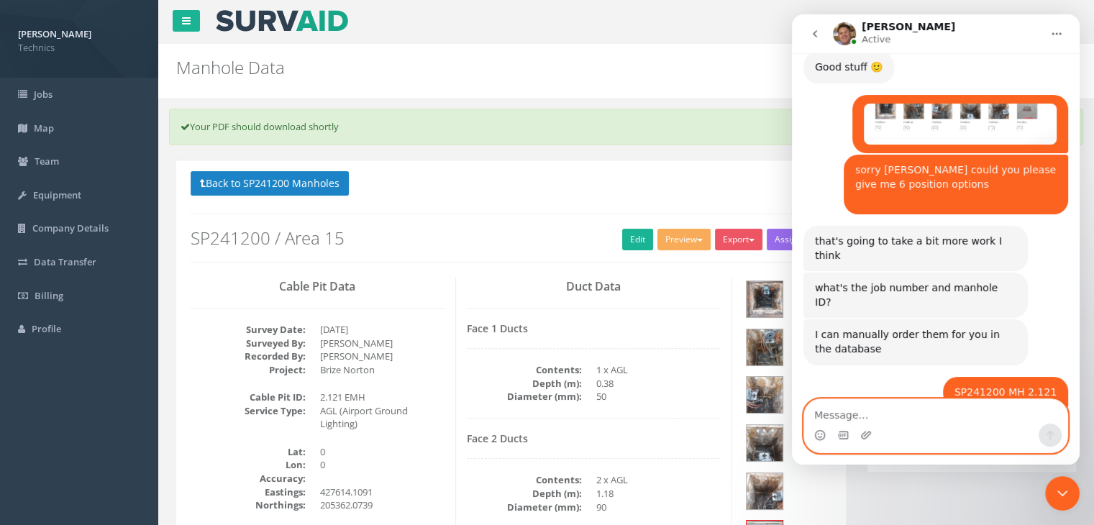
scroll to position [1702, 0]
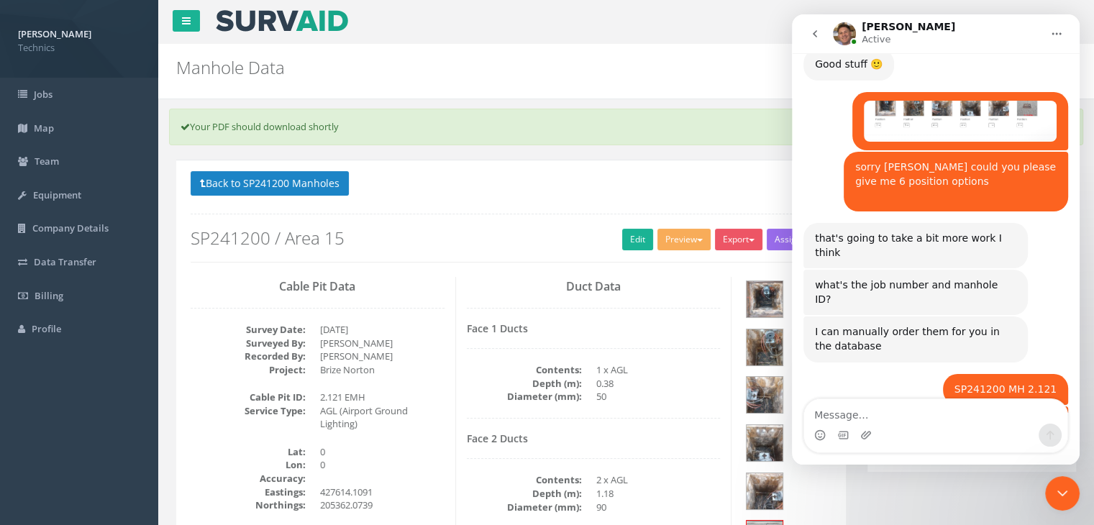
click at [821, 40] on button "go back" at bounding box center [814, 33] width 27 height 27
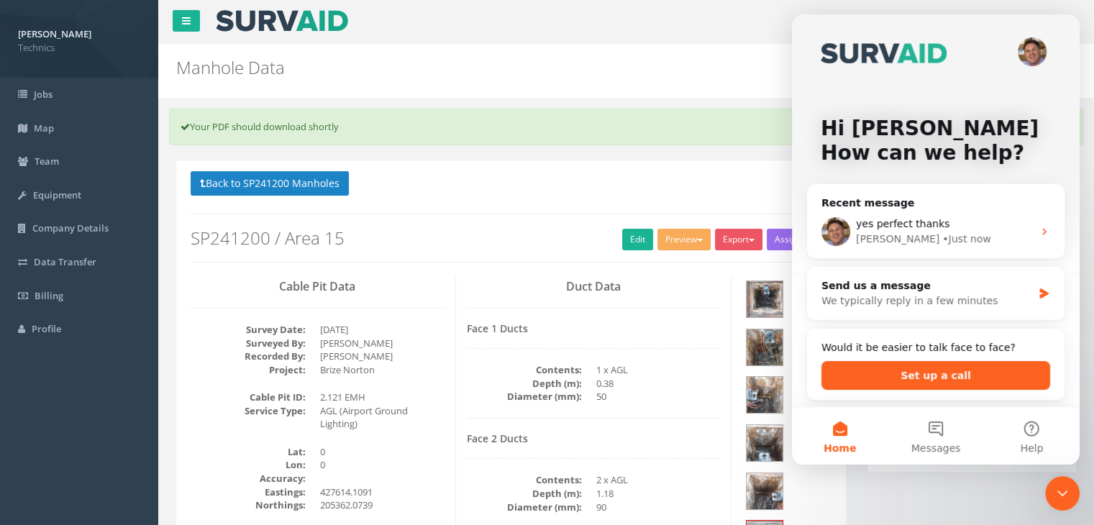
click at [1072, 498] on div "Close Intercom Messenger" at bounding box center [1062, 493] width 35 height 35
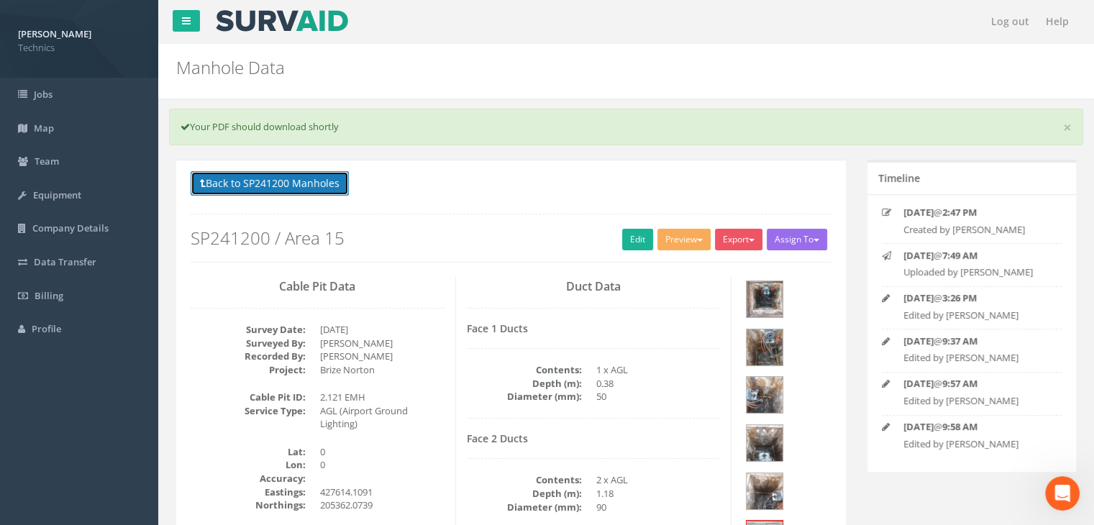
click at [286, 182] on button "Back to SP241200 Manholes" at bounding box center [270, 183] width 158 height 24
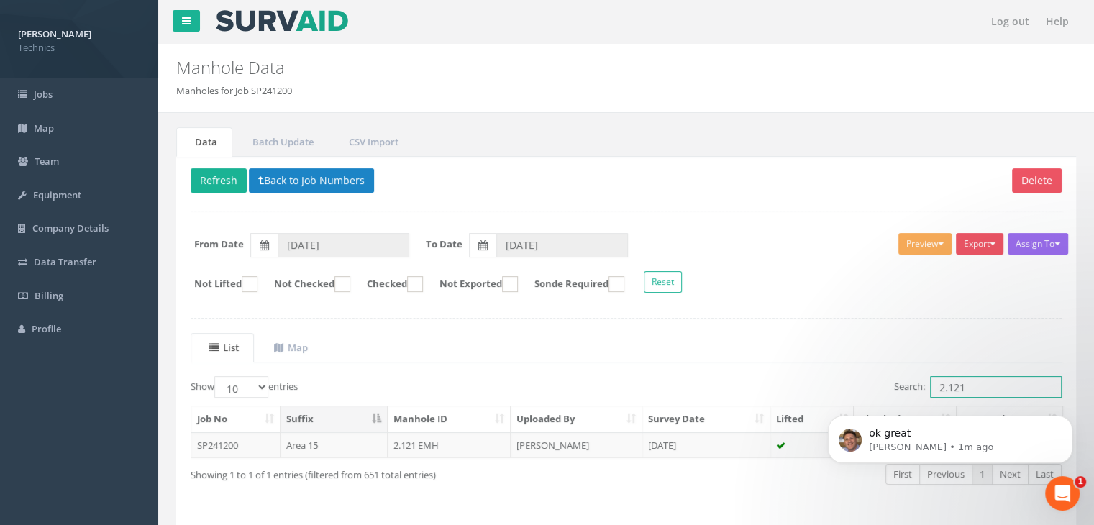
click at [973, 376] on input "2.121" at bounding box center [996, 387] width 132 height 22
type input "2.448"
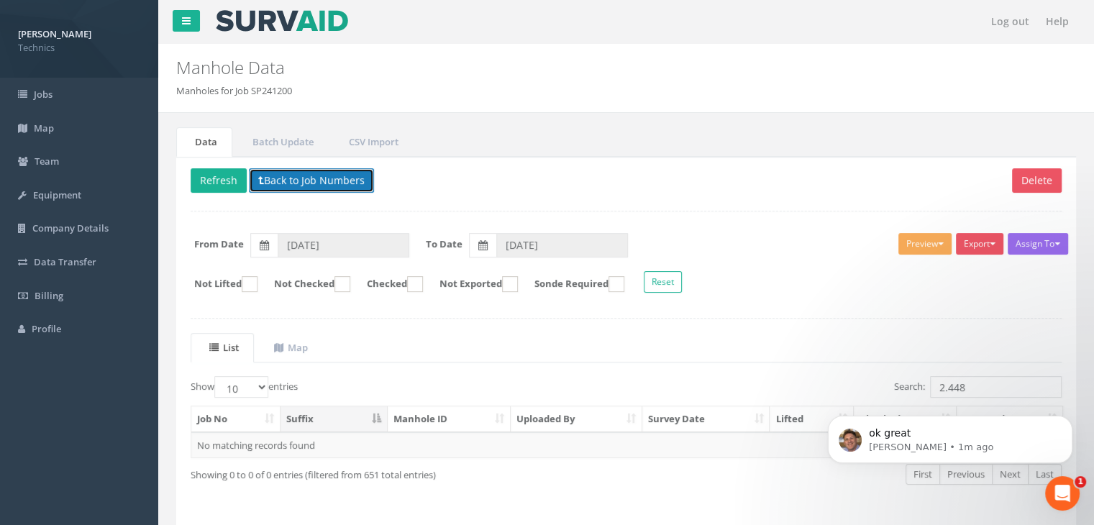
click at [345, 185] on button "Back to Job Numbers" at bounding box center [311, 180] width 125 height 24
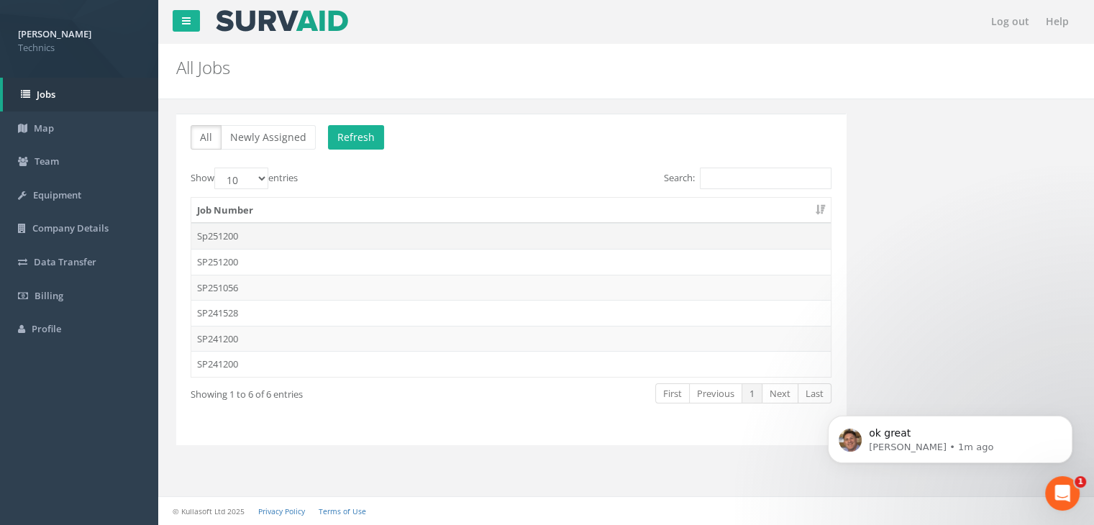
click at [253, 240] on td "Sp251200" at bounding box center [510, 236] width 639 height 26
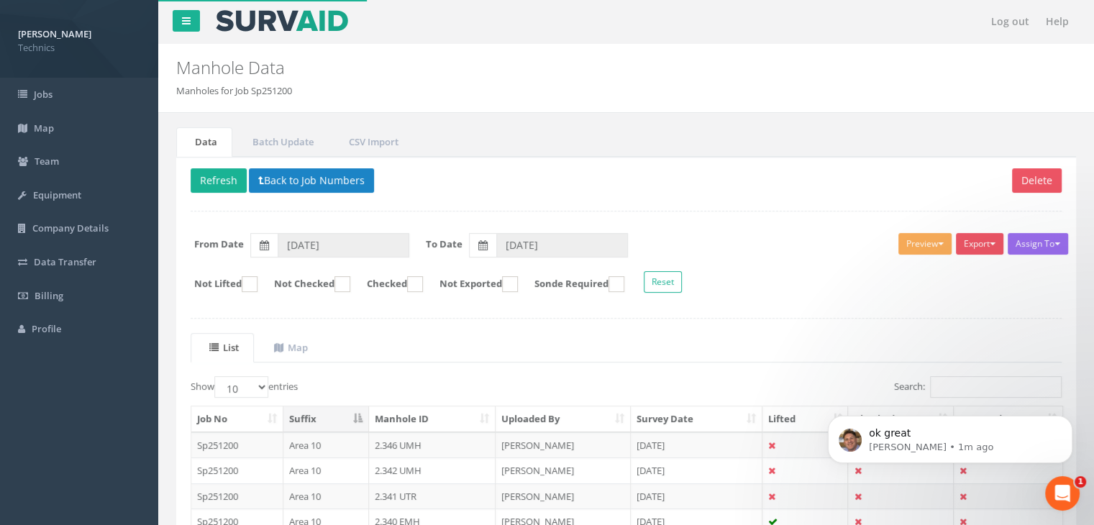
click html "ok great [PERSON_NAME] • 1m ago"
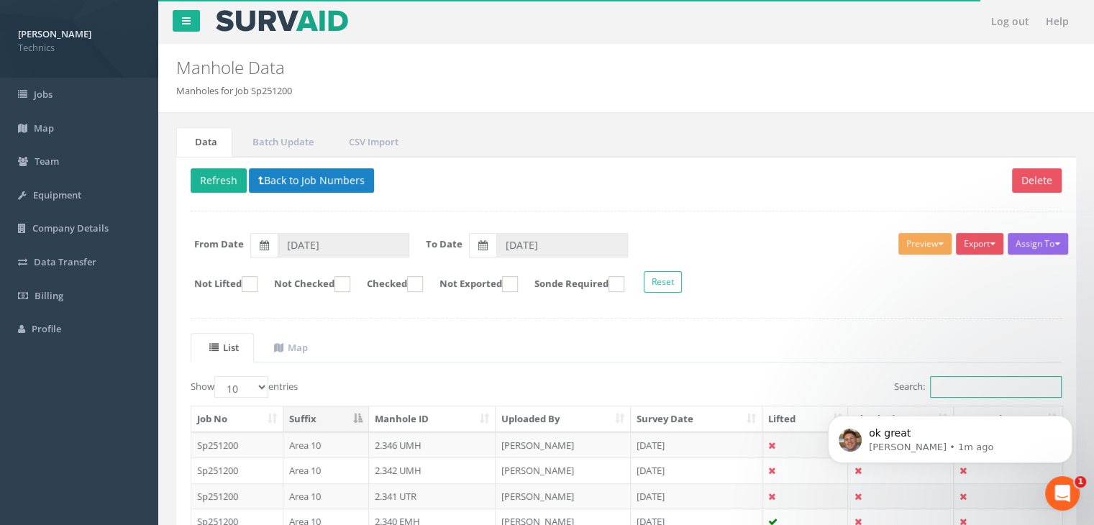
click at [954, 380] on input "Search:" at bounding box center [996, 387] width 132 height 22
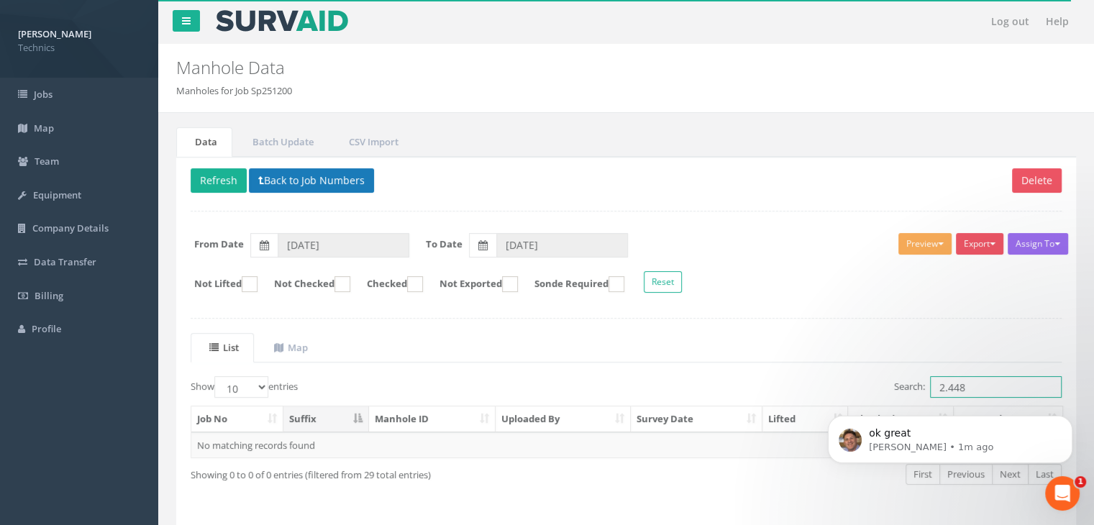
type input "2.448"
click at [260, 173] on span at bounding box center [261, 180] width 6 height 14
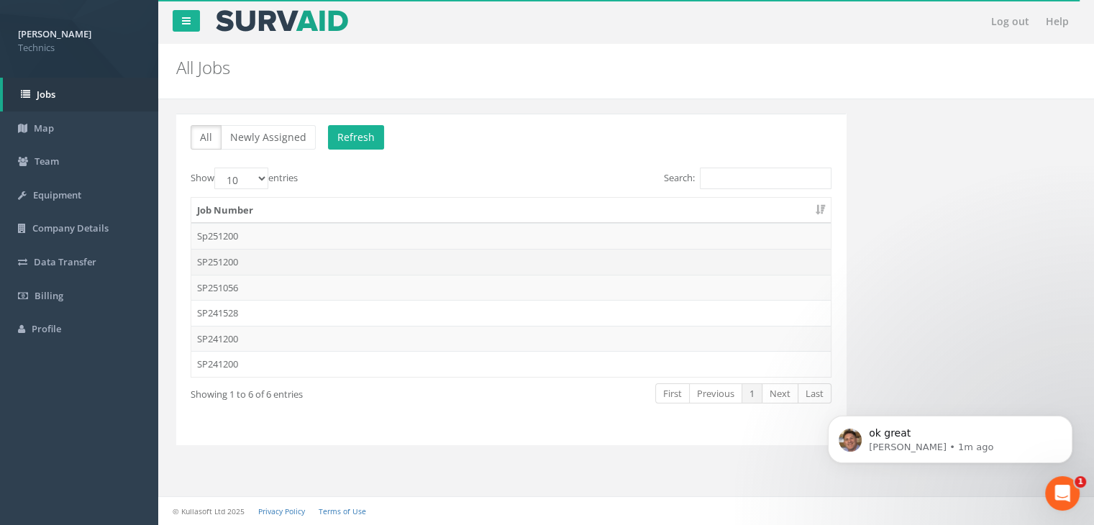
click at [251, 260] on td "SP251200" at bounding box center [510, 262] width 639 height 26
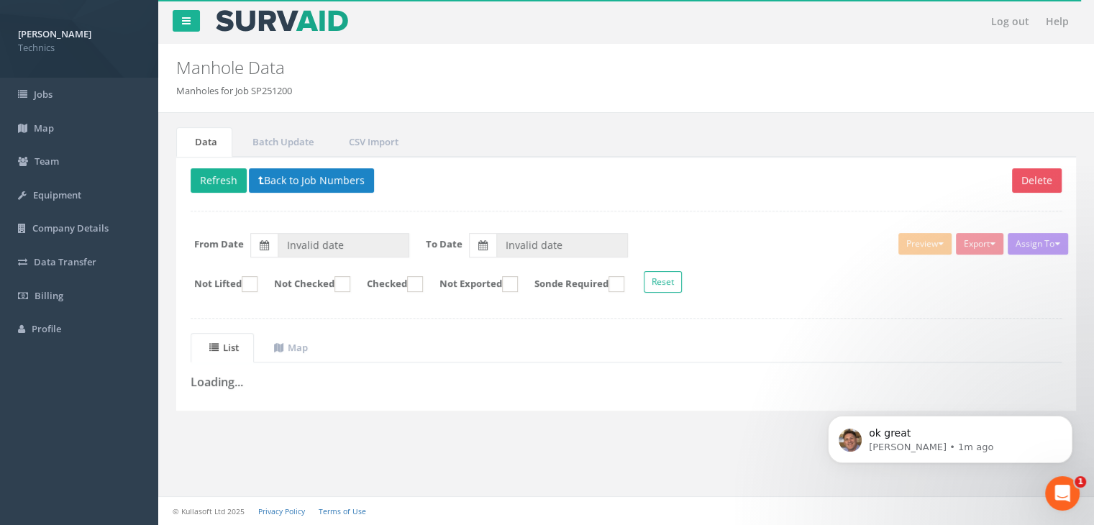
type input "[DATE]"
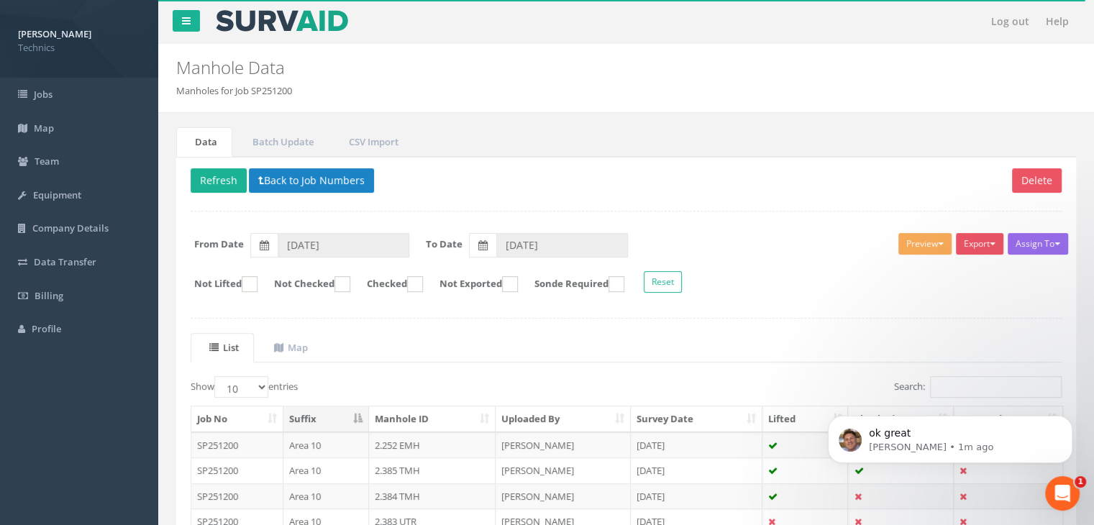
click html "ok great [PERSON_NAME] • 1m ago"
click at [958, 380] on input "Search:" at bounding box center [996, 387] width 132 height 22
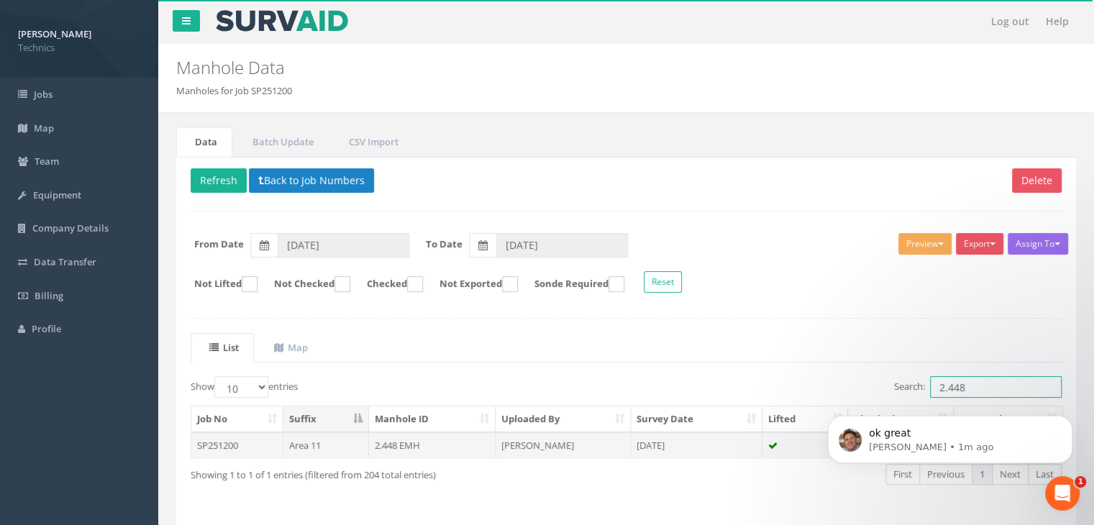
type input "2.448"
click at [533, 435] on td "[PERSON_NAME]" at bounding box center [563, 445] width 135 height 26
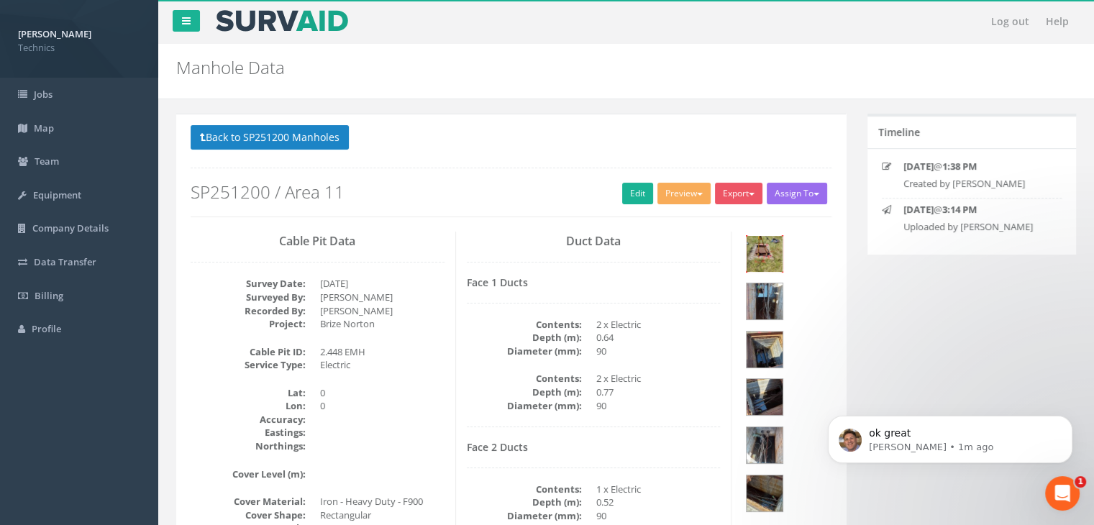
click at [759, 257] on img at bounding box center [764, 254] width 36 height 36
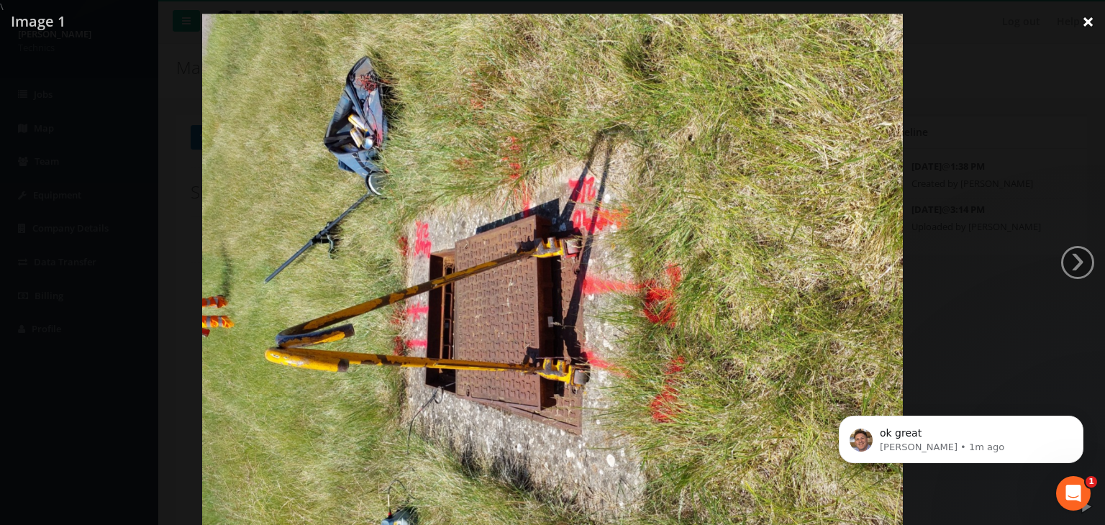
click at [1079, 1] on link "×" at bounding box center [1088, 21] width 34 height 43
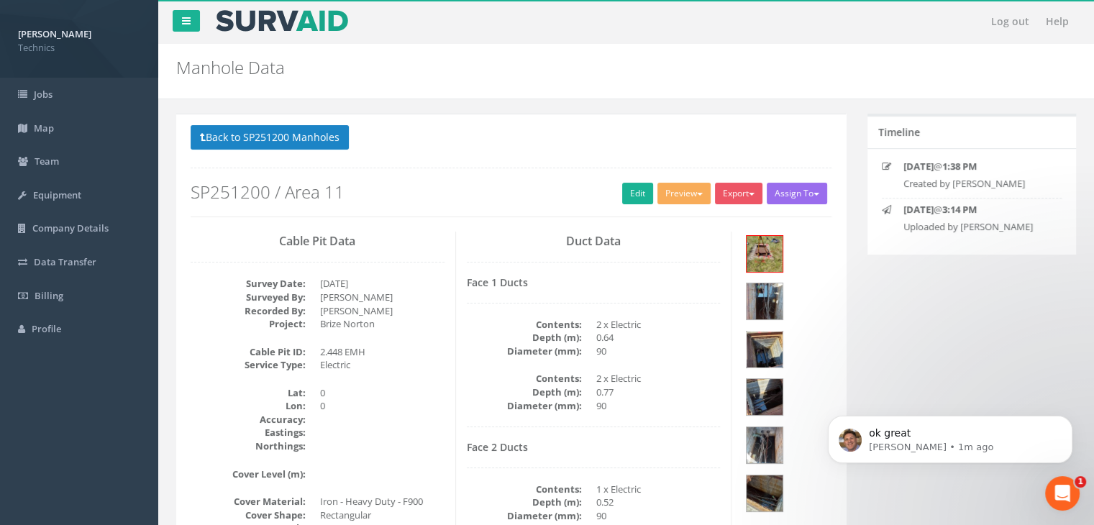
click at [770, 332] on img at bounding box center [764, 350] width 36 height 36
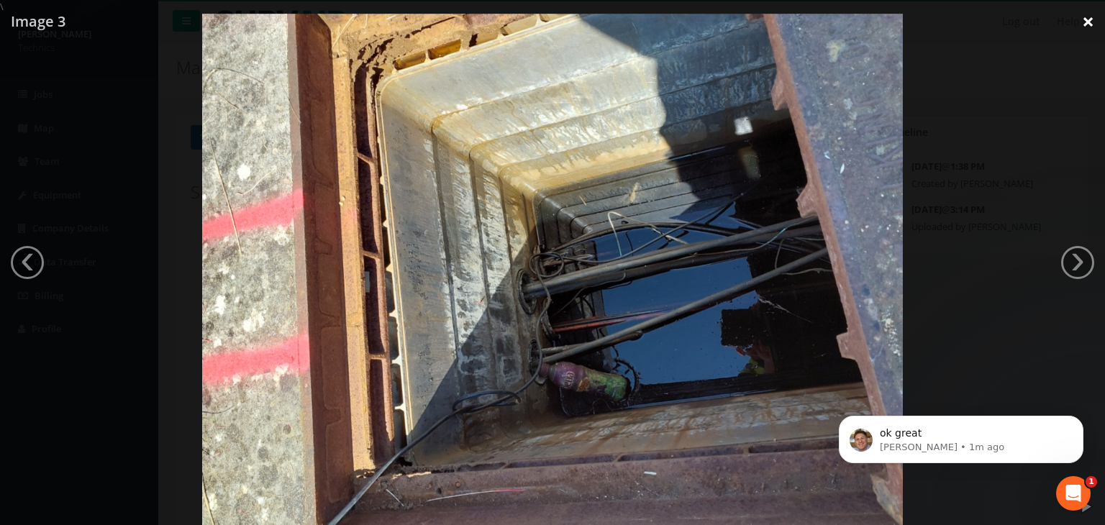
click at [1087, 17] on link "×" at bounding box center [1088, 21] width 34 height 43
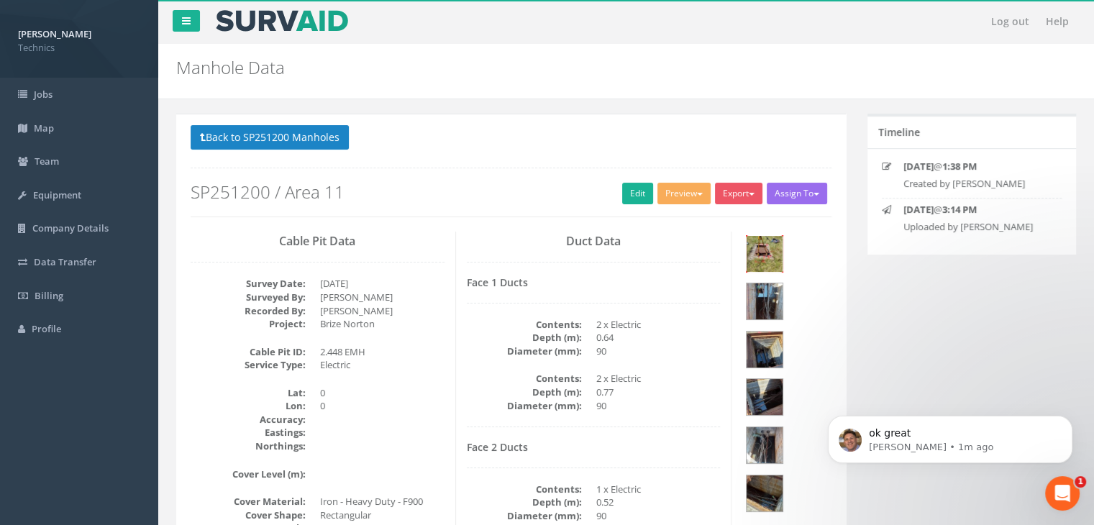
click at [767, 258] on img at bounding box center [764, 254] width 36 height 36
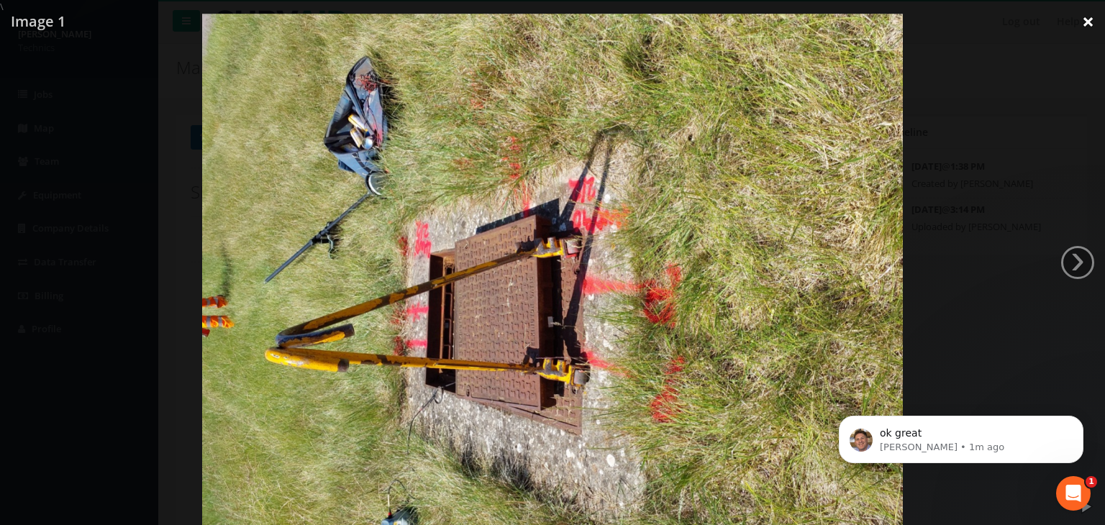
click at [1090, 20] on link "×" at bounding box center [1088, 21] width 34 height 43
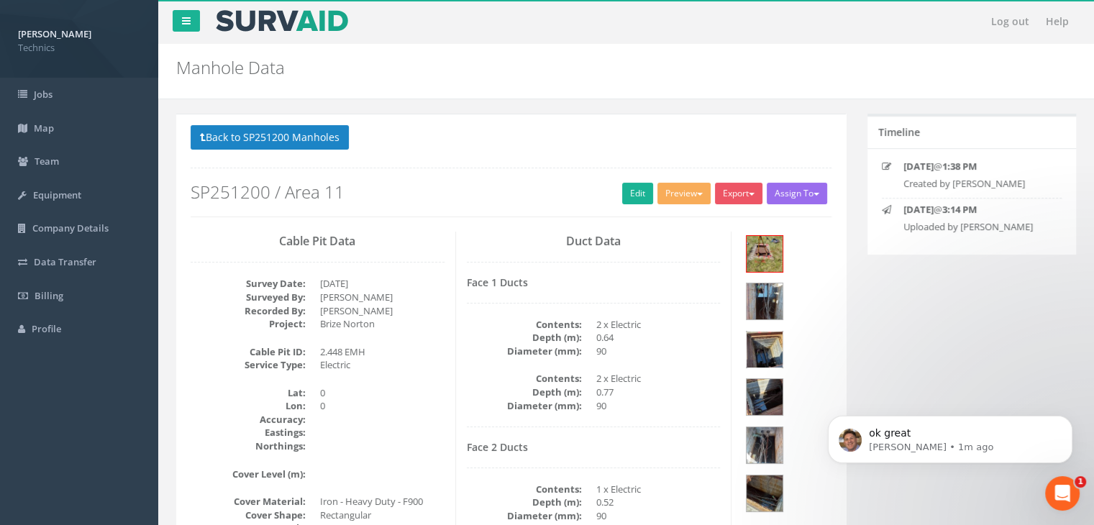
click at [766, 332] on img at bounding box center [764, 350] width 36 height 36
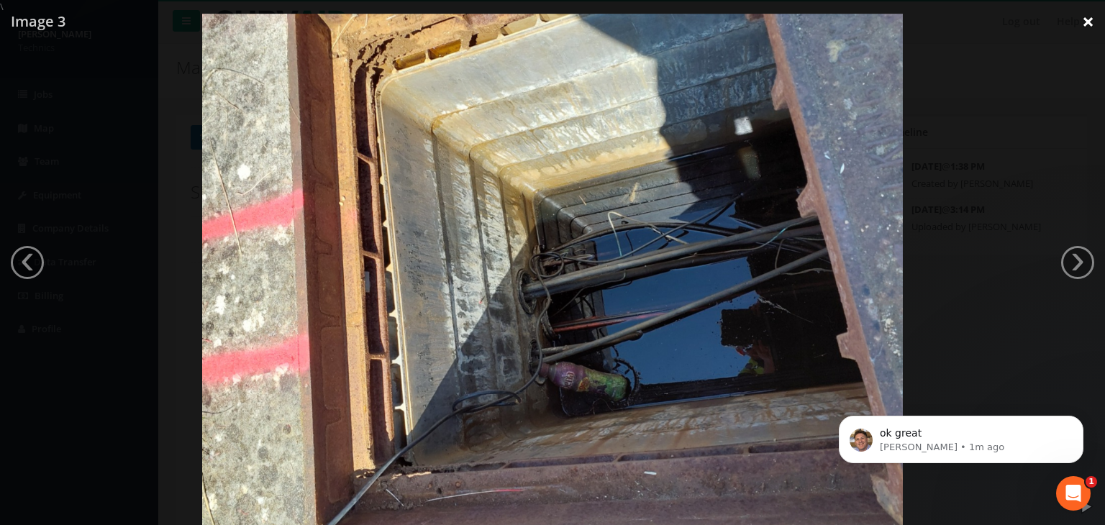
click at [1084, 19] on link "×" at bounding box center [1088, 21] width 34 height 43
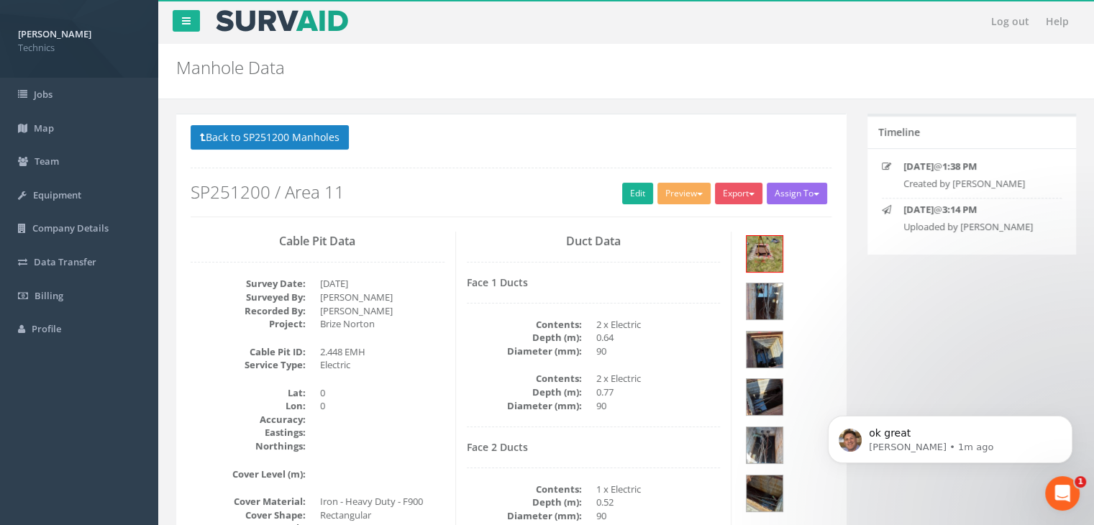
scroll to position [72, 0]
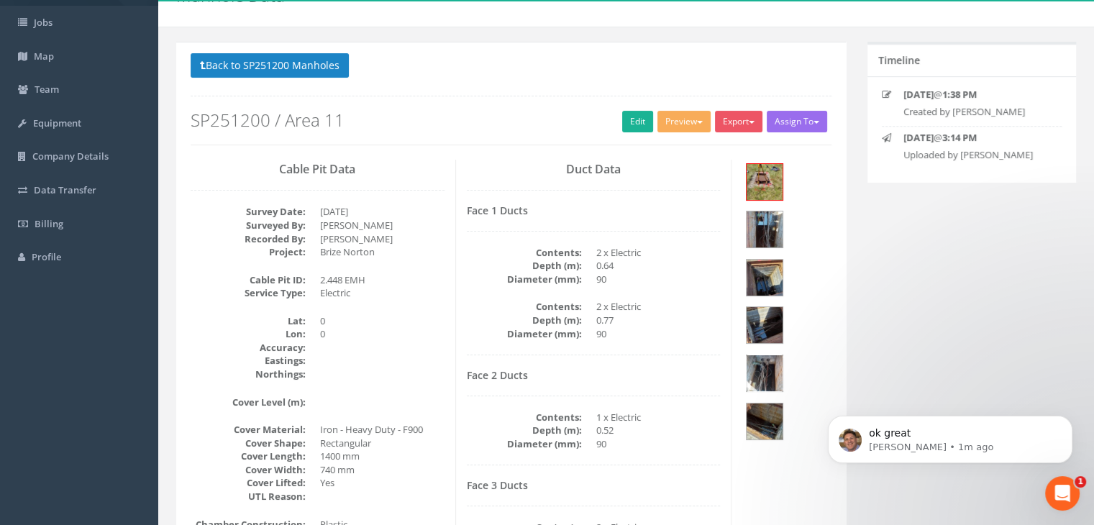
click at [763, 355] on img at bounding box center [764, 373] width 36 height 36
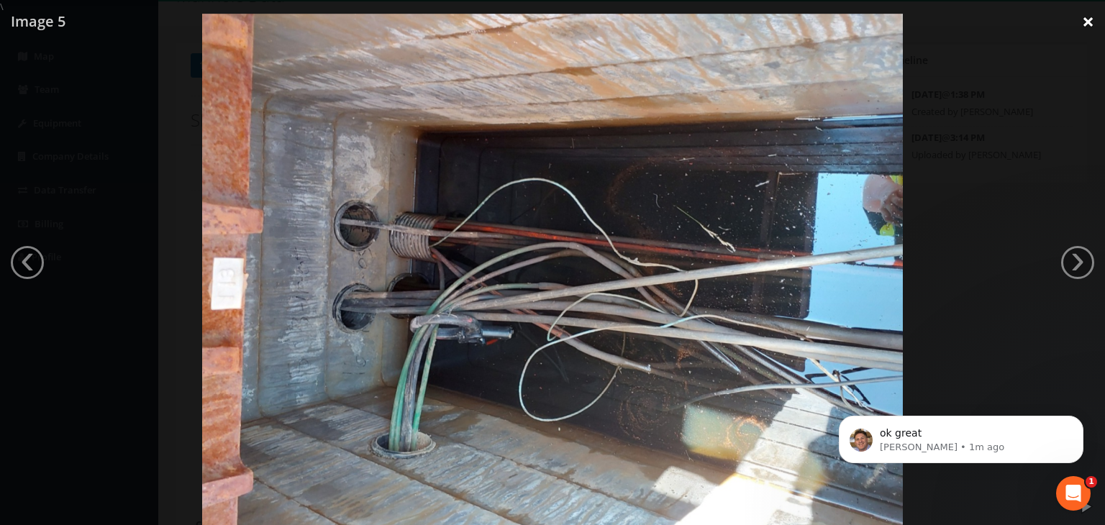
click at [1076, 19] on link "×" at bounding box center [1088, 21] width 34 height 43
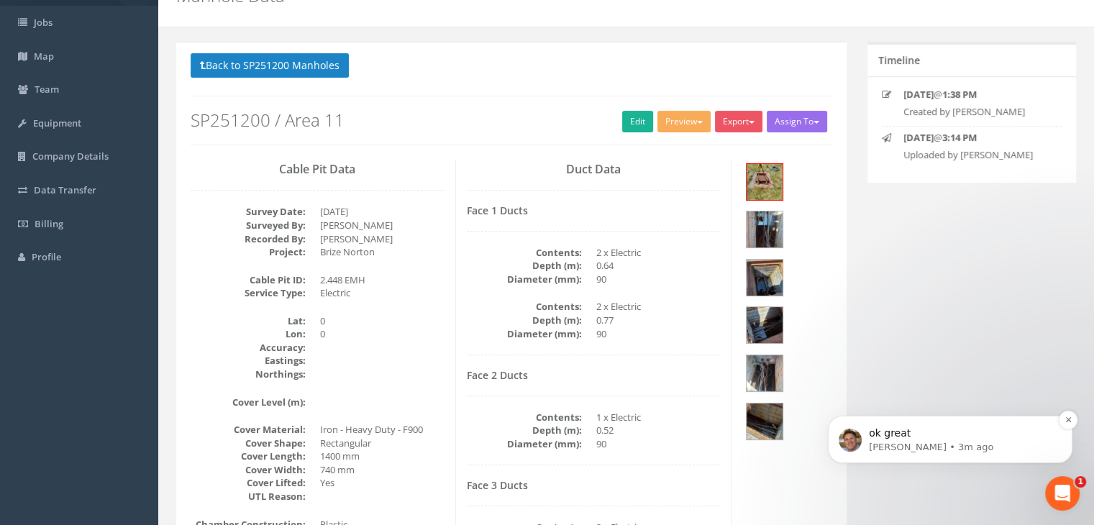
click at [957, 442] on p "[PERSON_NAME] • 3m ago" at bounding box center [962, 447] width 186 height 13
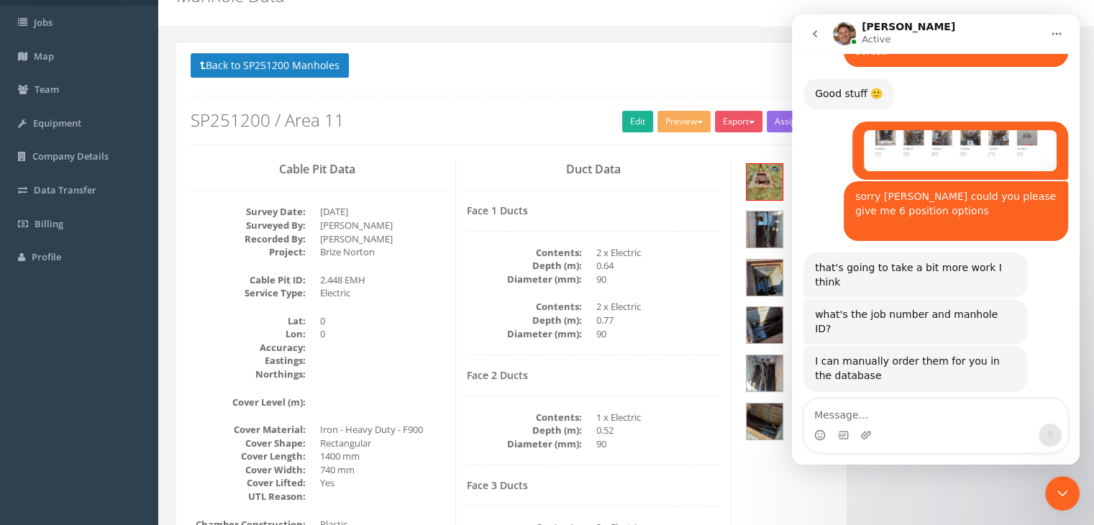
scroll to position [1769, 0]
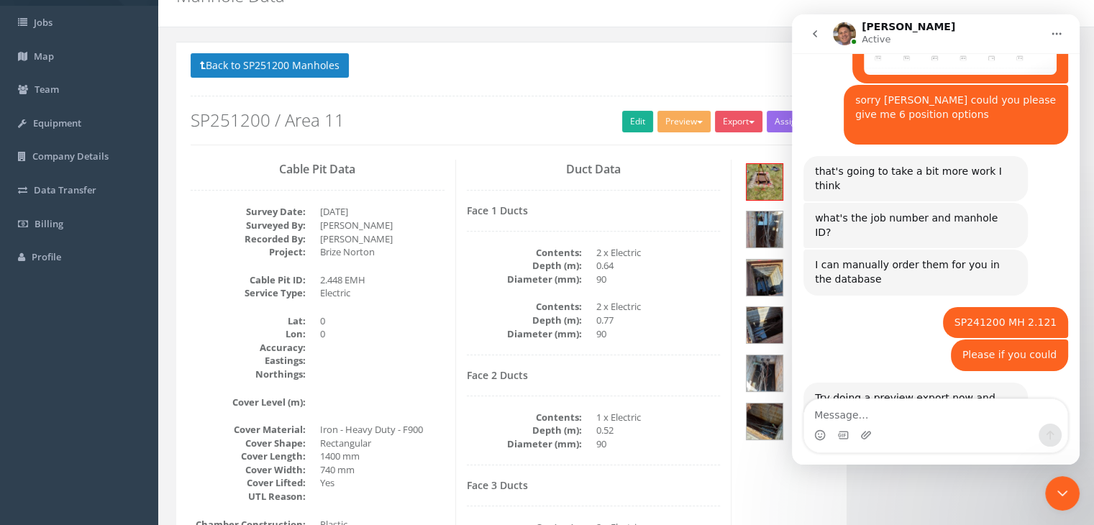
click at [838, 515] on div "ok great" at bounding box center [836, 522] width 42 height 14
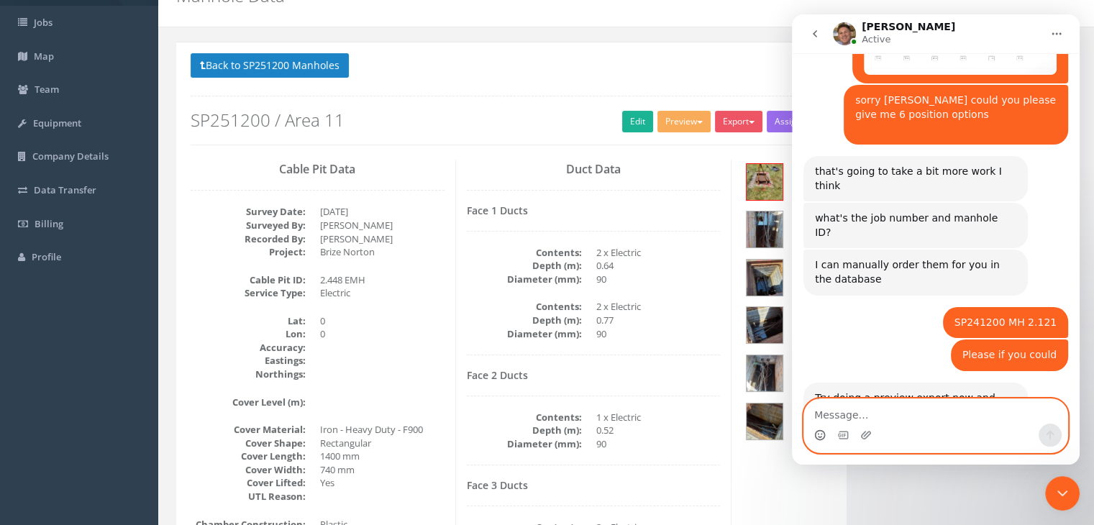
drag, startPoint x: 839, startPoint y: 350, endPoint x: 823, endPoint y: 436, distance: 87.9
click at [823, 436] on icon "Emoji picker" at bounding box center [820, 435] width 12 height 12
click at [815, 435] on circle "Emoji picker" at bounding box center [819, 434] width 9 height 9
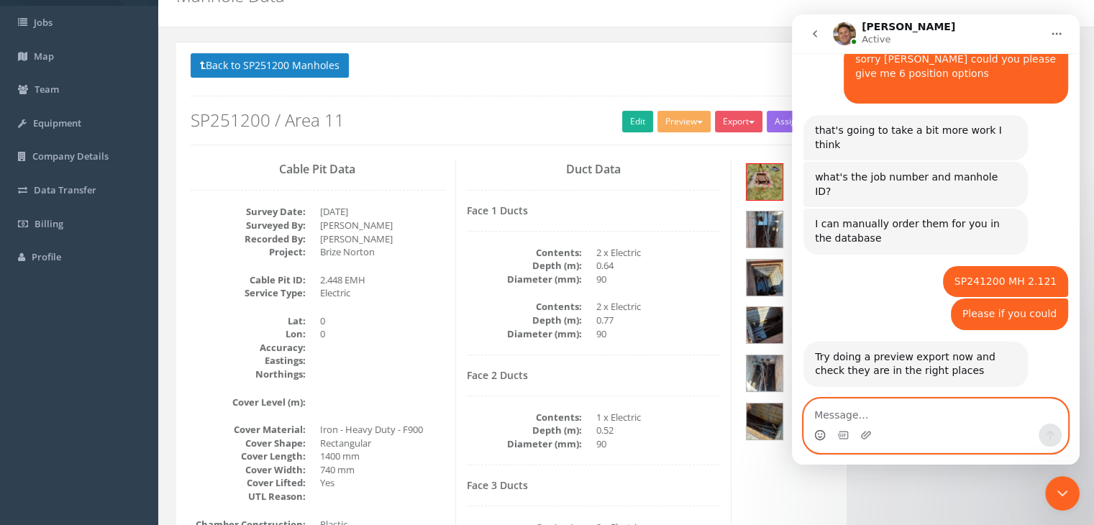
scroll to position [1852, 0]
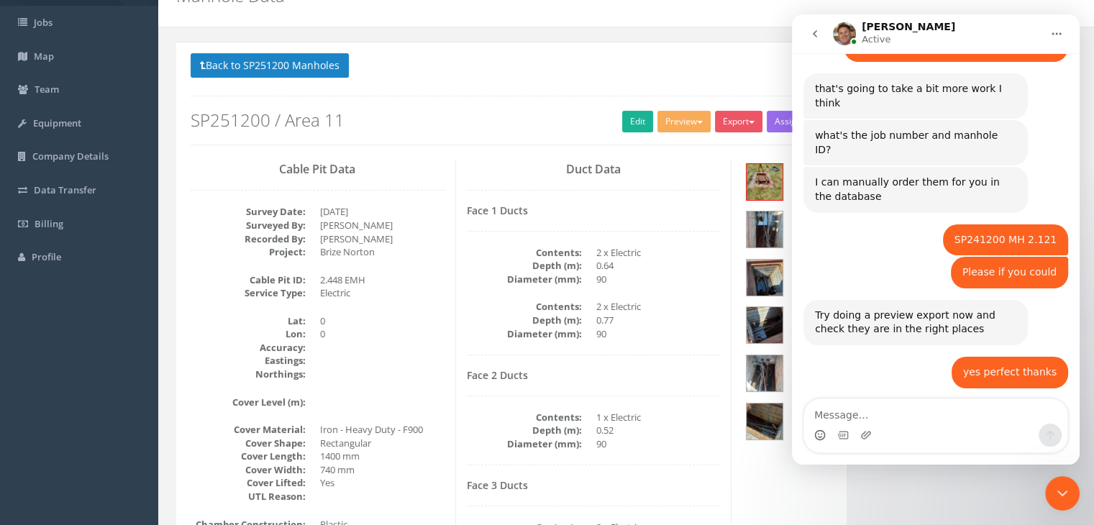
click at [691, 346] on div "Face 1 Ducts Contents: 2 x Electric Depth (m): 0.64 Diameter (mm): 90 Contents:…" at bounding box center [594, 280] width 254 height 150
click at [1052, 488] on div "Close Intercom Messenger" at bounding box center [1062, 493] width 35 height 35
